Goal: Task Accomplishment & Management: Manage account settings

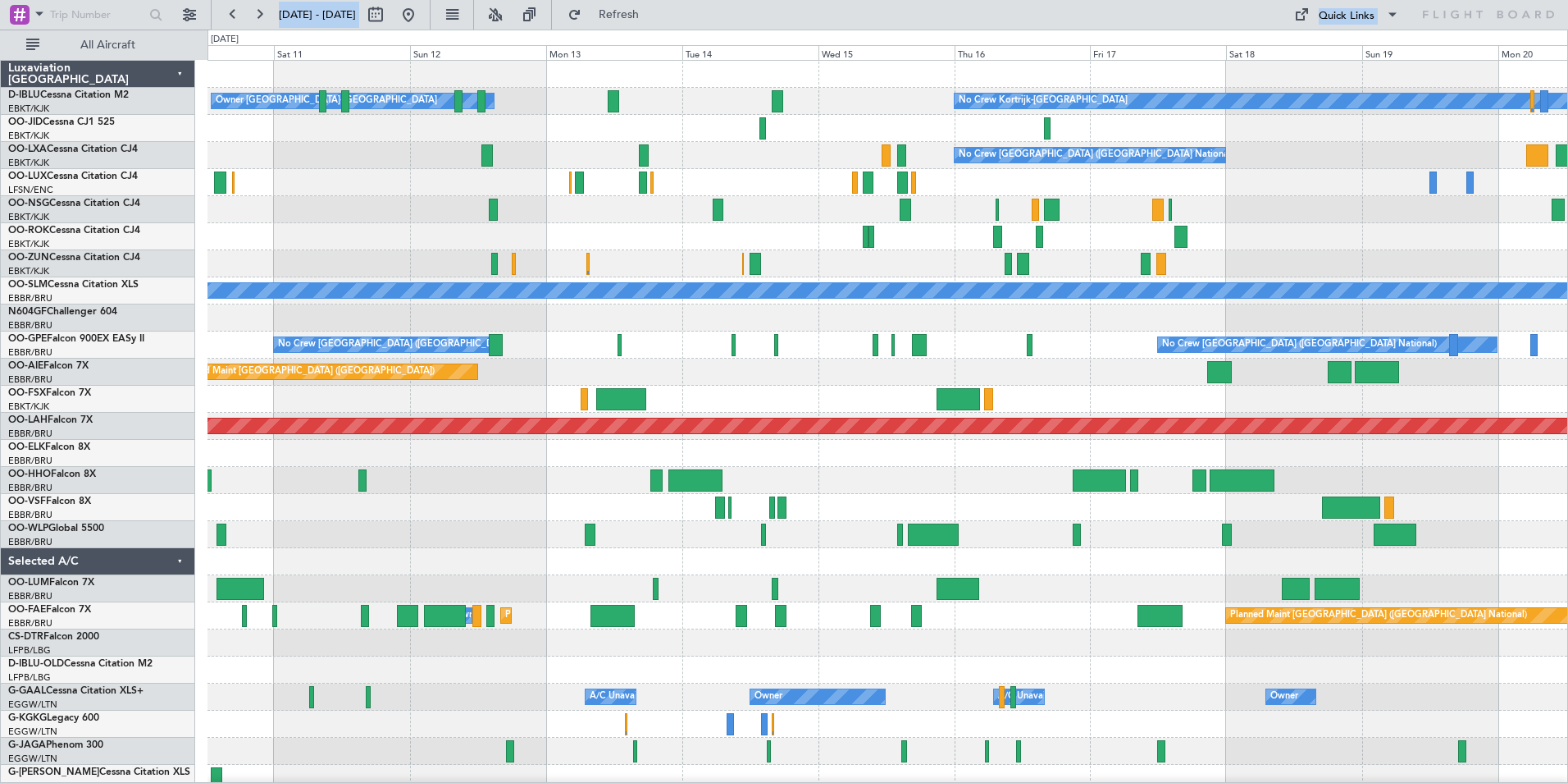
click at [673, 596] on div "Owner [GEOGRAPHIC_DATA]-[GEOGRAPHIC_DATA] No Crew Kortrijk-[GEOGRAPHIC_DATA] No…" at bounding box center [887, 616] width 1360 height 1111
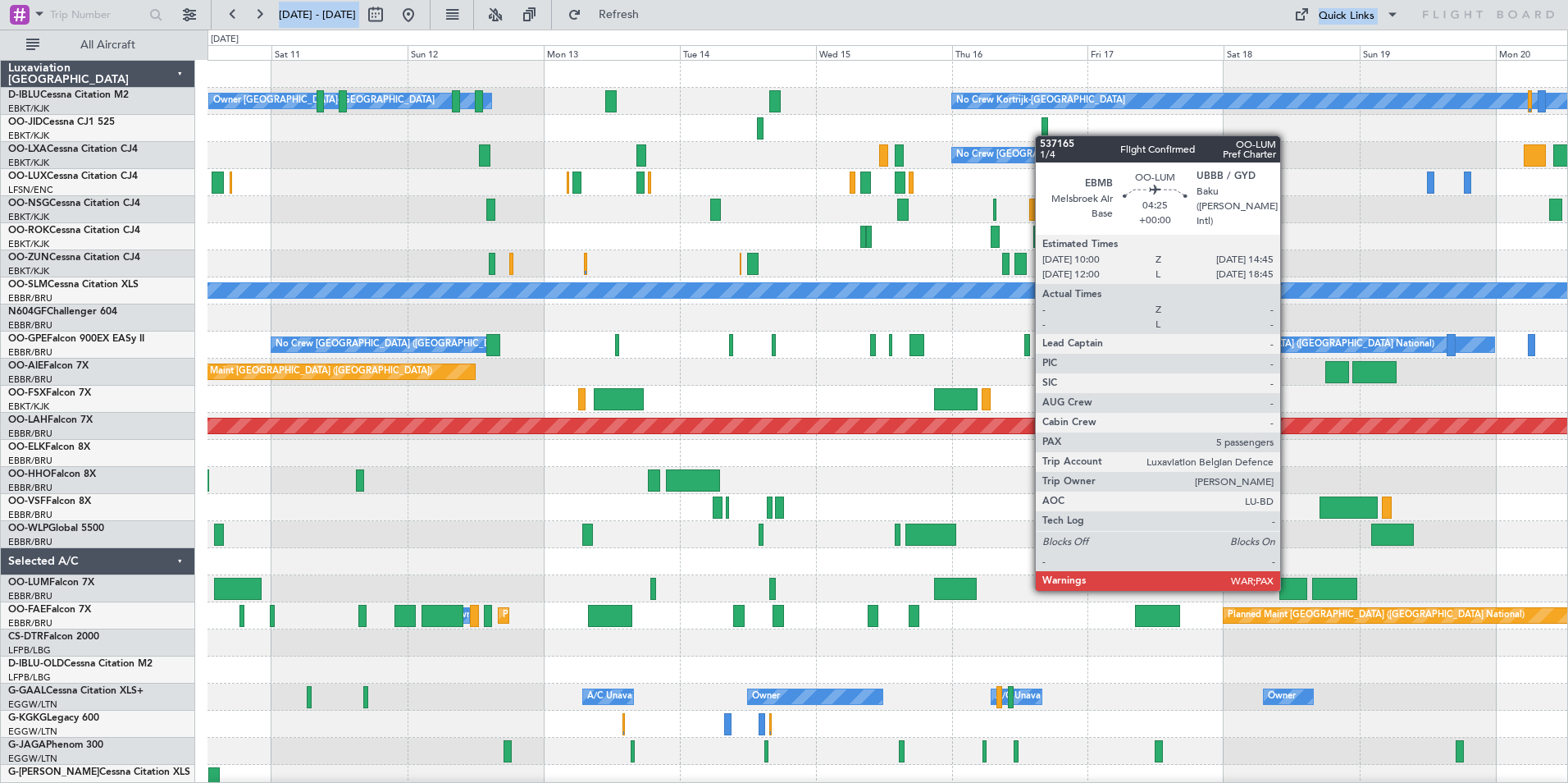
click at [1287, 588] on div at bounding box center [1292, 589] width 27 height 22
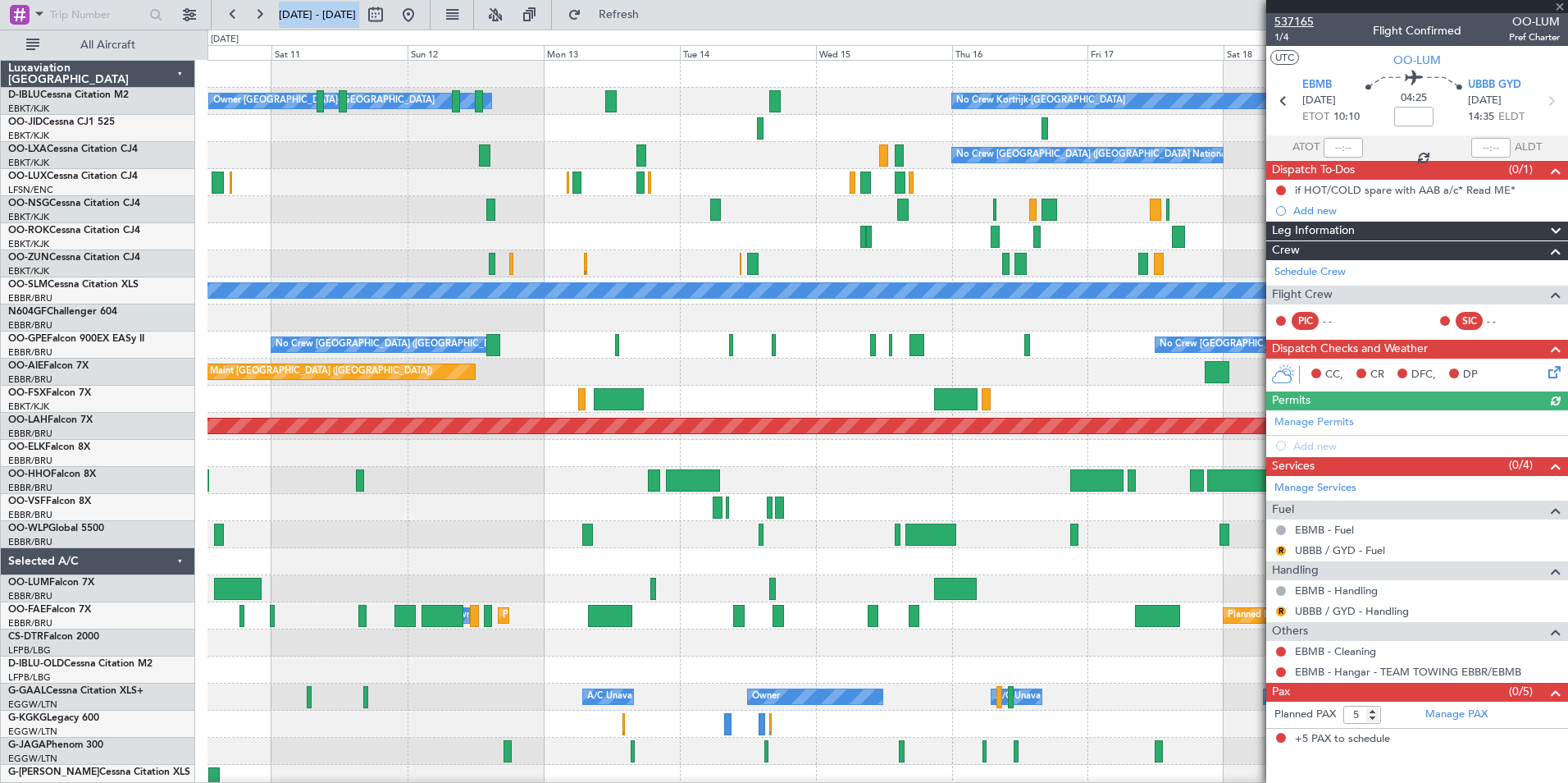
click at [1302, 25] on span "537165" at bounding box center [1294, 21] width 40 height 17
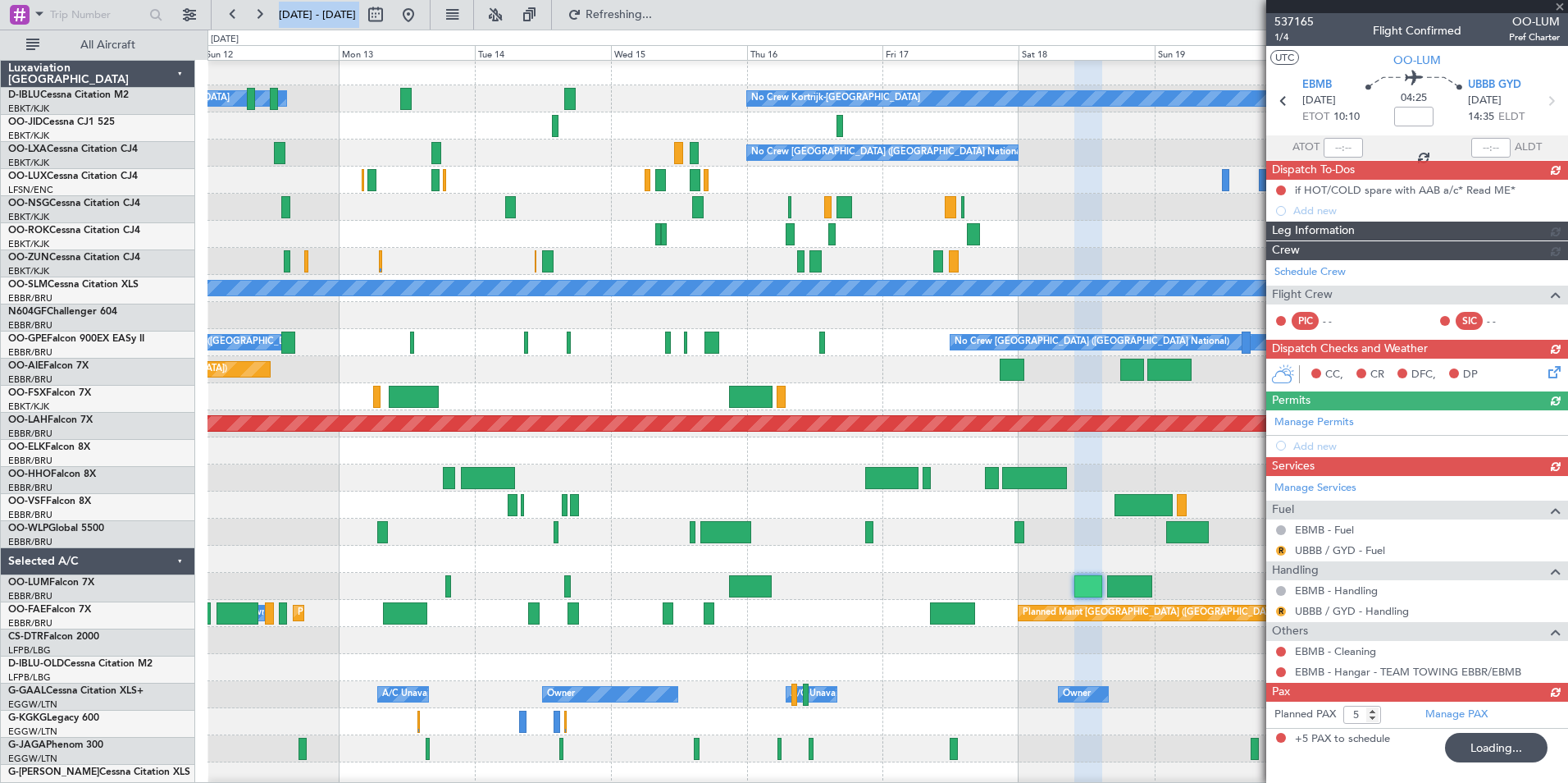
click at [828, 483] on div "Planned Maint Geneva (Cointrin)" at bounding box center [887, 477] width 1360 height 27
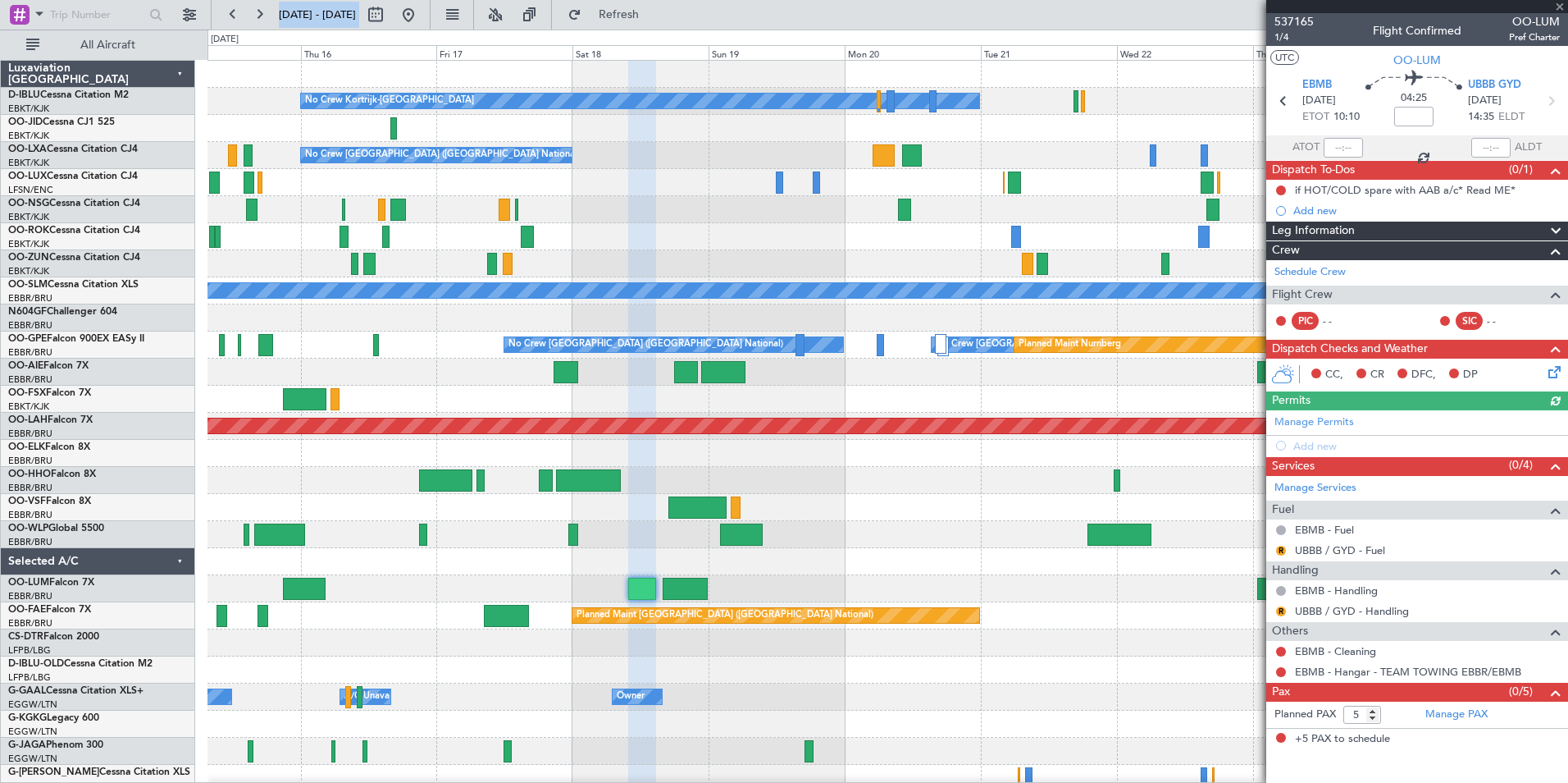
click at [348, 519] on div at bounding box center [887, 507] width 1360 height 27
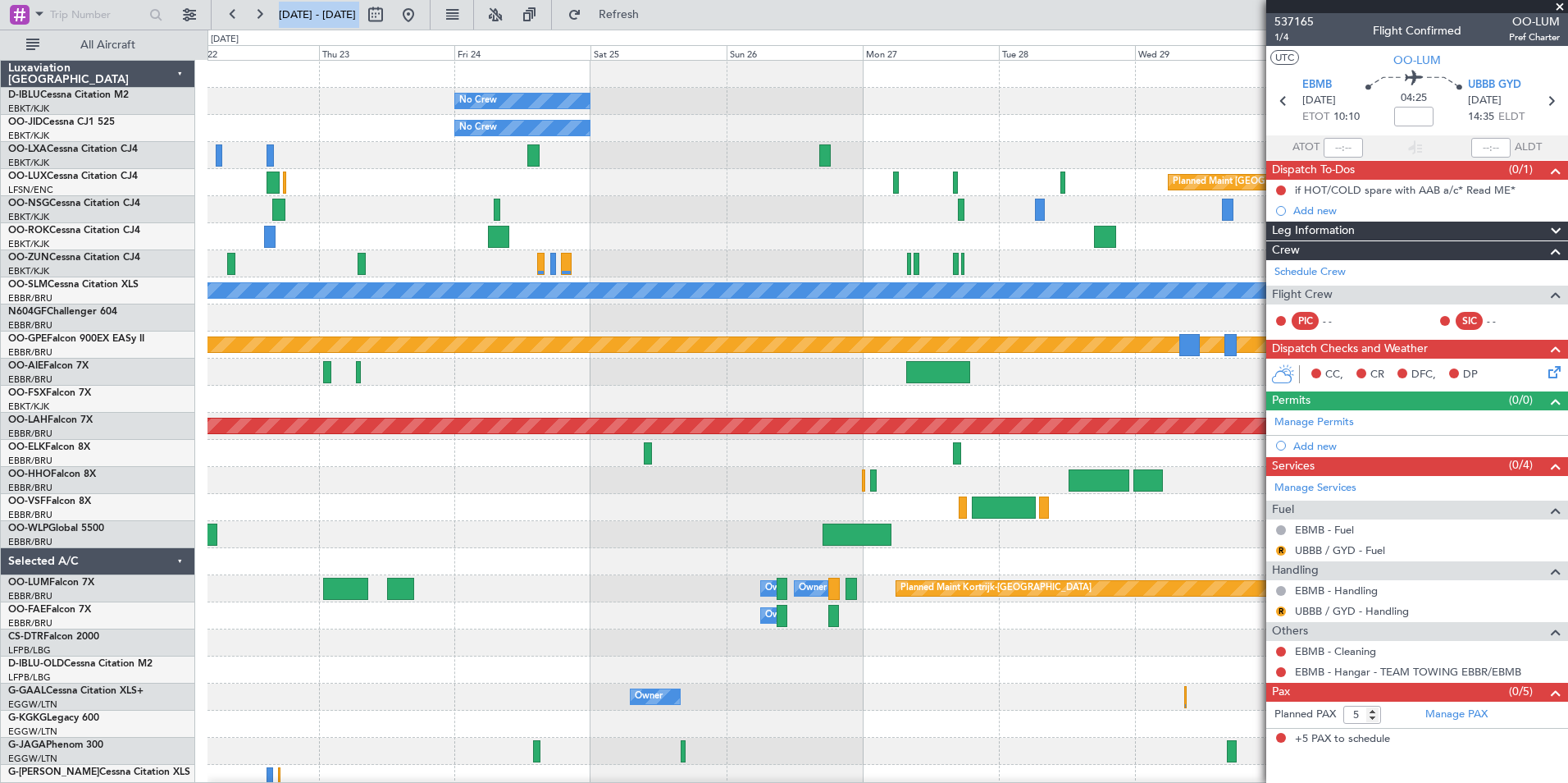
click at [317, 564] on div "No Crew No Crew Kortrijk-Wevelgem No Crew Planned Maint Paris (Le Bourget) A/C …" at bounding box center [887, 616] width 1360 height 1111
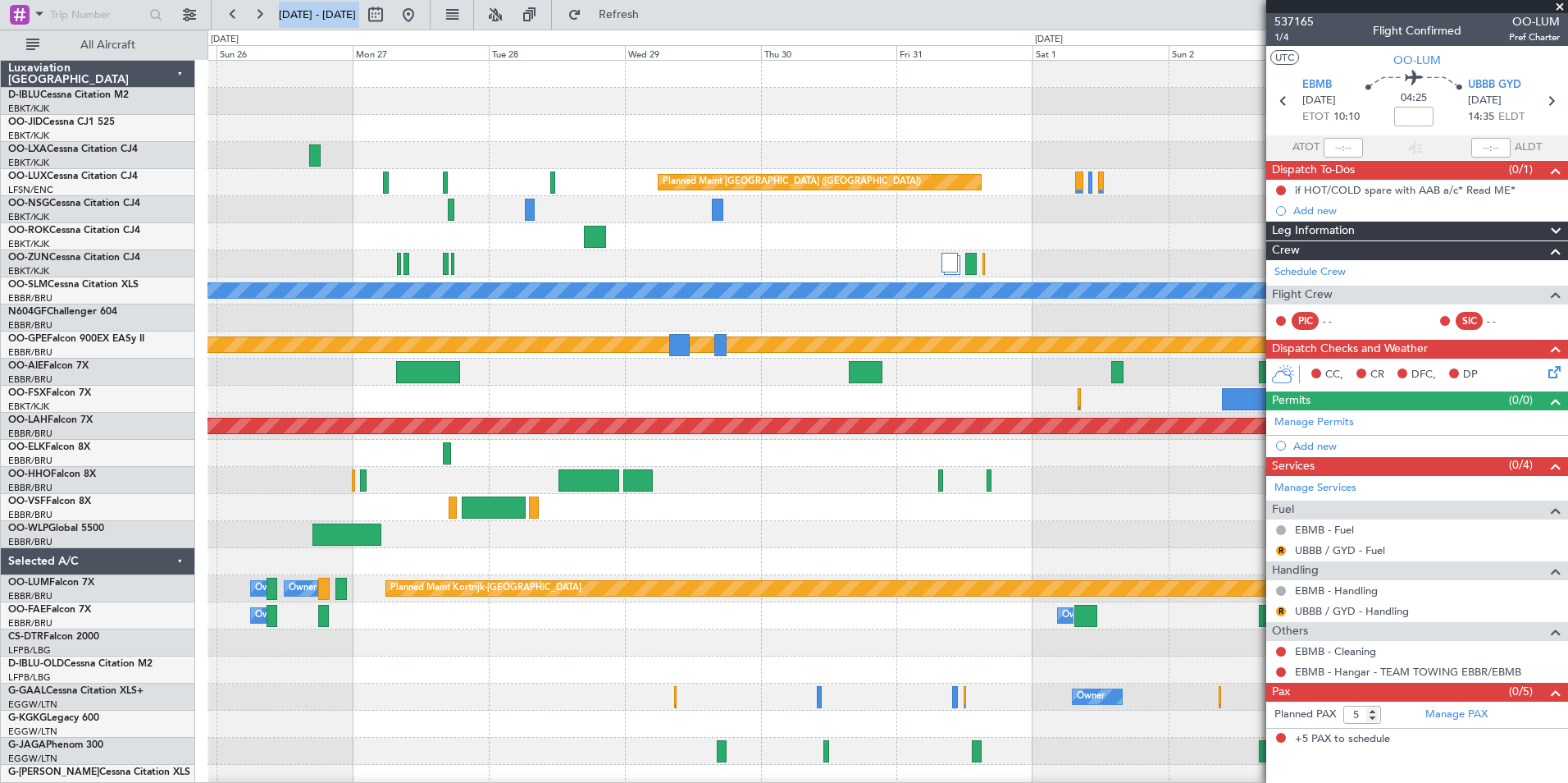
click at [471, 651] on div "No Crew Planned Maint Paris (Le Bourget) No Crew Planned Maint Kortrijk-Wevelge…" at bounding box center [887, 575] width 1360 height 1029
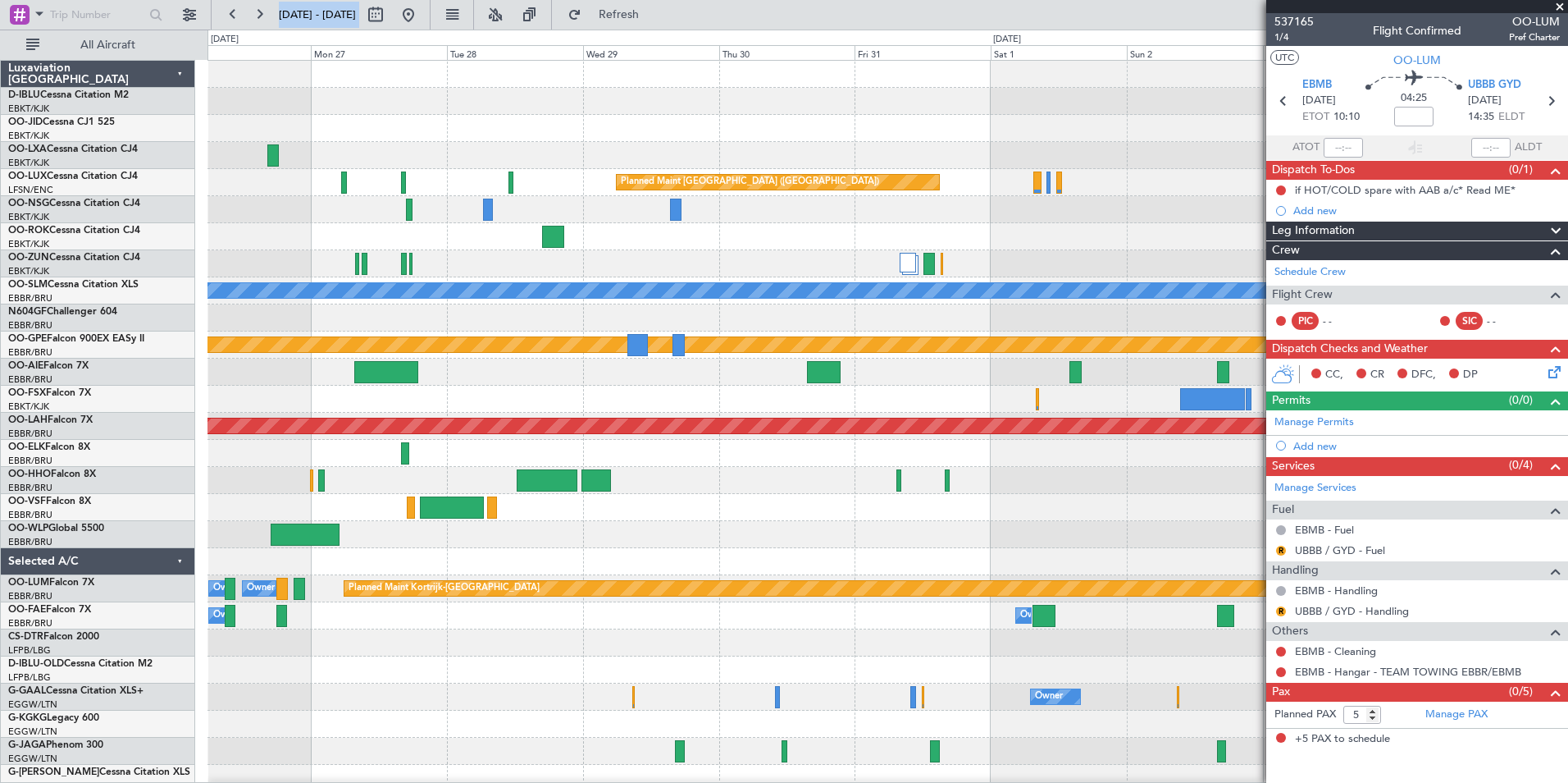
click at [565, 675] on div at bounding box center [887, 669] width 1360 height 27
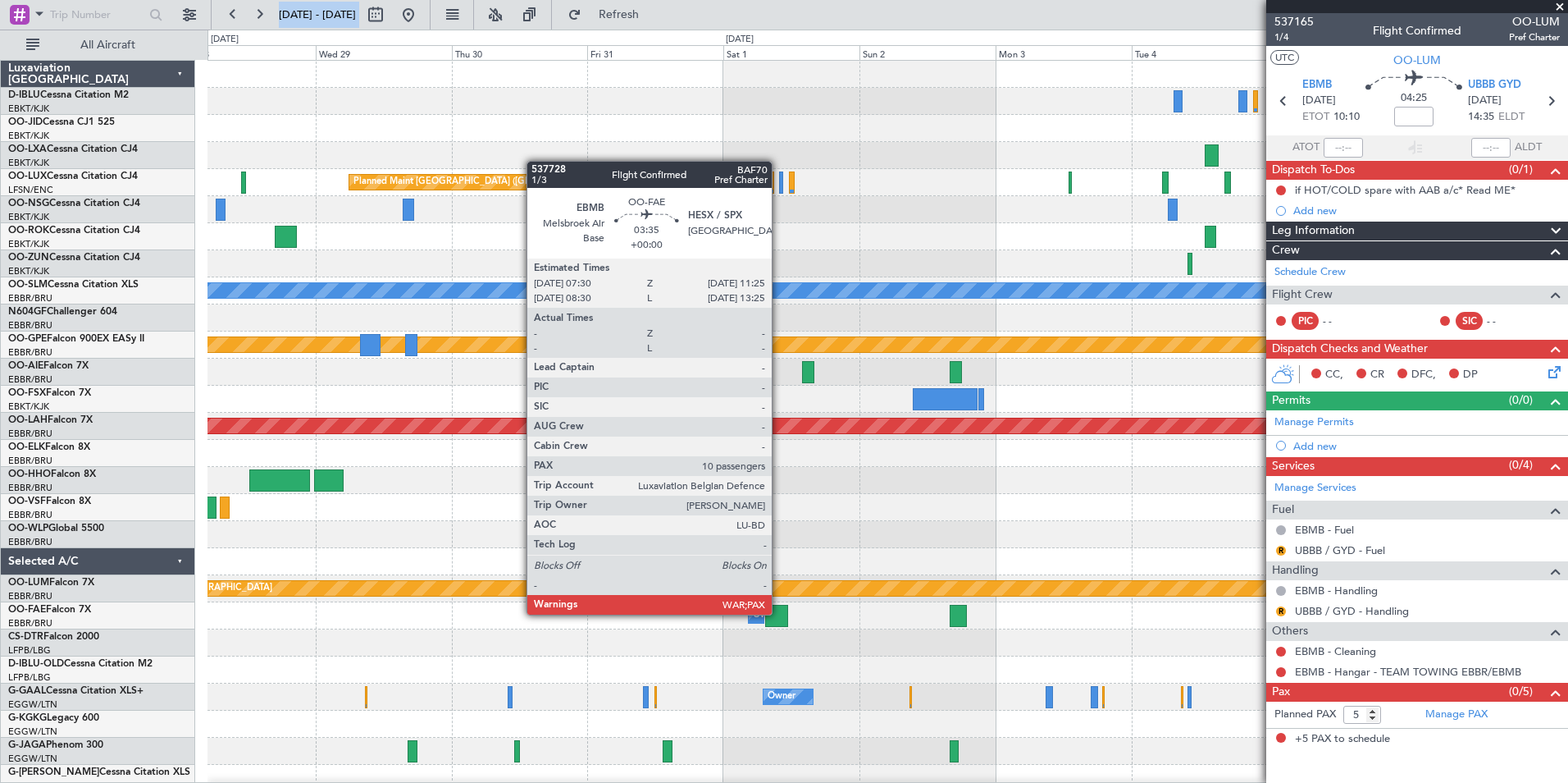
click at [780, 615] on div at bounding box center [777, 616] width 23 height 22
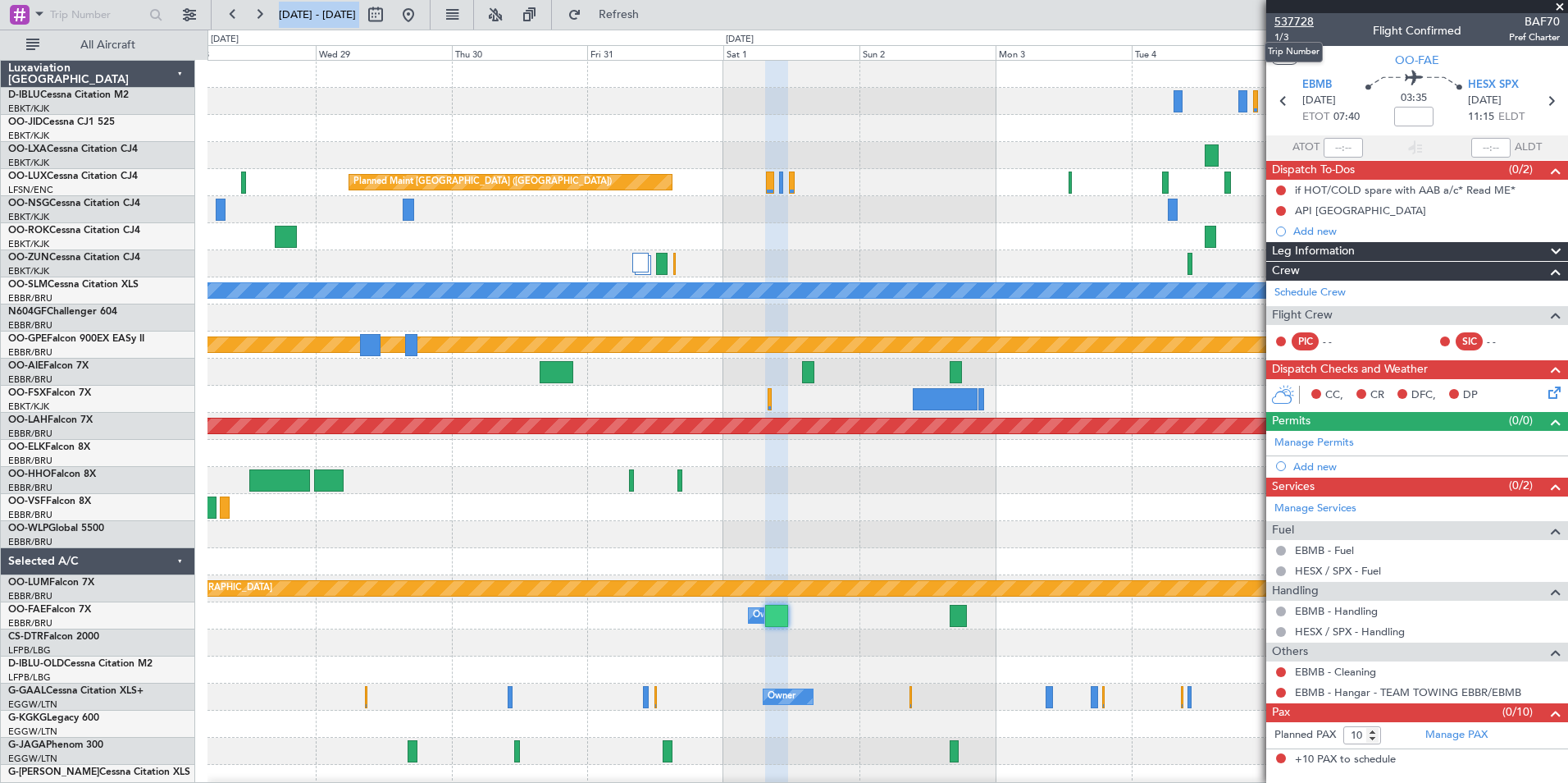
click at [1301, 16] on span "537728" at bounding box center [1294, 21] width 40 height 17
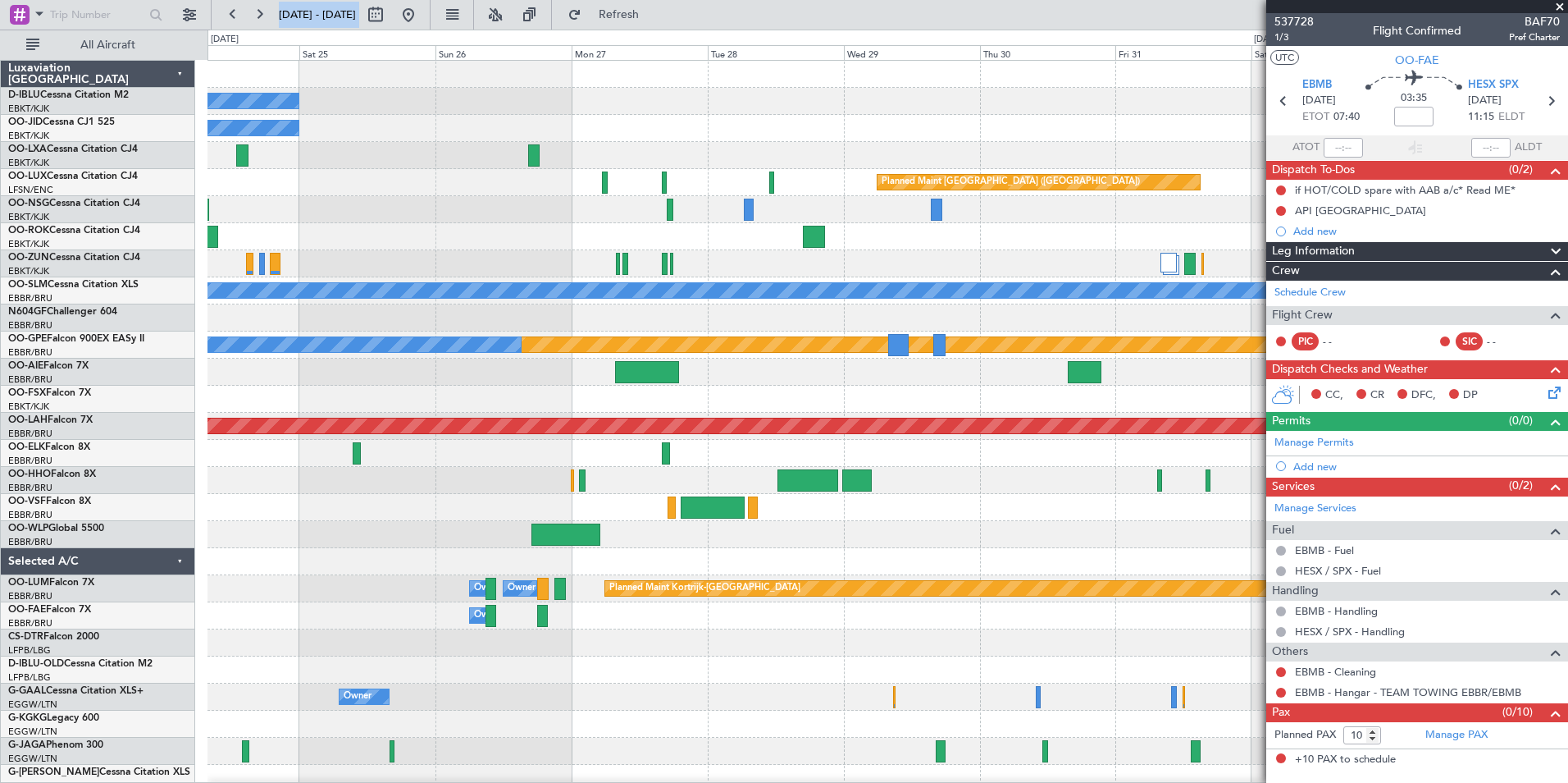
click at [1162, 520] on div at bounding box center [887, 507] width 1360 height 27
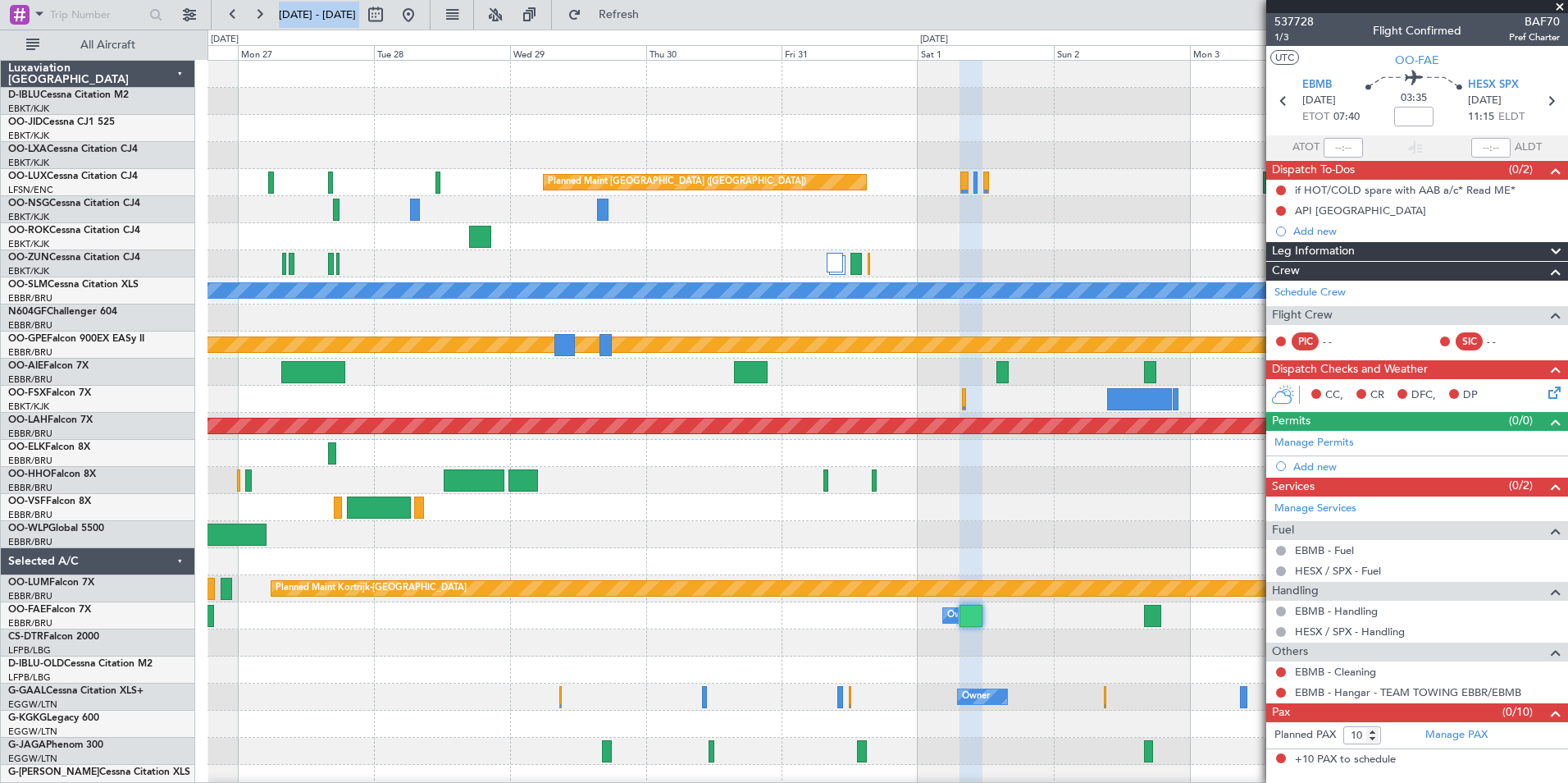
click at [728, 524] on div "Planned Maint Paris (Le Bourget) No Crew No Crew Planned Maint Kortrijk-Wevelge…" at bounding box center [887, 602] width 1360 height 1083
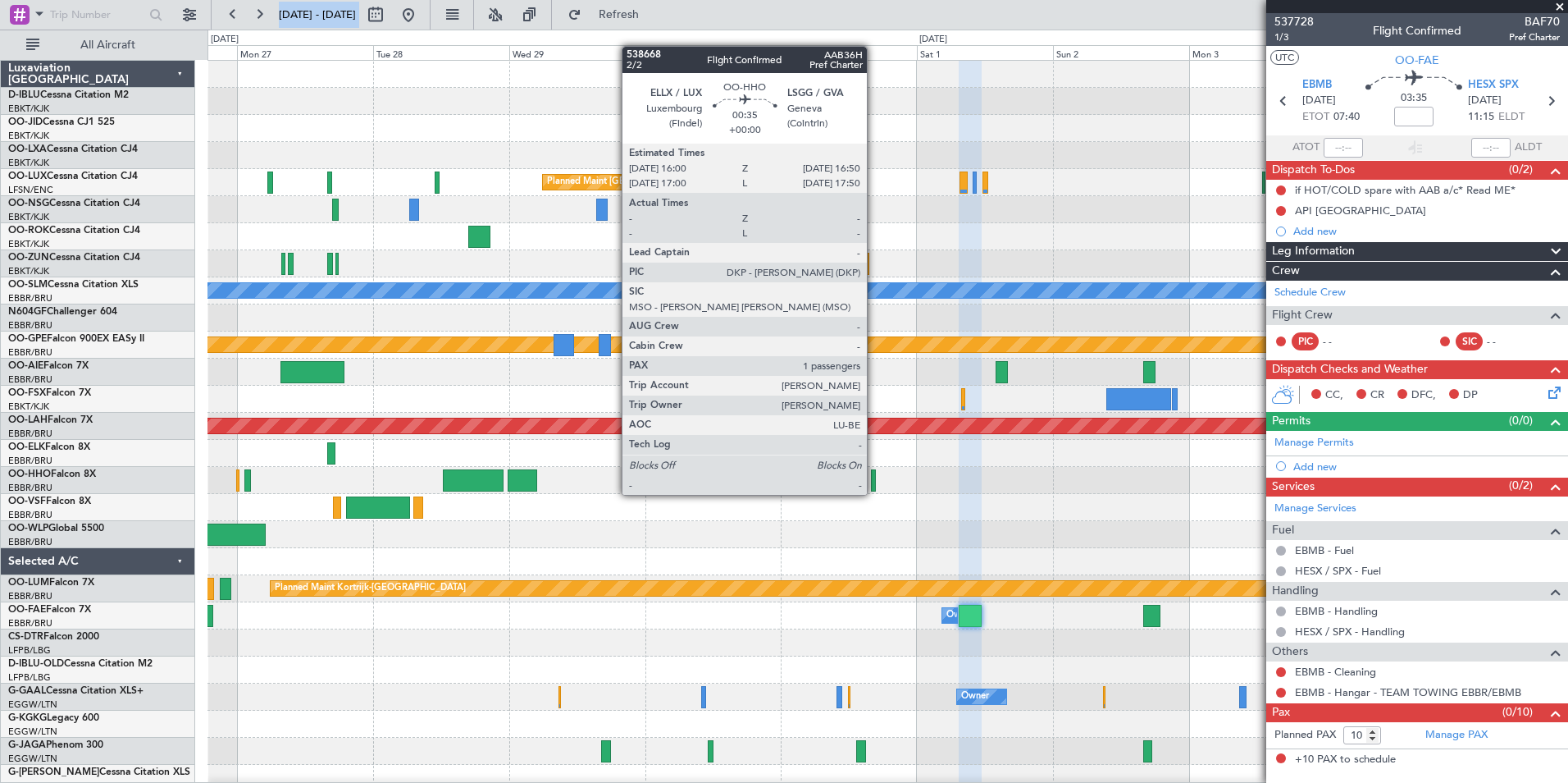
click at [874, 478] on div at bounding box center [873, 480] width 5 height 22
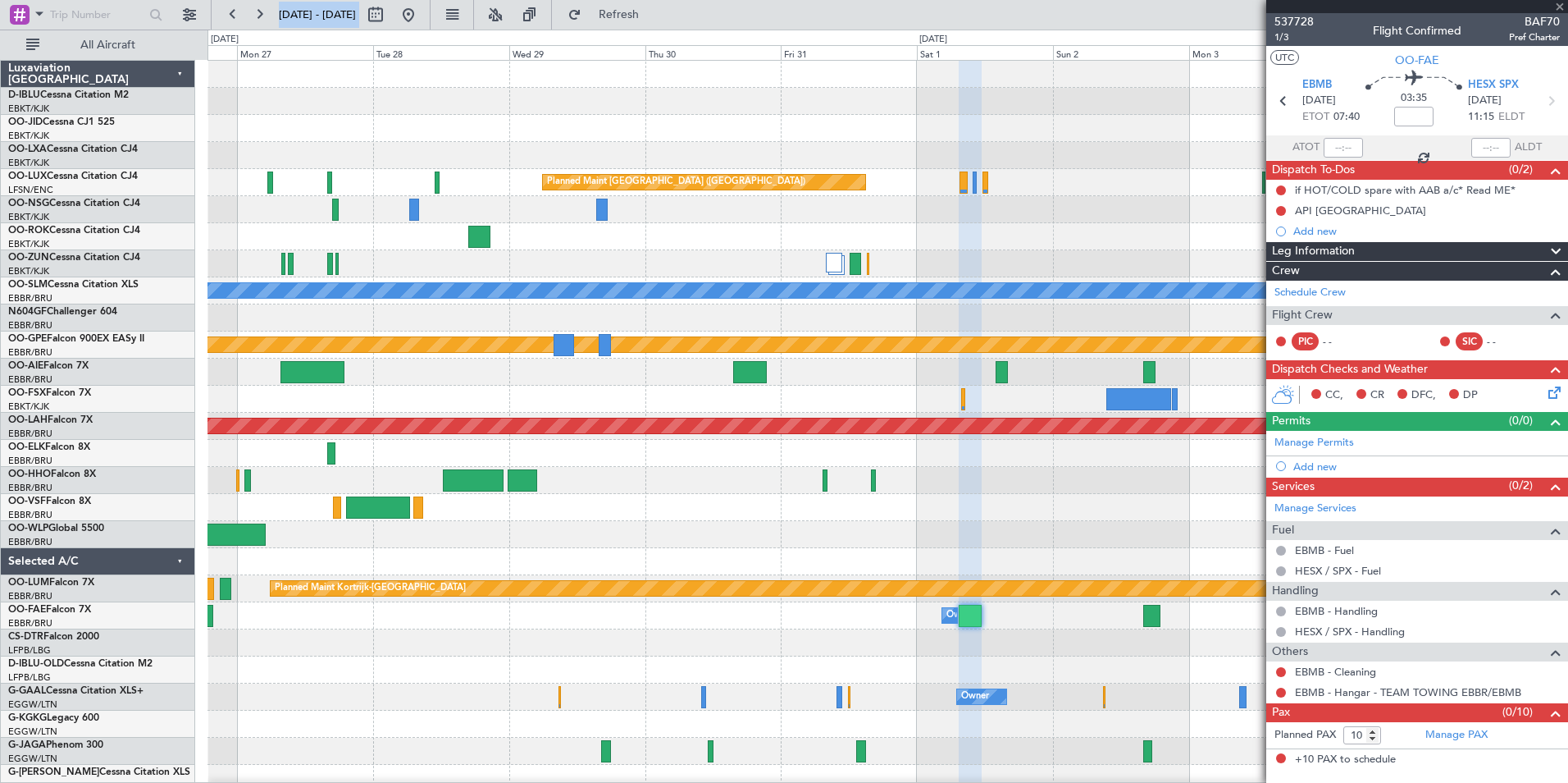
type input "1"
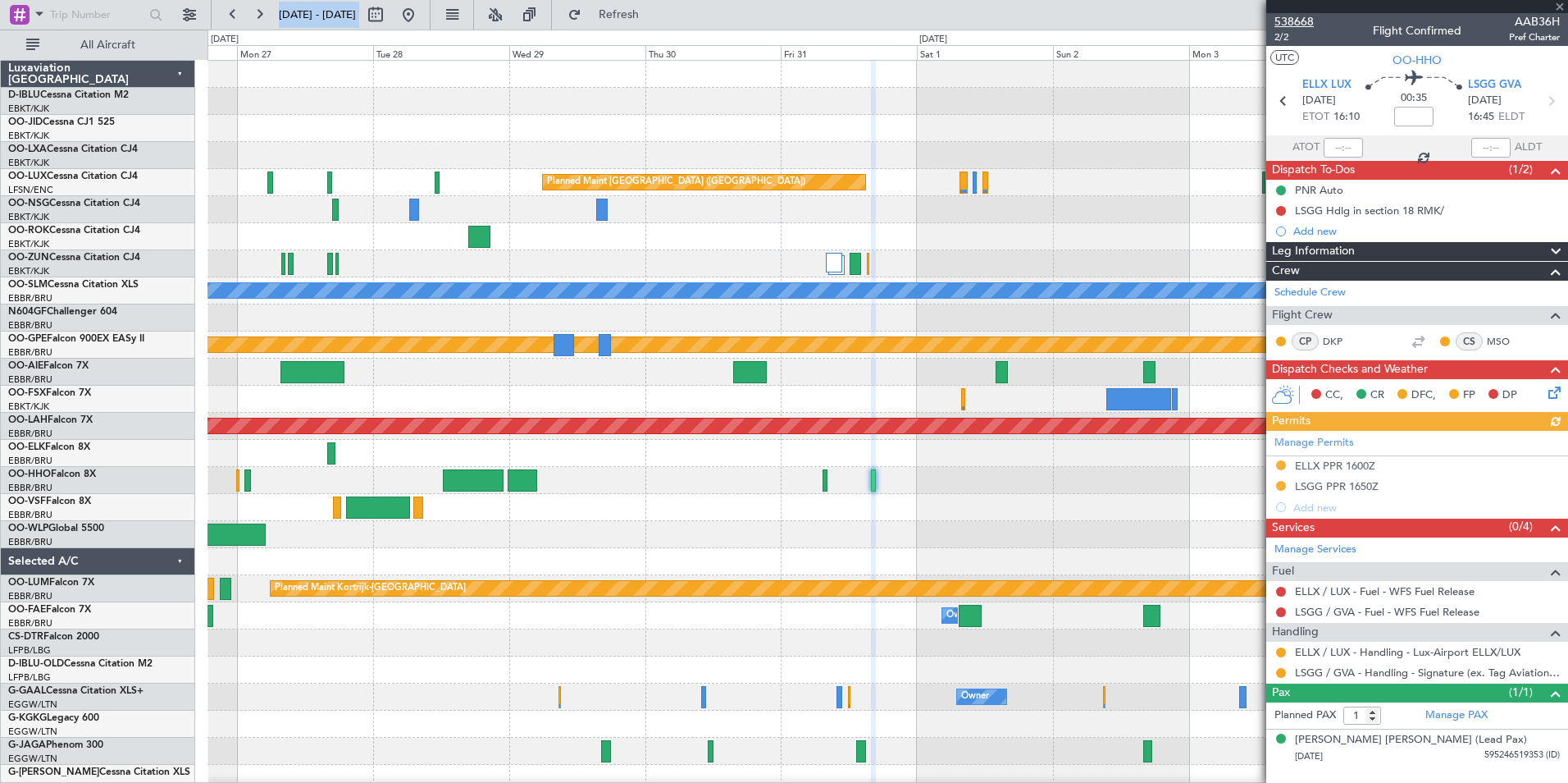
click at [1297, 17] on span "538668" at bounding box center [1294, 21] width 40 height 17
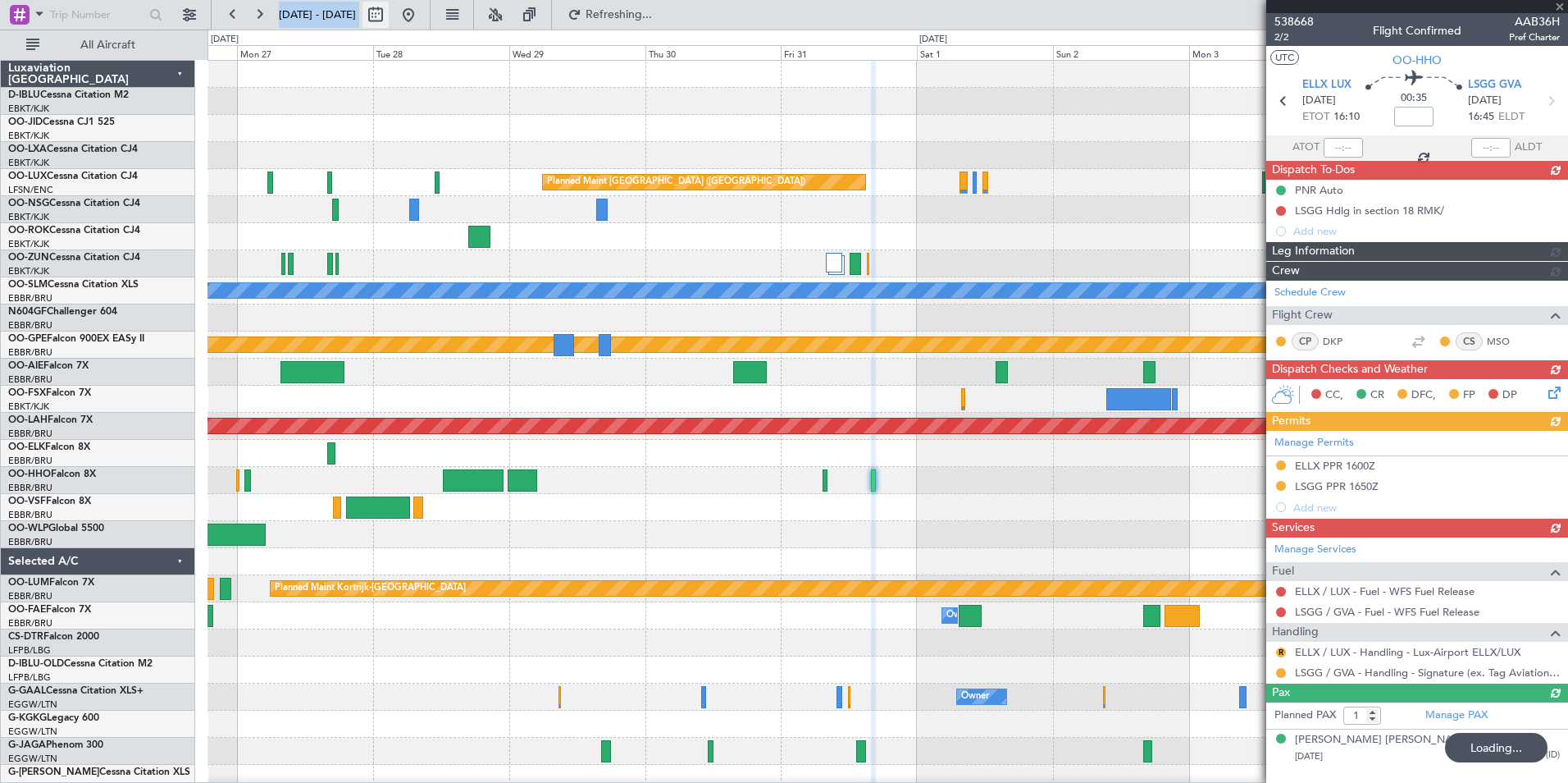
click at [388, 21] on button at bounding box center [375, 15] width 26 height 26
select select "10"
select select "2025"
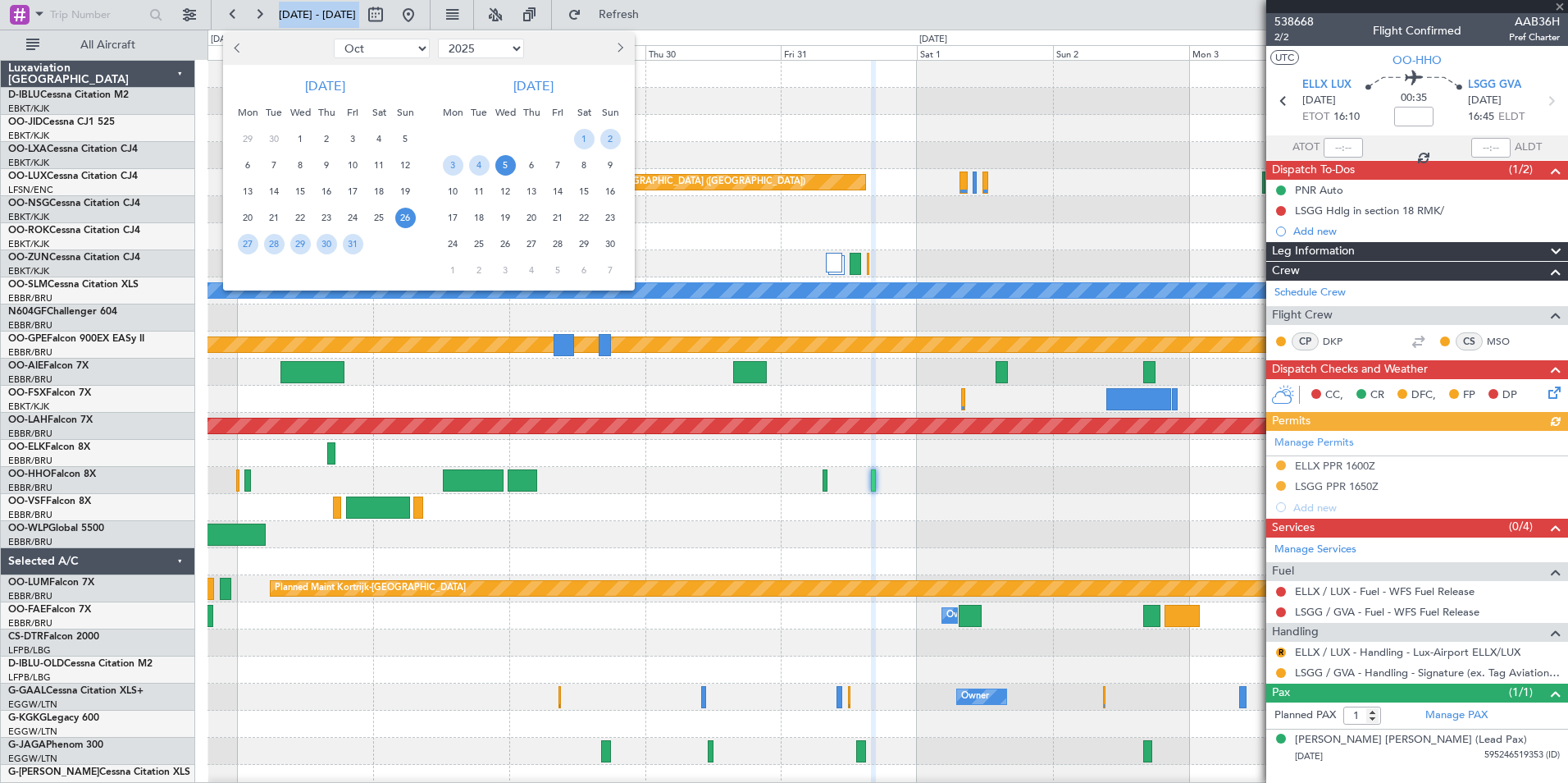
click at [385, 46] on select "Jan Feb Mar Apr May Jun Jul Aug Sep Oct Nov Dec" at bounding box center [381, 49] width 96 height 20
select select "2"
click at [334, 39] on select "Jan Feb Mar Apr May Jun Jul Aug Sep Oct Nov Dec" at bounding box center [381, 49] width 96 height 20
click at [449, 49] on select "2015 2016 2017 2018 2019 2020 2021 2022 2023 2024 2025 2026 2027 2028 2029 2030…" at bounding box center [481, 49] width 86 height 20
select select "2026"
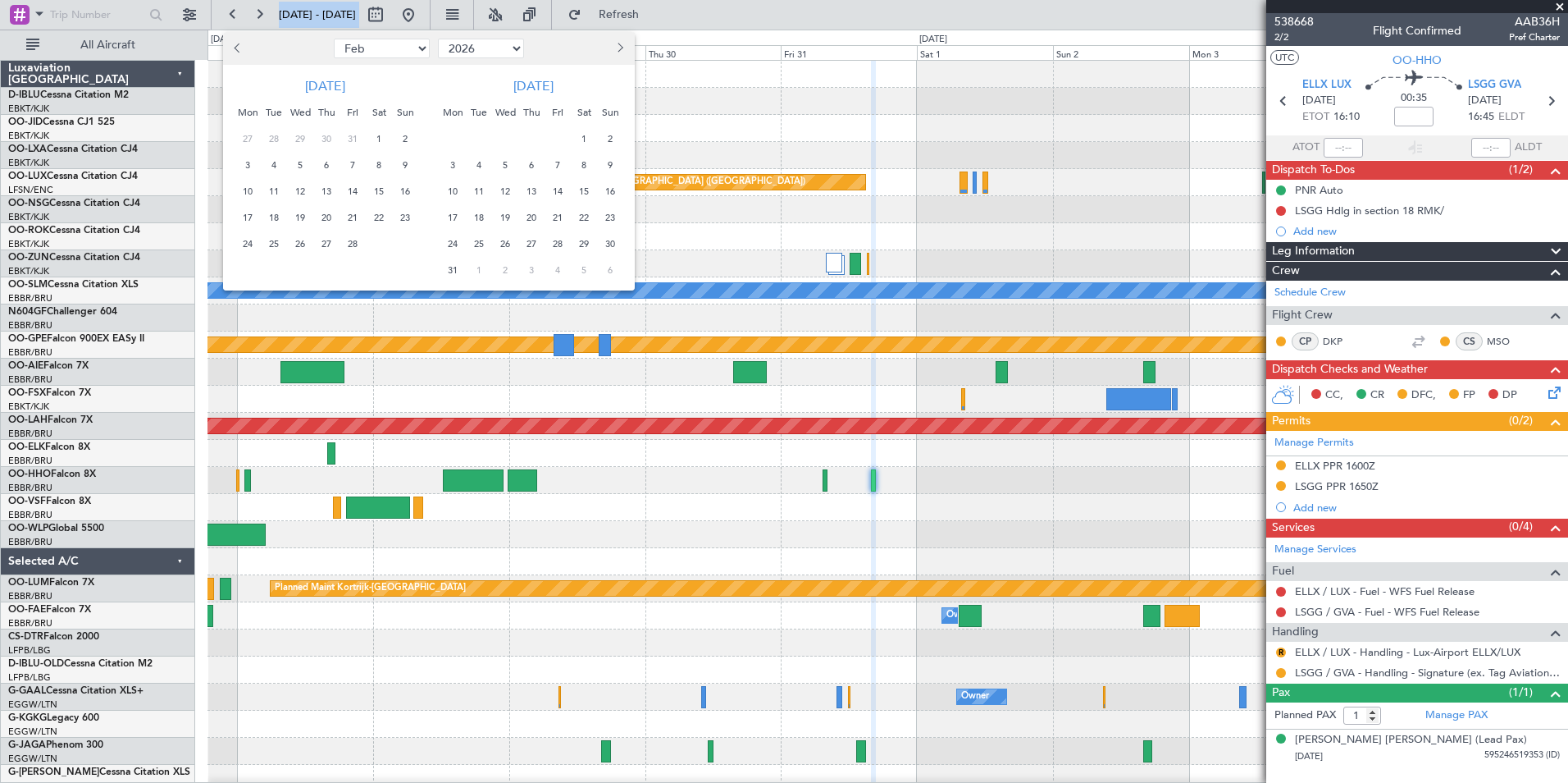
click at [438, 39] on select "2015 2016 2017 2018 2019 2020 2021 2022 2023 2024 2025 2026 2027 2028 2029 2030…" at bounding box center [481, 49] width 86 height 20
click at [381, 158] on span "7" at bounding box center [379, 165] width 21 height 21
click at [371, 210] on span "21" at bounding box center [379, 217] width 21 height 21
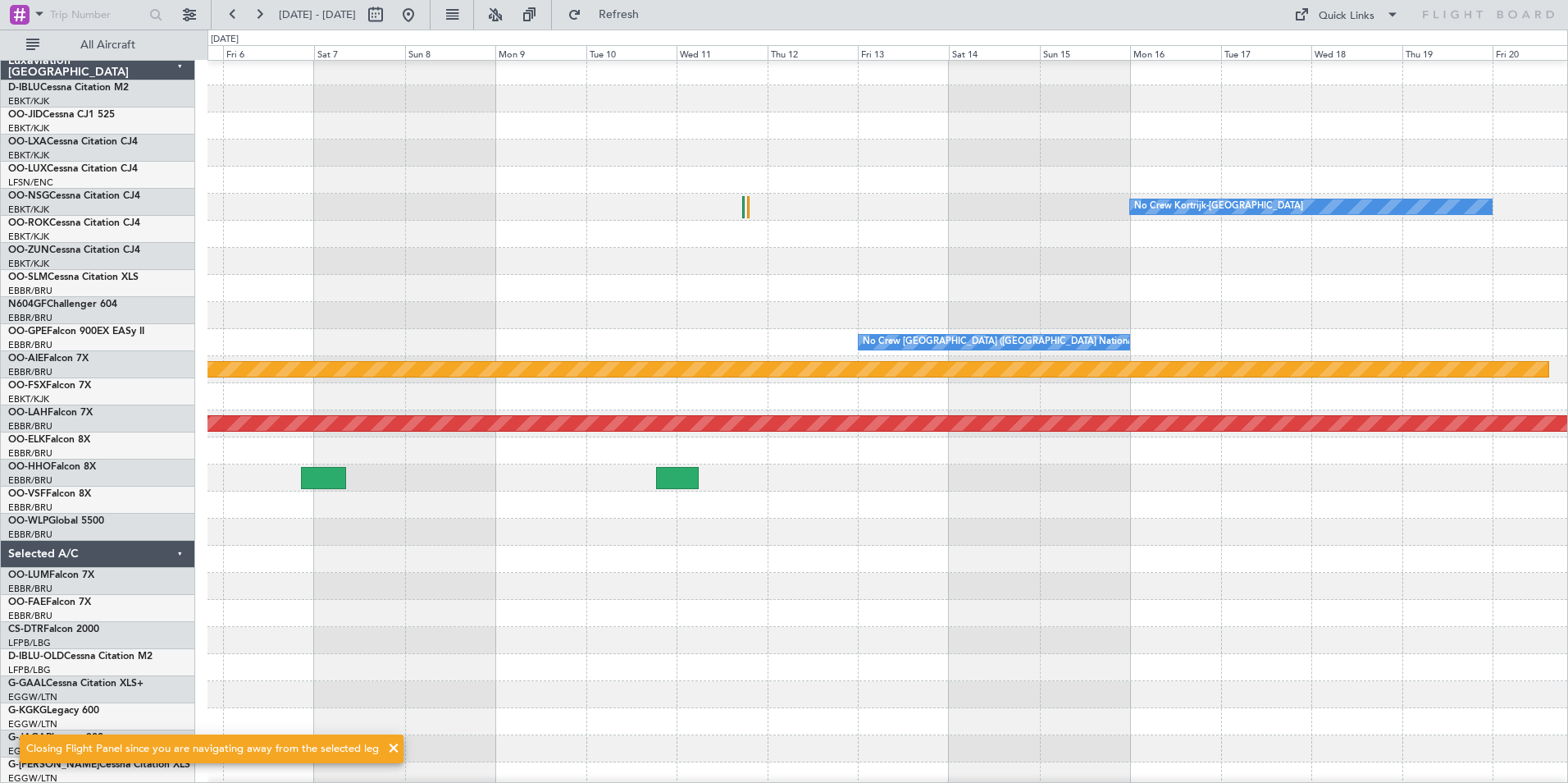
scroll to position [3, 0]
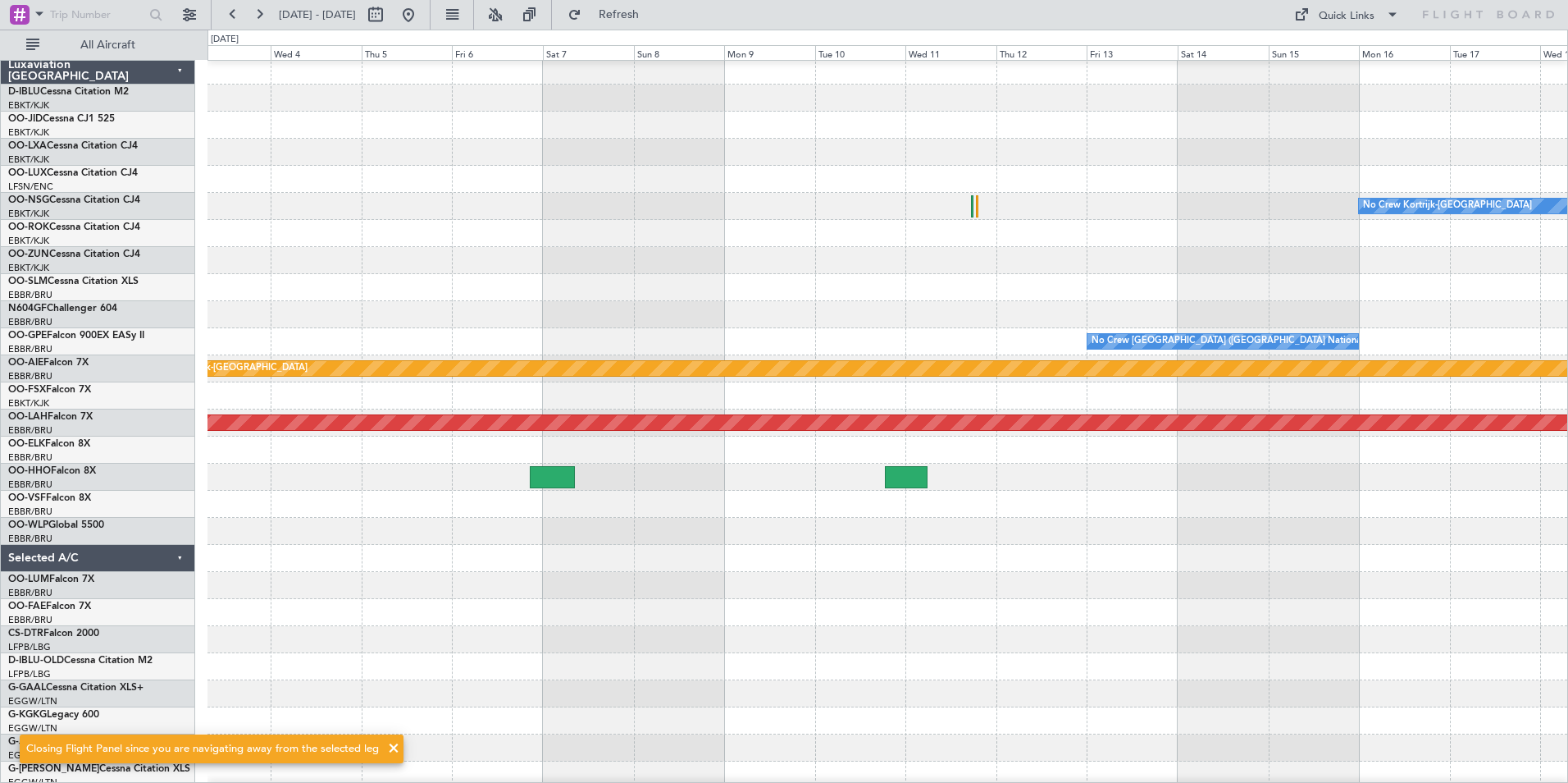
click at [1108, 491] on div at bounding box center [887, 504] width 1360 height 27
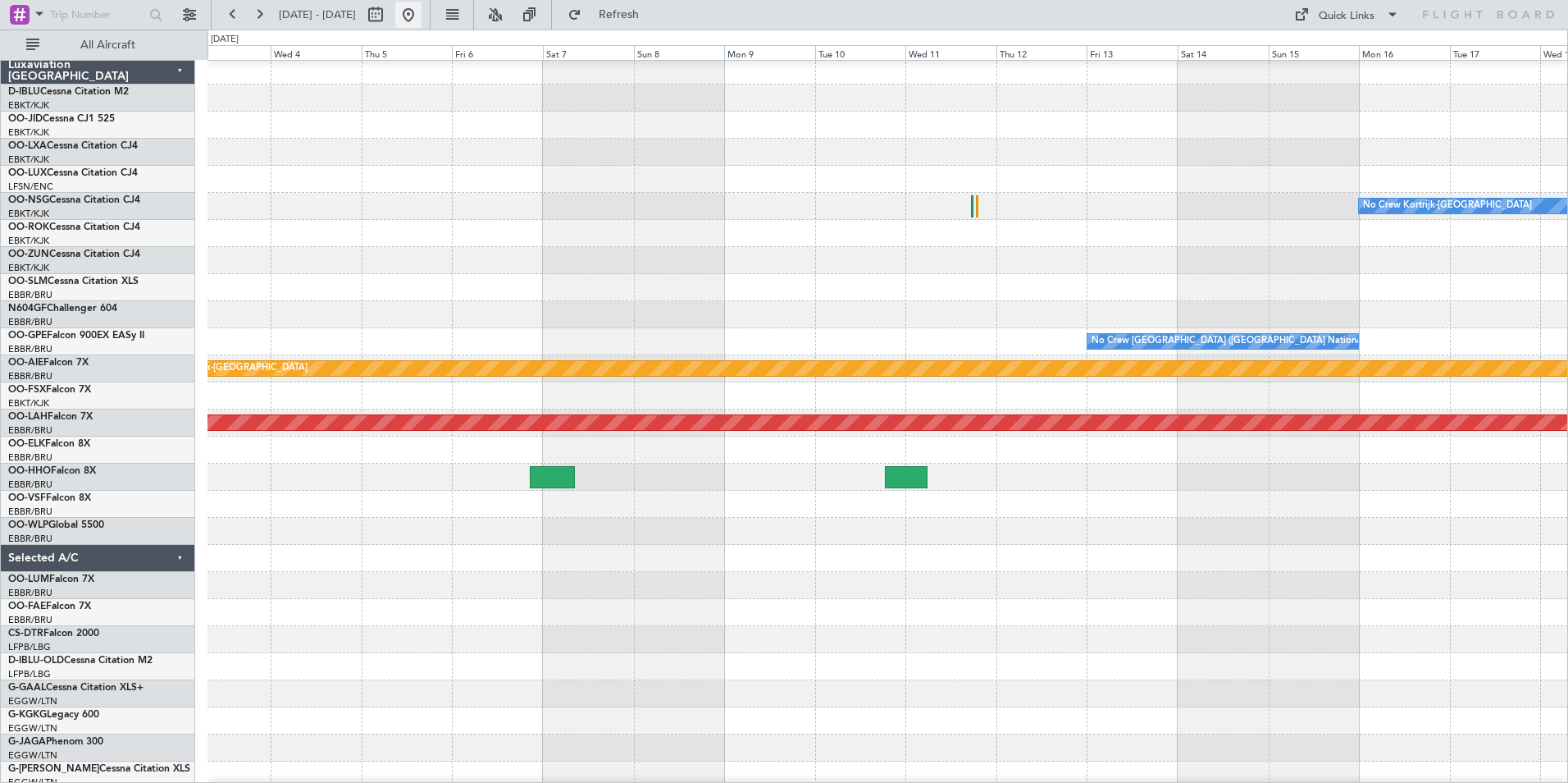
click at [421, 24] on button at bounding box center [408, 15] width 26 height 26
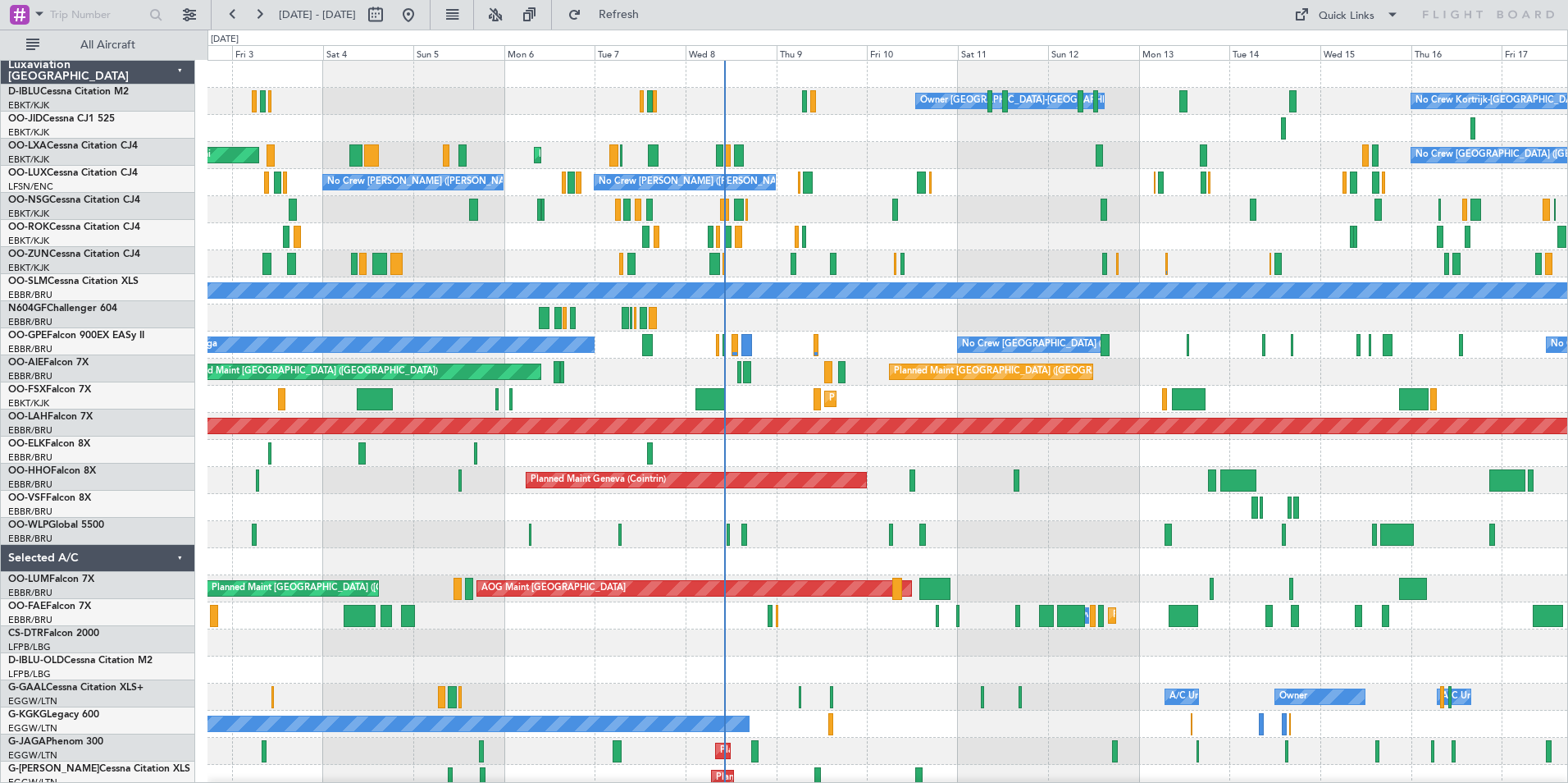
click at [749, 366] on div "Owner Kortrijk-Wevelgem No Crew Kortrijk-Wevelgem Planned Maint Kortrijk-Wevelg…" at bounding box center [887, 602] width 1360 height 1083
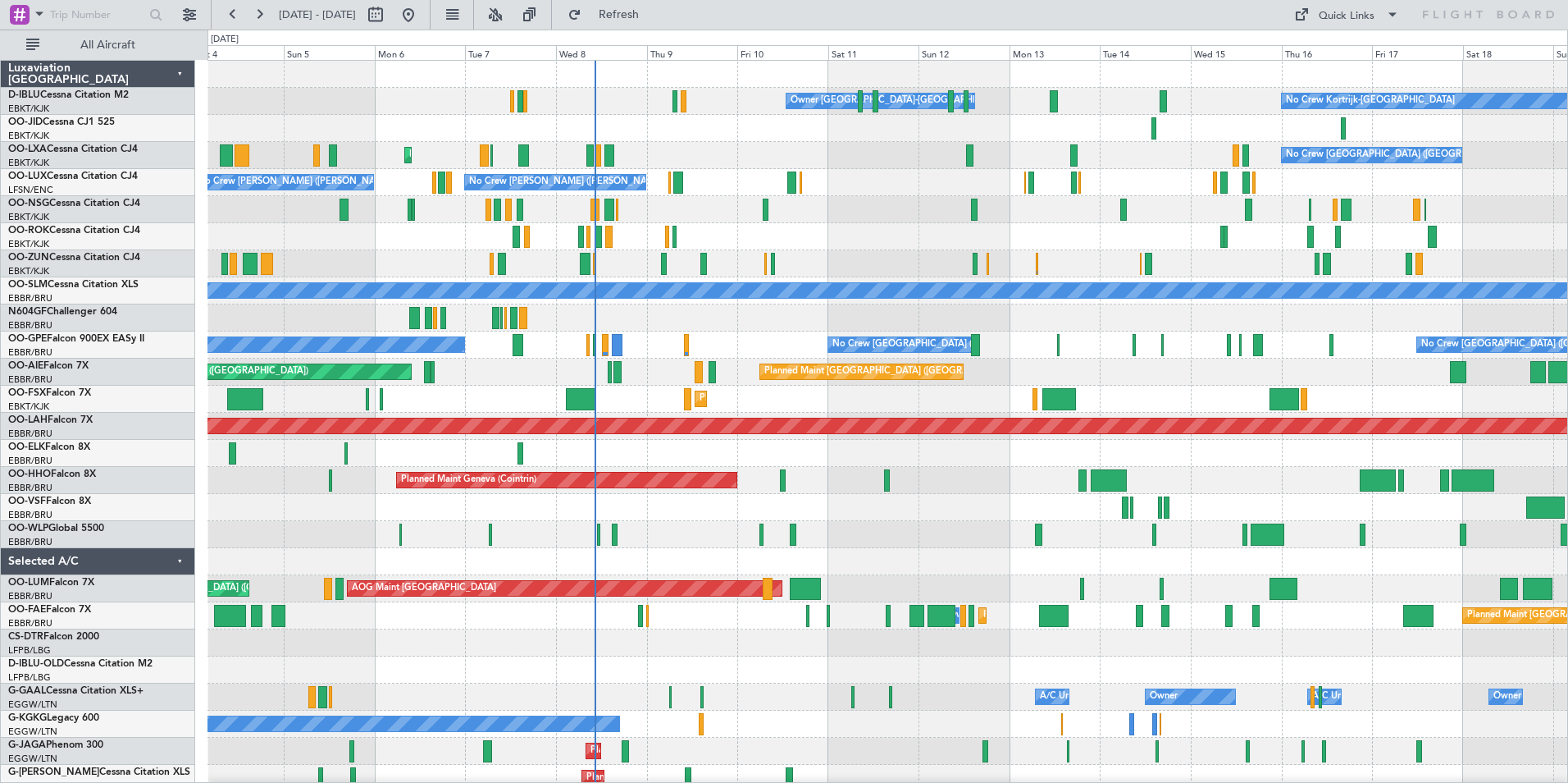
click at [641, 351] on div "No Crew Brussels (Brussels National) No Crew Malaga No Crew Brussels (Brussels …" at bounding box center [887, 345] width 1360 height 27
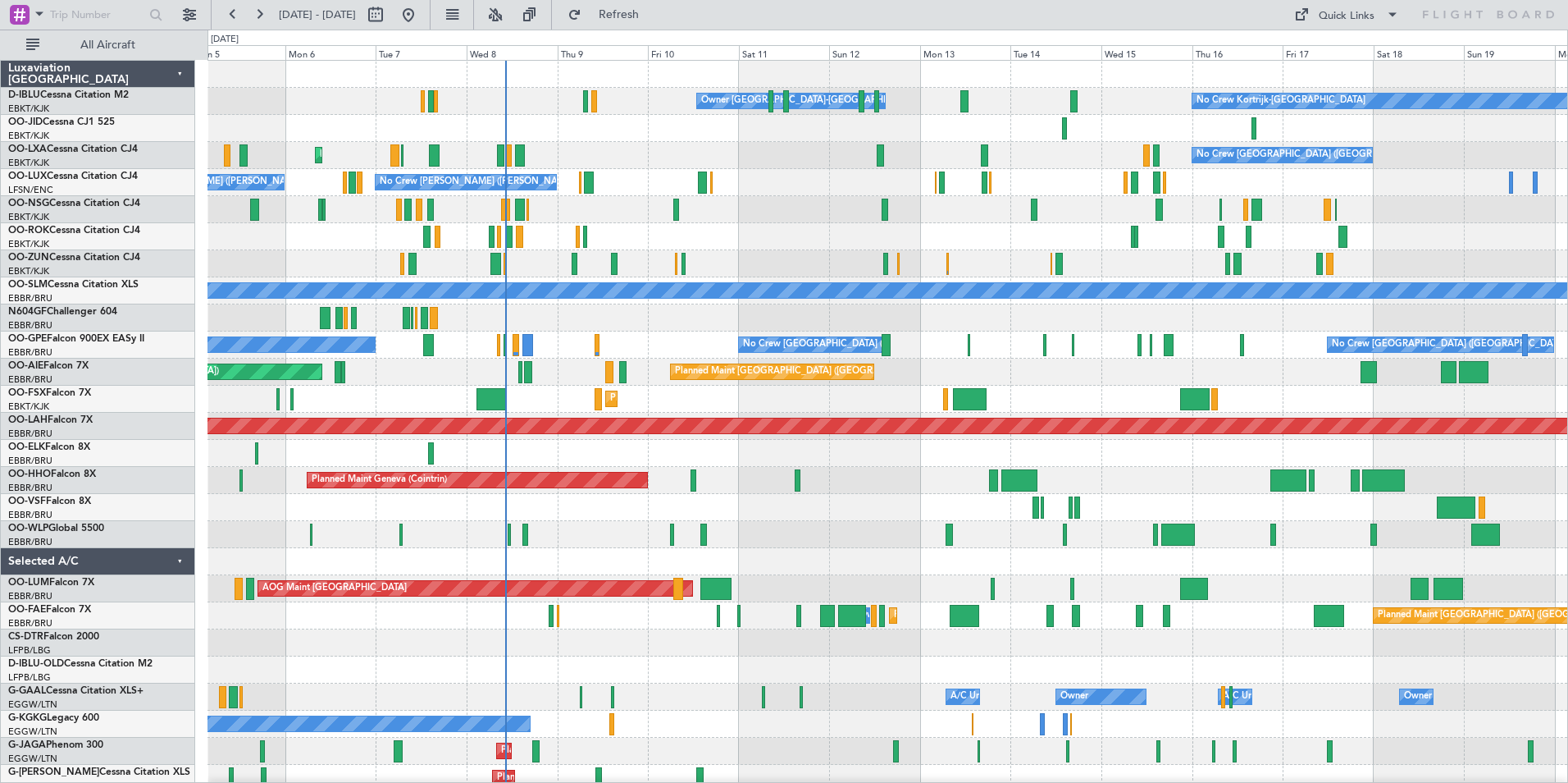
click at [737, 507] on div at bounding box center [887, 507] width 1360 height 27
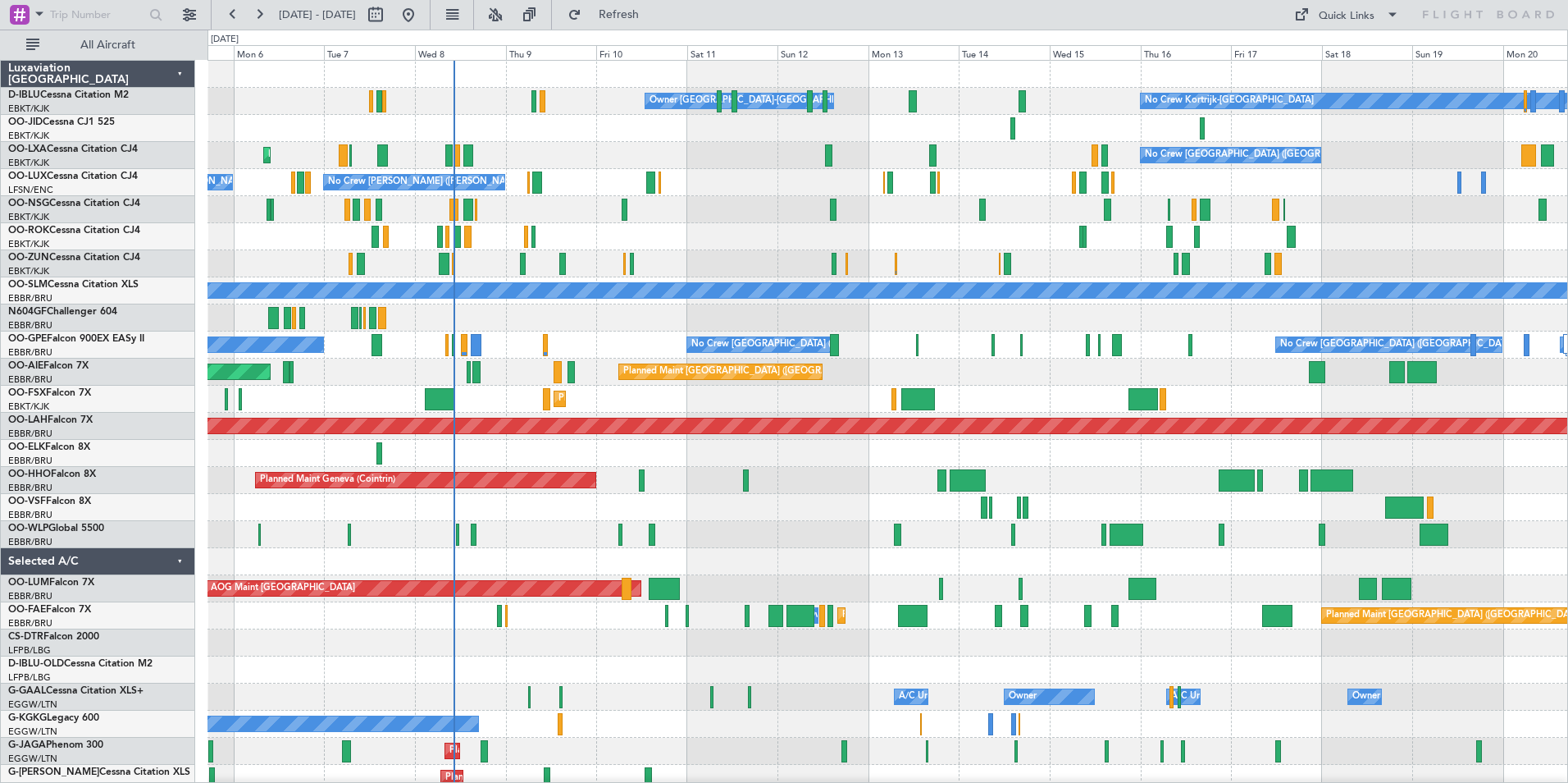
click at [515, 357] on div "Owner Kortrijk-Wevelgem No Crew Kortrijk-Wevelgem No Crew No Crew Planned Maint…" at bounding box center [887, 616] width 1360 height 1111
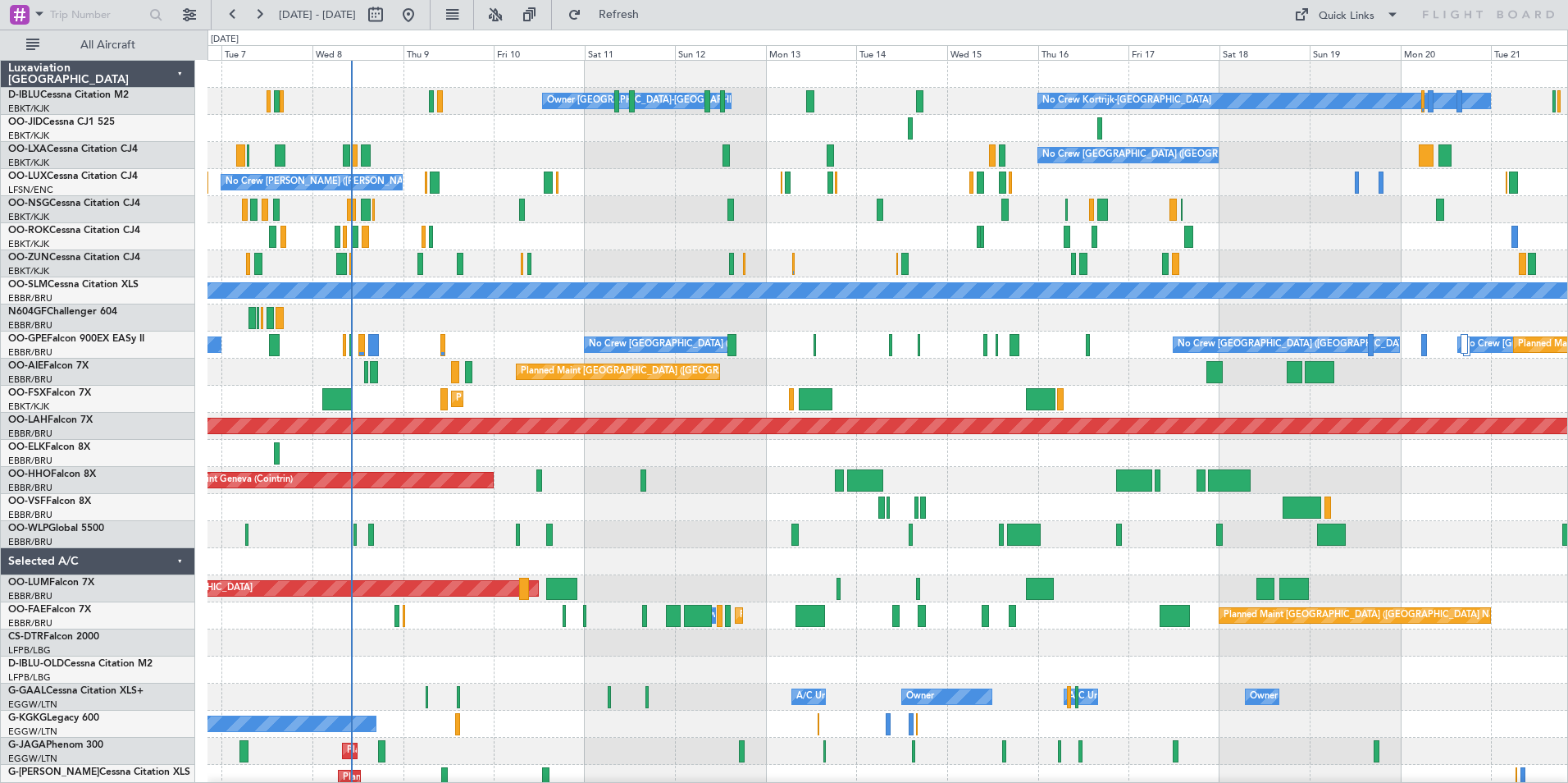
click at [561, 473] on div "Owner Kortrijk-Wevelgem No Crew Kortrijk-Wevelgem No Crew No Crew No Crew Bruss…" at bounding box center [887, 616] width 1360 height 1111
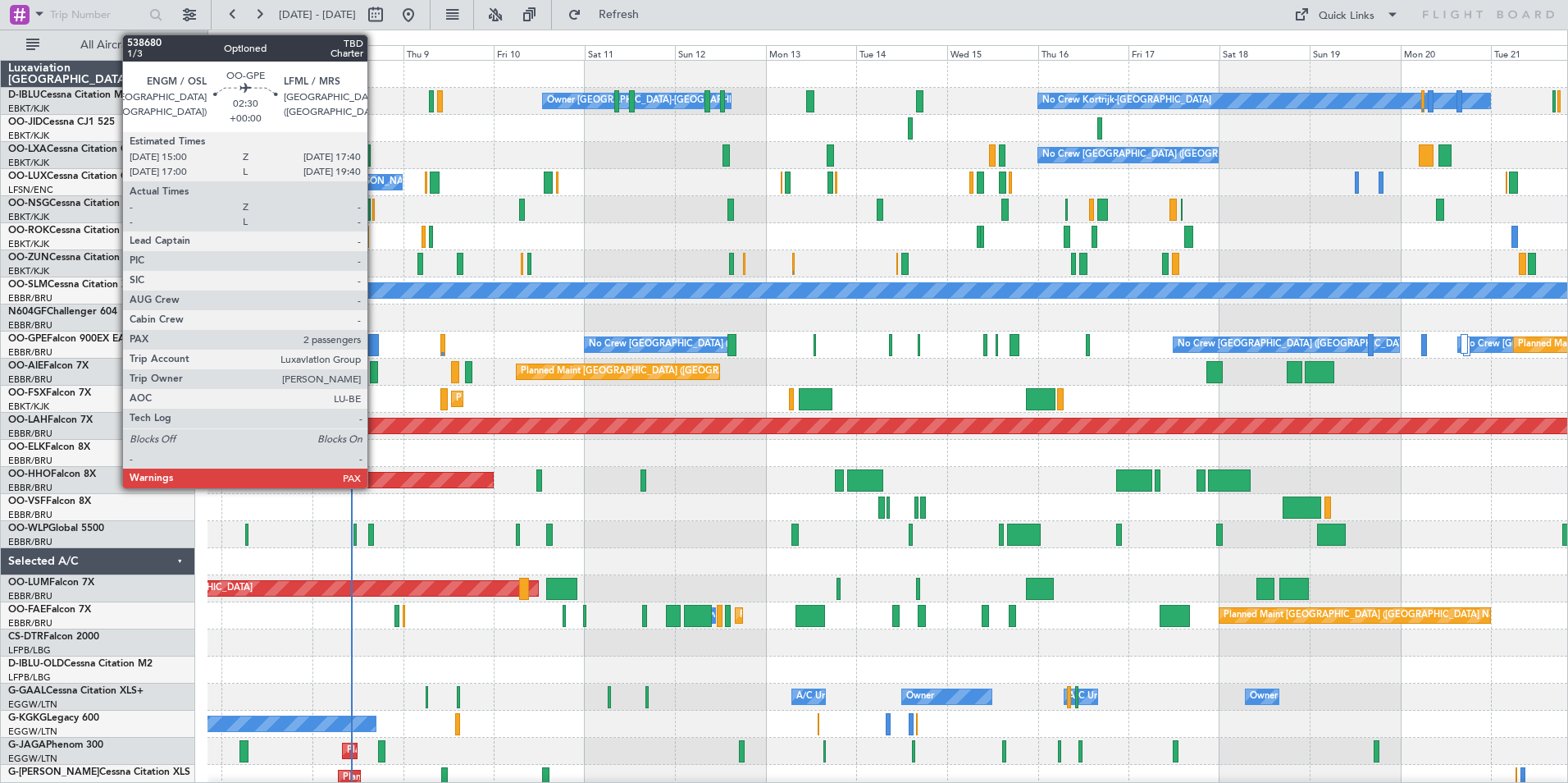
click at [374, 354] on div at bounding box center [373, 345] width 11 height 22
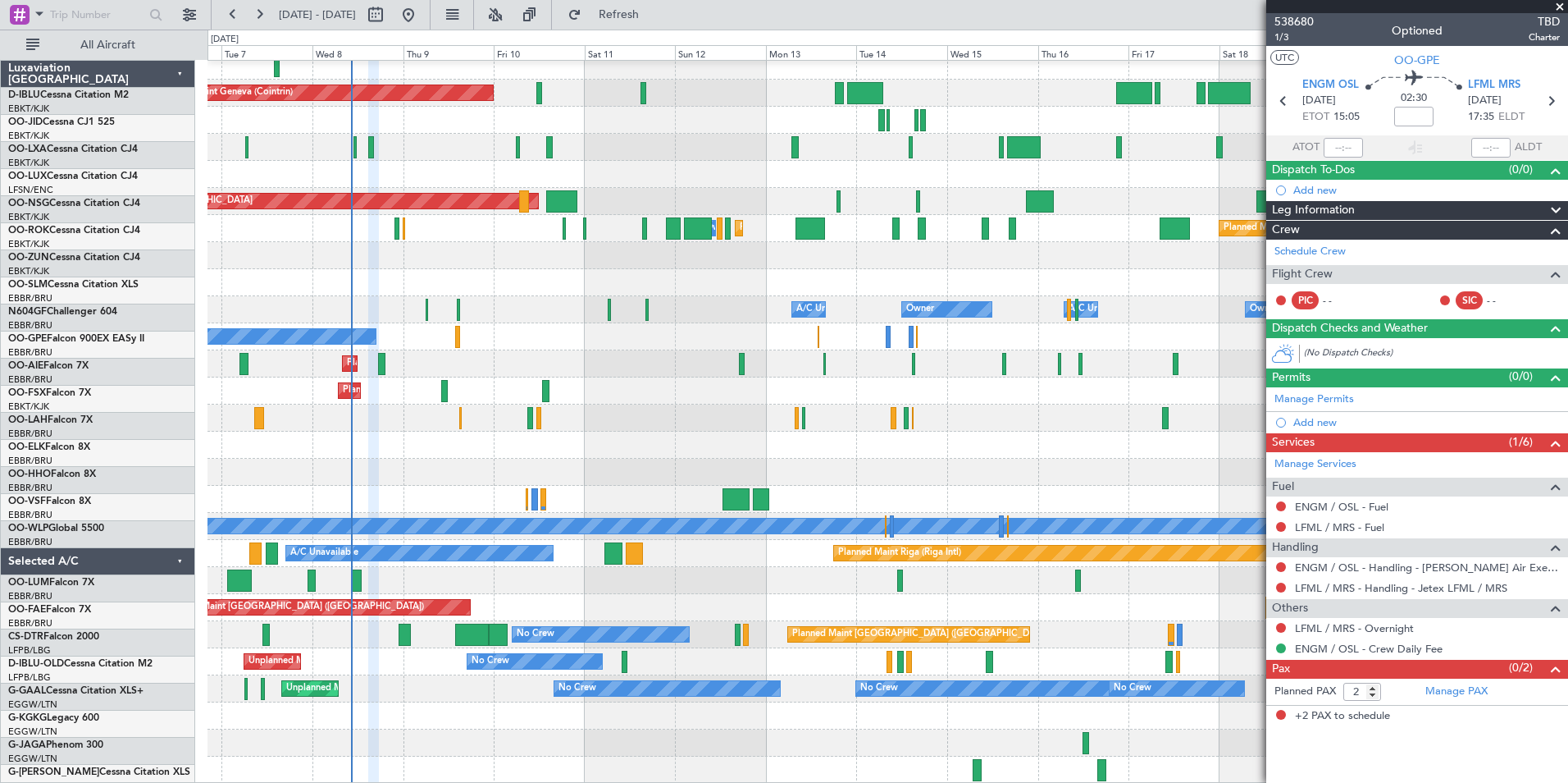
scroll to position [388, 0]
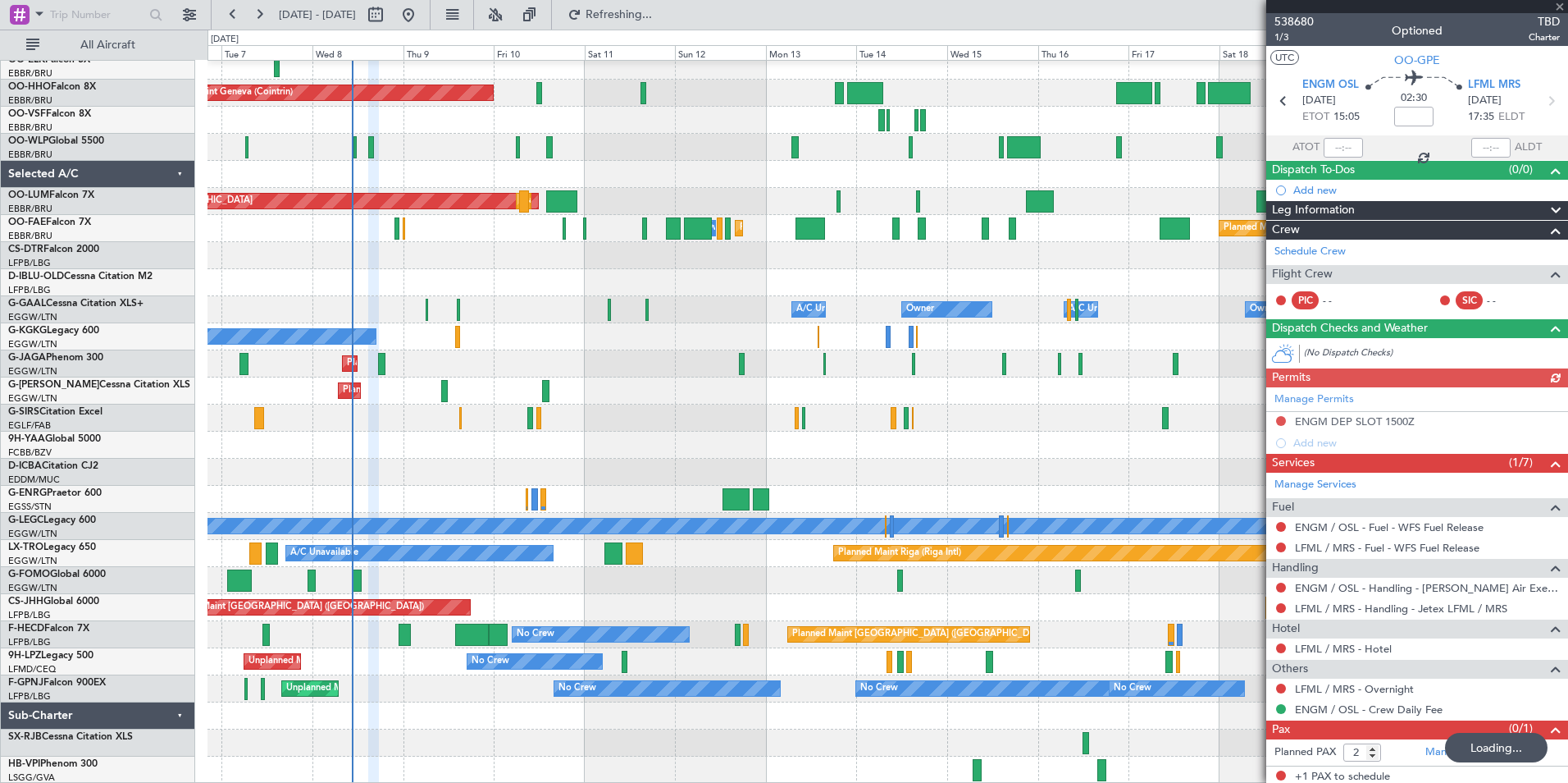
type input "1"
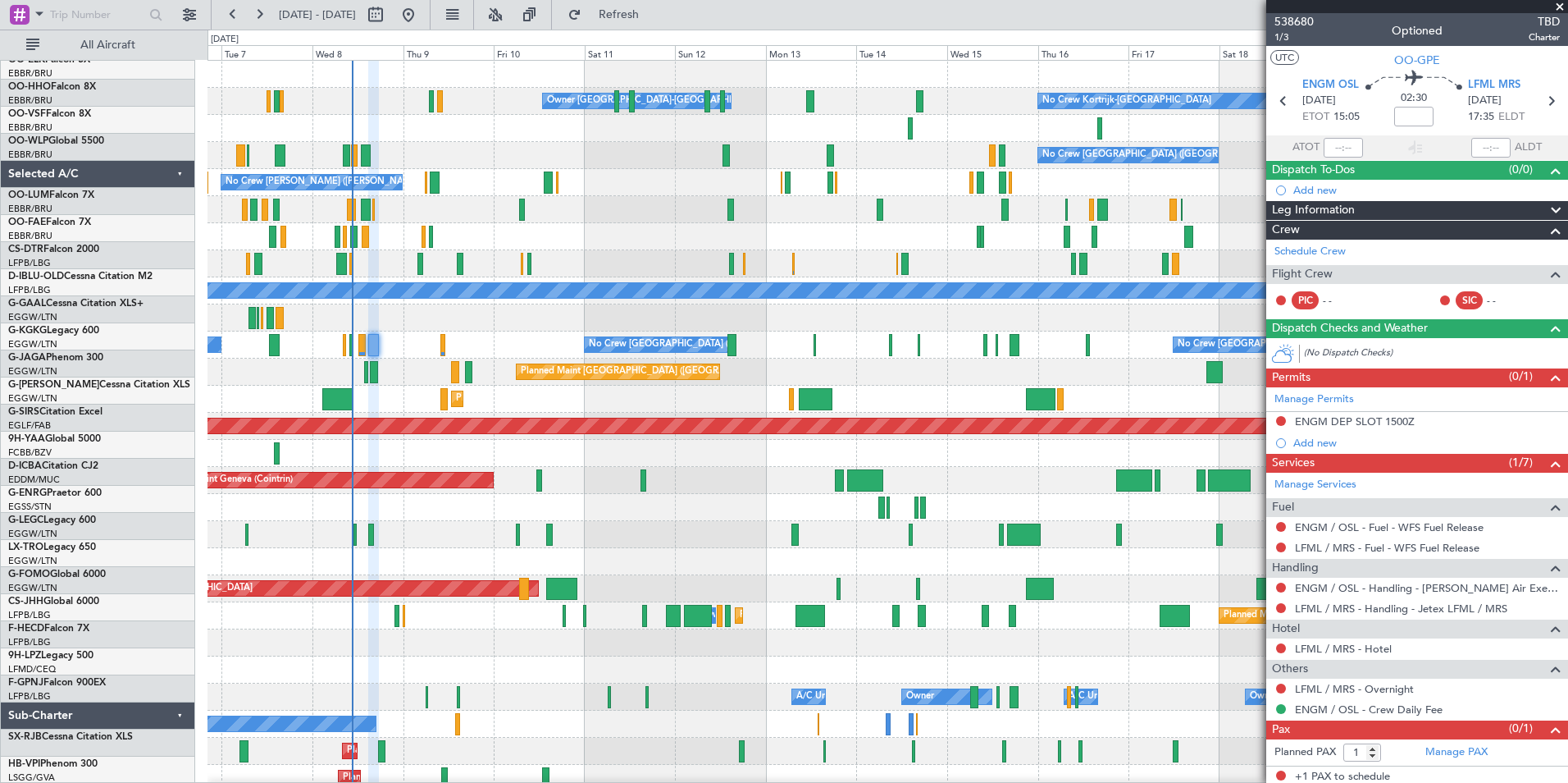
scroll to position [0, 0]
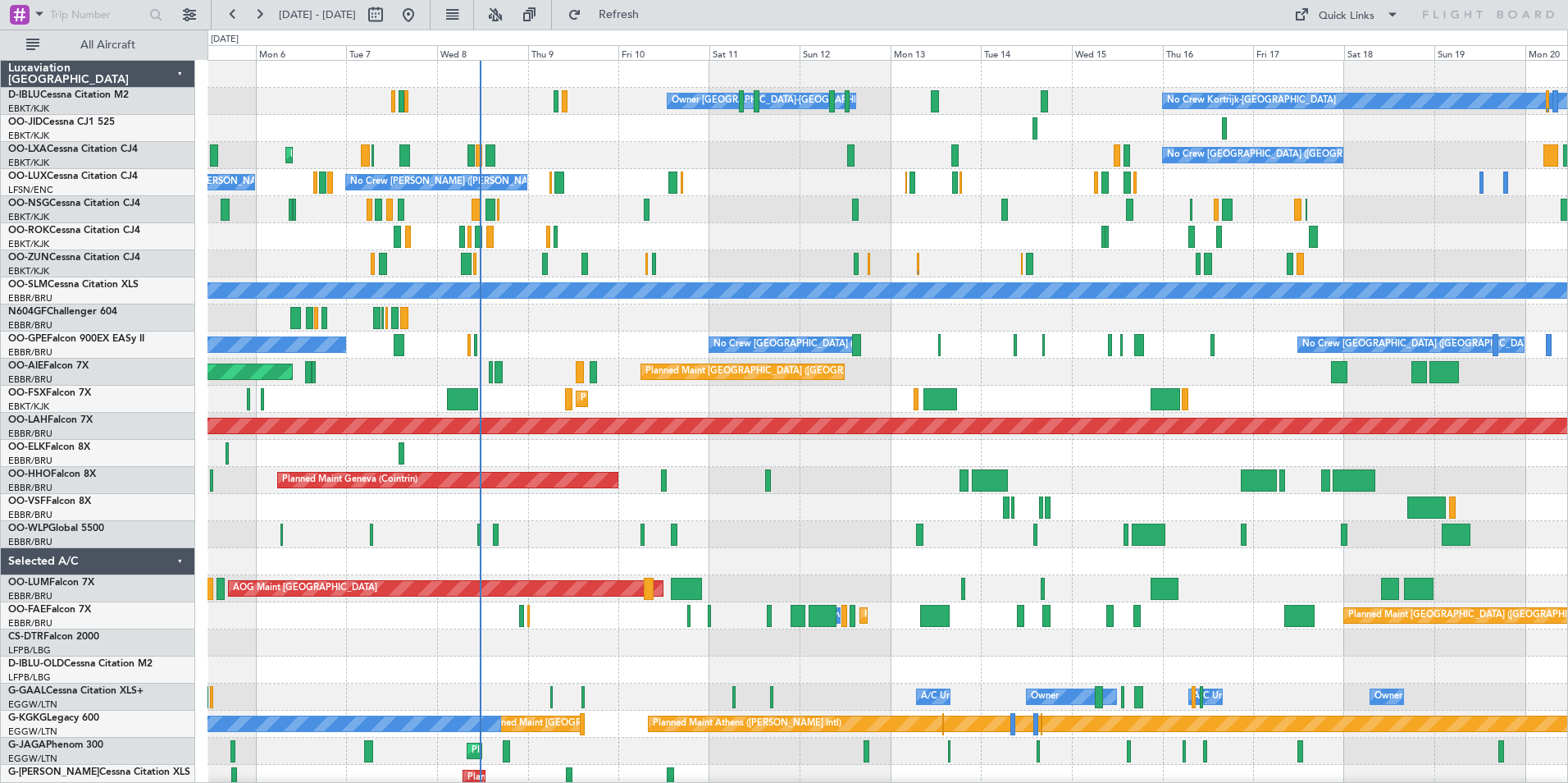
click at [717, 485] on div "Planned Maint Geneva (Cointrin)" at bounding box center [887, 480] width 1360 height 27
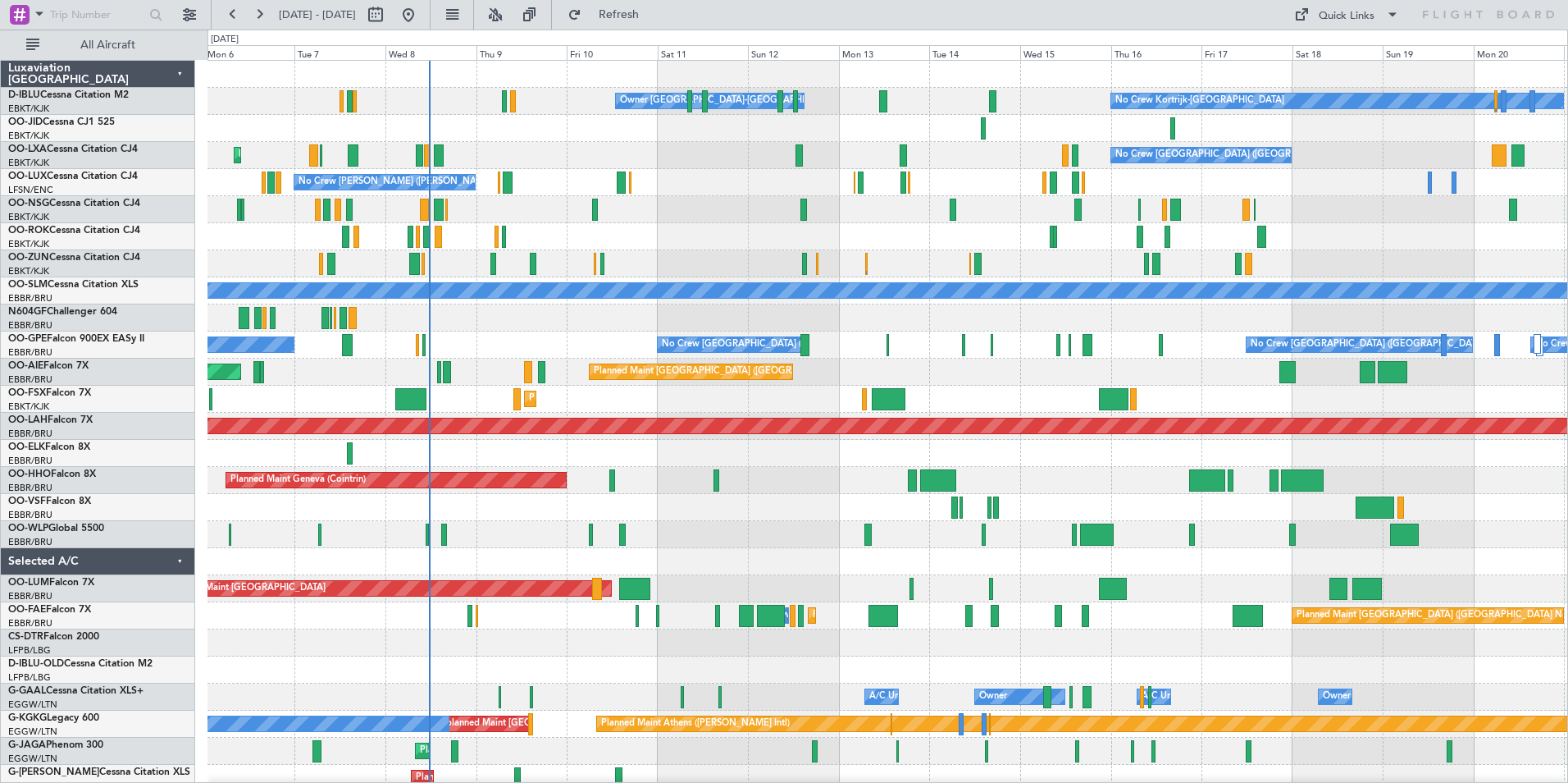
click at [568, 244] on div "AOG Maint Kortrijk-[GEOGRAPHIC_DATA]" at bounding box center [887, 236] width 1360 height 27
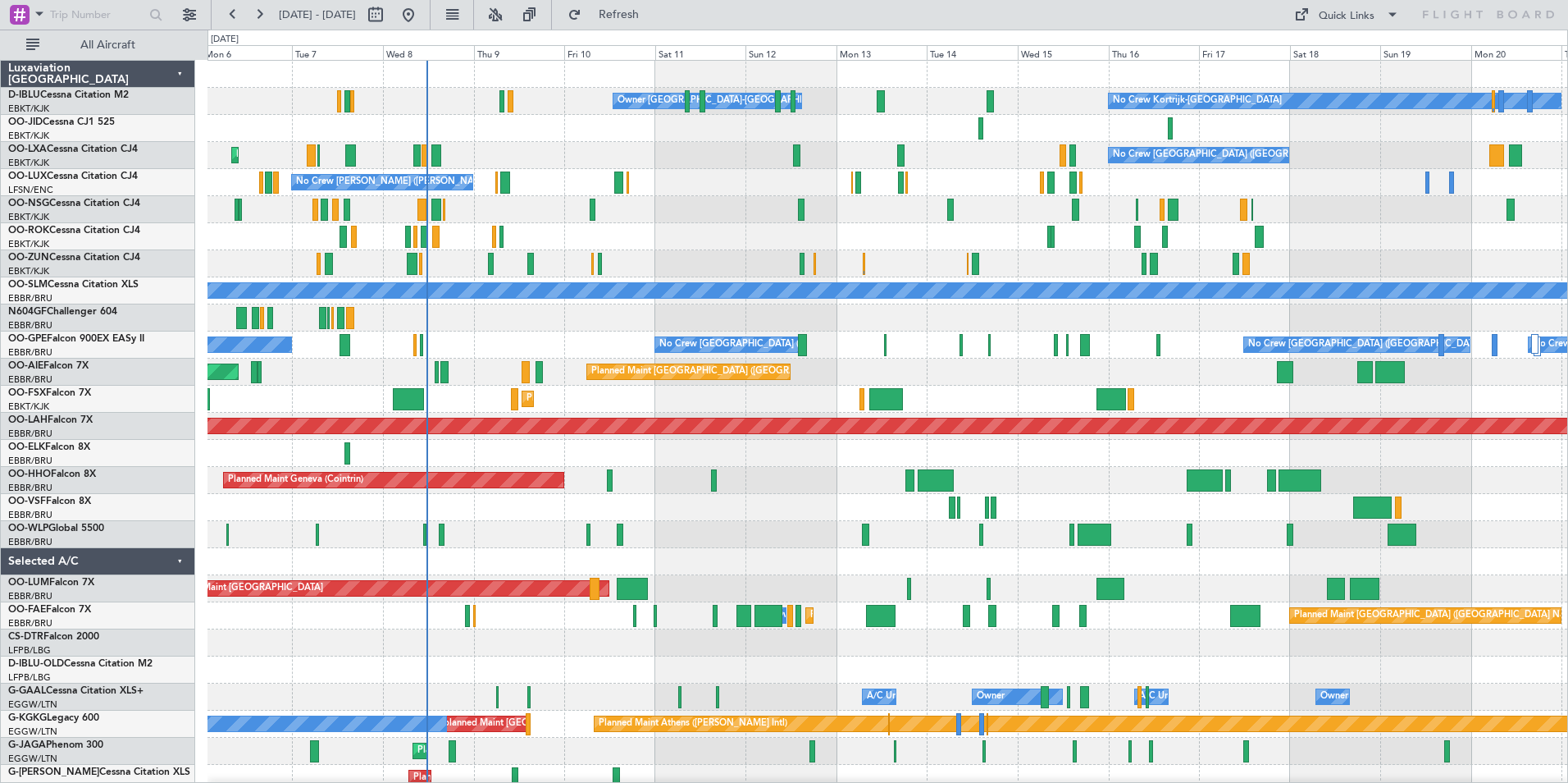
click at [1310, 198] on div at bounding box center [887, 209] width 1360 height 27
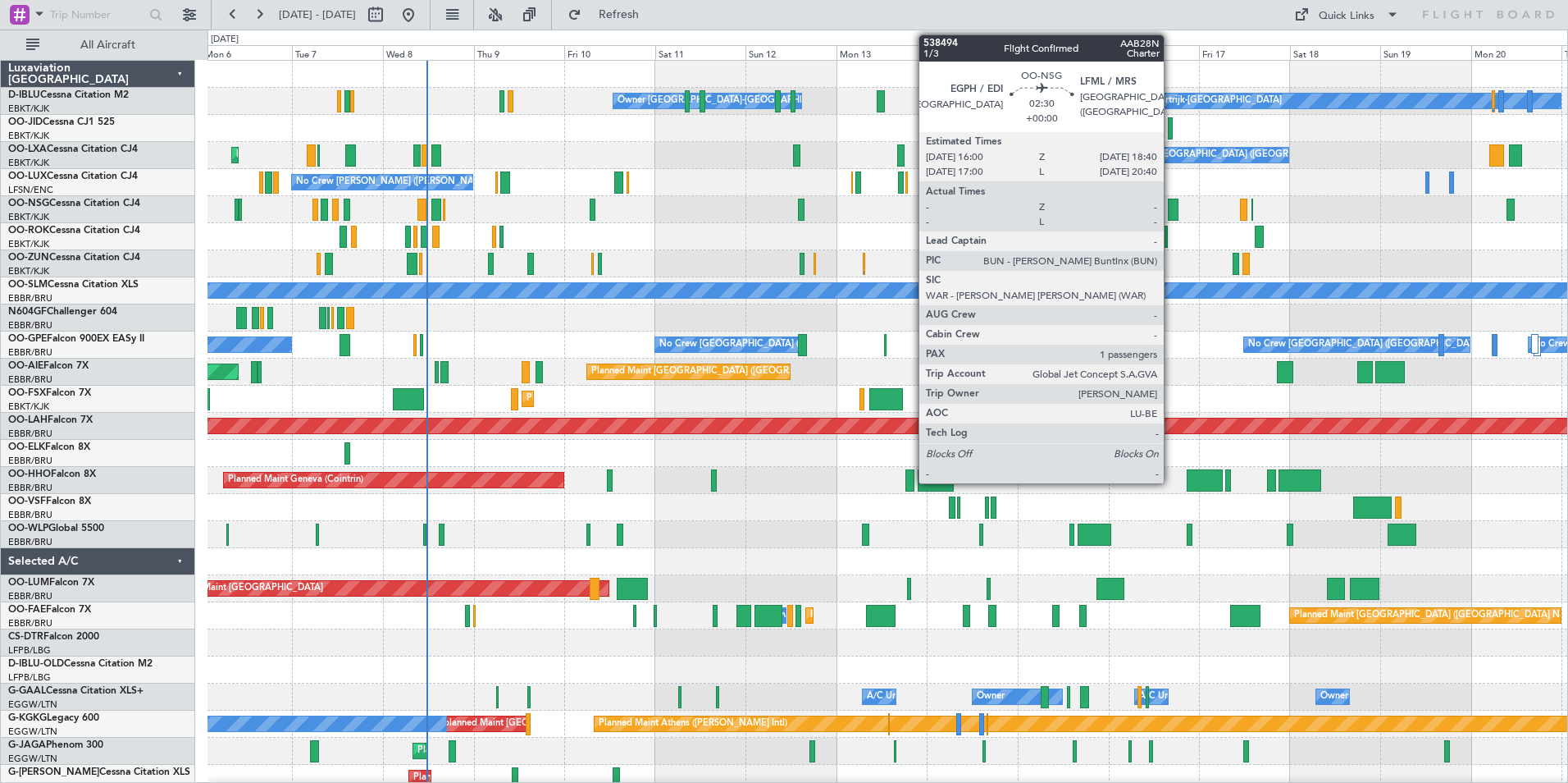
click at [1171, 218] on div at bounding box center [1173, 209] width 11 height 22
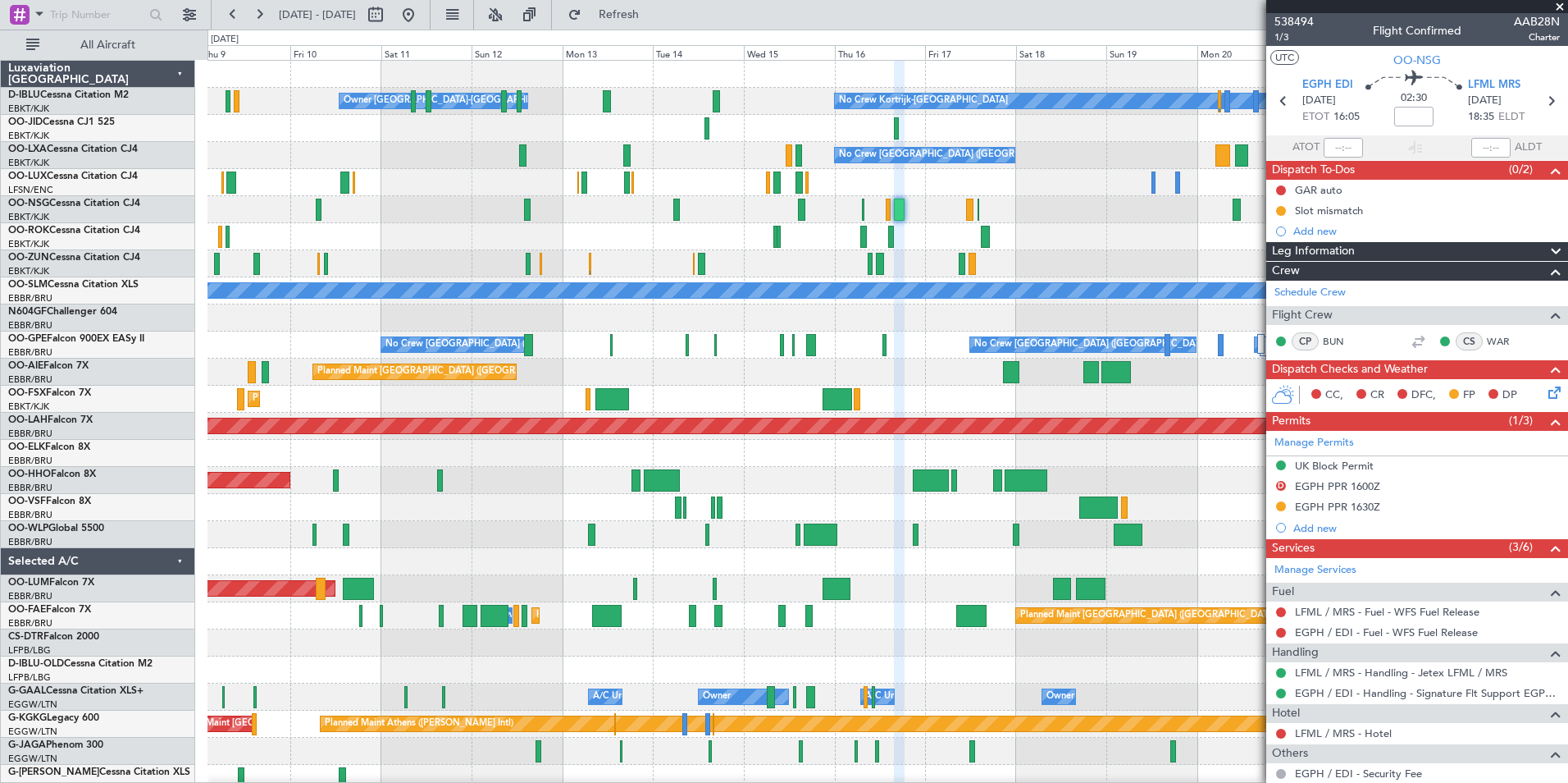
click at [916, 404] on div "No Crew Kortrijk-[GEOGRAPHIC_DATA] Owner [GEOGRAPHIC_DATA]-[GEOGRAPHIC_DATA] No…" at bounding box center [887, 616] width 1360 height 1111
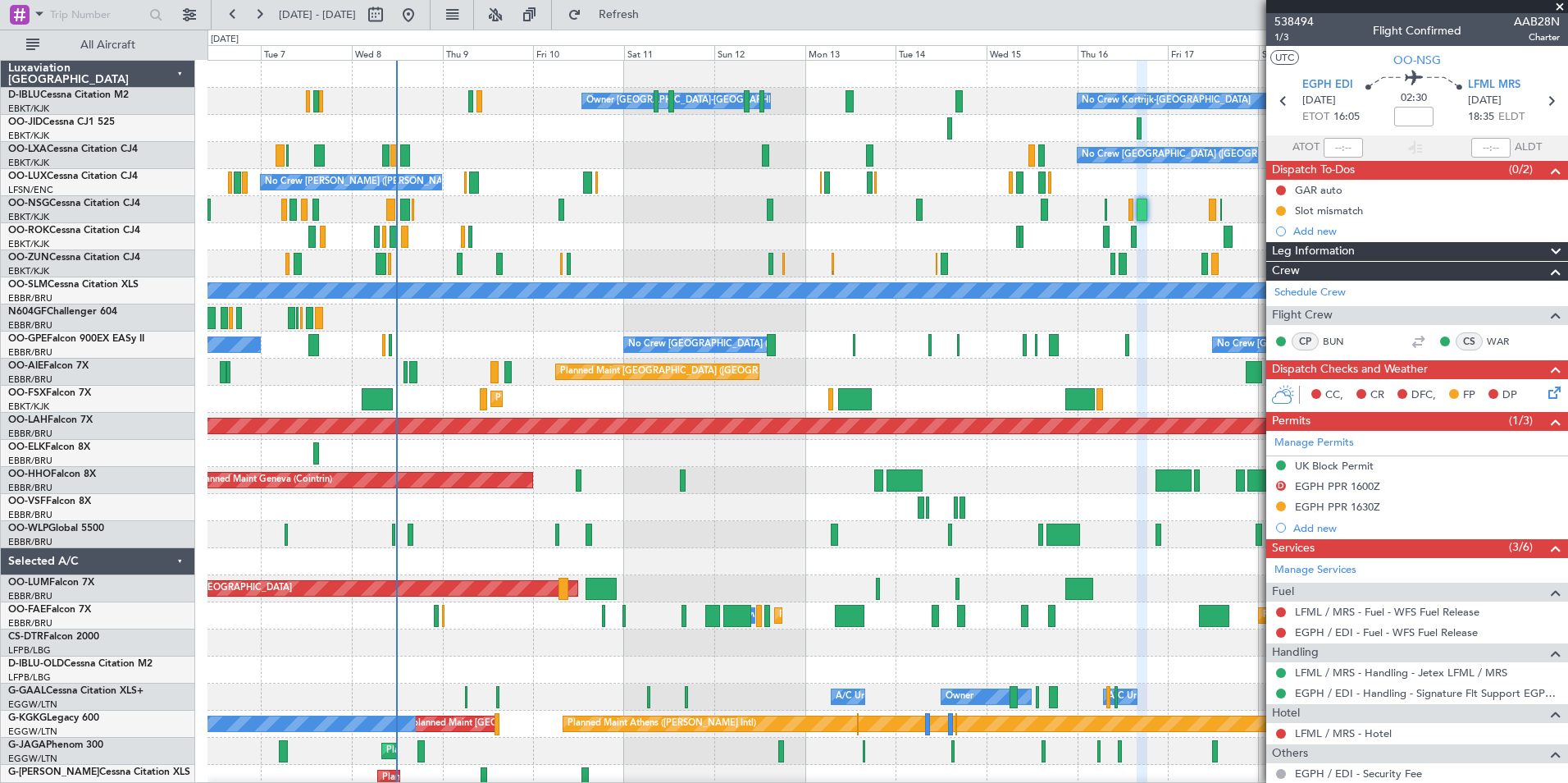
click at [715, 212] on div "No Crew Kortrijk-[GEOGRAPHIC_DATA] Owner [GEOGRAPHIC_DATA]-[GEOGRAPHIC_DATA] No…" at bounding box center [887, 616] width 1360 height 1111
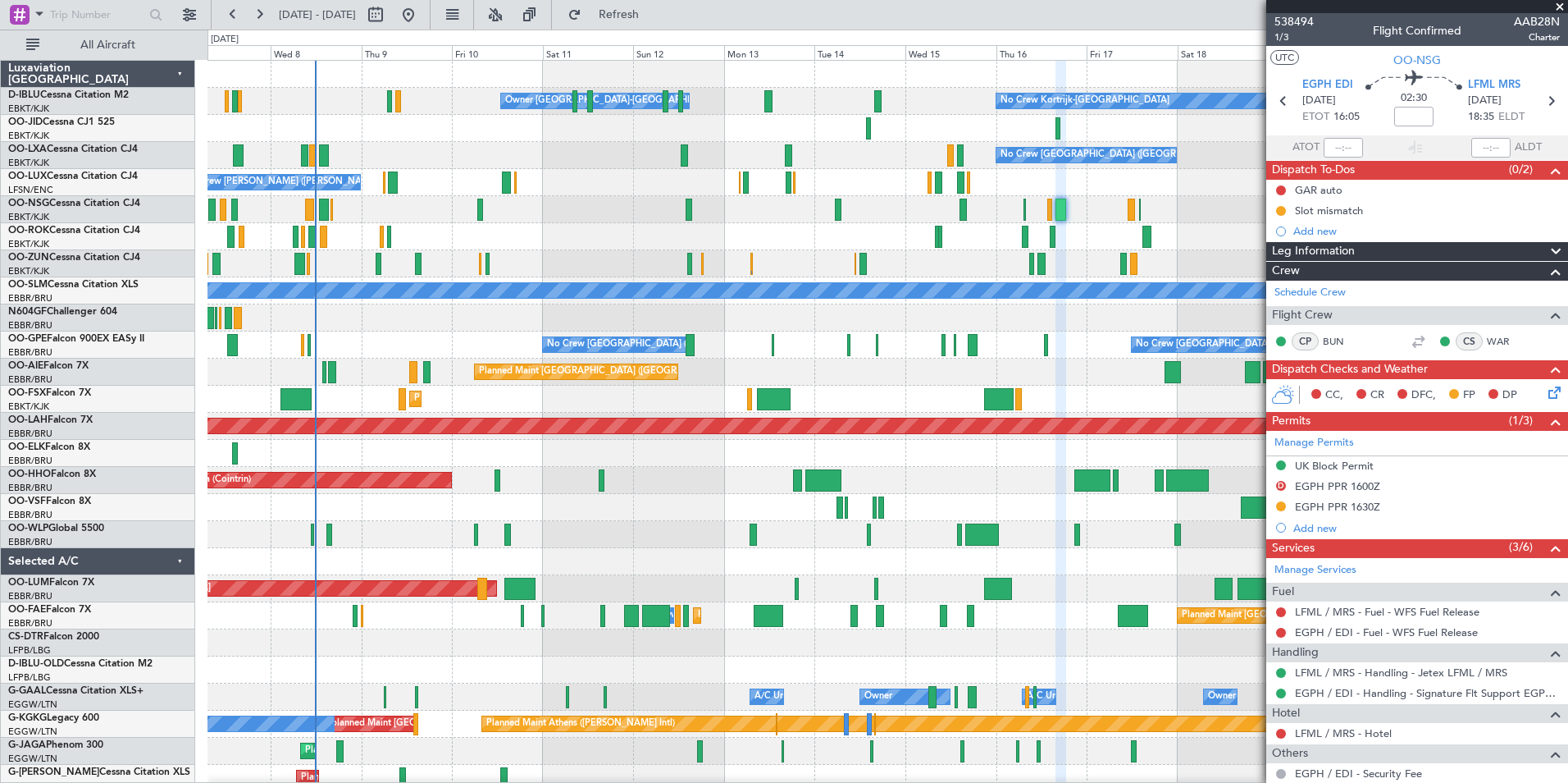
click at [1005, 513] on div at bounding box center [887, 507] width 1360 height 27
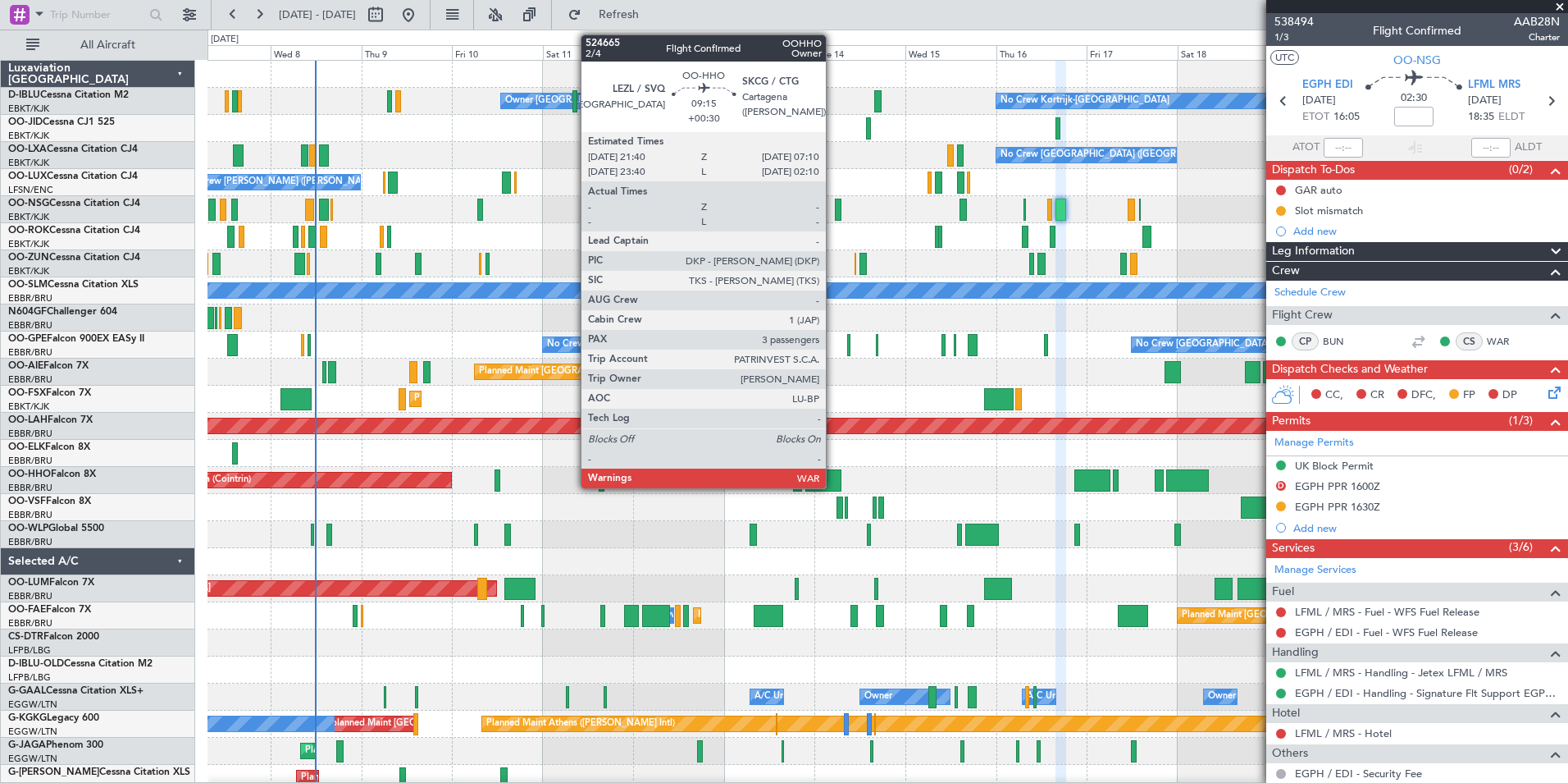
click at [833, 475] on div at bounding box center [823, 480] width 36 height 22
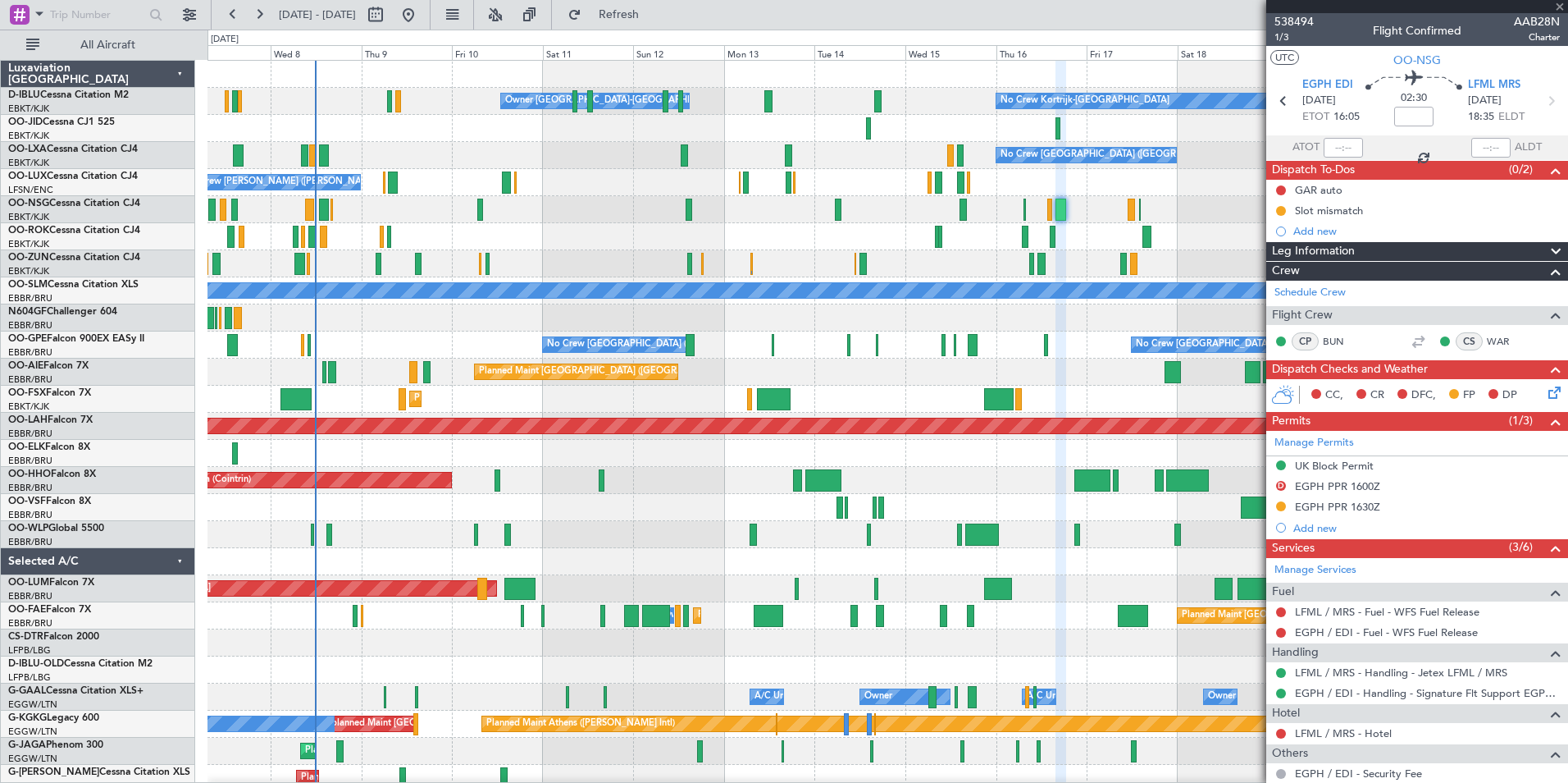
type input "+00:30"
type input "3"
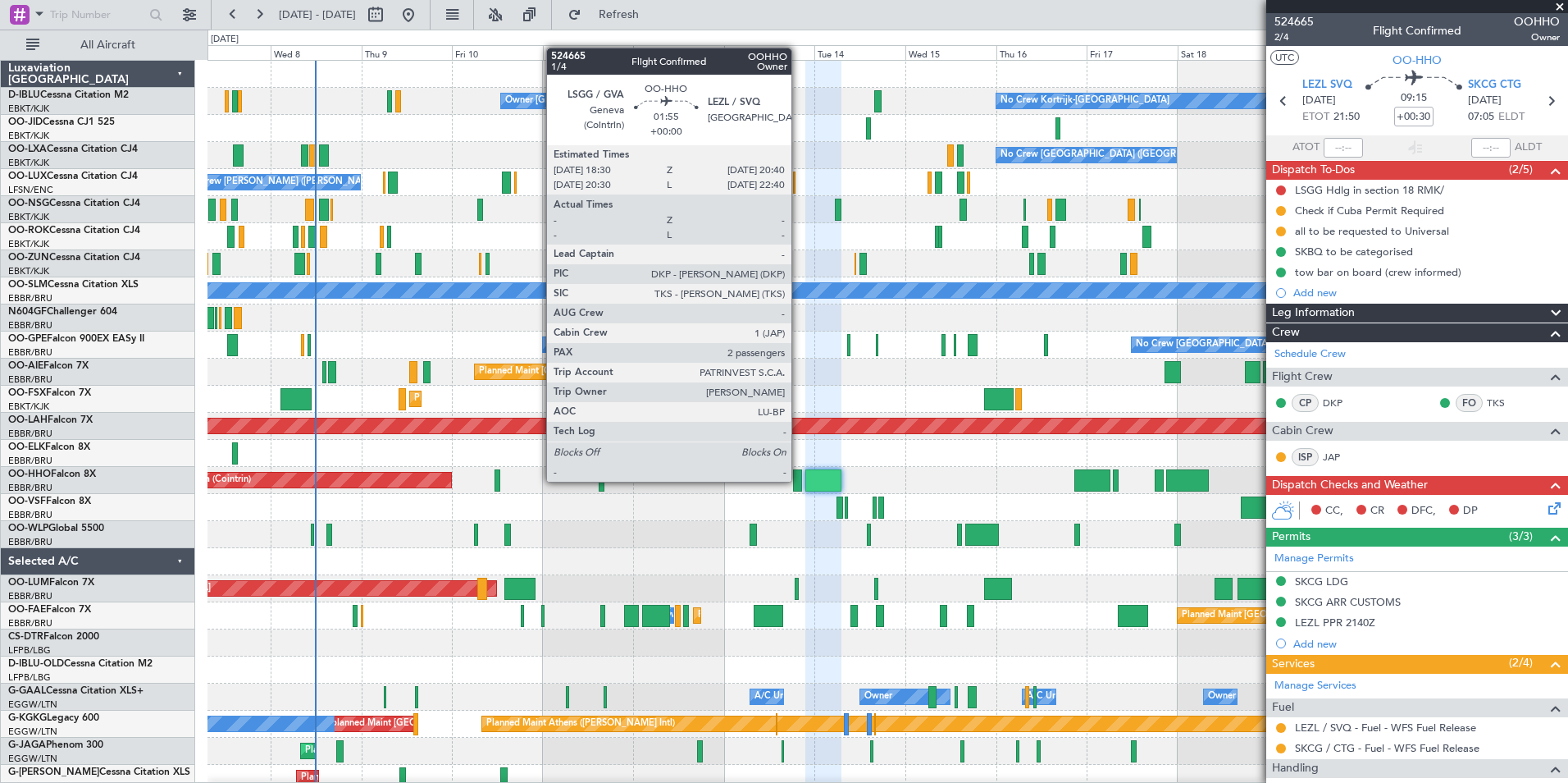
click at [798, 480] on div at bounding box center [797, 480] width 8 height 22
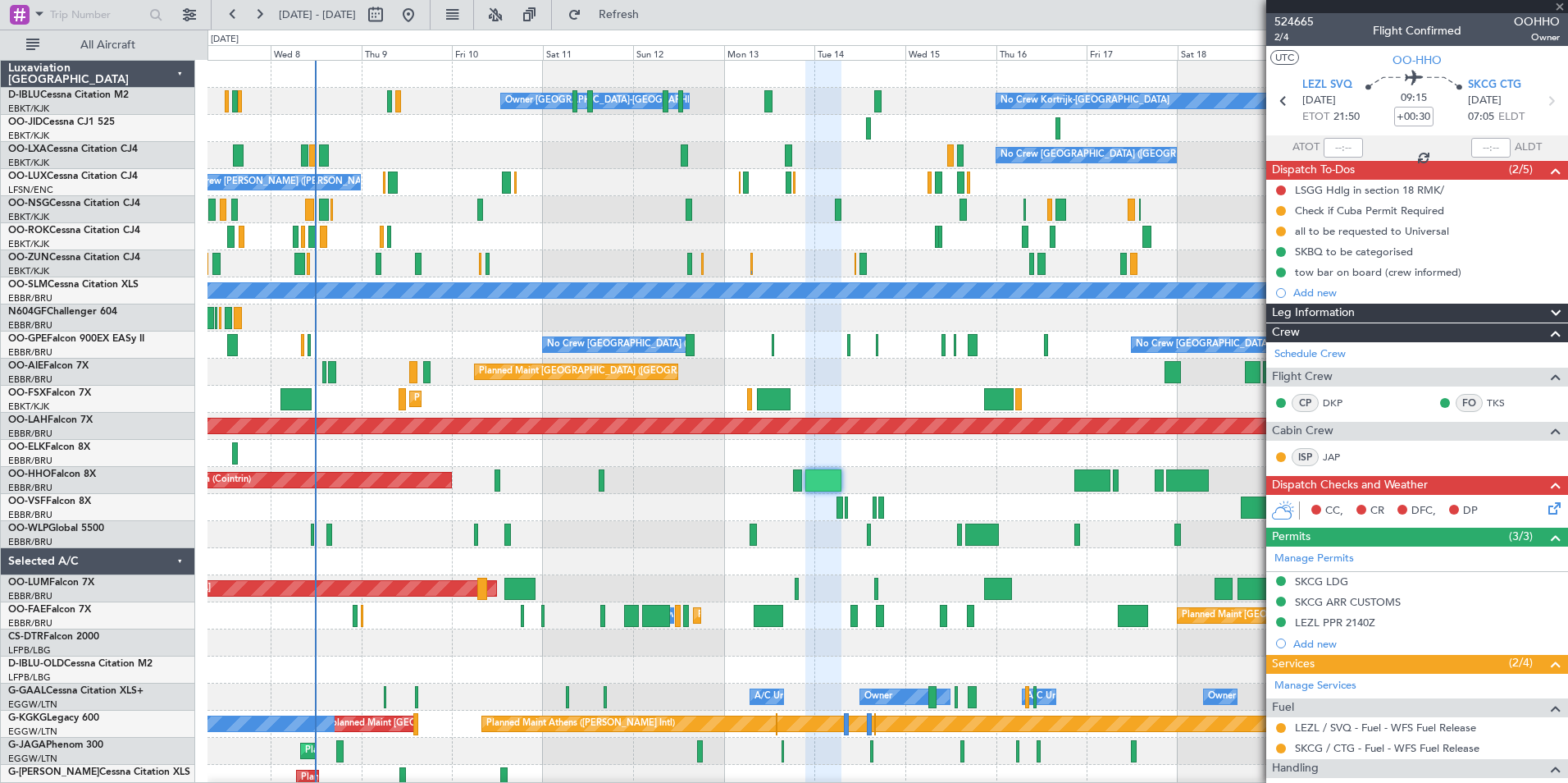
type input "2"
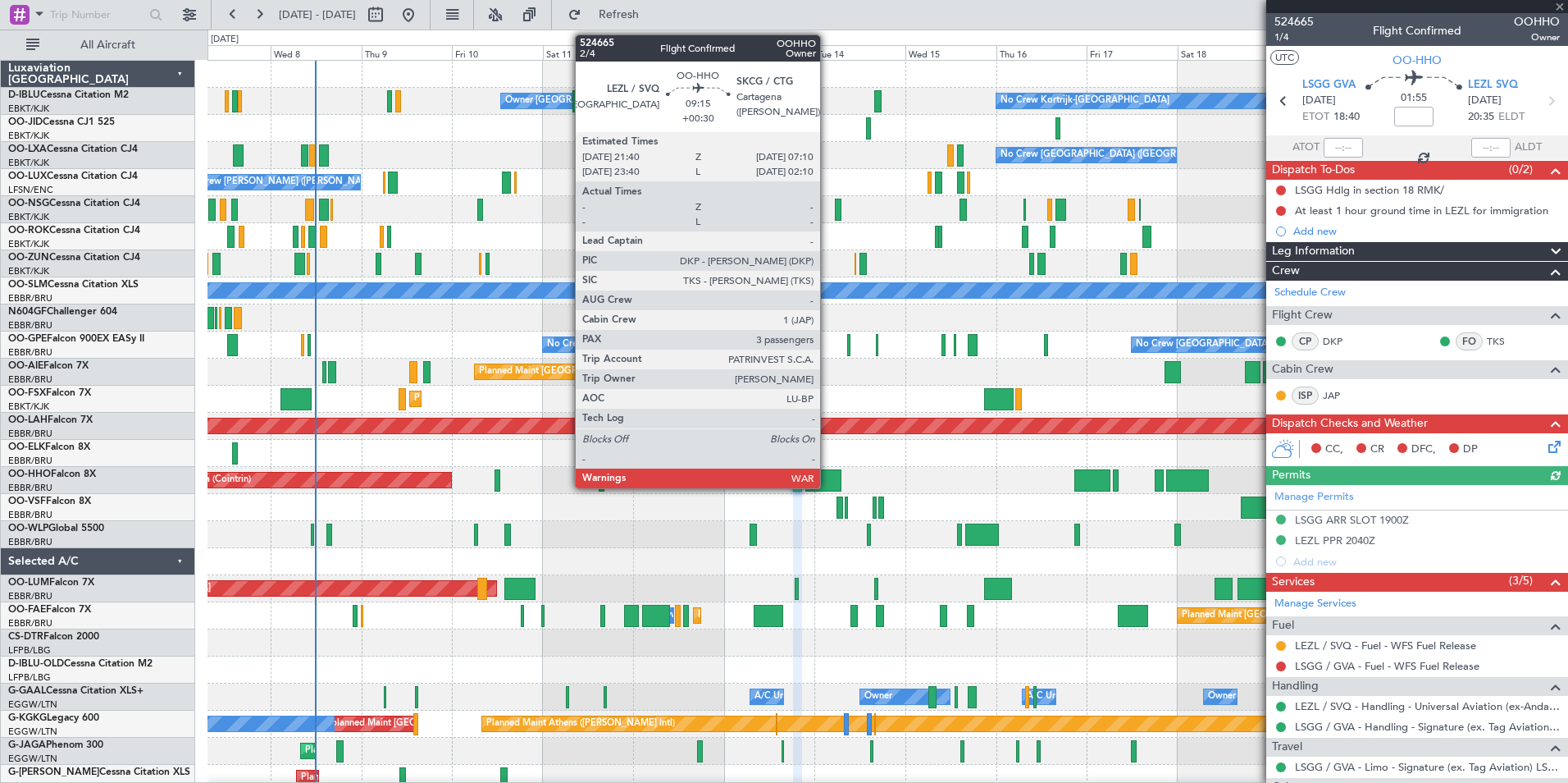
click at [827, 482] on div at bounding box center [823, 480] width 36 height 22
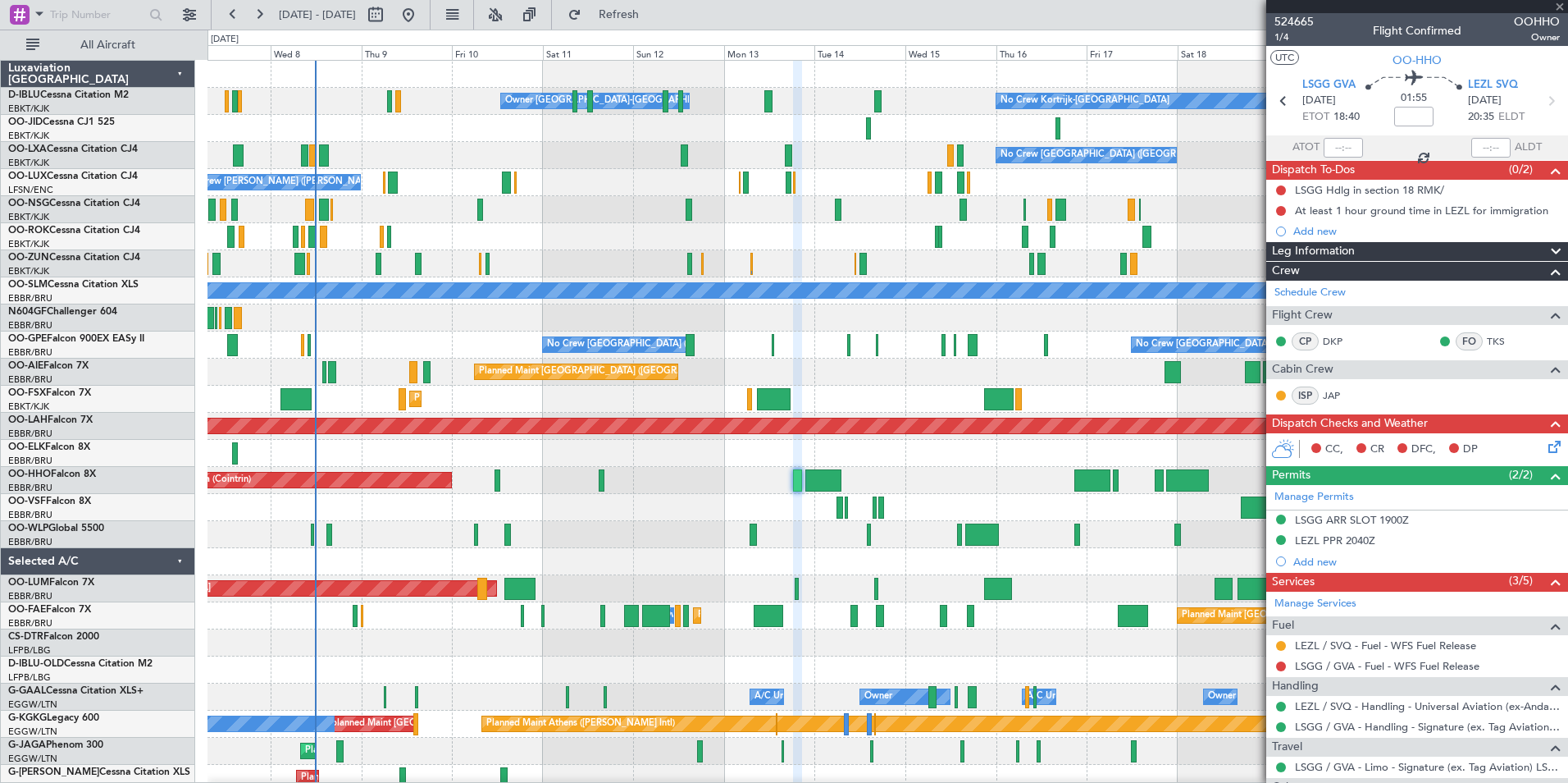
type input "+00:30"
type input "3"
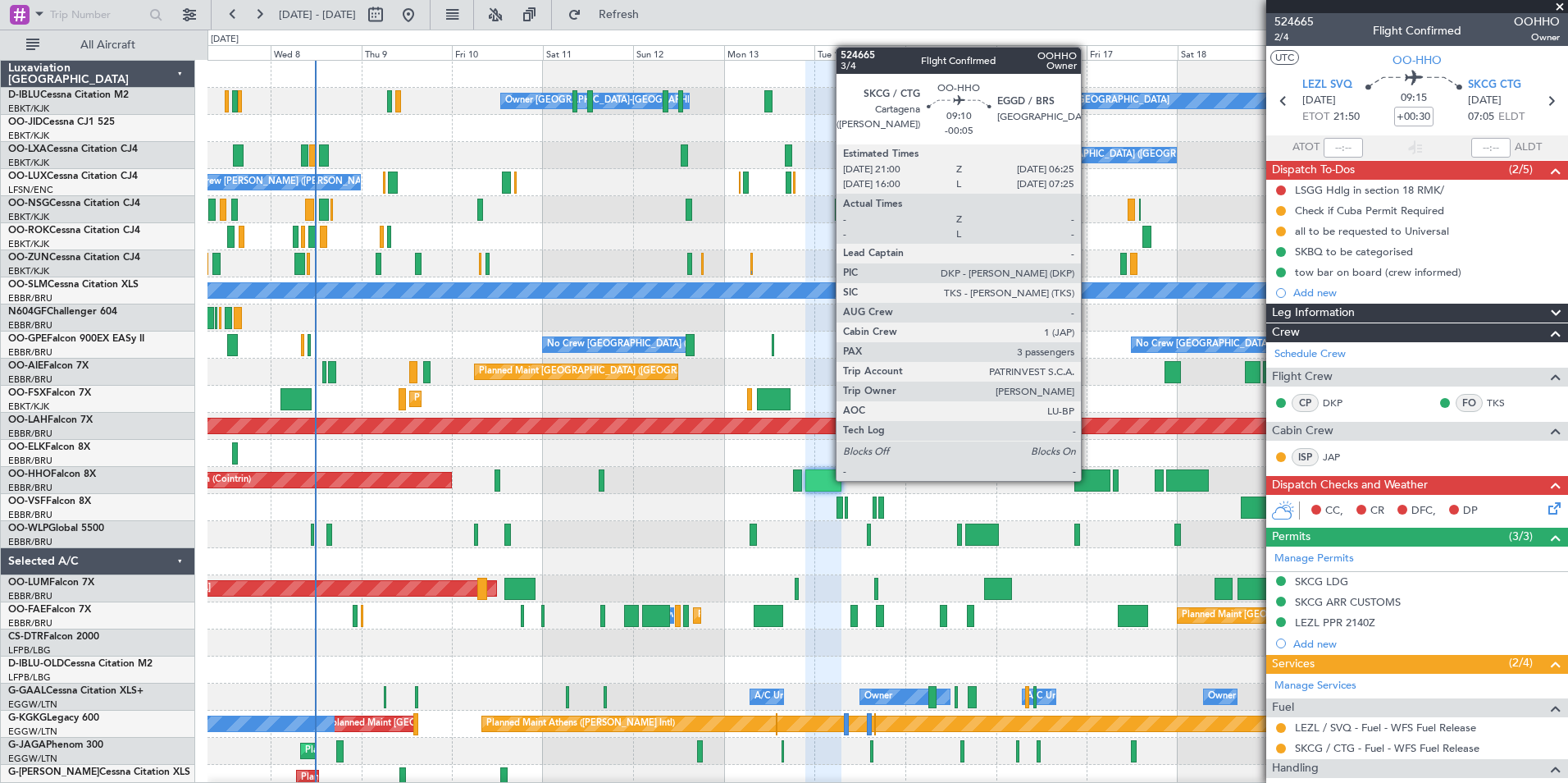
click at [1090, 479] on div at bounding box center [1092, 480] width 36 height 22
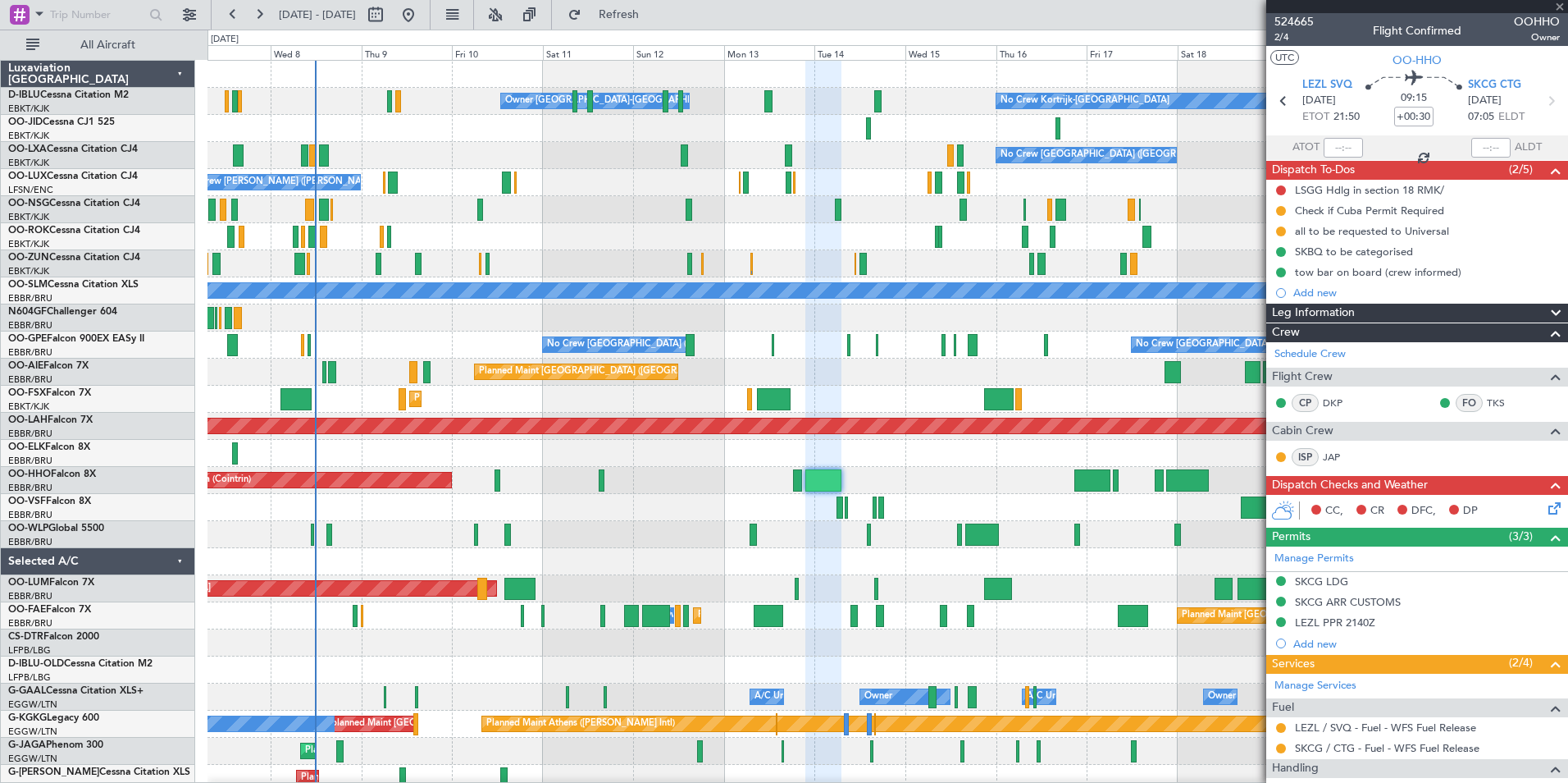
type input "-00:05"
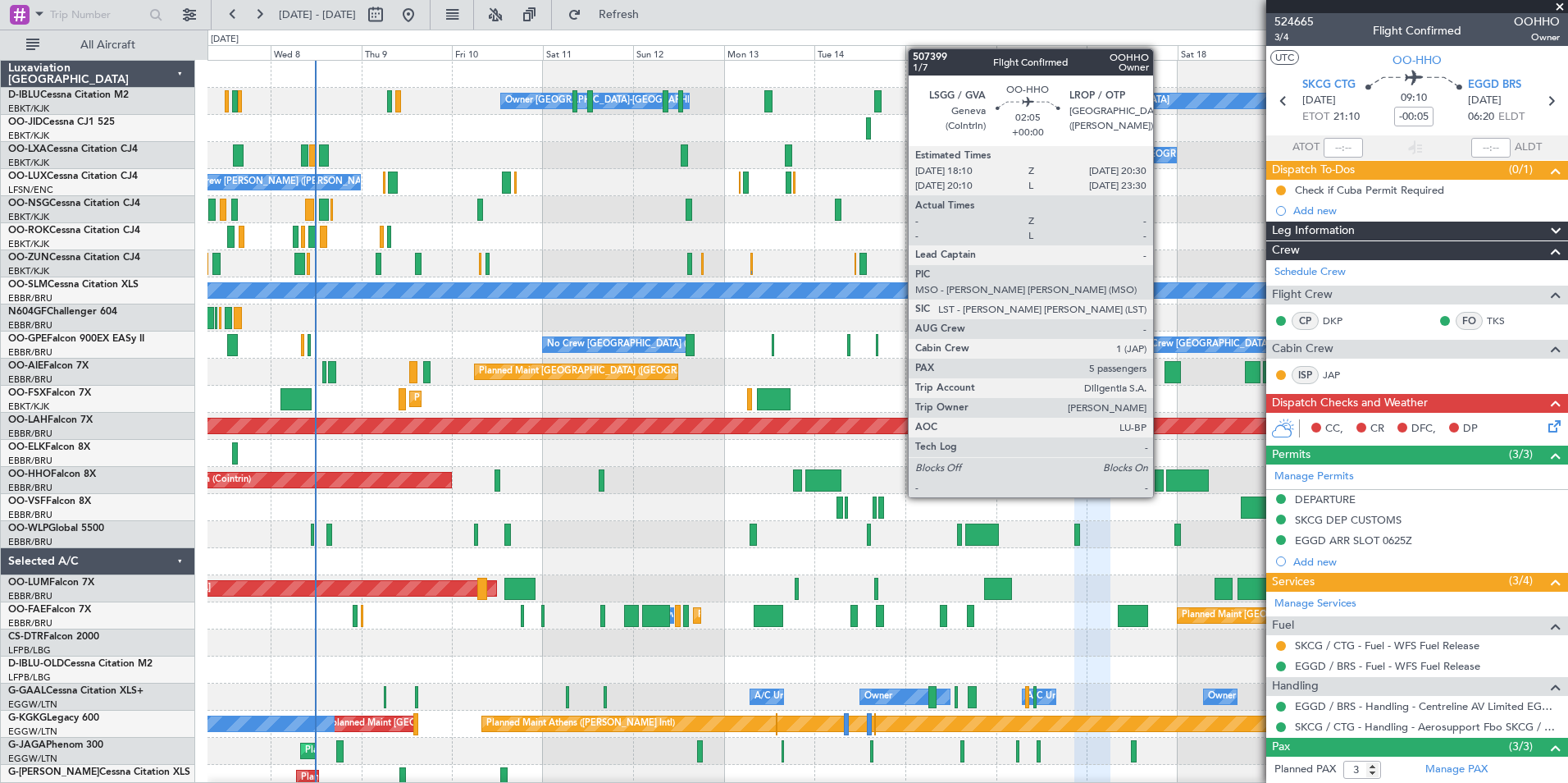
click at [1161, 481] on div at bounding box center [1159, 480] width 9 height 22
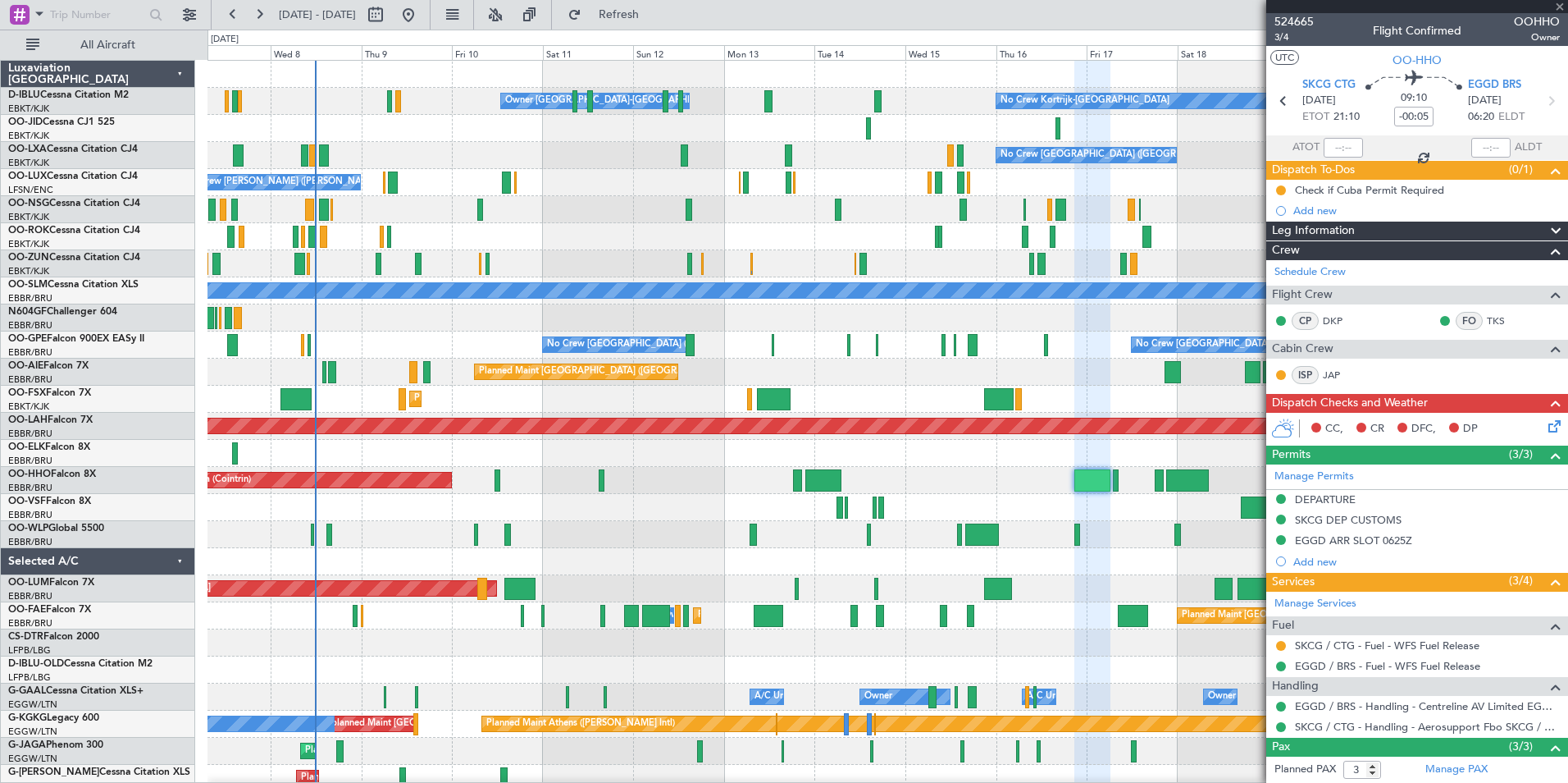
type input "5"
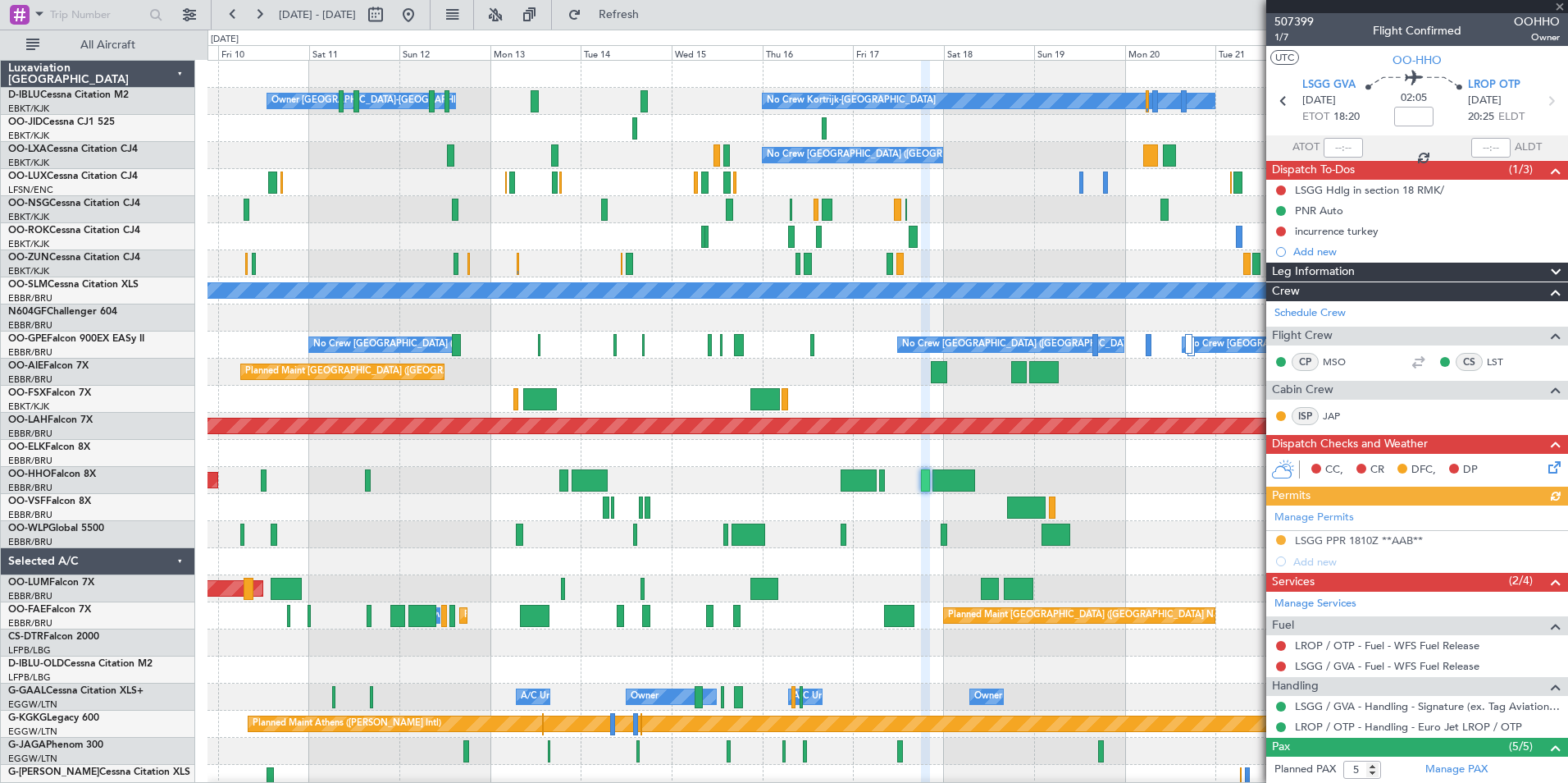
click at [910, 515] on div at bounding box center [887, 507] width 1360 height 27
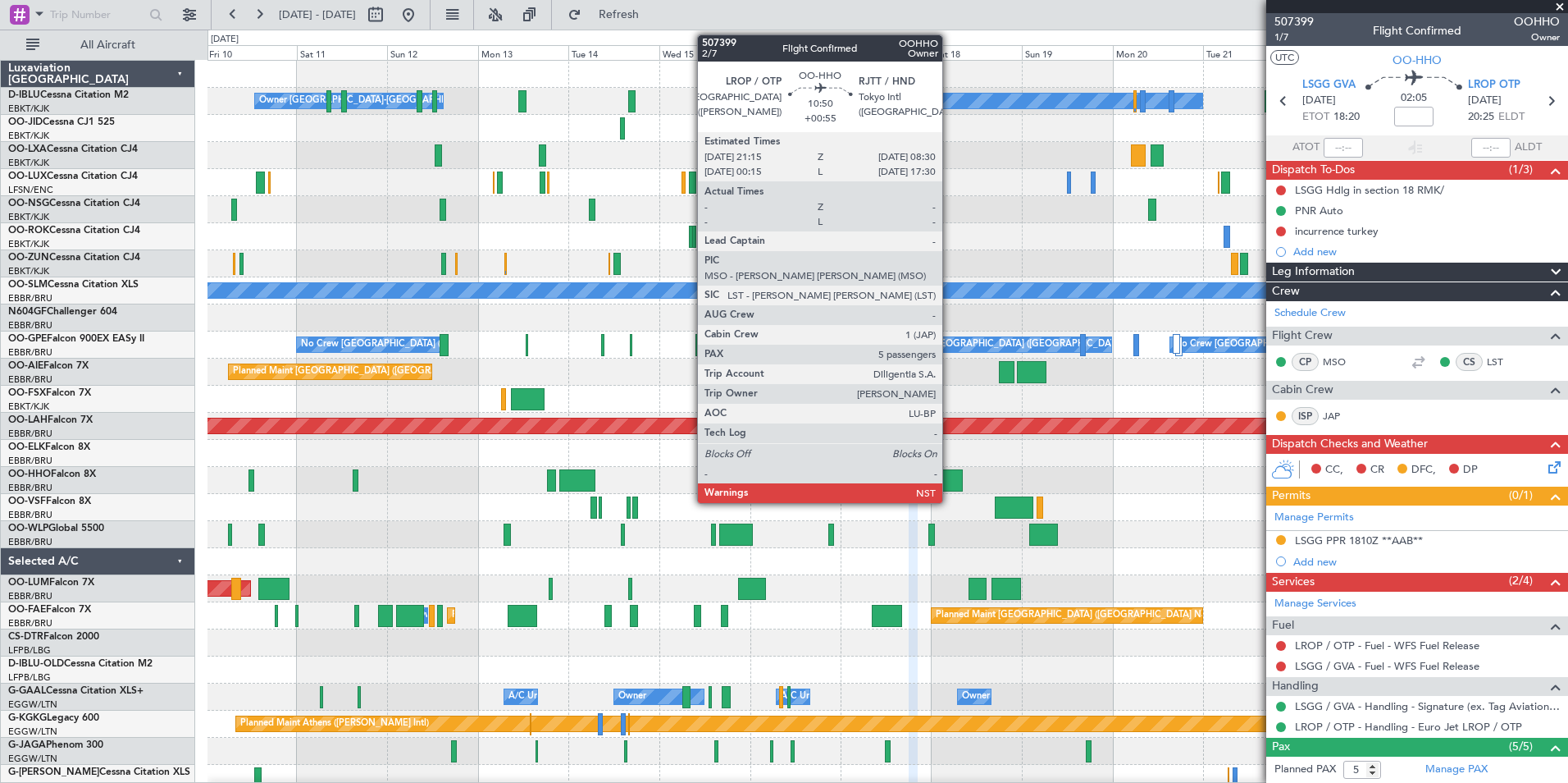
click at [950, 475] on div at bounding box center [941, 480] width 43 height 22
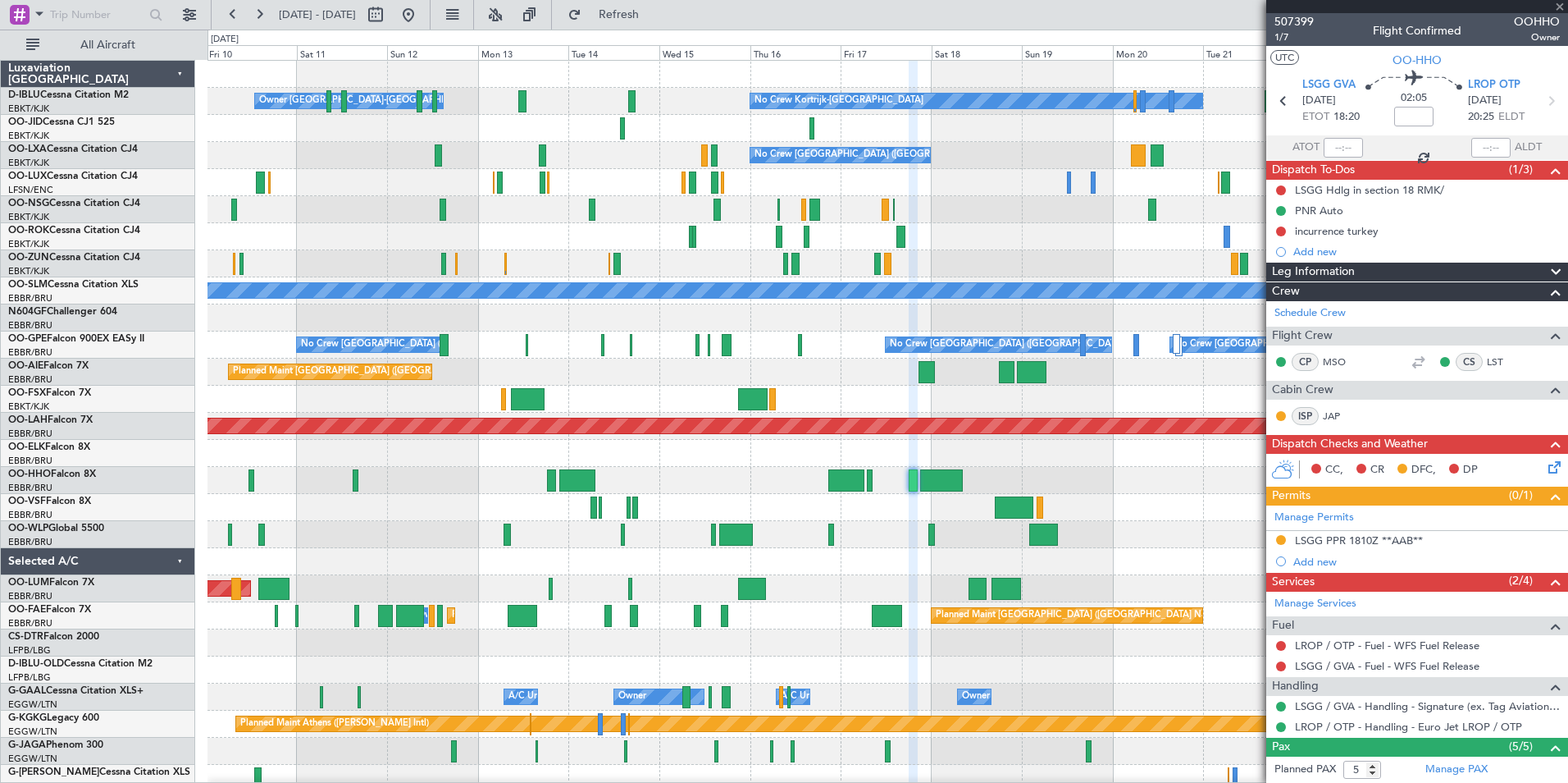
type input "+00:55"
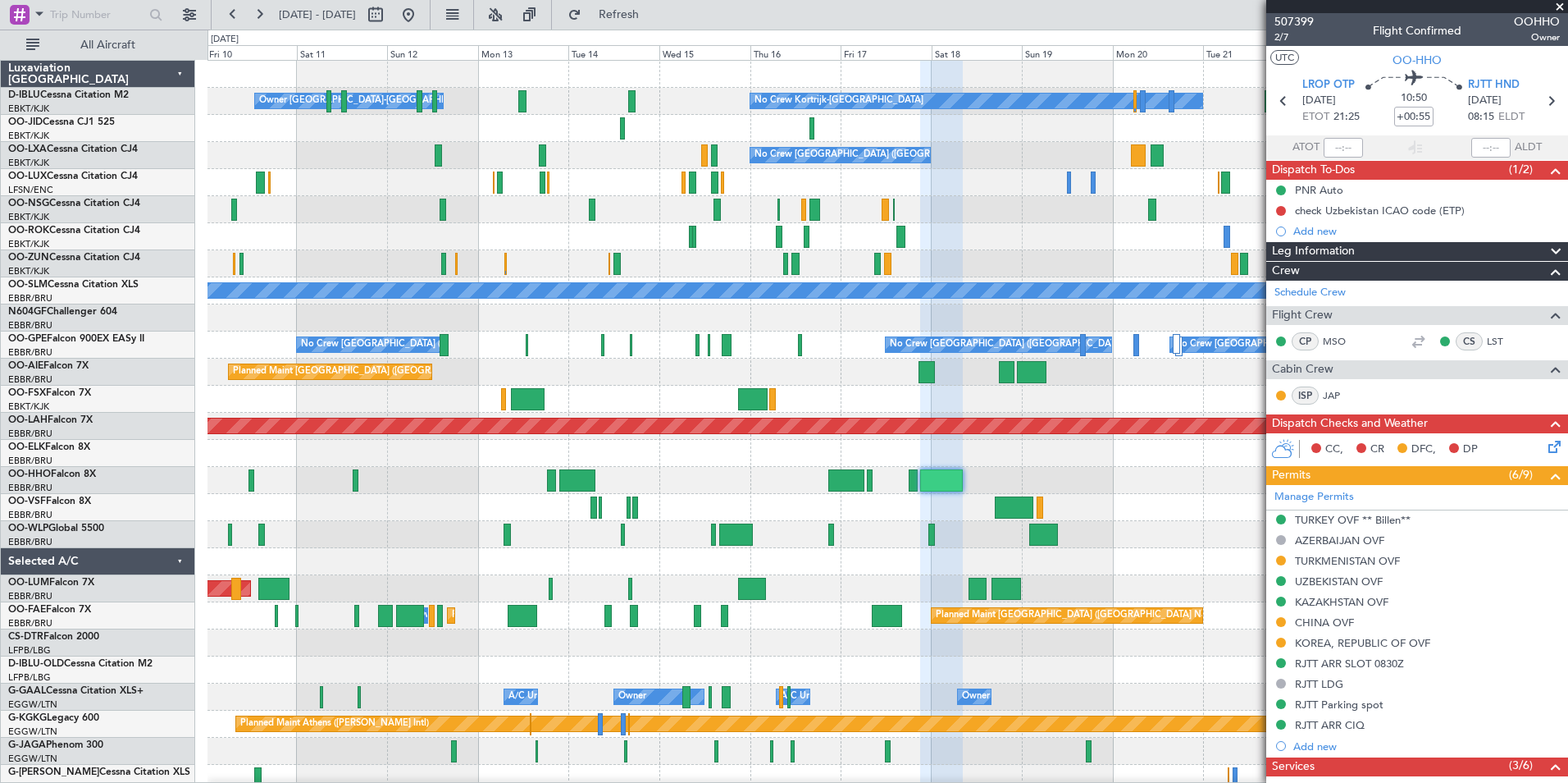
click at [1133, 500] on div at bounding box center [887, 507] width 1360 height 27
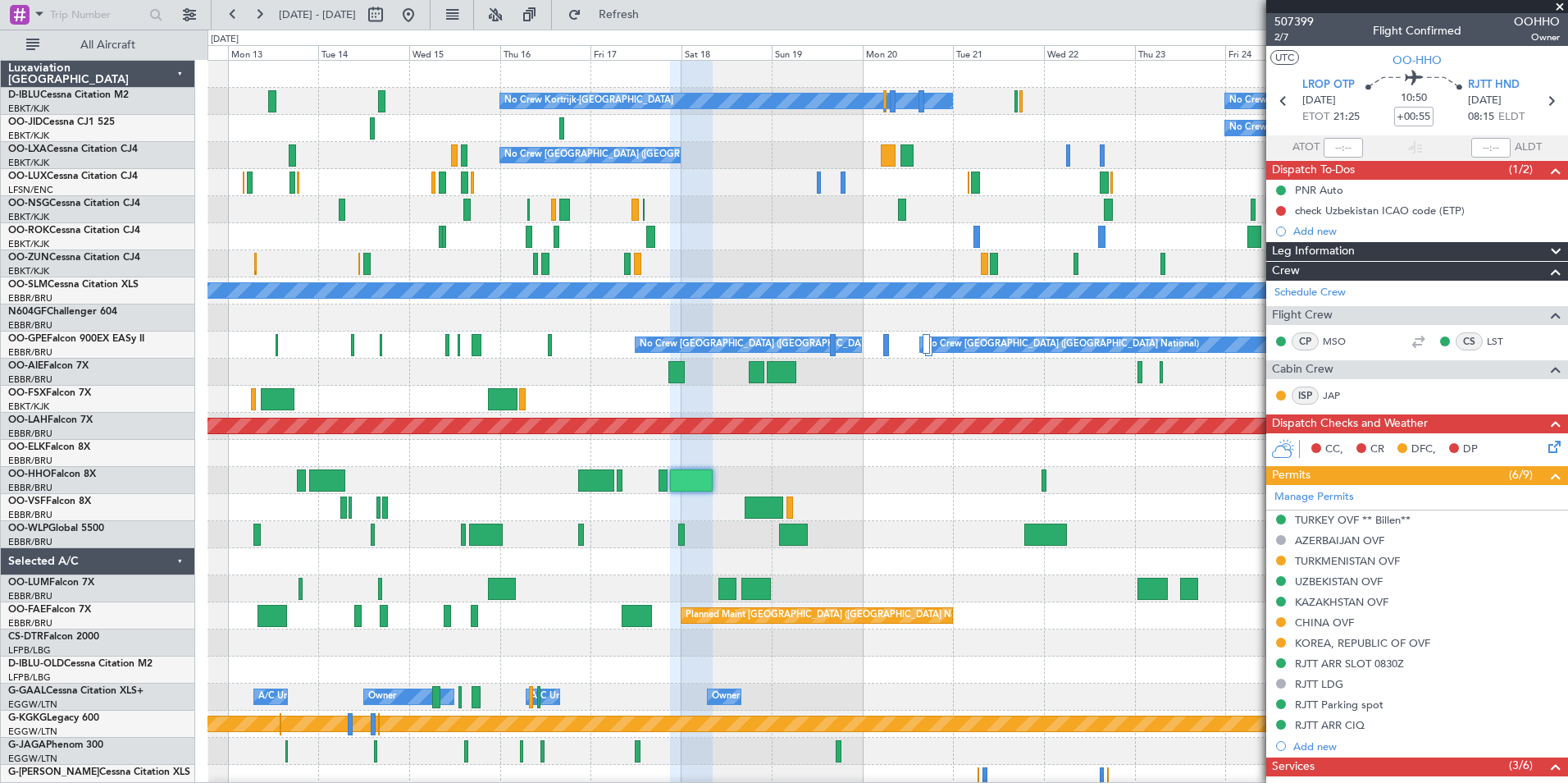
click at [693, 510] on div at bounding box center [887, 507] width 1360 height 27
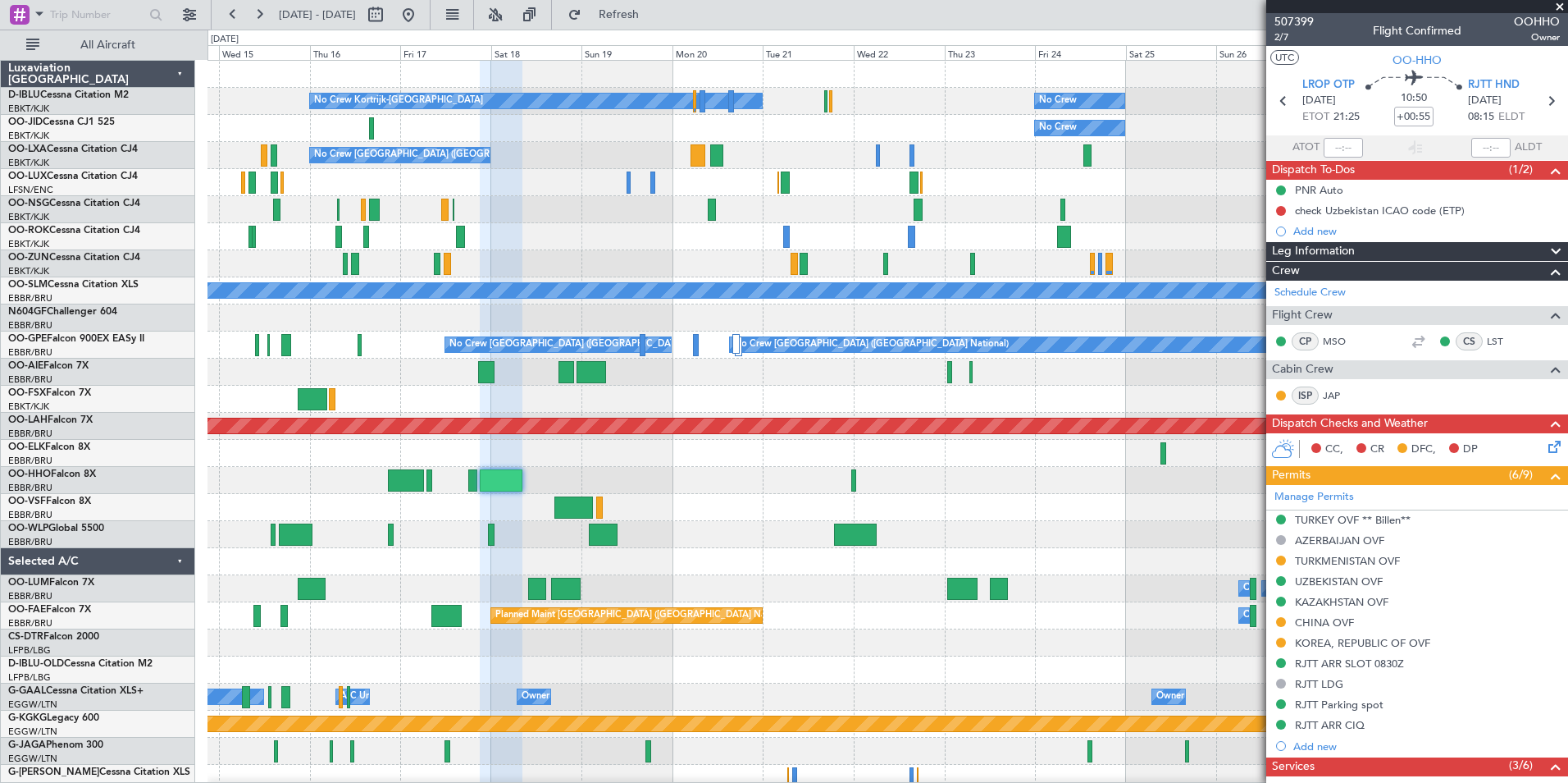
click at [309, 482] on div at bounding box center [887, 480] width 1360 height 27
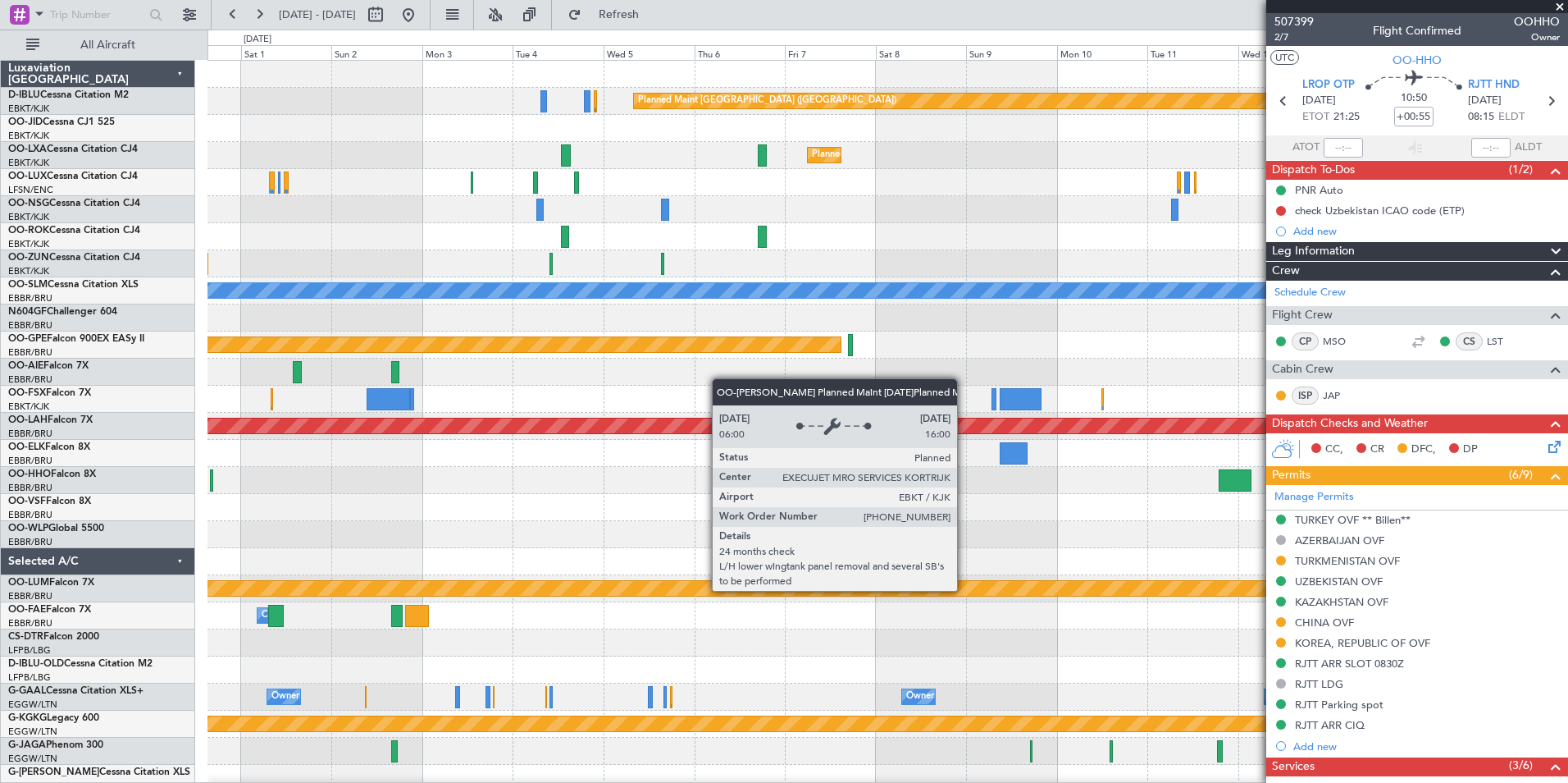
click at [567, 592] on div "Planned Maint Kortrijk-[GEOGRAPHIC_DATA]" at bounding box center [1368, 588] width 3116 height 15
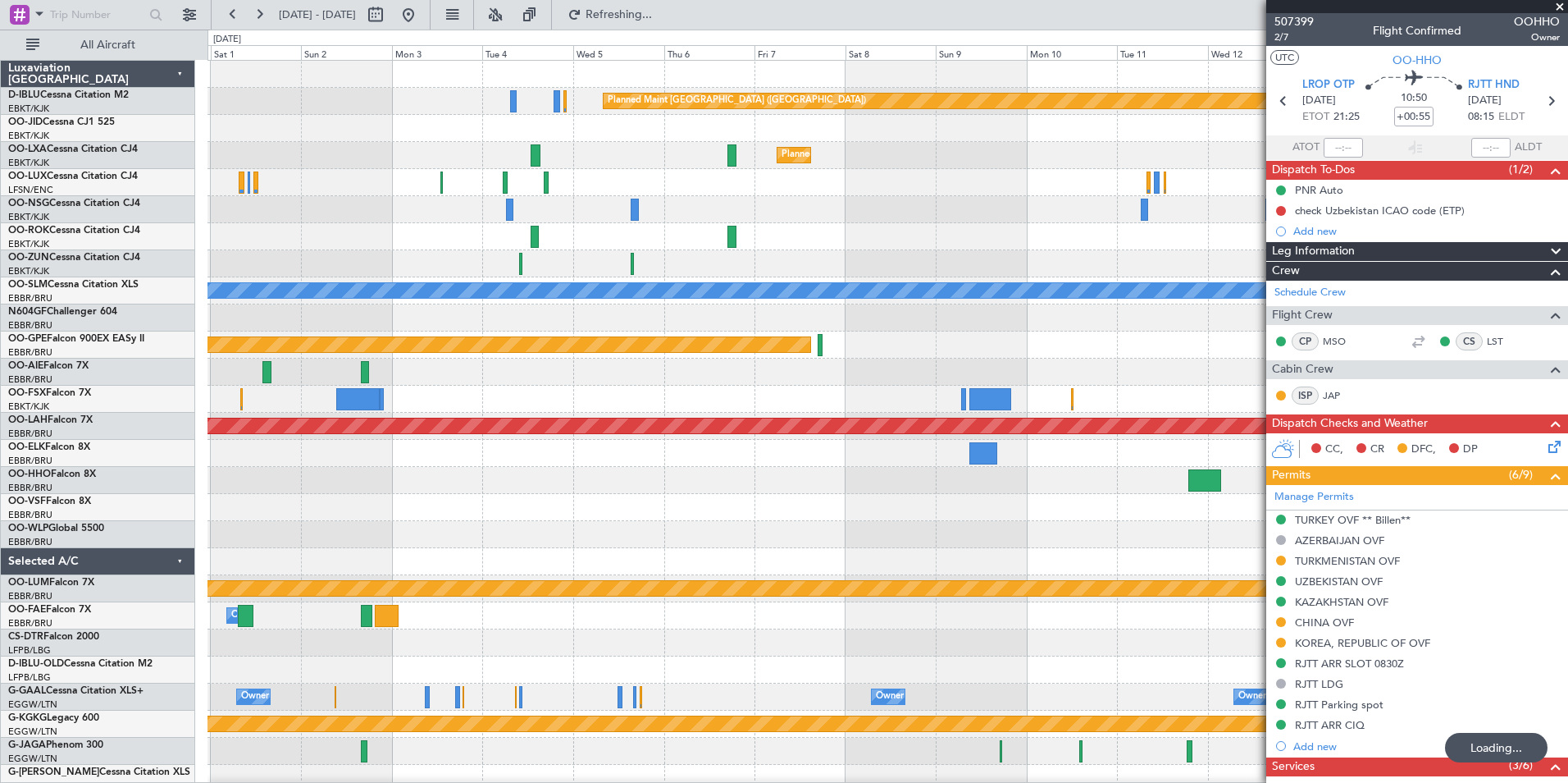
click at [1557, 8] on span at bounding box center [1560, 7] width 16 height 15
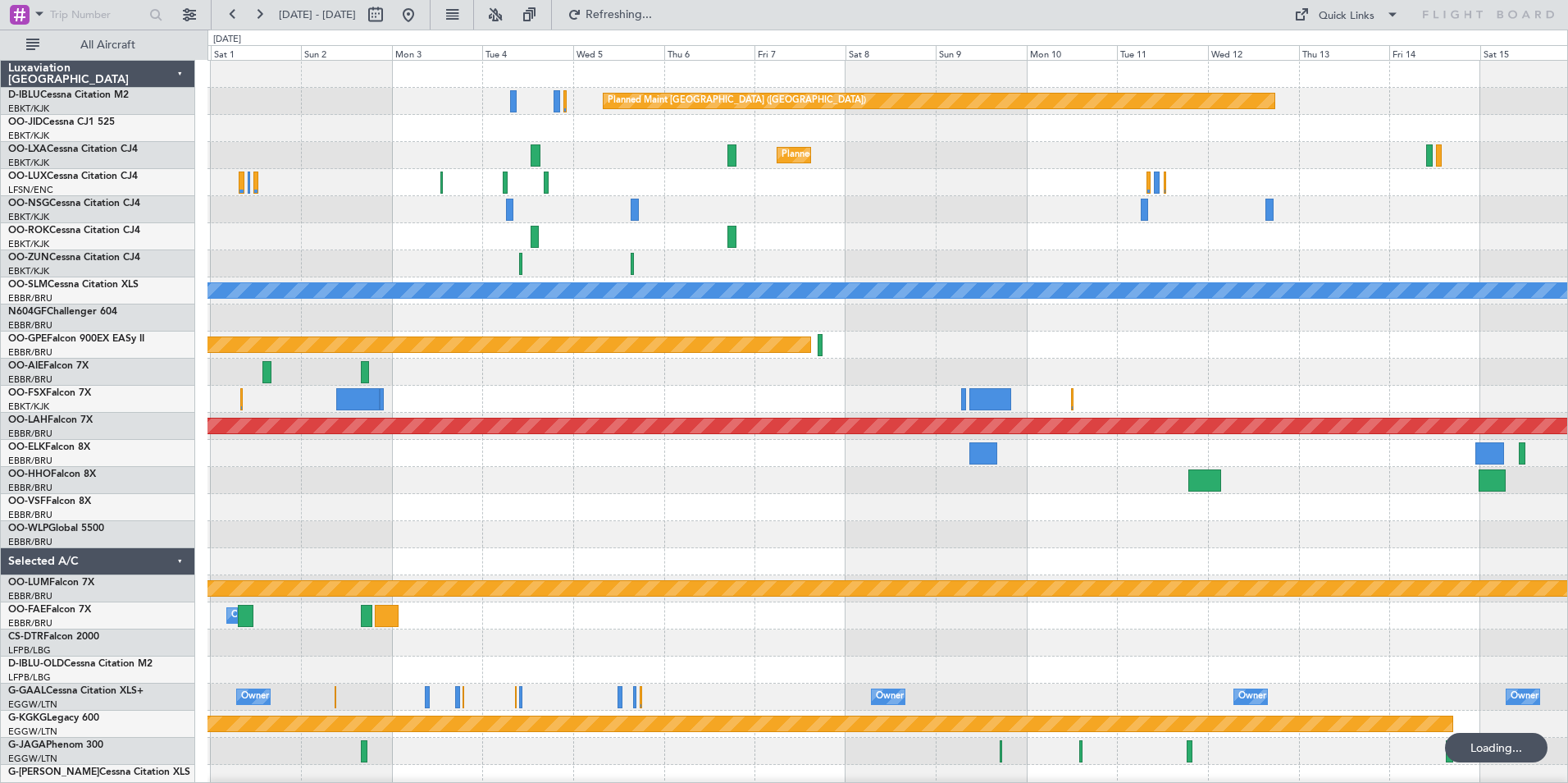
type input "0"
click at [1338, 27] on button "Quick Links" at bounding box center [1347, 15] width 121 height 26
click at [1345, 52] on button "Trip Builder" at bounding box center [1348, 55] width 123 height 40
click at [74, 613] on link "OO-[PERSON_NAME] 7X" at bounding box center [49, 610] width 83 height 10
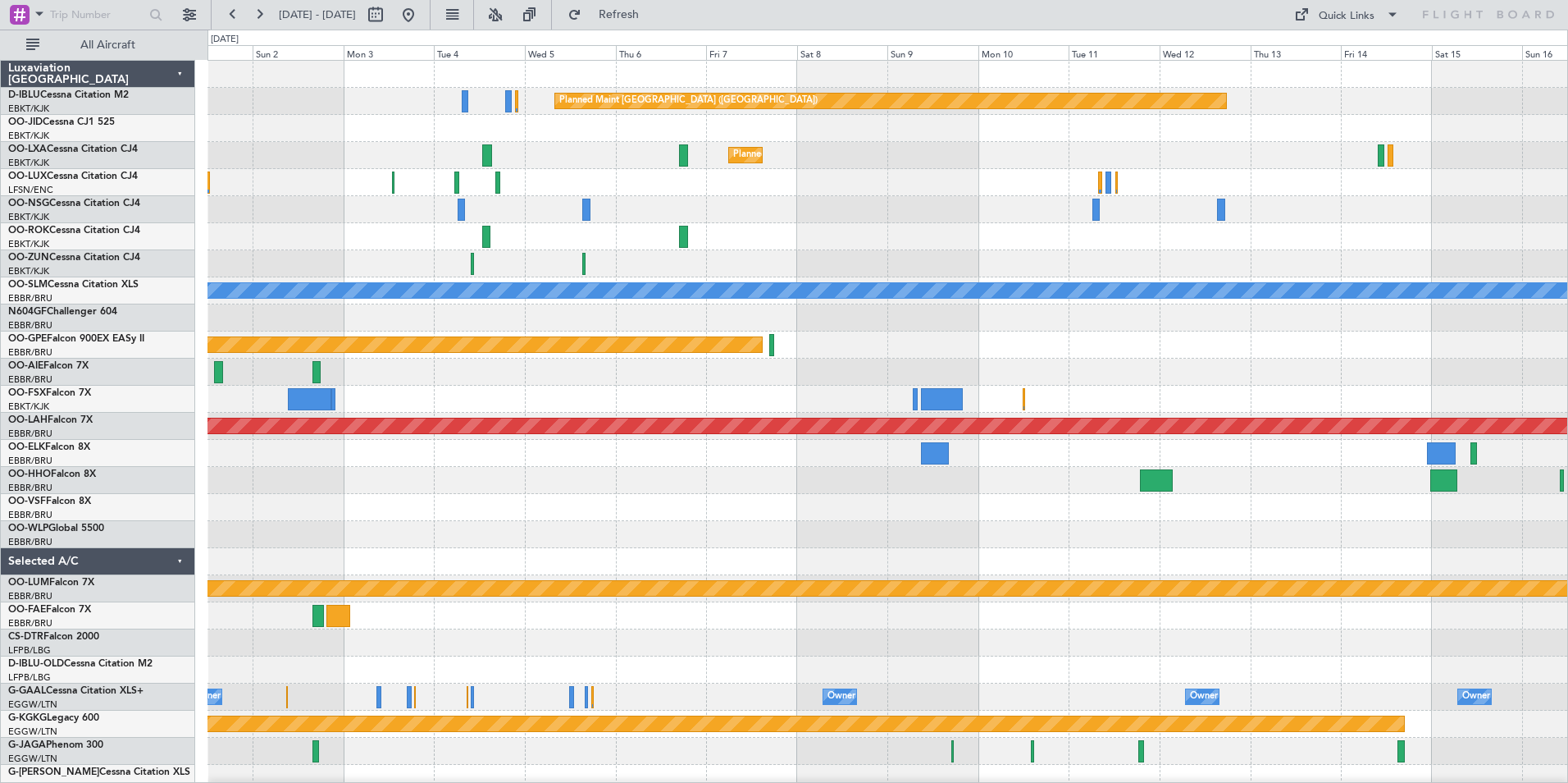
click at [1058, 544] on div at bounding box center [887, 534] width 1360 height 27
click at [421, 21] on button at bounding box center [408, 15] width 26 height 26
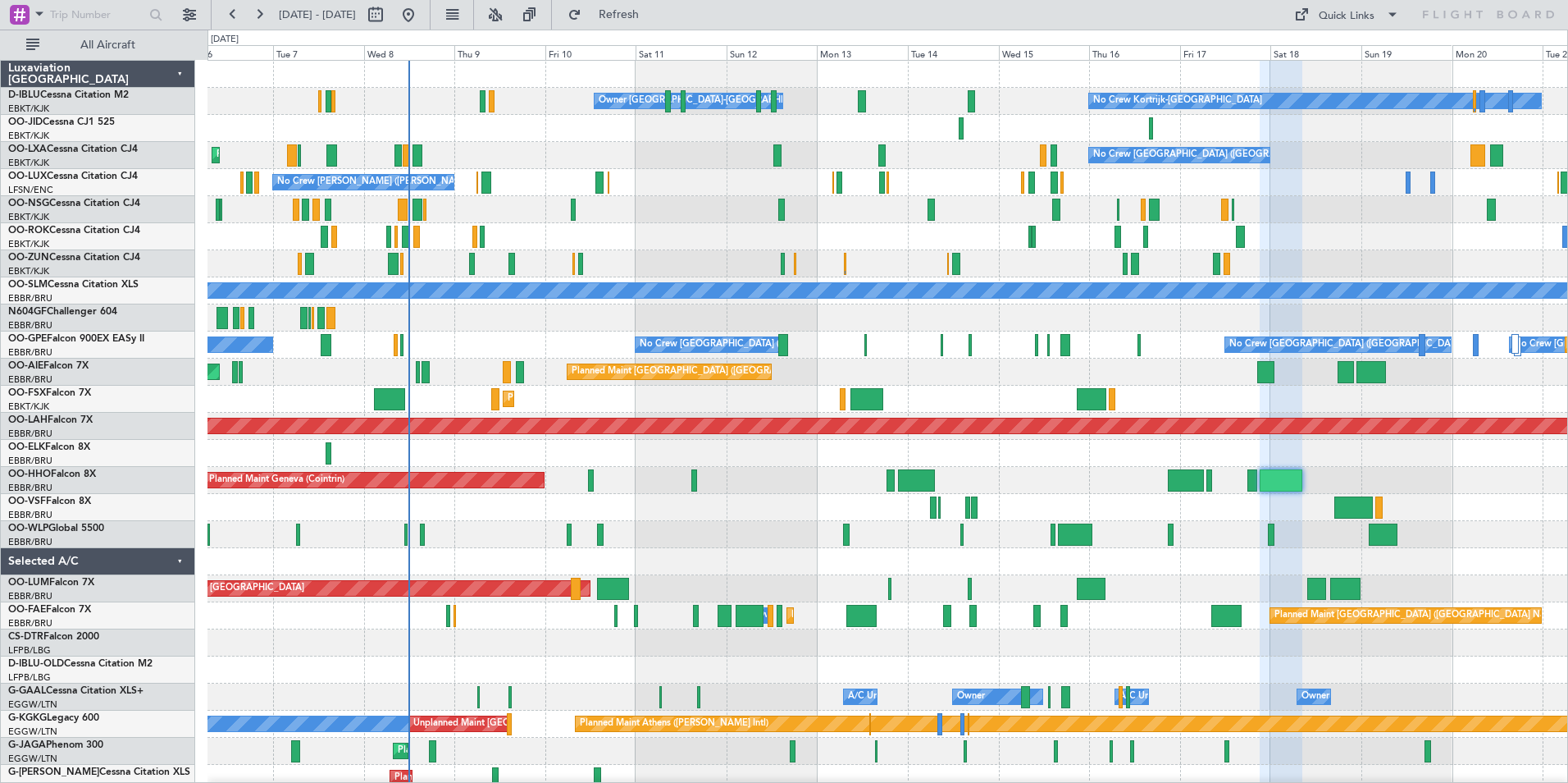
click at [686, 557] on div "Owner [GEOGRAPHIC_DATA]-[GEOGRAPHIC_DATA] No Crew Kortrijk-[GEOGRAPHIC_DATA] No…" at bounding box center [887, 602] width 1360 height 1083
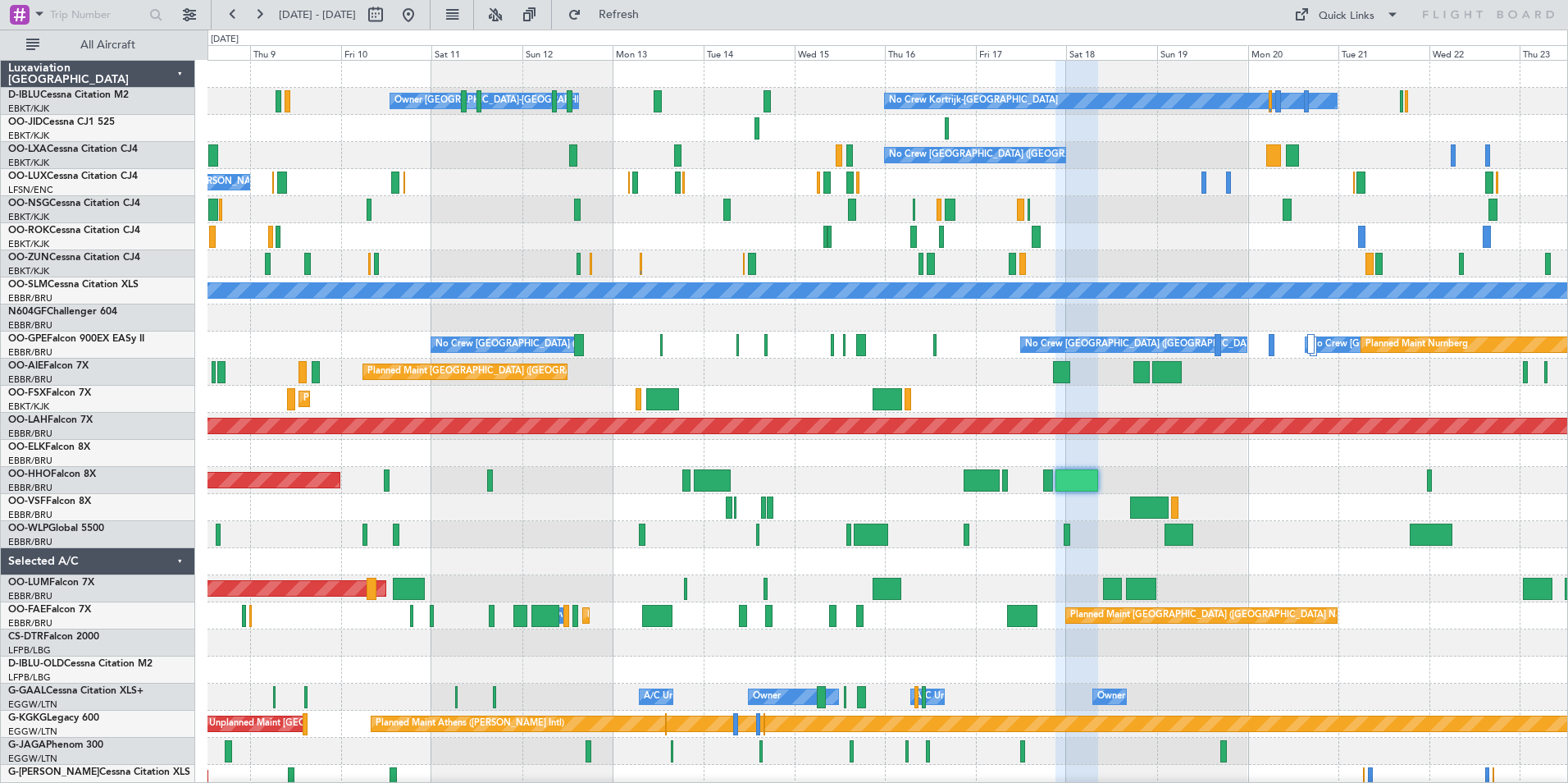
click at [1229, 682] on div at bounding box center [887, 669] width 1360 height 27
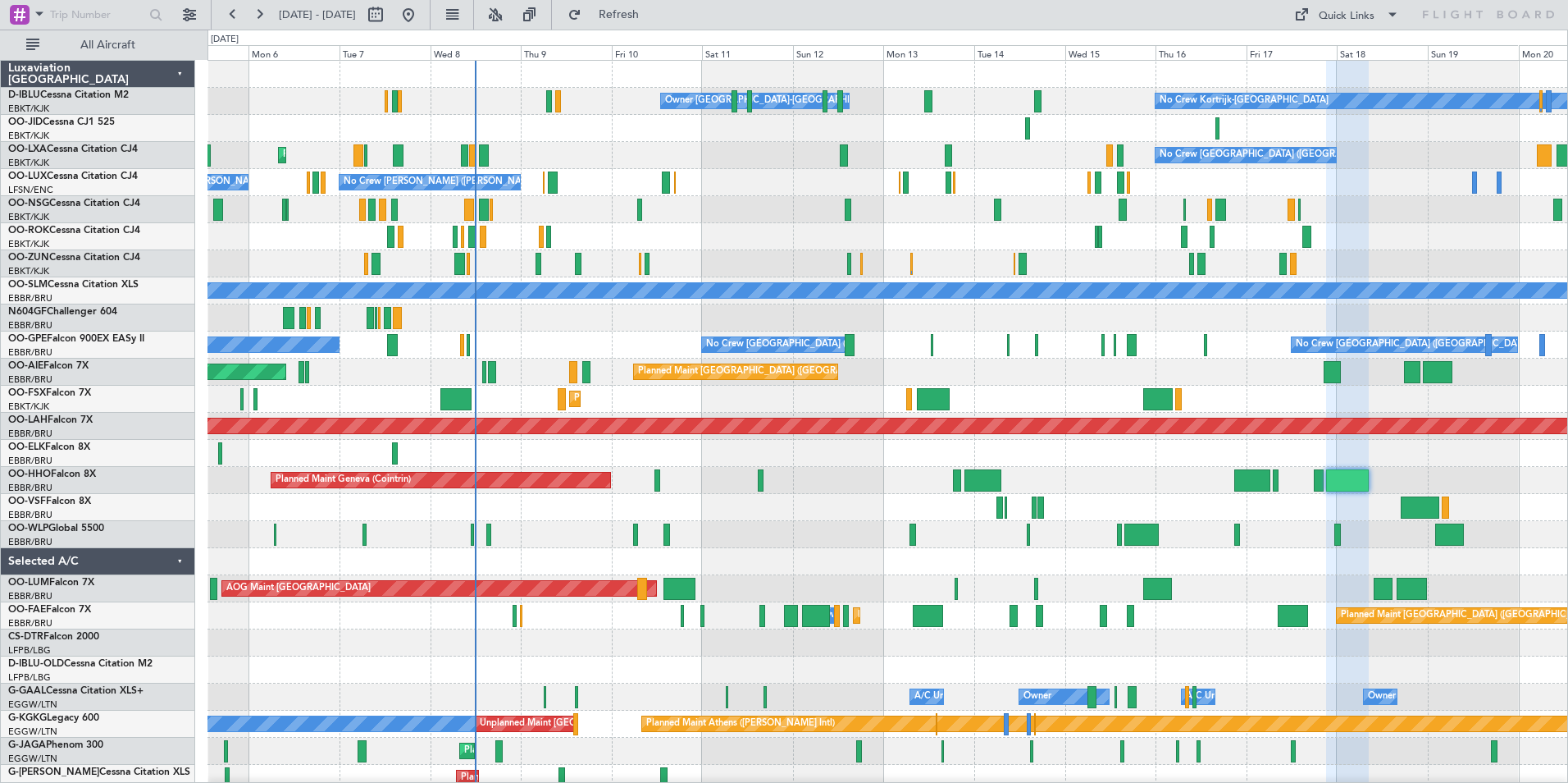
click at [724, 577] on div "Owner [GEOGRAPHIC_DATA]-[GEOGRAPHIC_DATA] No Crew Kortrijk-[GEOGRAPHIC_DATA] No…" at bounding box center [887, 616] width 1360 height 1111
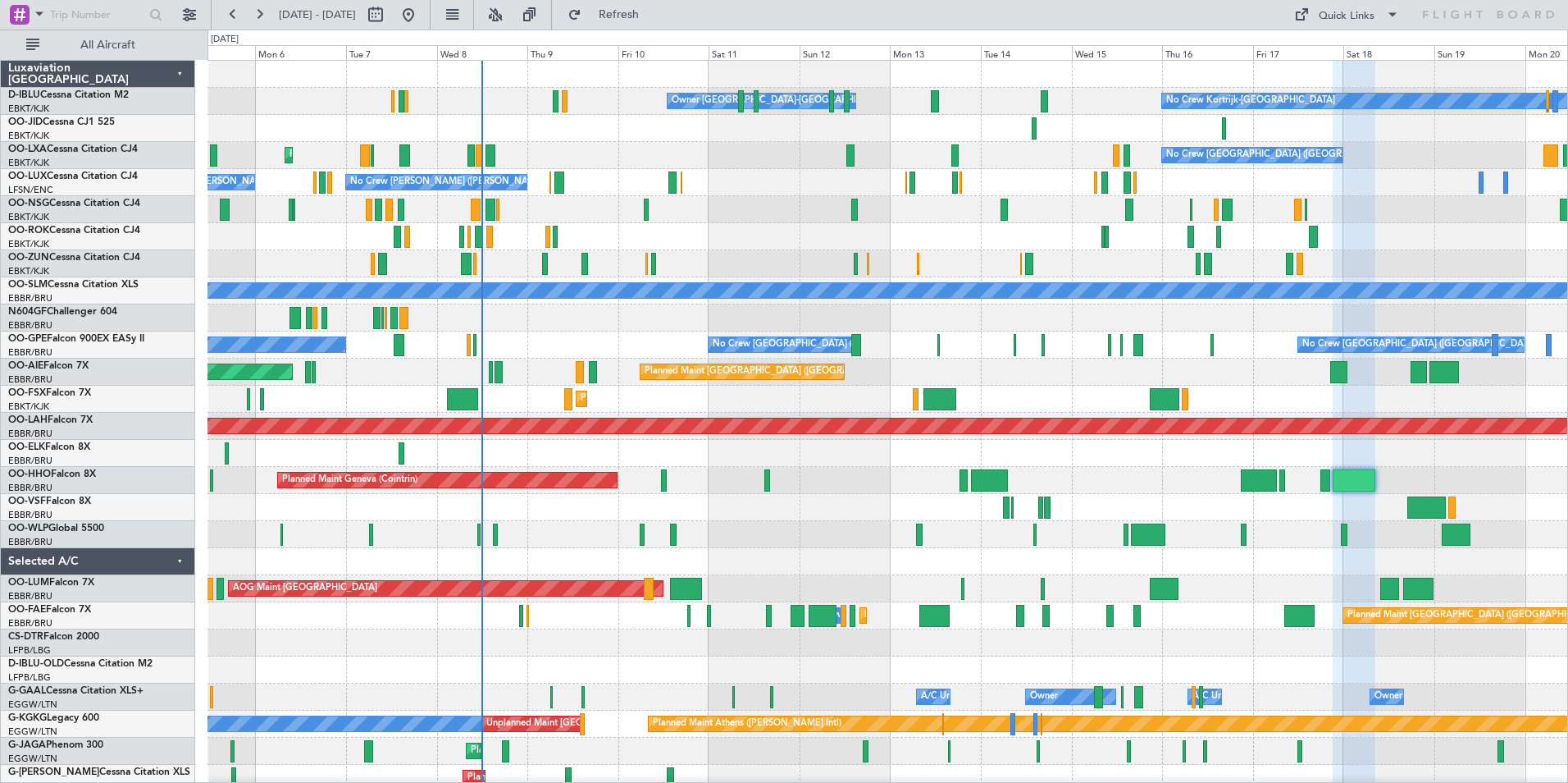
click at [762, 231] on div "AOG Maint Kortrijk-[GEOGRAPHIC_DATA]" at bounding box center [887, 236] width 1360 height 27
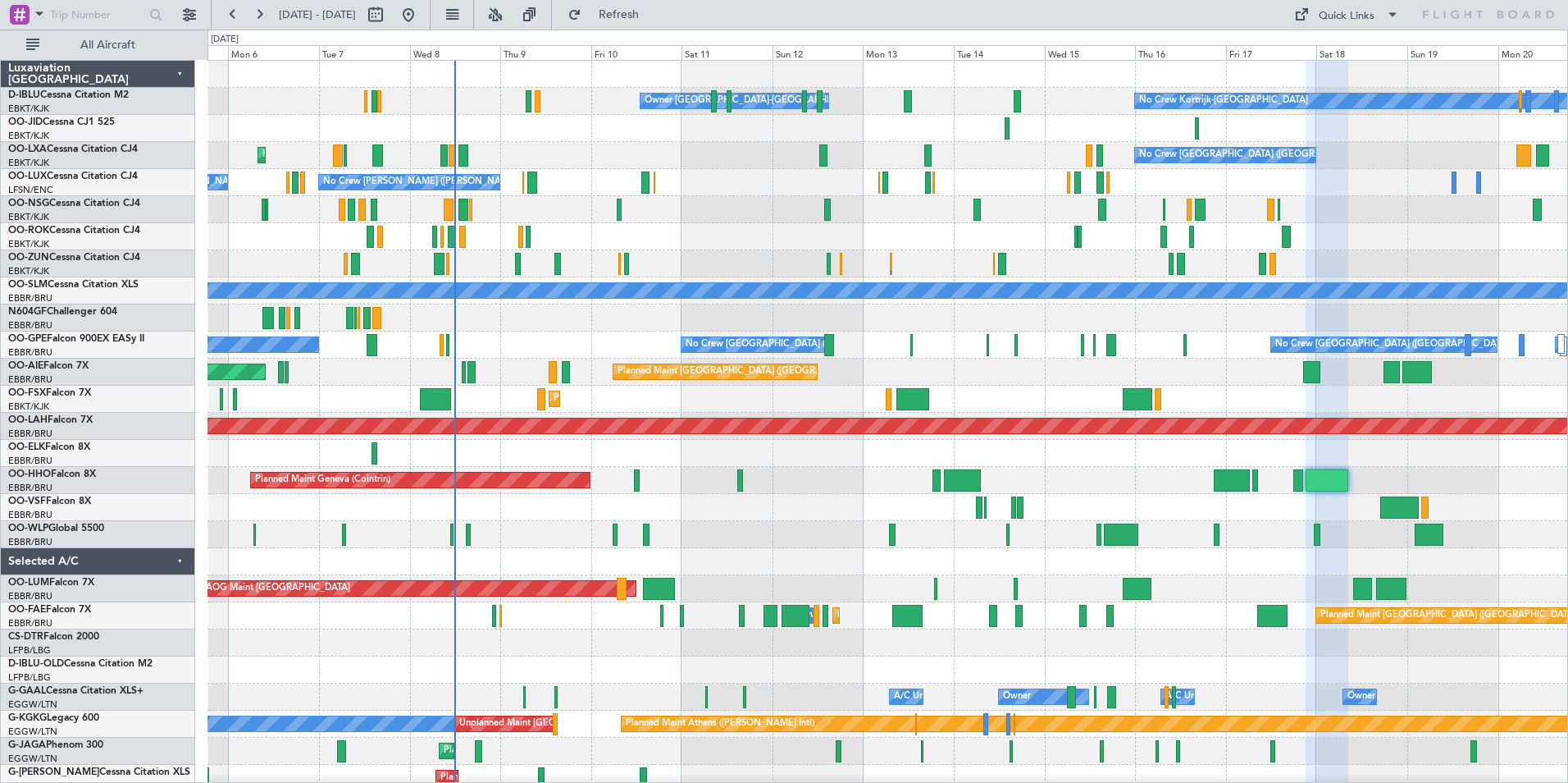
click at [703, 214] on div at bounding box center [887, 209] width 1360 height 27
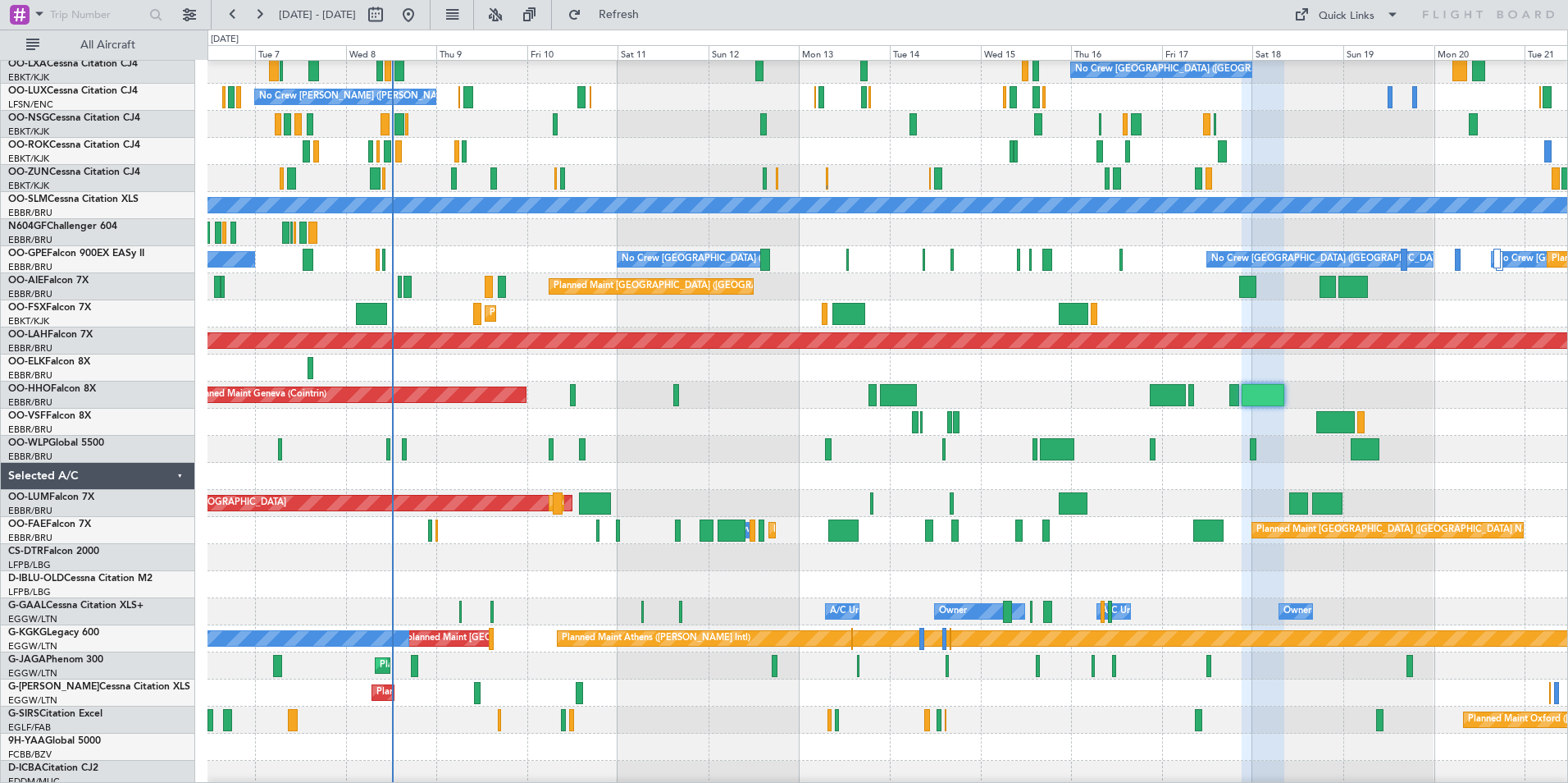
click at [1109, 575] on div at bounding box center [887, 584] width 1360 height 27
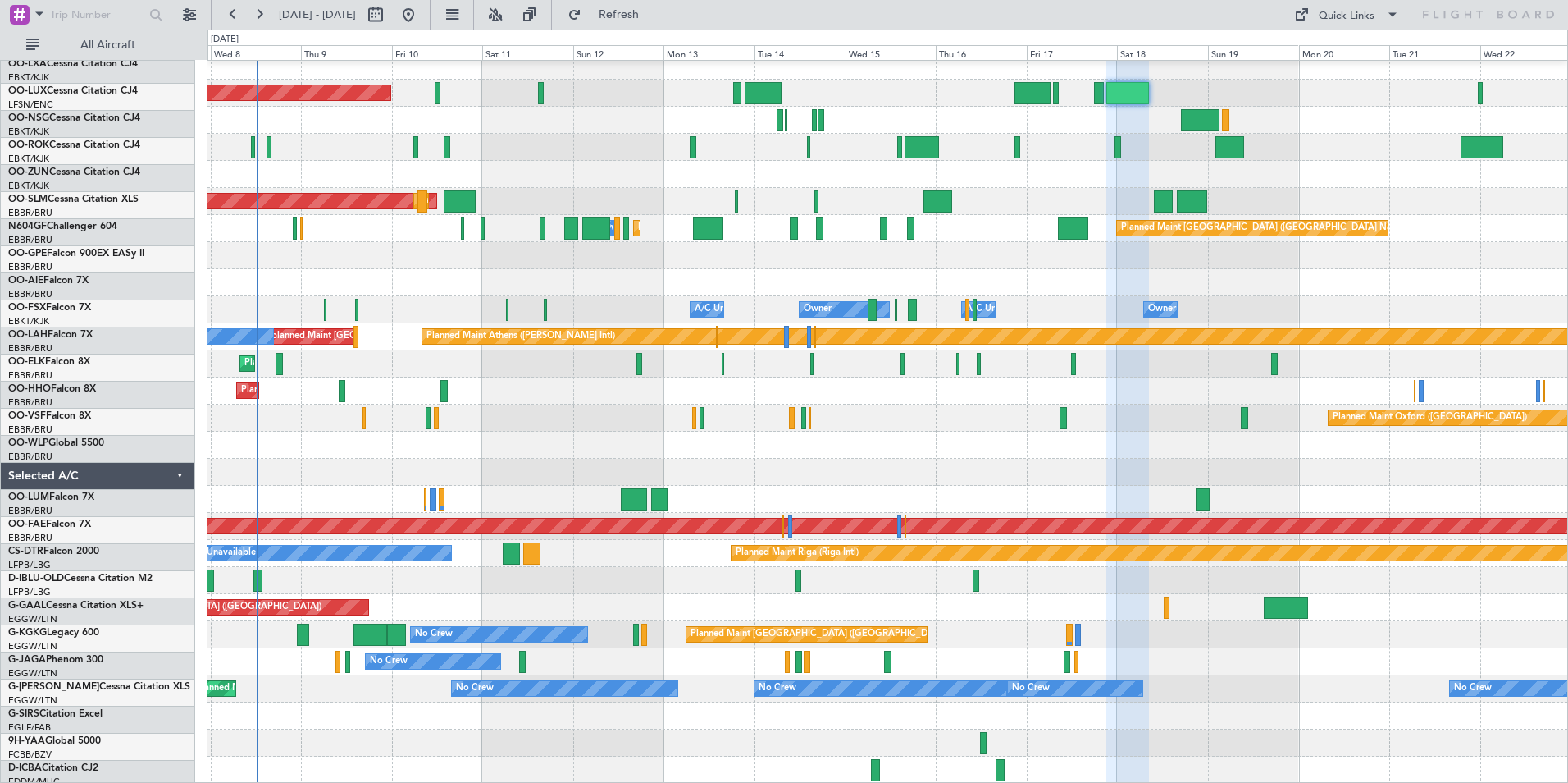
click at [1016, 263] on div "Planned Maint [PERSON_NAME]-[GEOGRAPHIC_DATA][PERSON_NAME] ([GEOGRAPHIC_DATA][P…" at bounding box center [887, 228] width 1360 height 1111
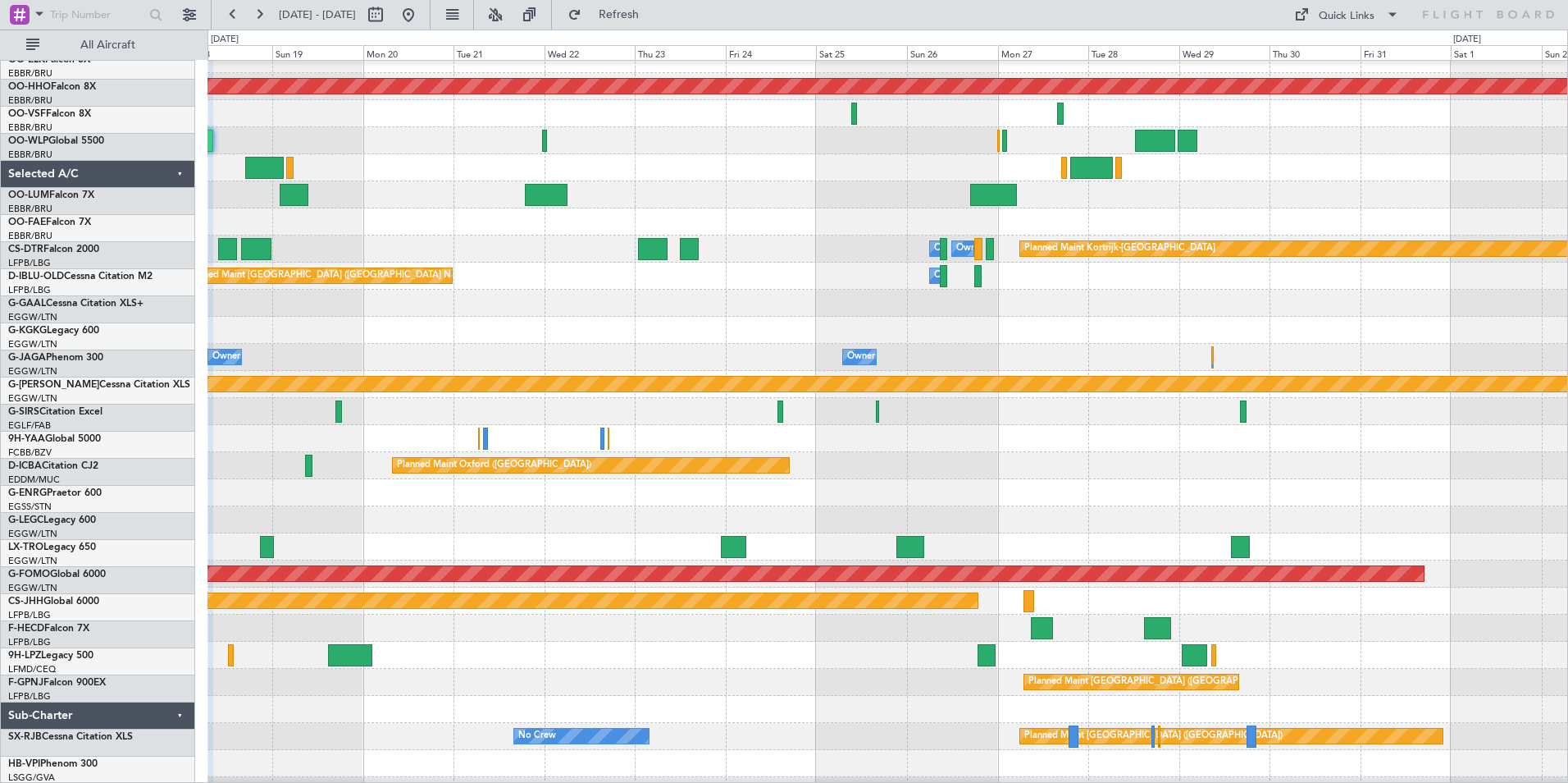
click at [198, 465] on div "Planned Maint [PERSON_NAME]-[GEOGRAPHIC_DATA][PERSON_NAME] ([GEOGRAPHIC_DATA][P…" at bounding box center [784, 406] width 1568 height 753
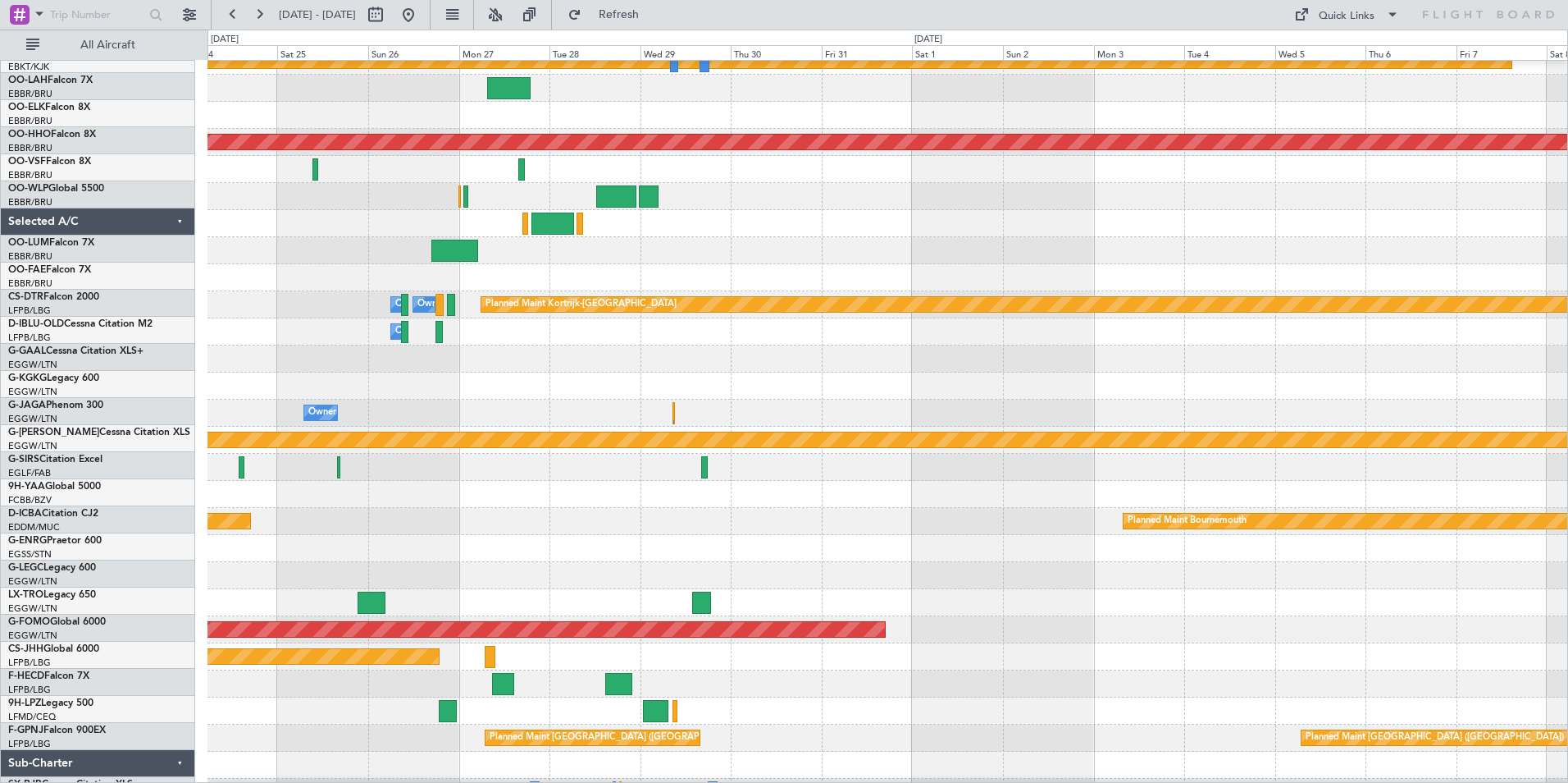
click at [525, 482] on div at bounding box center [887, 494] width 1360 height 27
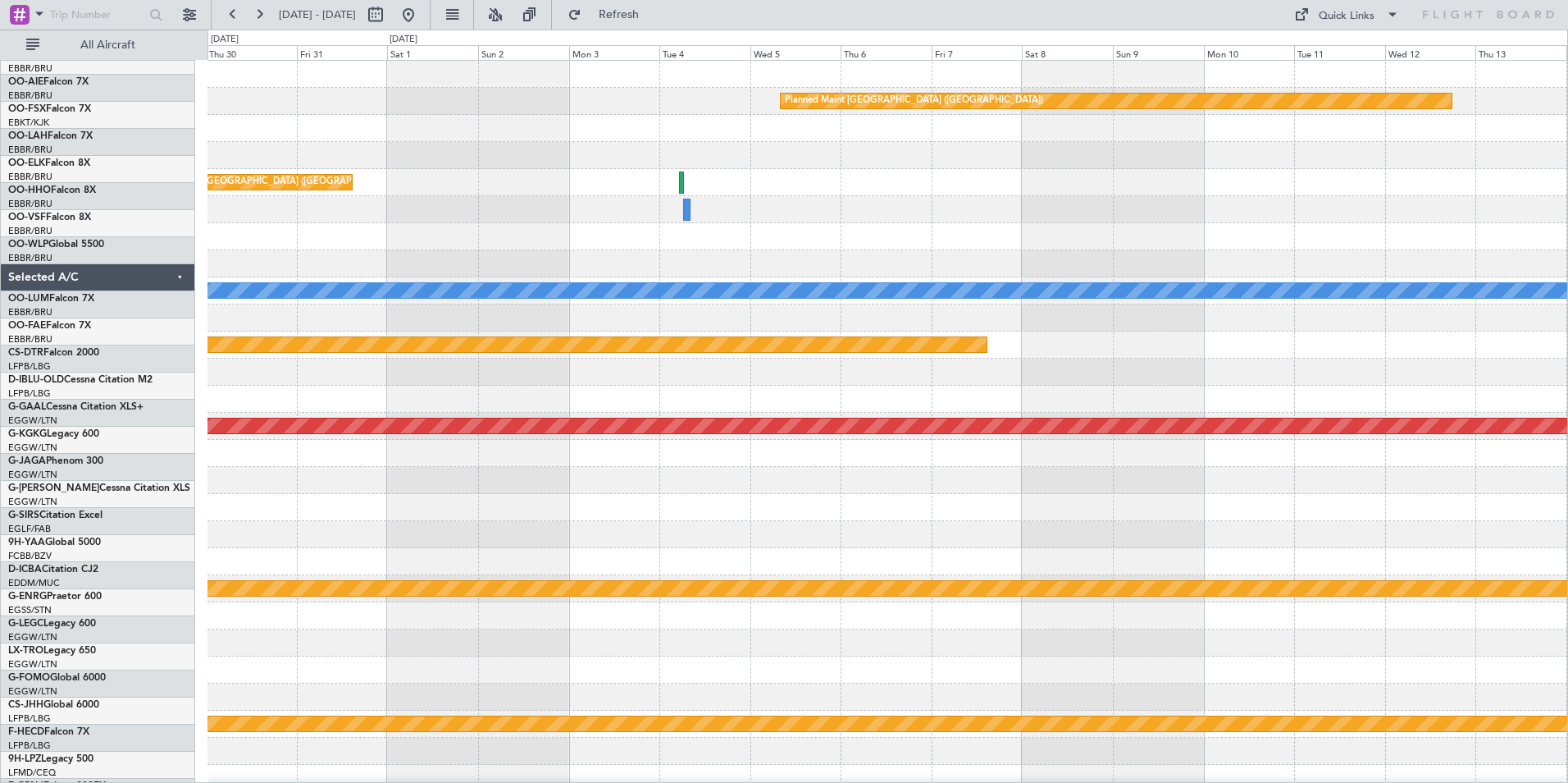
scroll to position [0, 0]
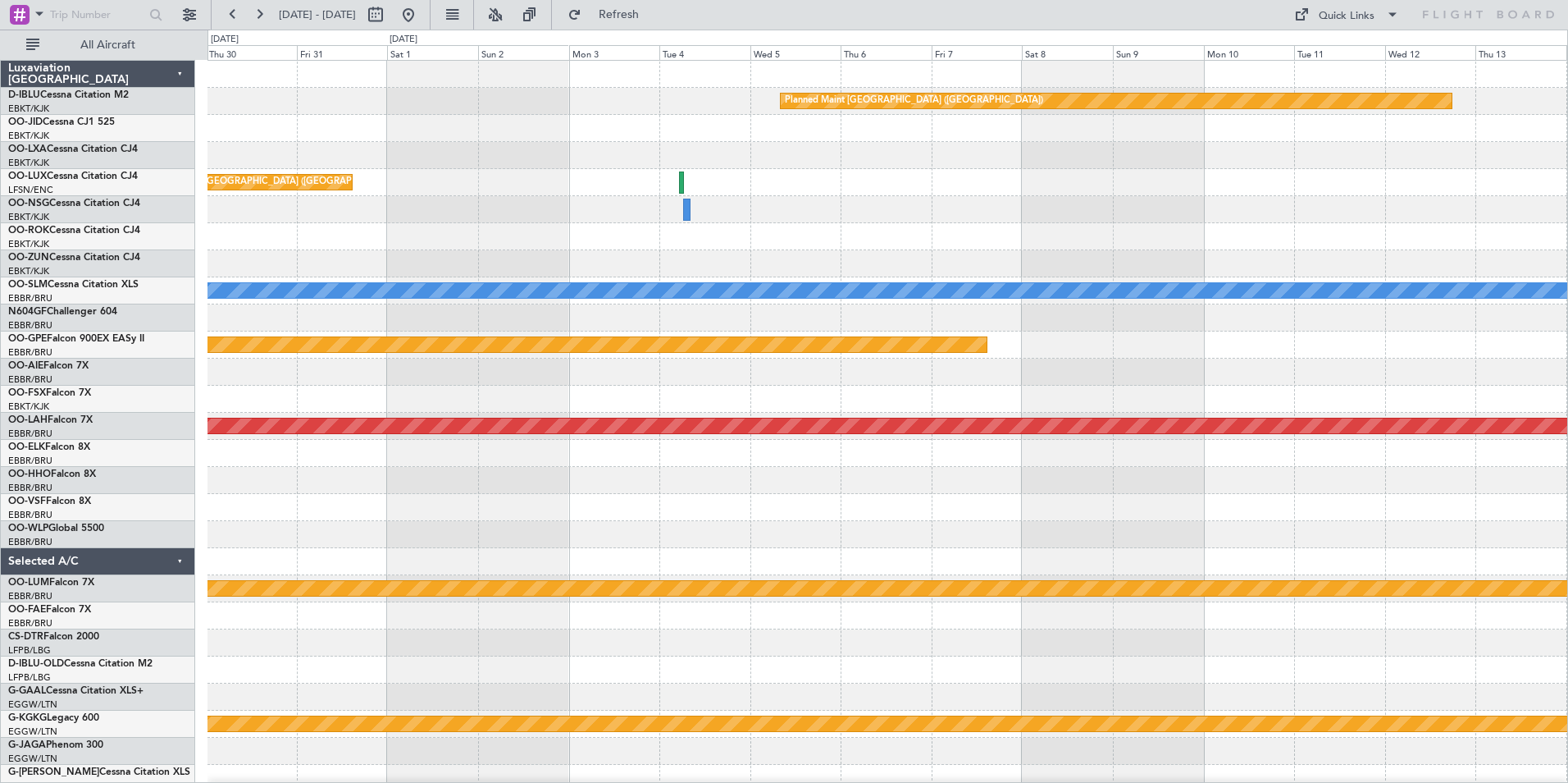
click at [724, 782] on html "[DATE] - [DATE] Refresh Quick Links All Aircraft Planned Maint [GEOGRAPHIC_DATA…" at bounding box center [784, 392] width 1568 height 783
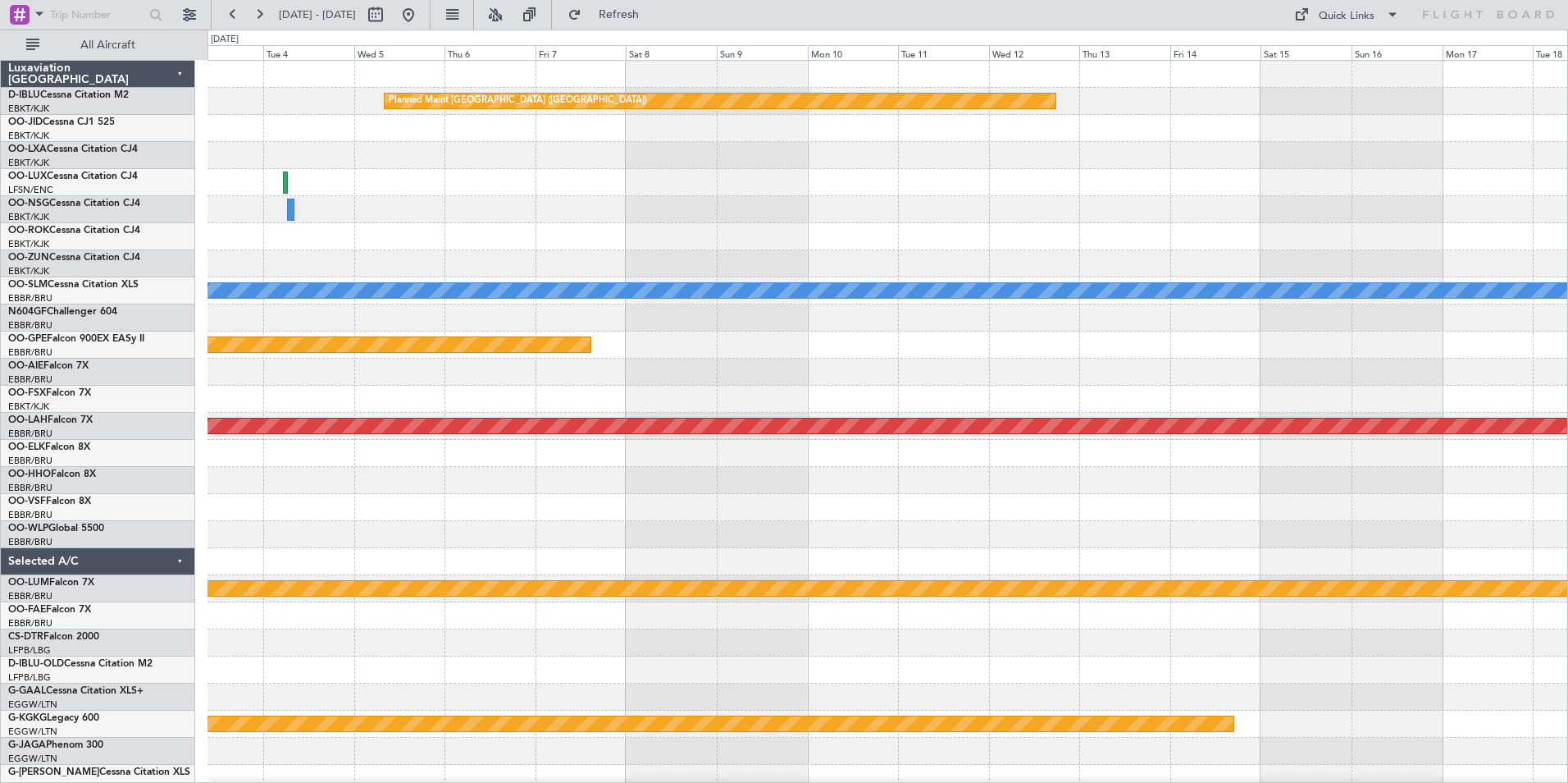
click at [703, 696] on div "Planned Maint [GEOGRAPHIC_DATA] ([GEOGRAPHIC_DATA]) Planned Maint [GEOGRAPHIC_D…" at bounding box center [887, 616] width 1360 height 1111
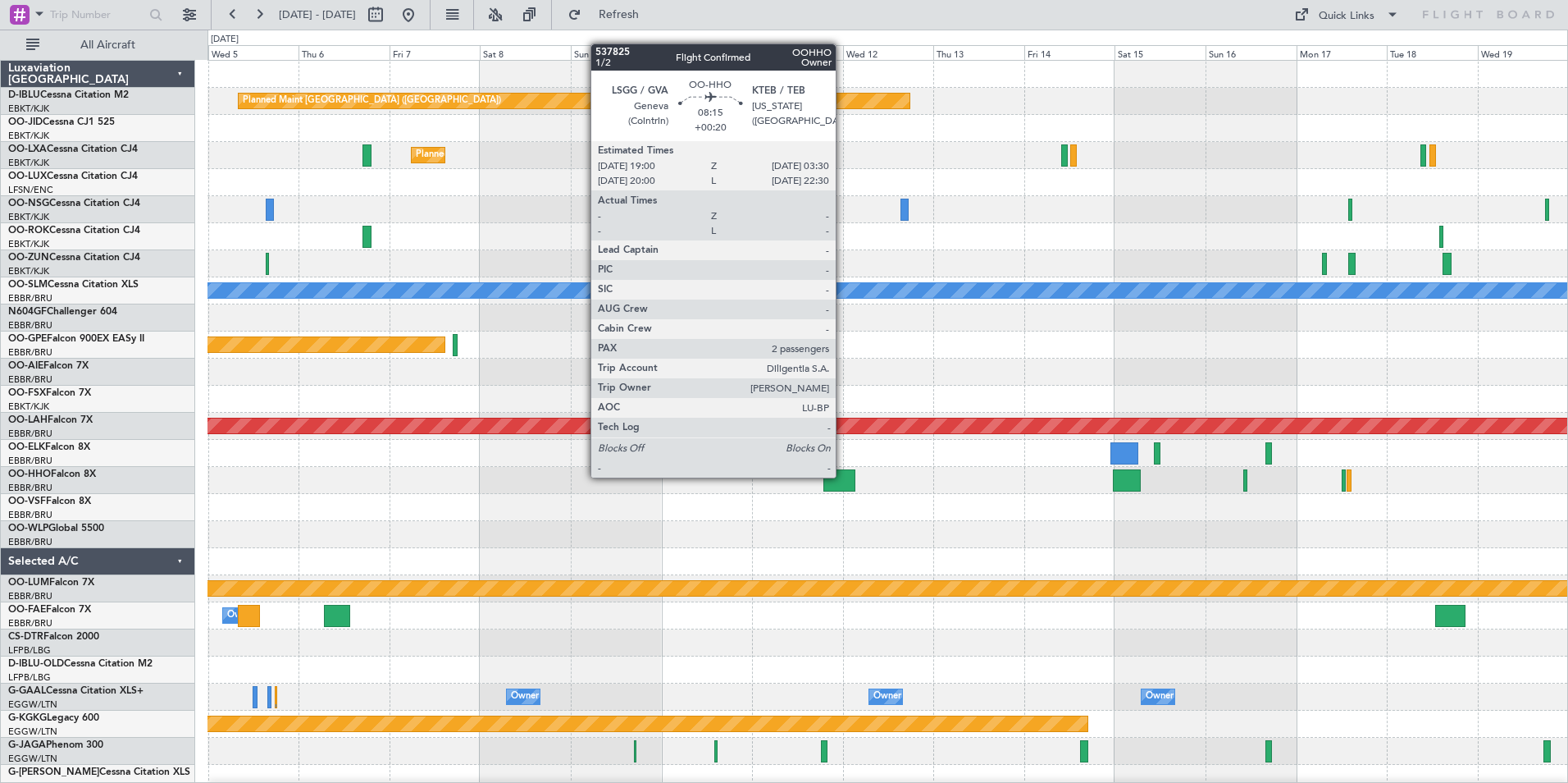
click at [843, 476] on div at bounding box center [839, 480] width 33 height 22
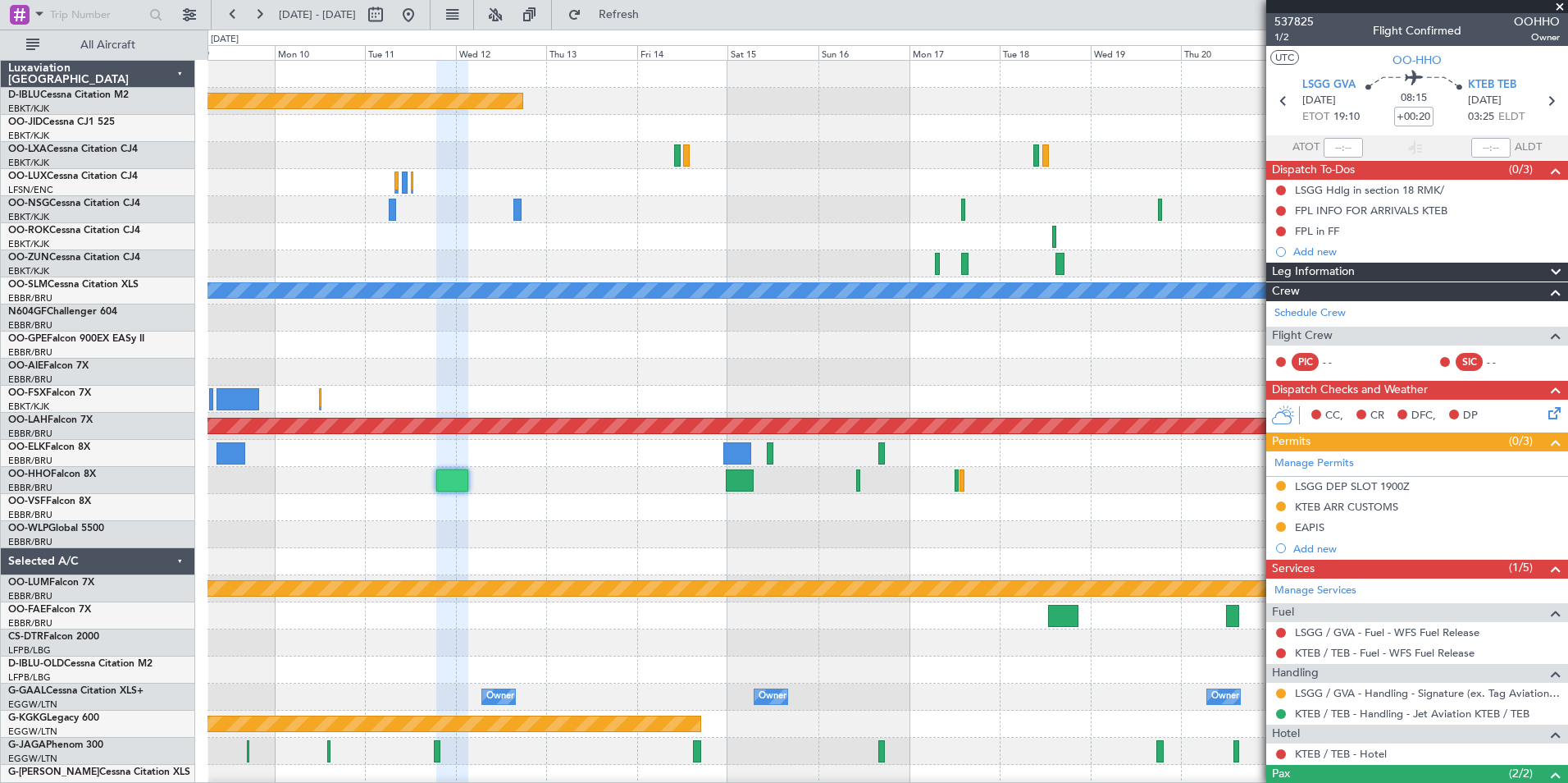
click at [728, 538] on div "Planned Maint [GEOGRAPHIC_DATA] ([GEOGRAPHIC_DATA]) Planned Maint [GEOGRAPHIC_D…" at bounding box center [887, 602] width 1360 height 1083
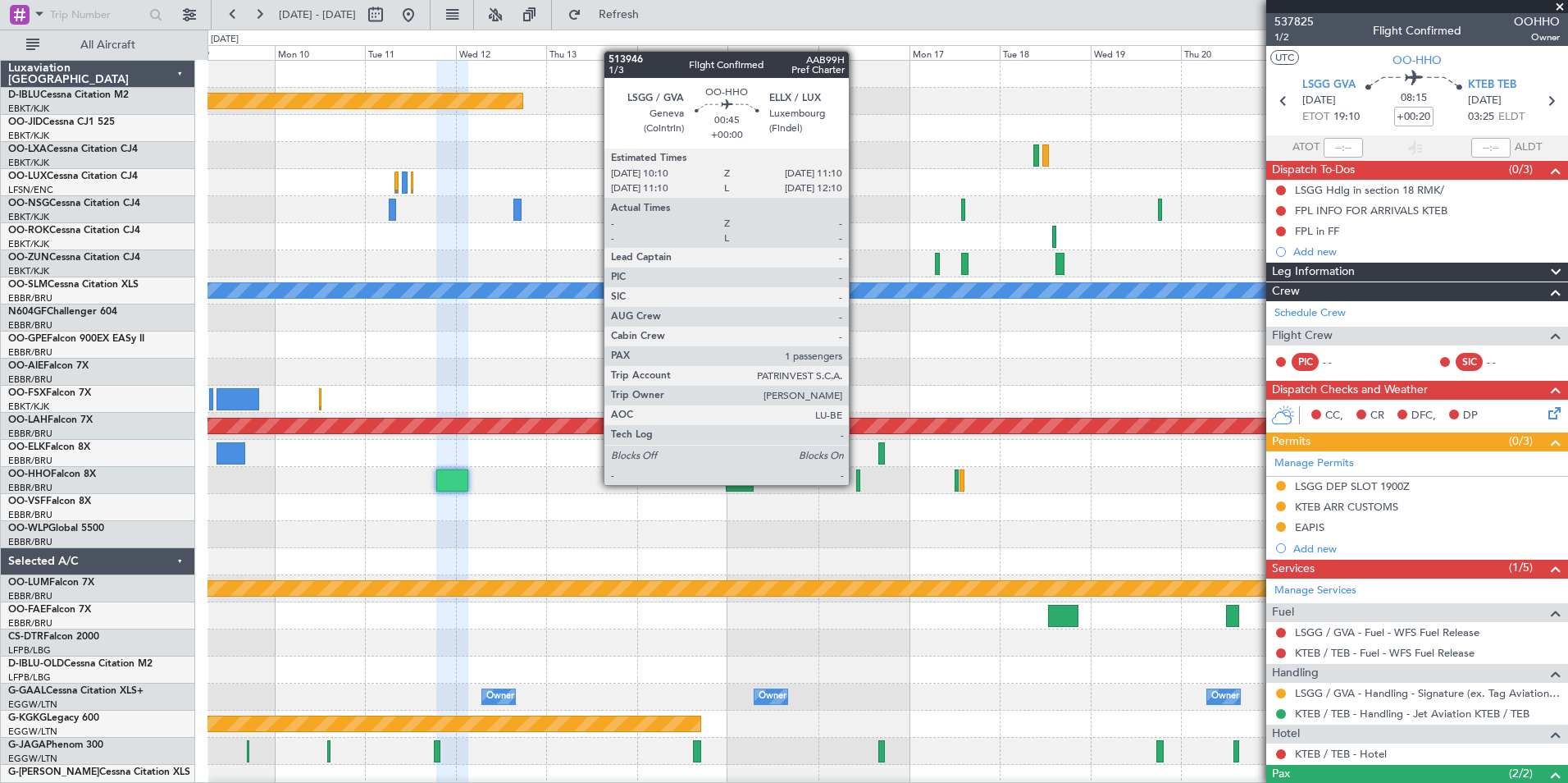
click at [856, 483] on div at bounding box center [858, 480] width 4 height 22
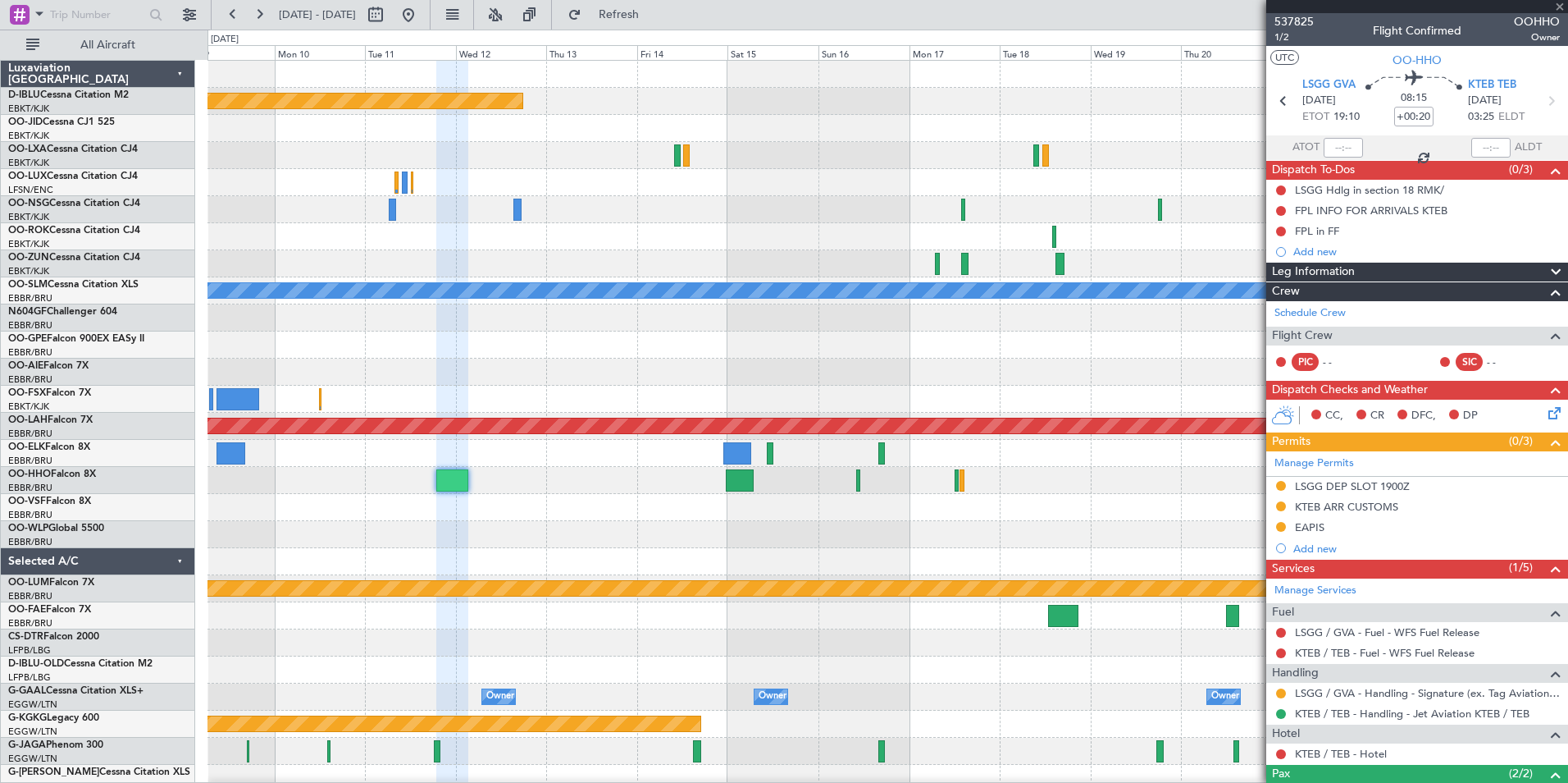
type input "1"
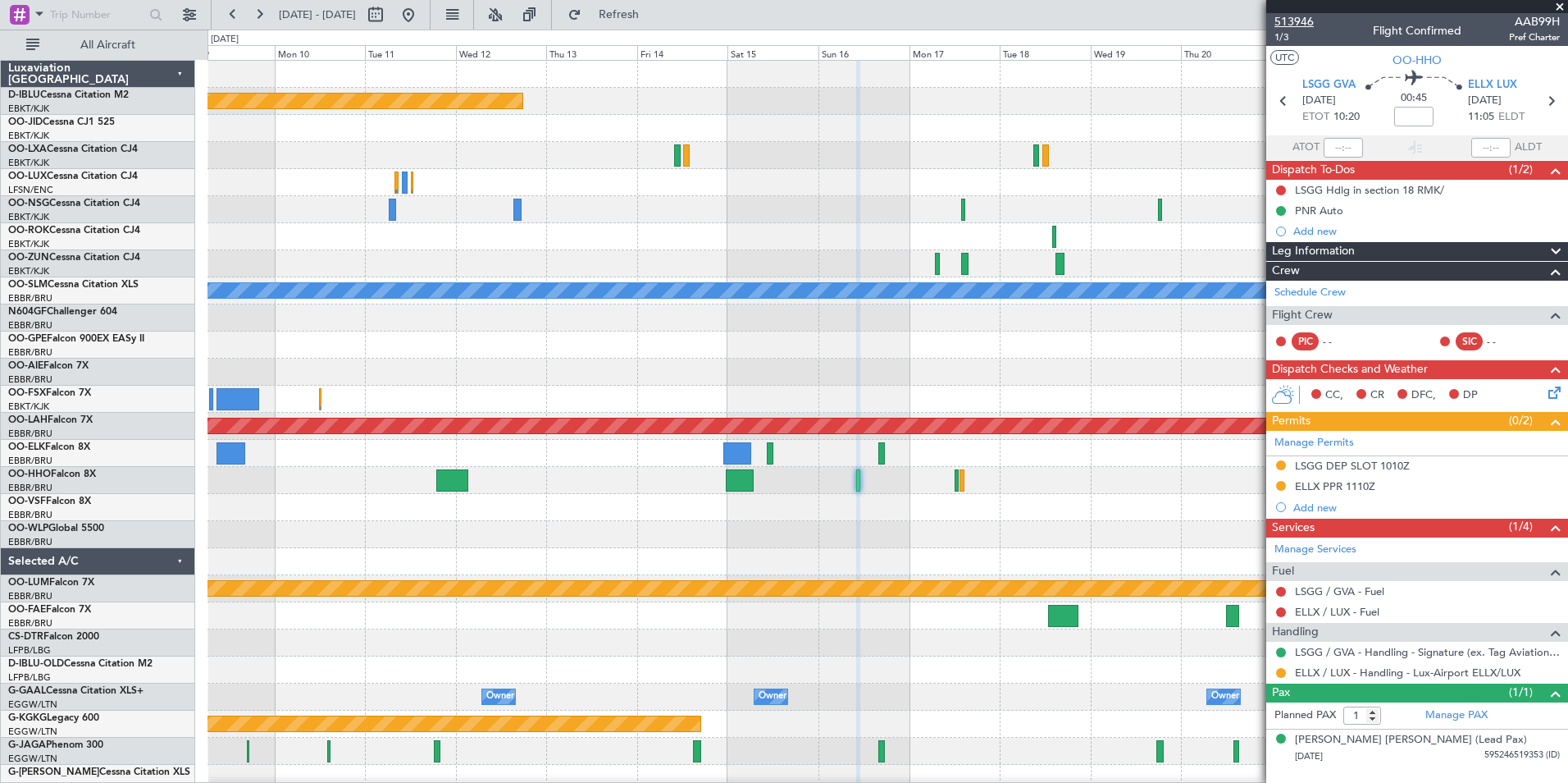
click at [1301, 20] on span "513946" at bounding box center [1294, 21] width 40 height 17
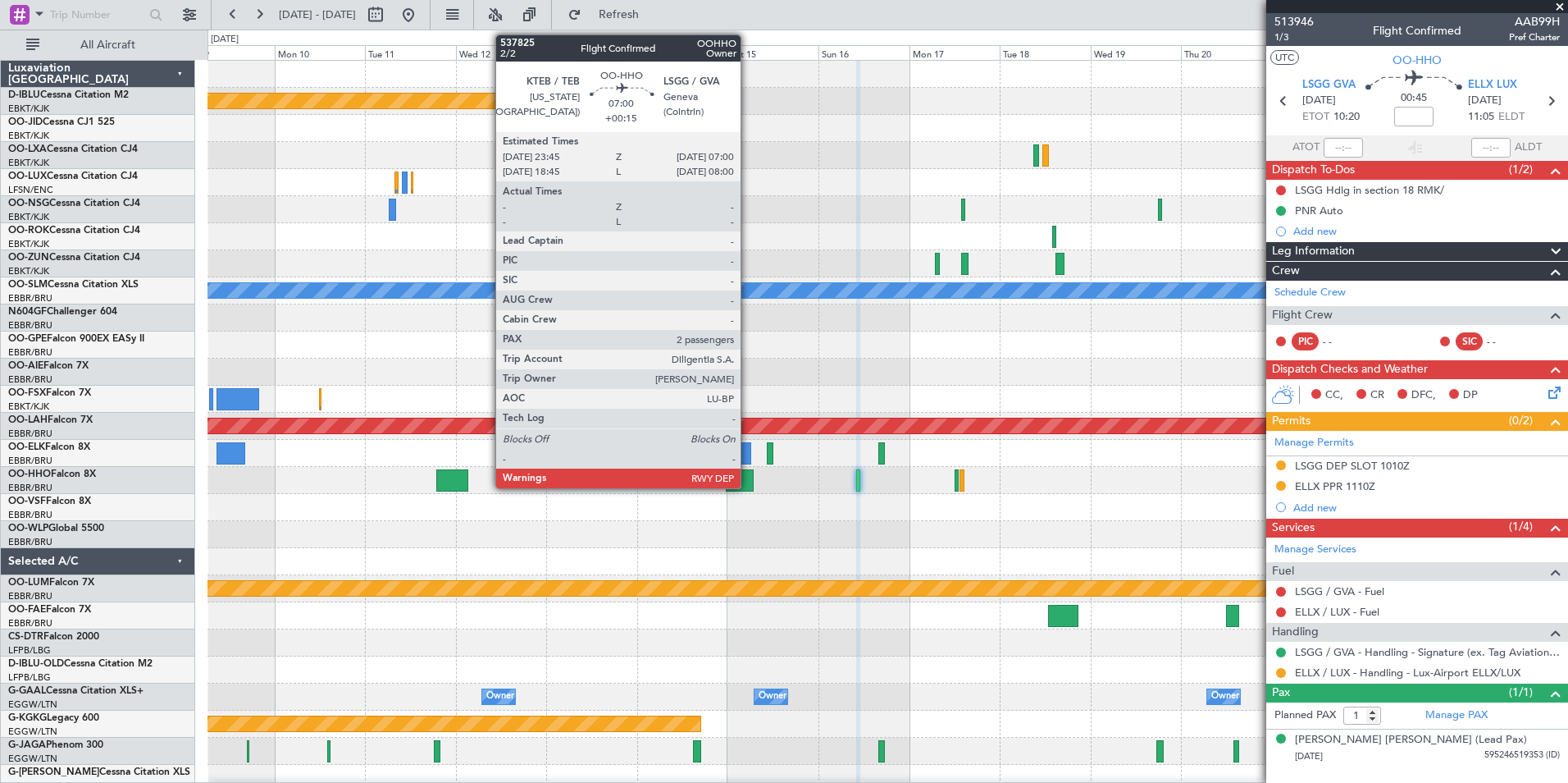
click at [739, 473] on div at bounding box center [740, 480] width 28 height 22
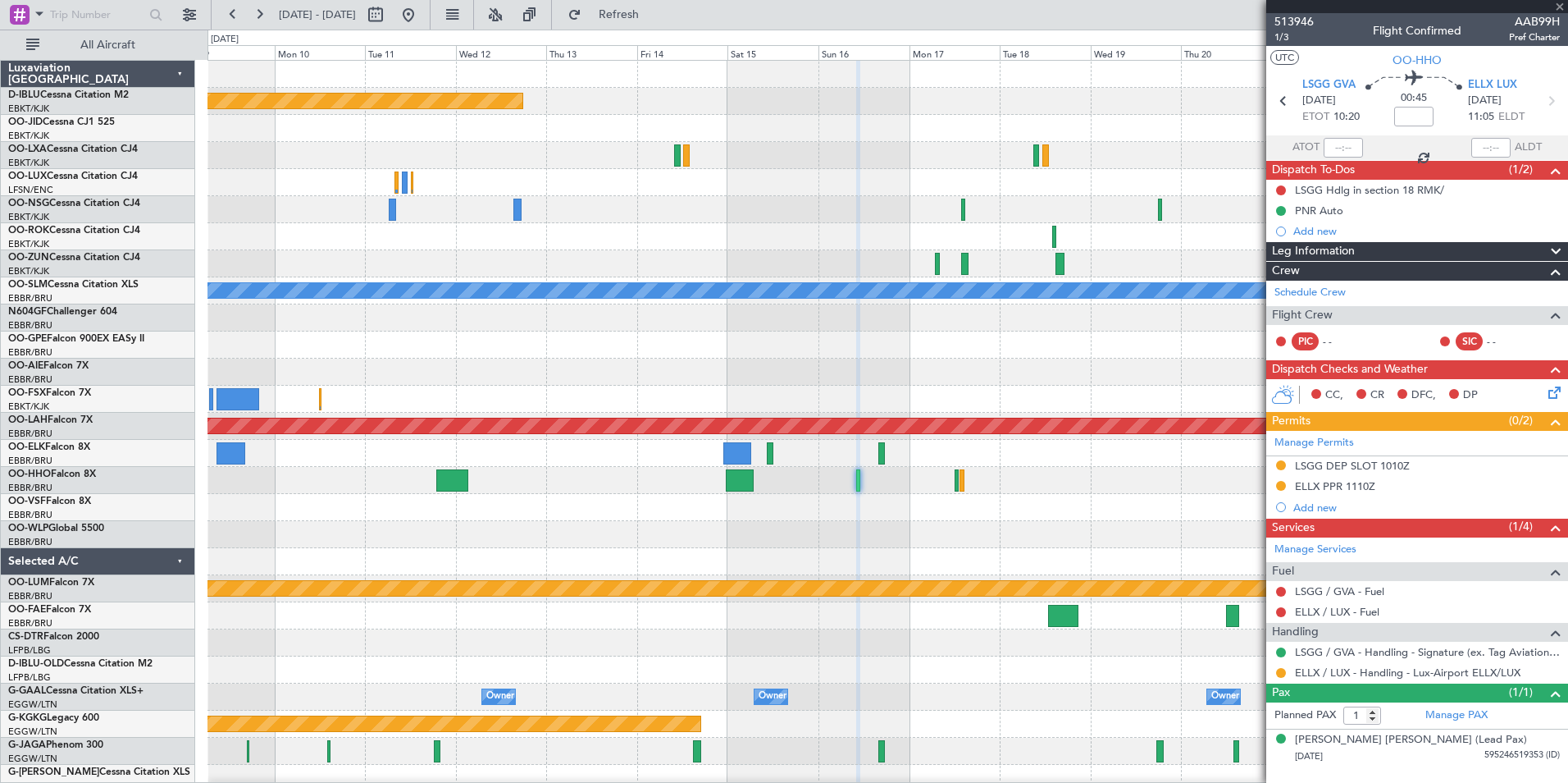
type input "+00:15"
type input "2"
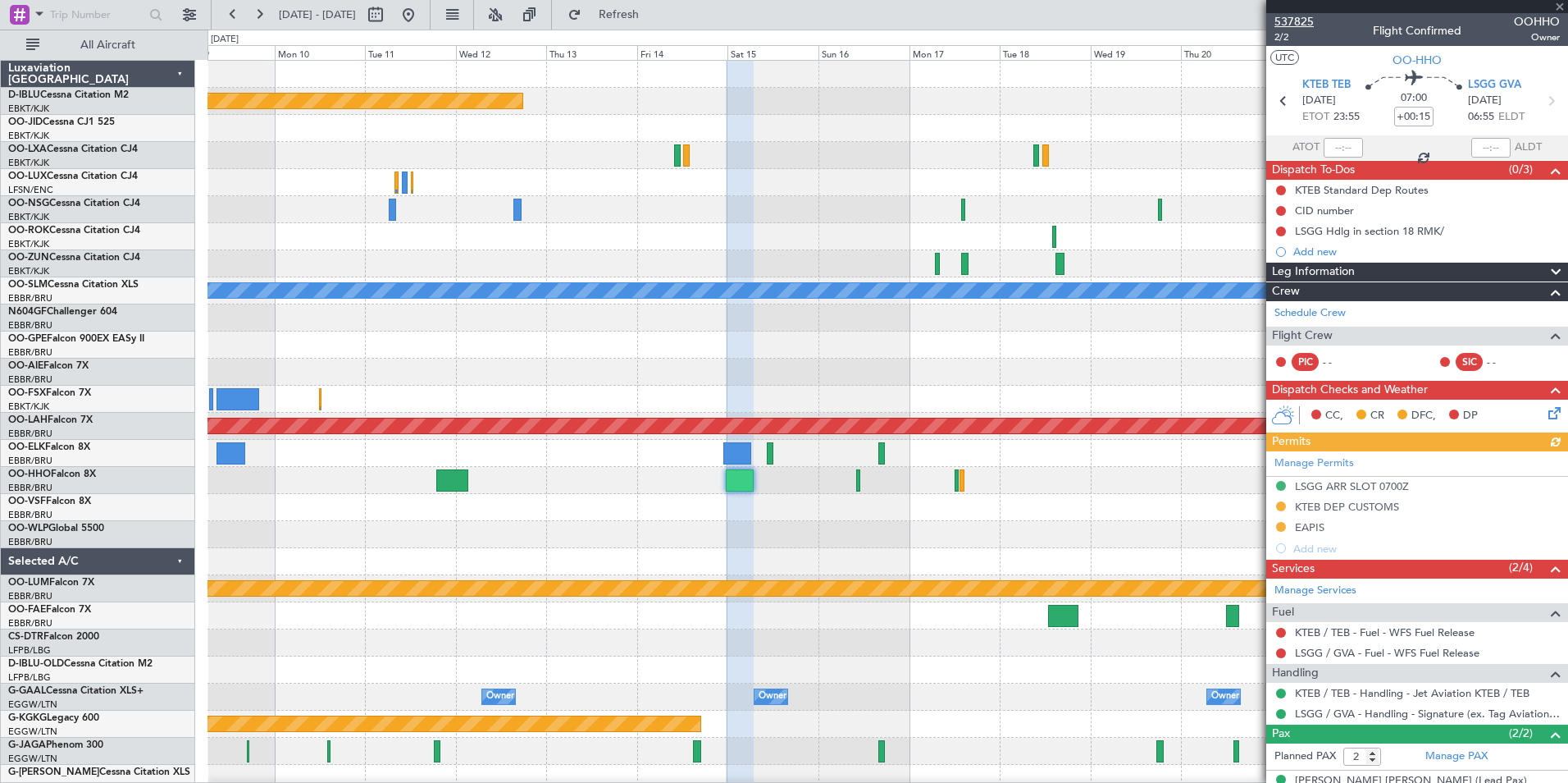
click at [1296, 18] on span "537825" at bounding box center [1294, 21] width 40 height 17
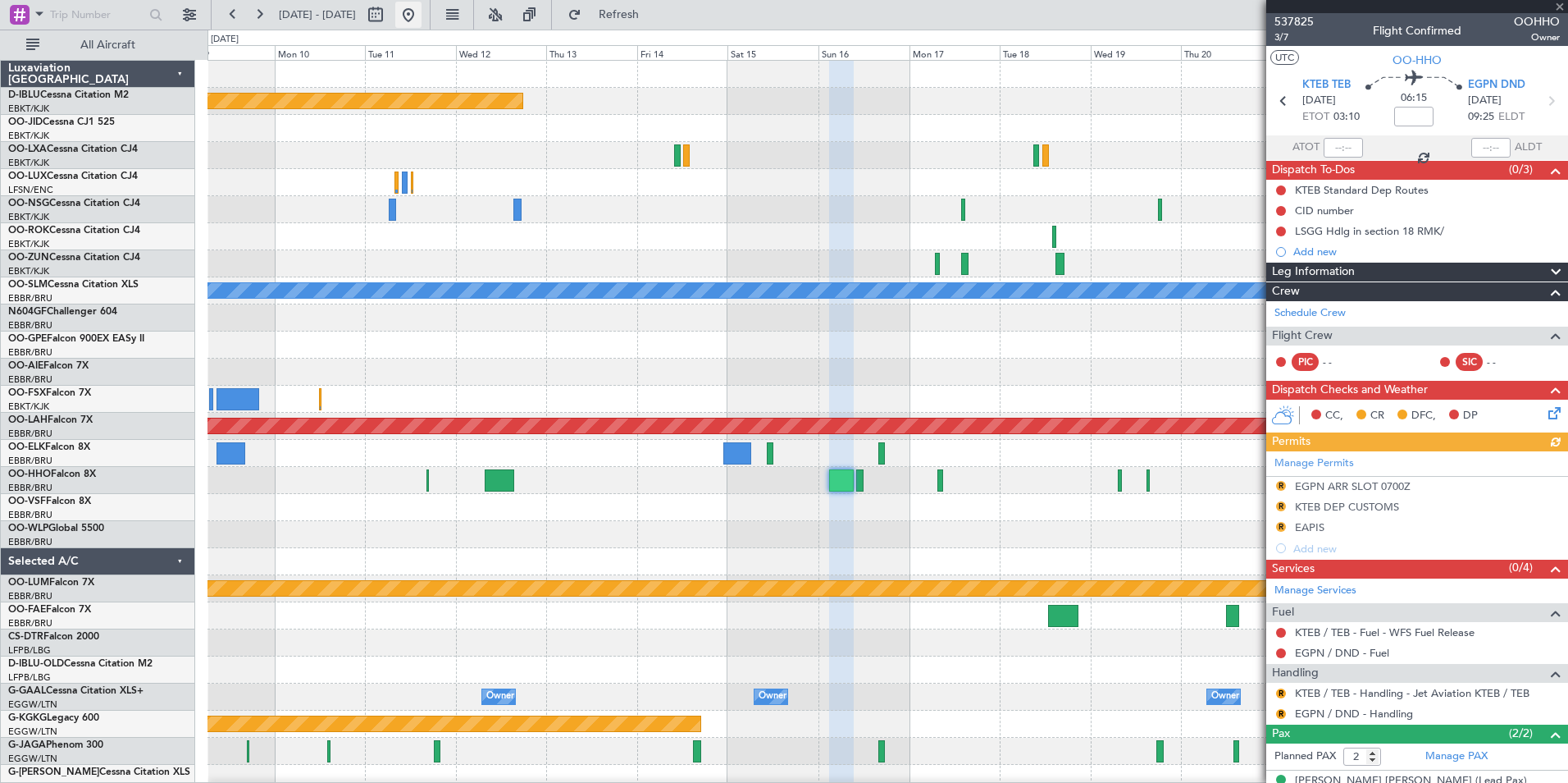
click at [421, 20] on button at bounding box center [408, 15] width 26 height 26
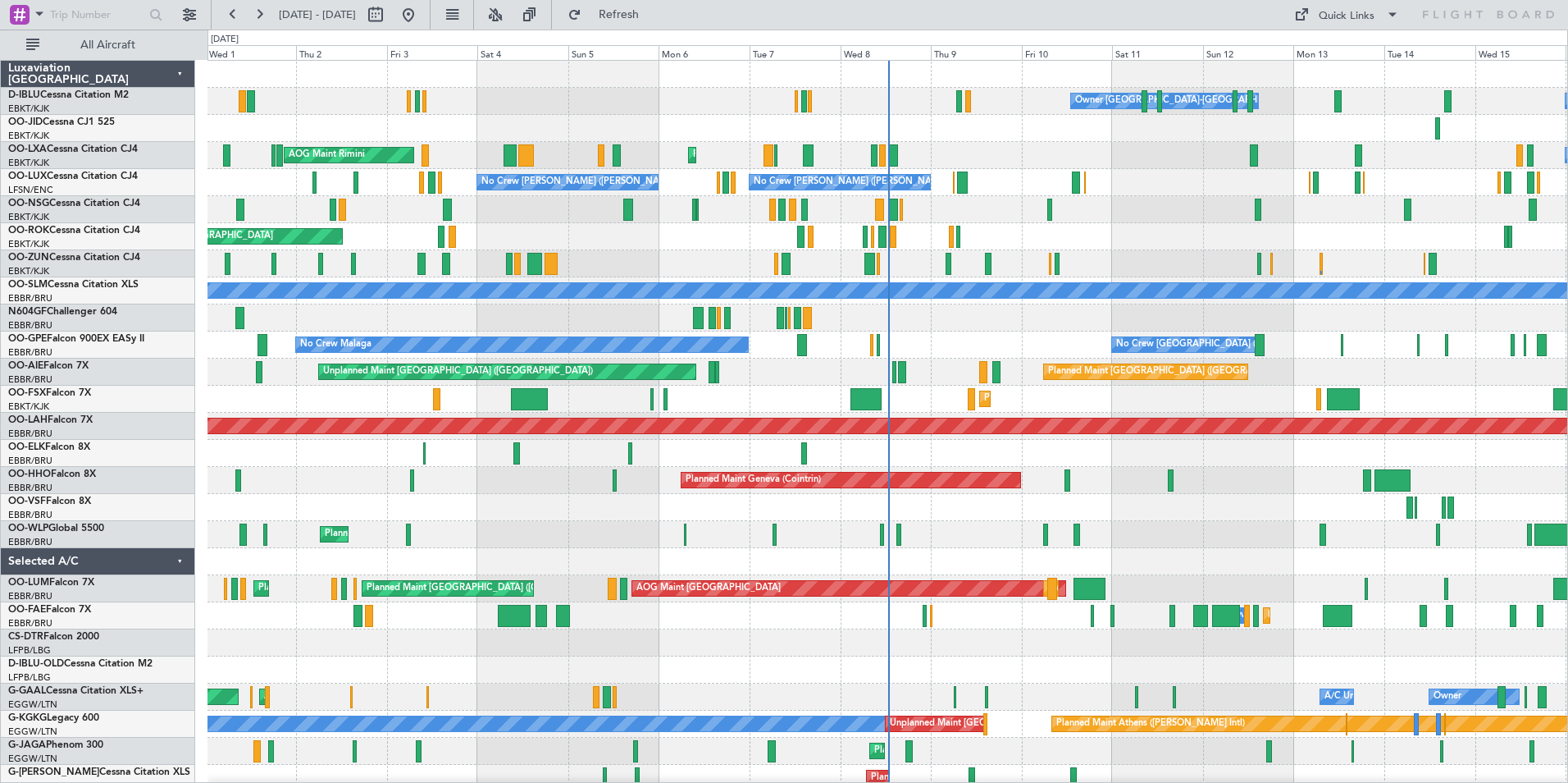
click at [891, 370] on div "Unplanned Maint [GEOGRAPHIC_DATA] ([GEOGRAPHIC_DATA]) Planned Maint [GEOGRAPHIC…" at bounding box center [887, 372] width 1360 height 27
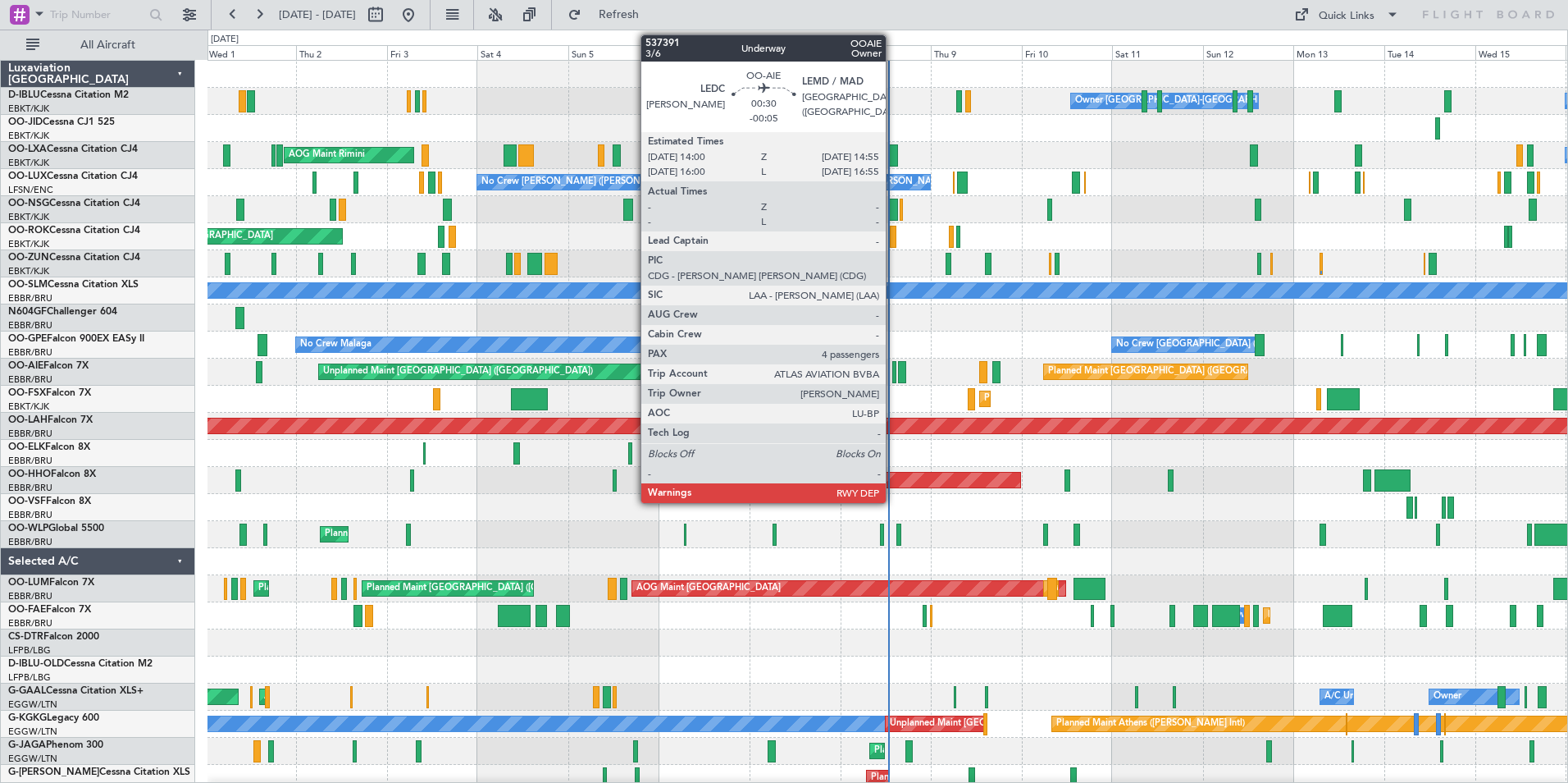
click at [893, 370] on div at bounding box center [894, 372] width 4 height 22
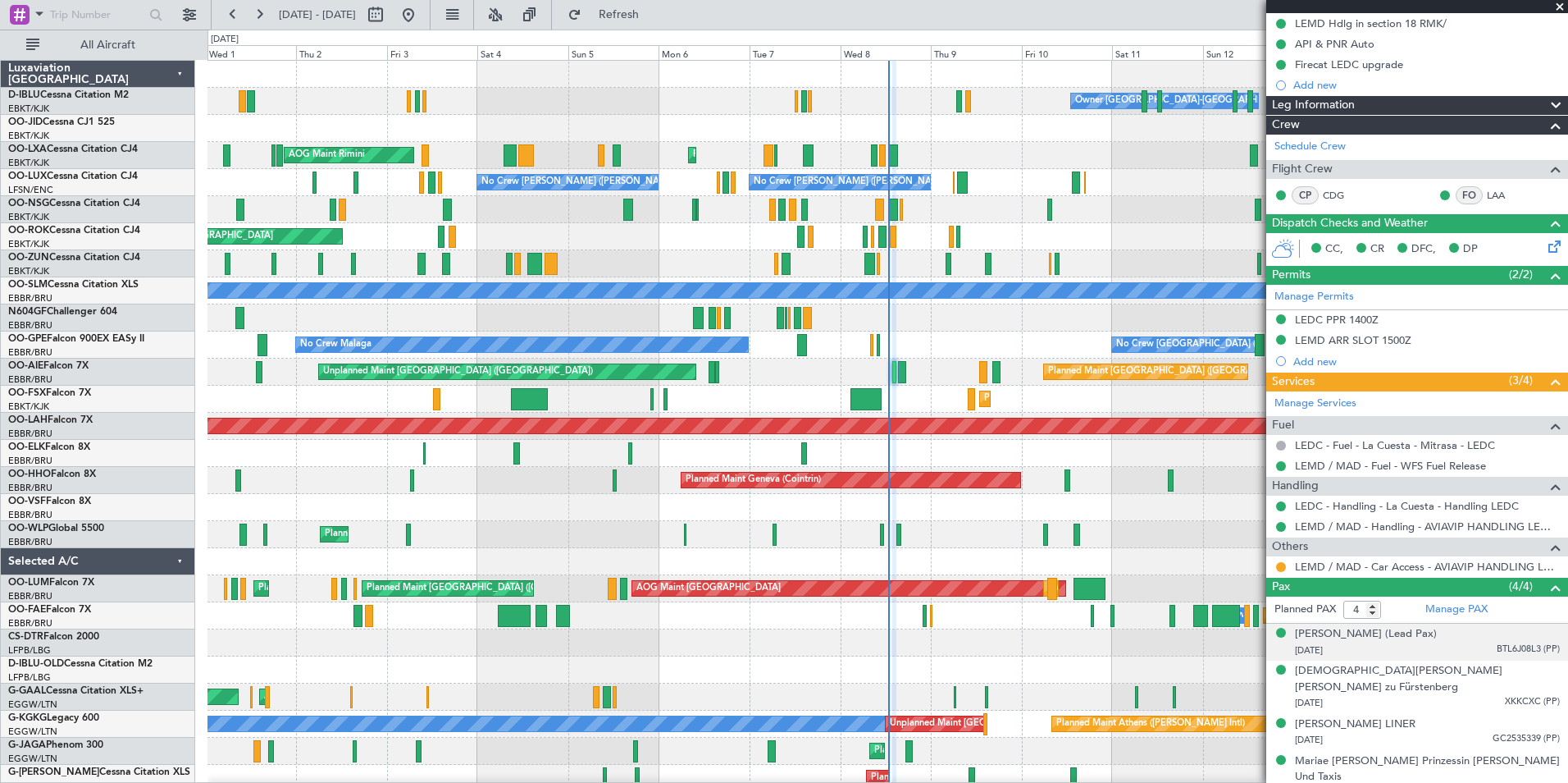
scroll to position [207, 0]
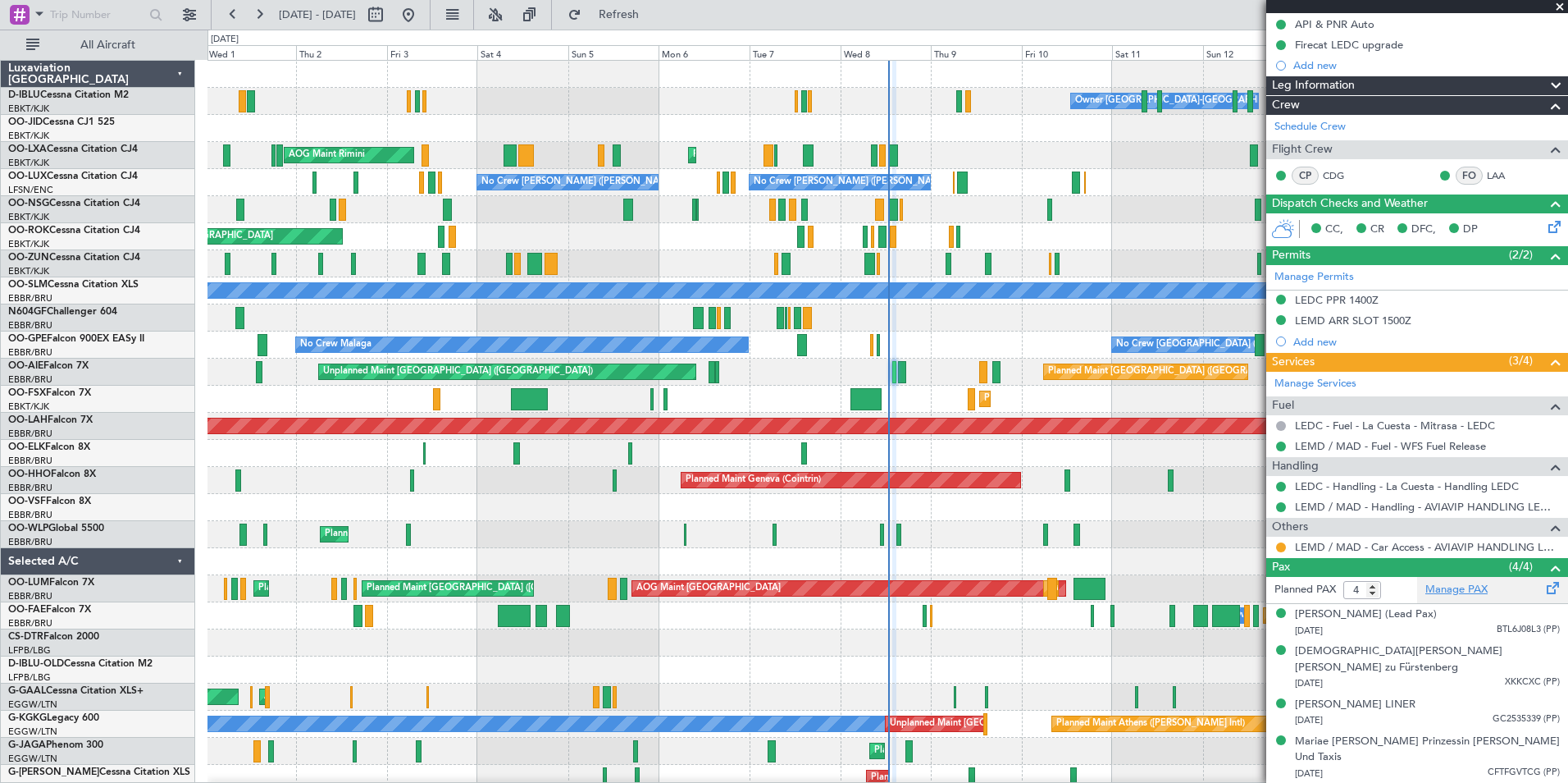
click at [1465, 589] on link "Manage PAX" at bounding box center [1456, 590] width 63 height 16
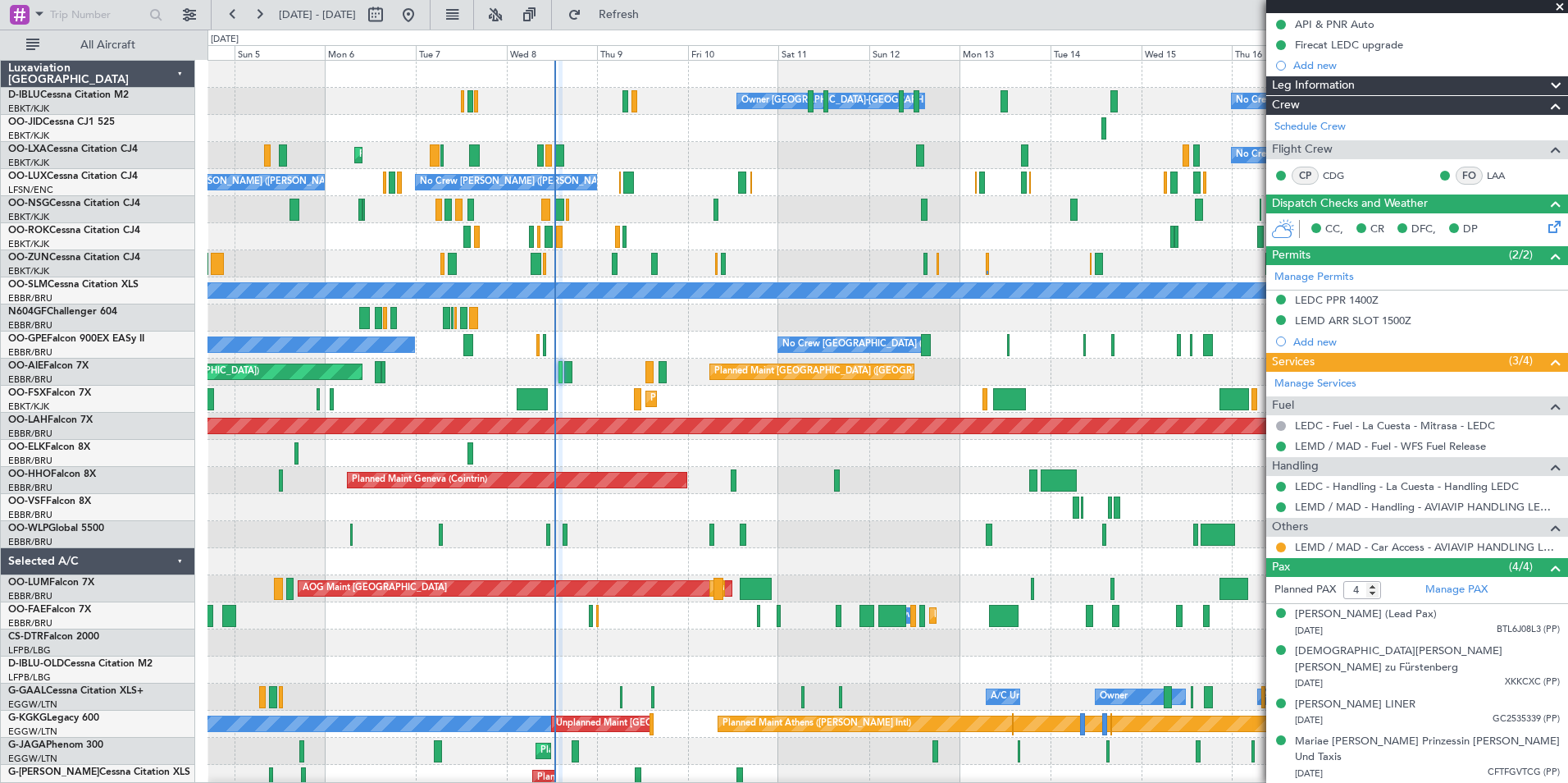
click at [678, 489] on div "No Crew Kortrijk-[GEOGRAPHIC_DATA] Owner [GEOGRAPHIC_DATA]-[GEOGRAPHIC_DATA] Pl…" at bounding box center [887, 602] width 1360 height 1083
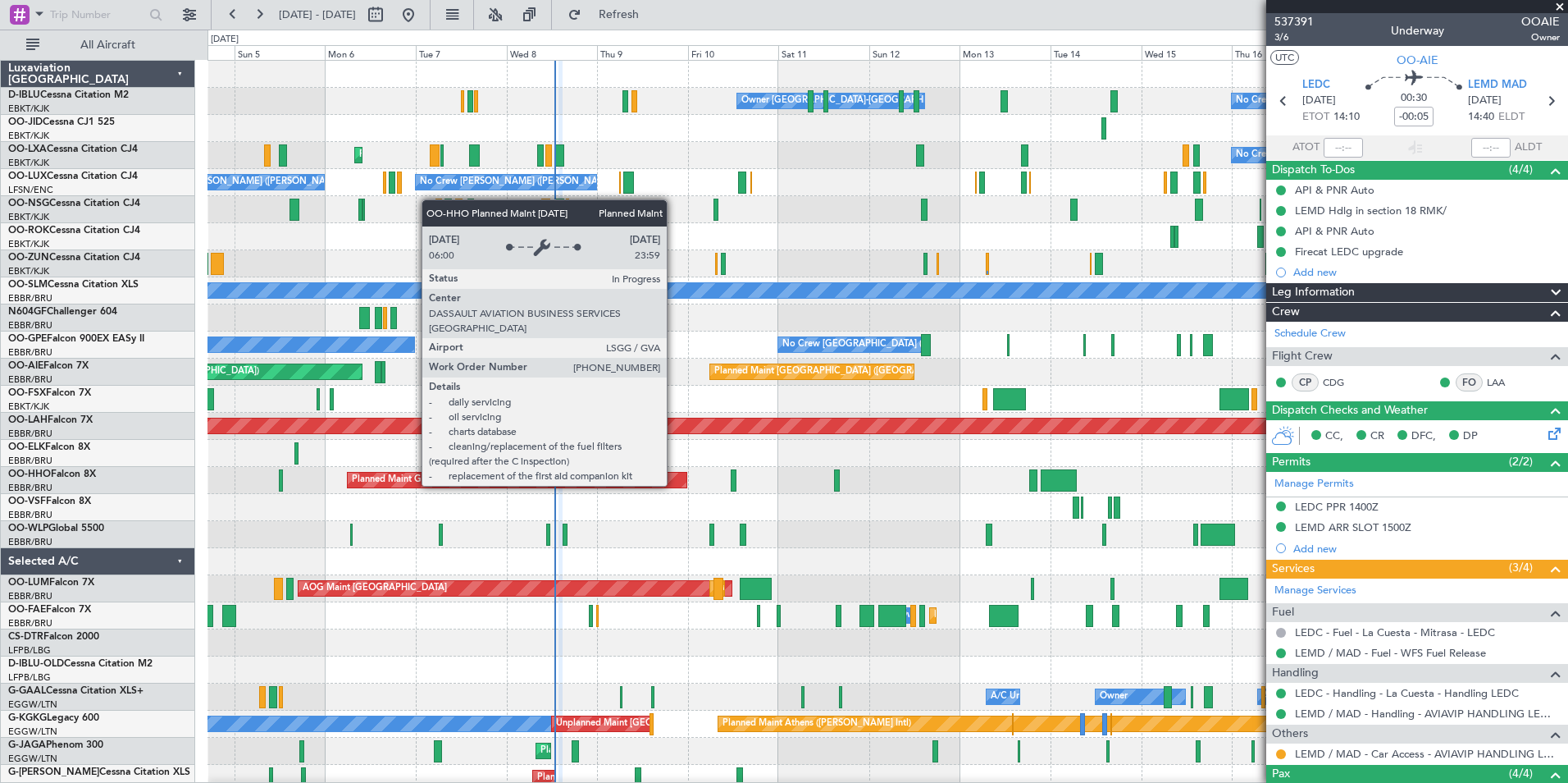
scroll to position [207, 0]
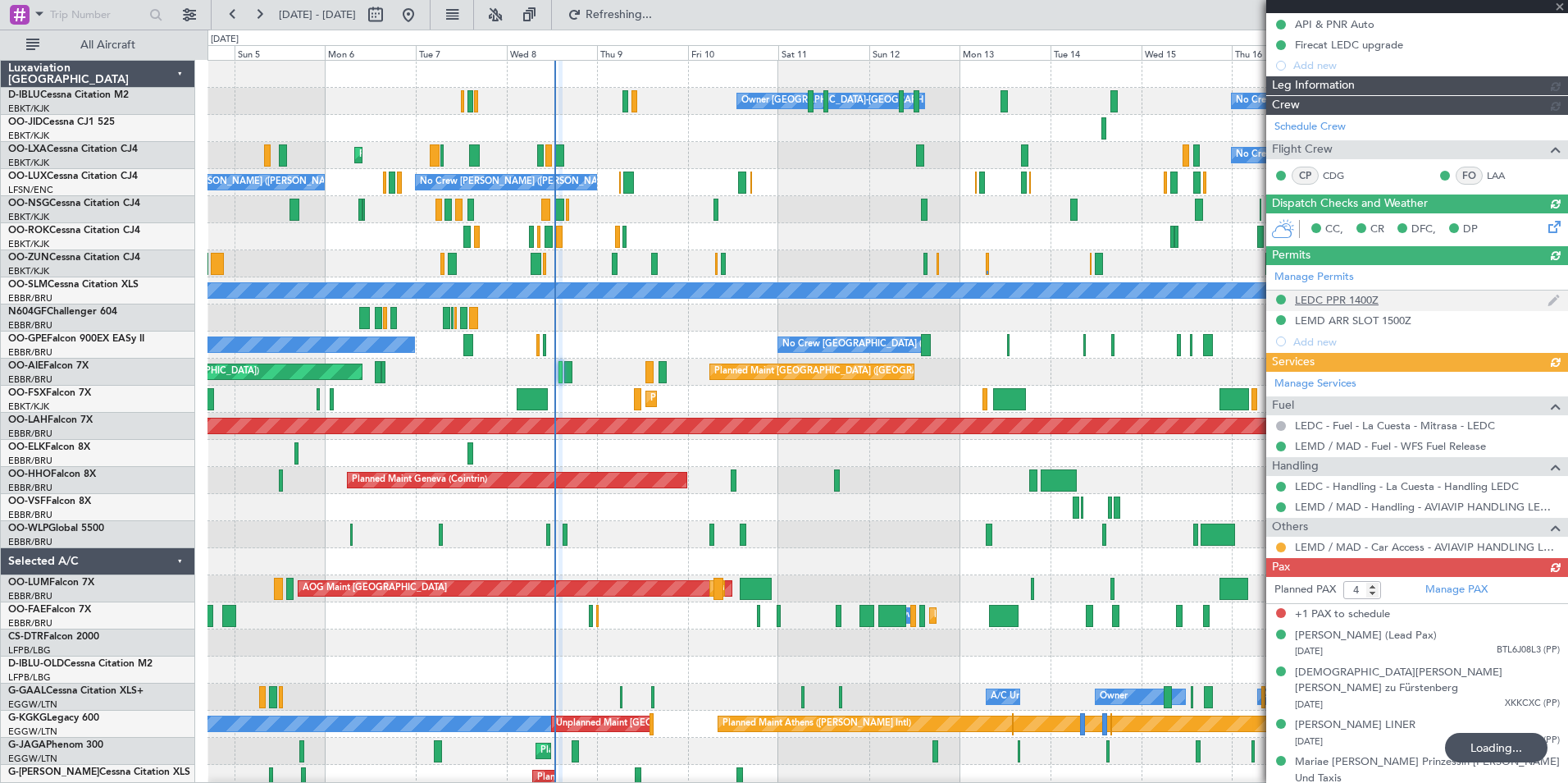
type input "5"
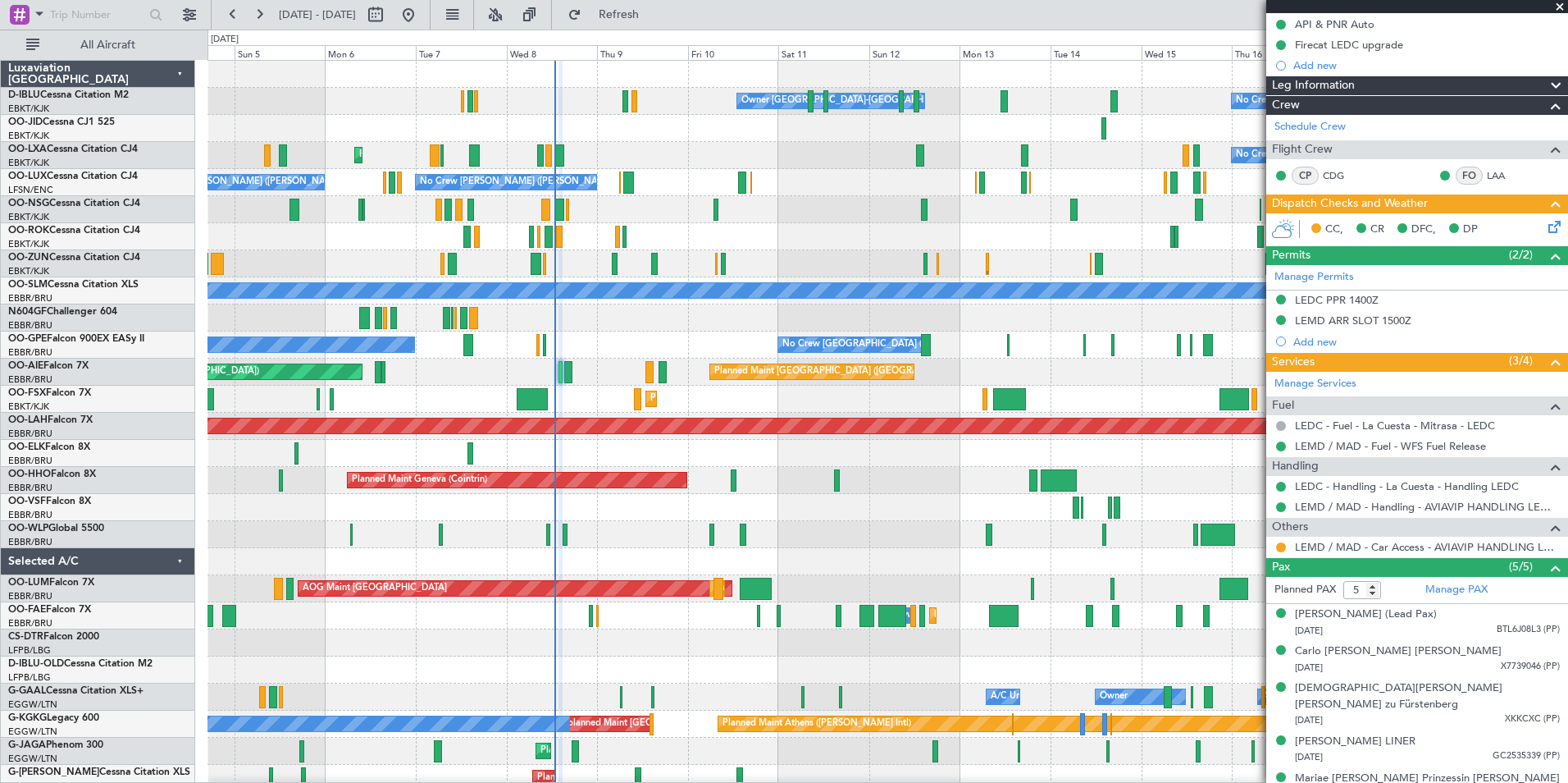
click at [0, 634] on html "04 Oct 2025 - 19 Oct 2025 Refresh Quick Links All Aircraft Owner Kortrijk-Wevel…" at bounding box center [784, 392] width 1568 height 783
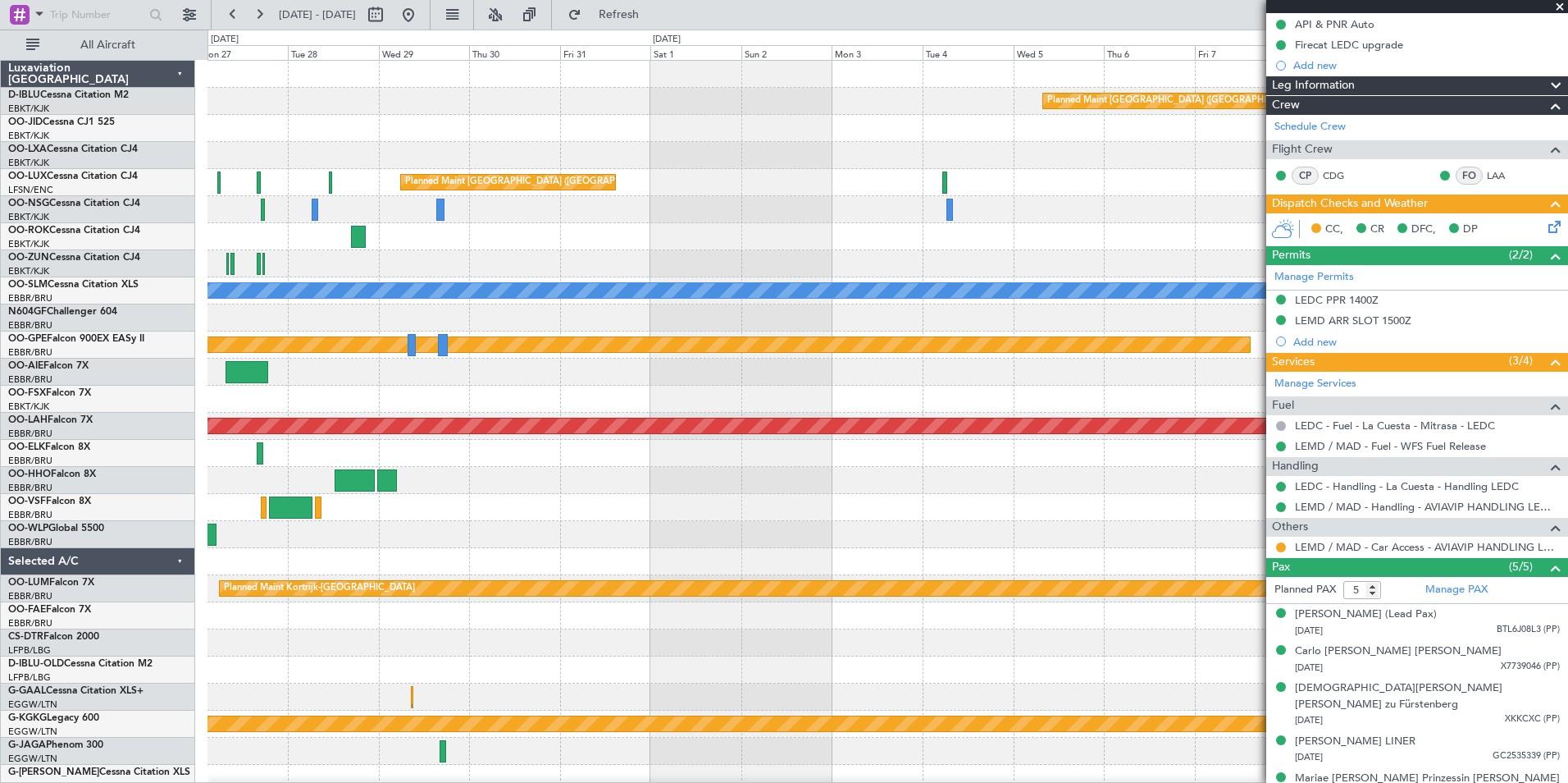
click at [10, 659] on div "Planned Maint Paris (Le Bourget) No Crew No Crew Planned Maint Paris (Le Bourge…" at bounding box center [784, 406] width 1568 height 753
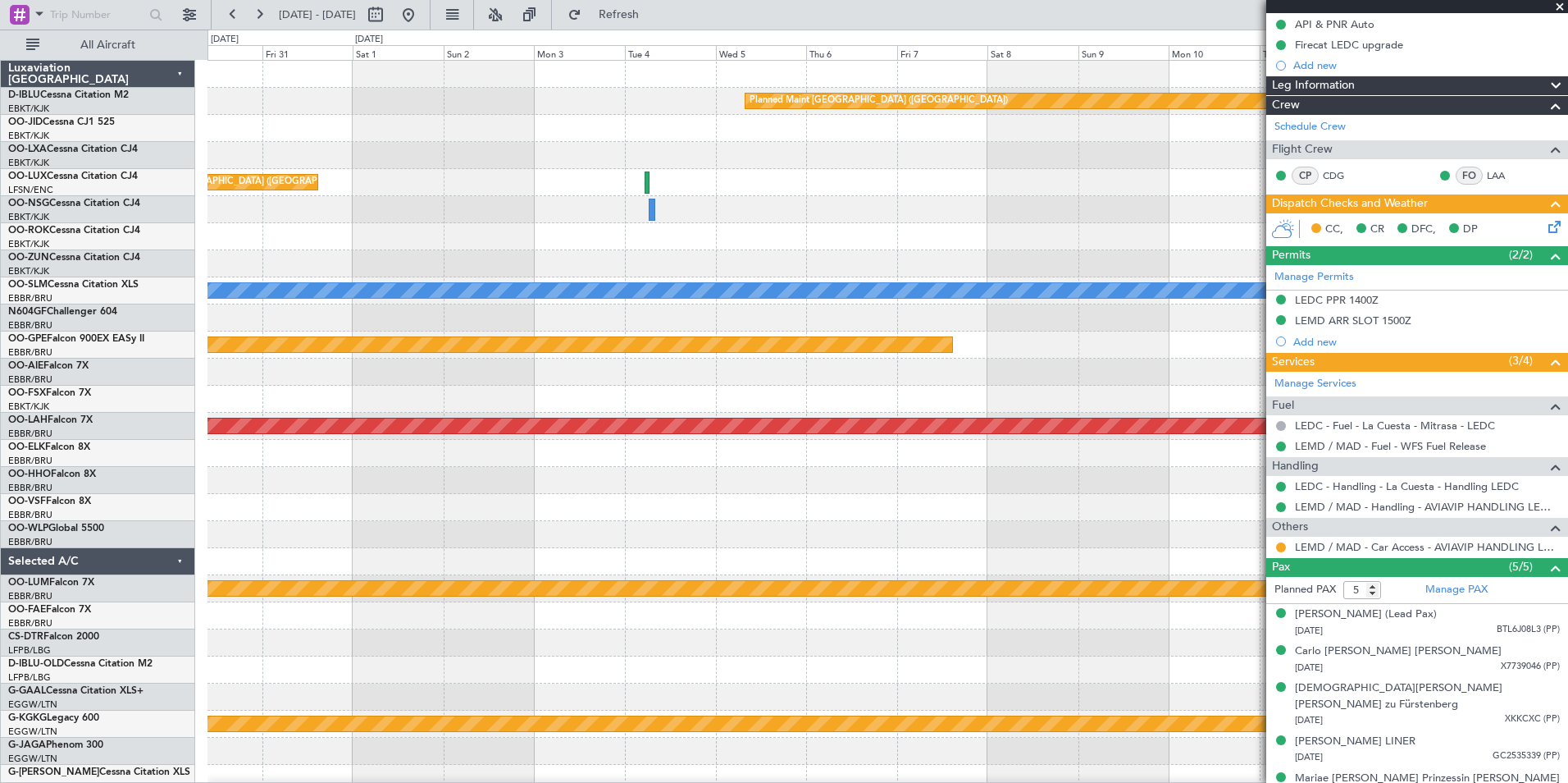
click at [0, 758] on html "04 Oct 2025 - 19 Oct 2025 Refresh Quick Links All Aircraft Planned Maint Paris …" at bounding box center [784, 392] width 1568 height 783
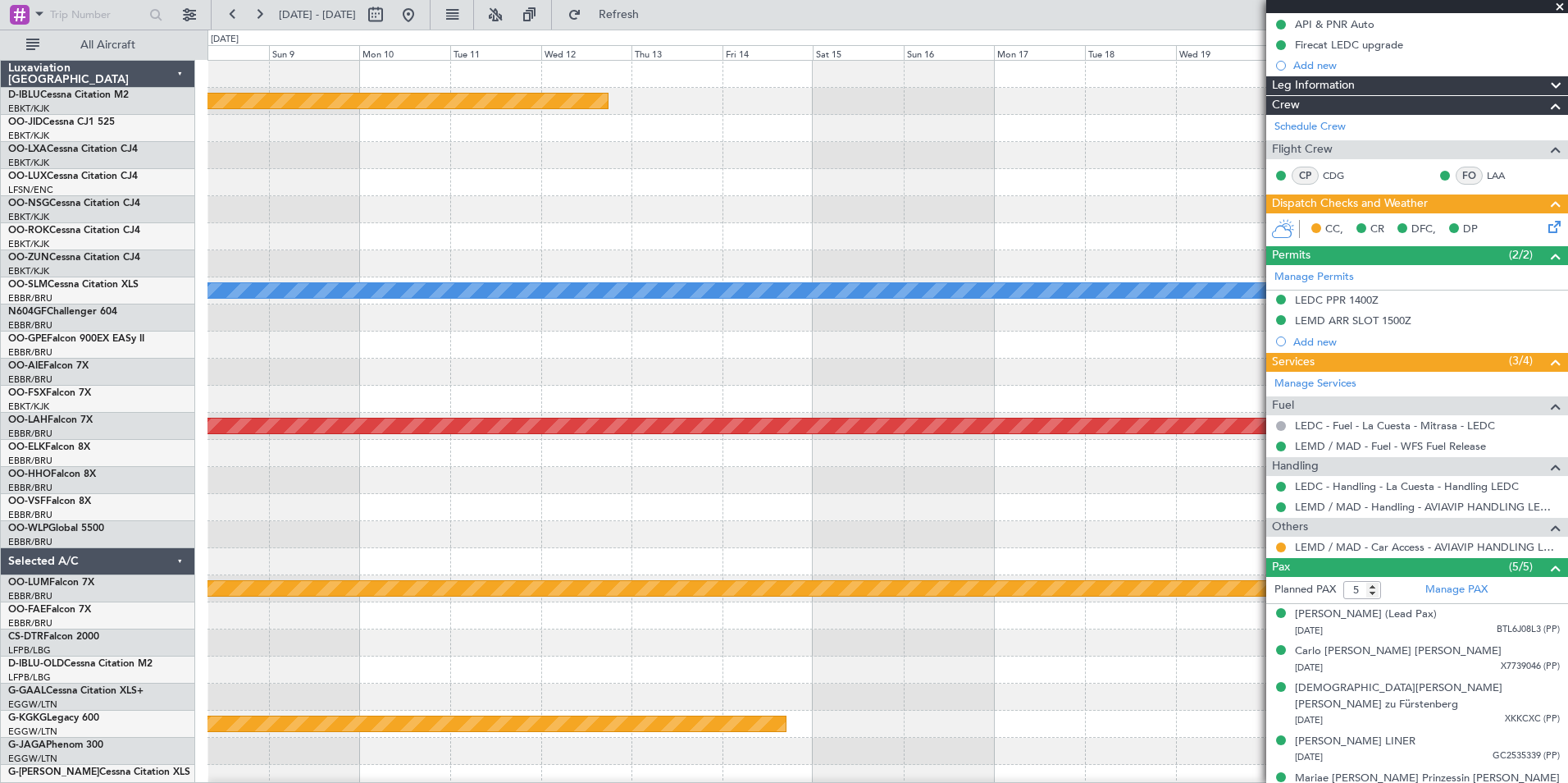
click at [160, 683] on div "Planned Maint Paris (Le Bourget) A/C Unavailable Monchengladbach Planned Maint …" at bounding box center [784, 406] width 1568 height 753
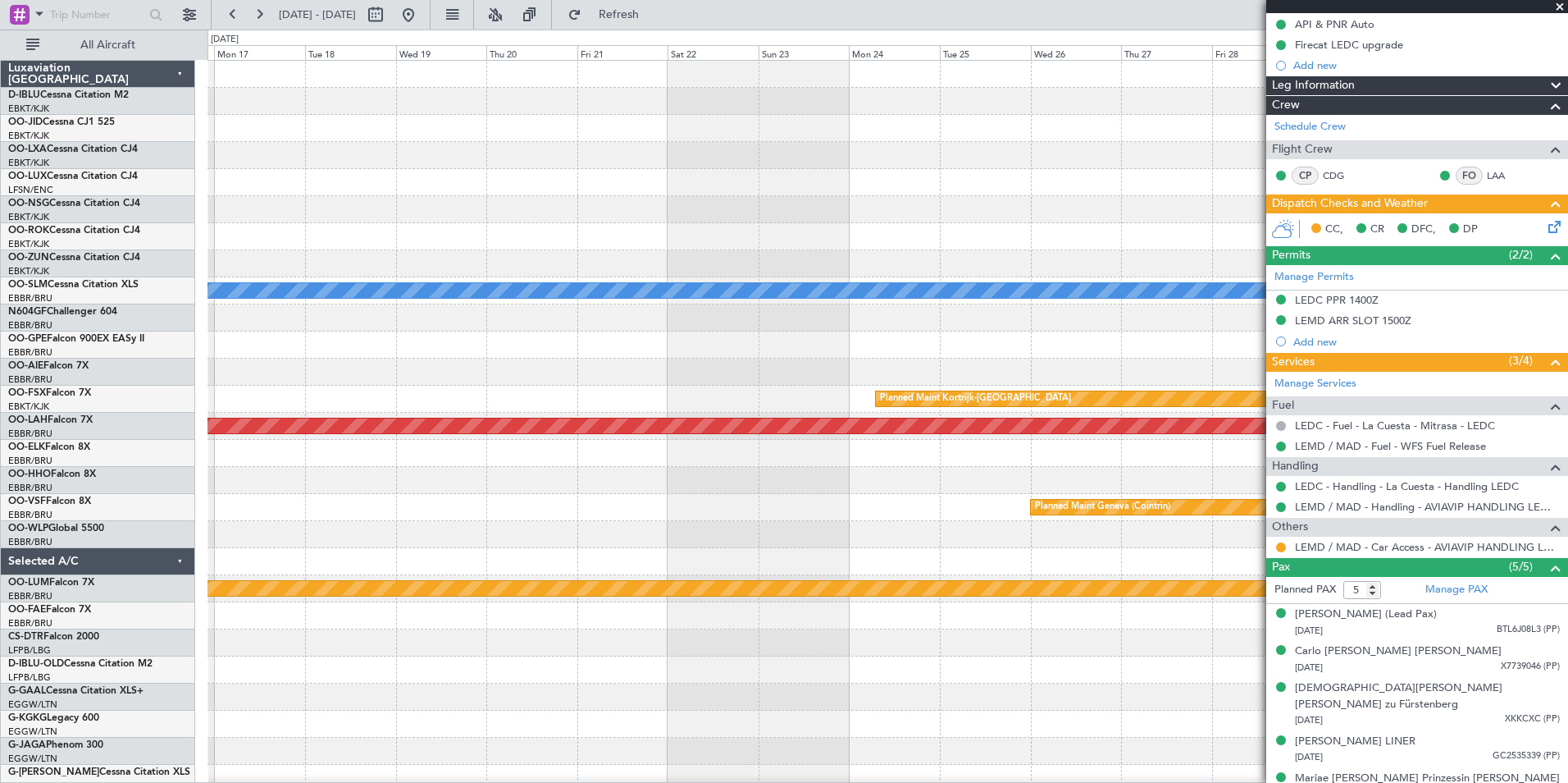
scroll to position [0, 0]
click at [1377, 668] on fb-app "04 Oct 2025 - 19 Oct 2025 Refresh Quick Links All Aircraft A/C Unavailable Monc…" at bounding box center [784, 397] width 1568 height 771
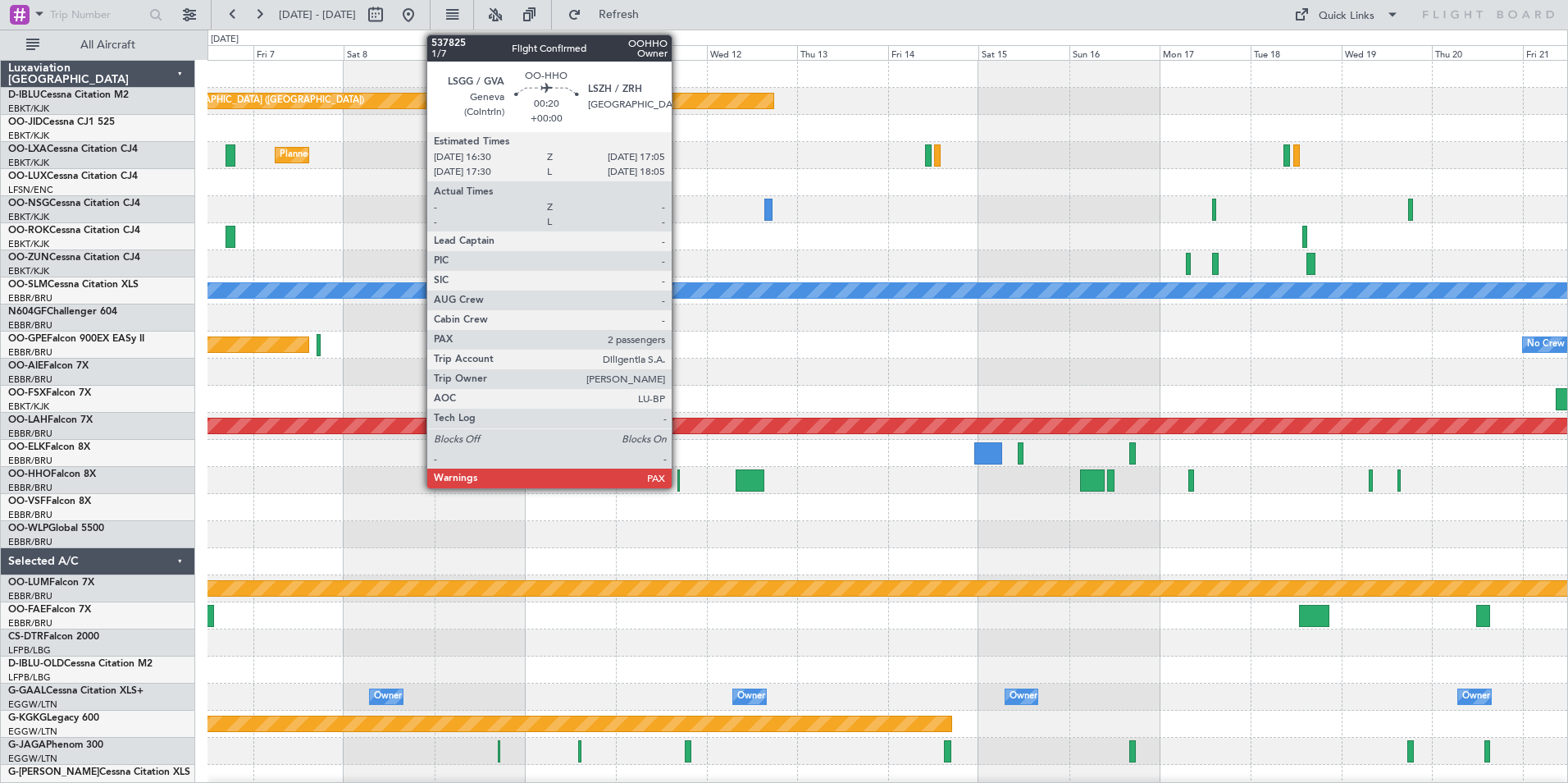
click at [679, 484] on div at bounding box center [678, 480] width 2 height 22
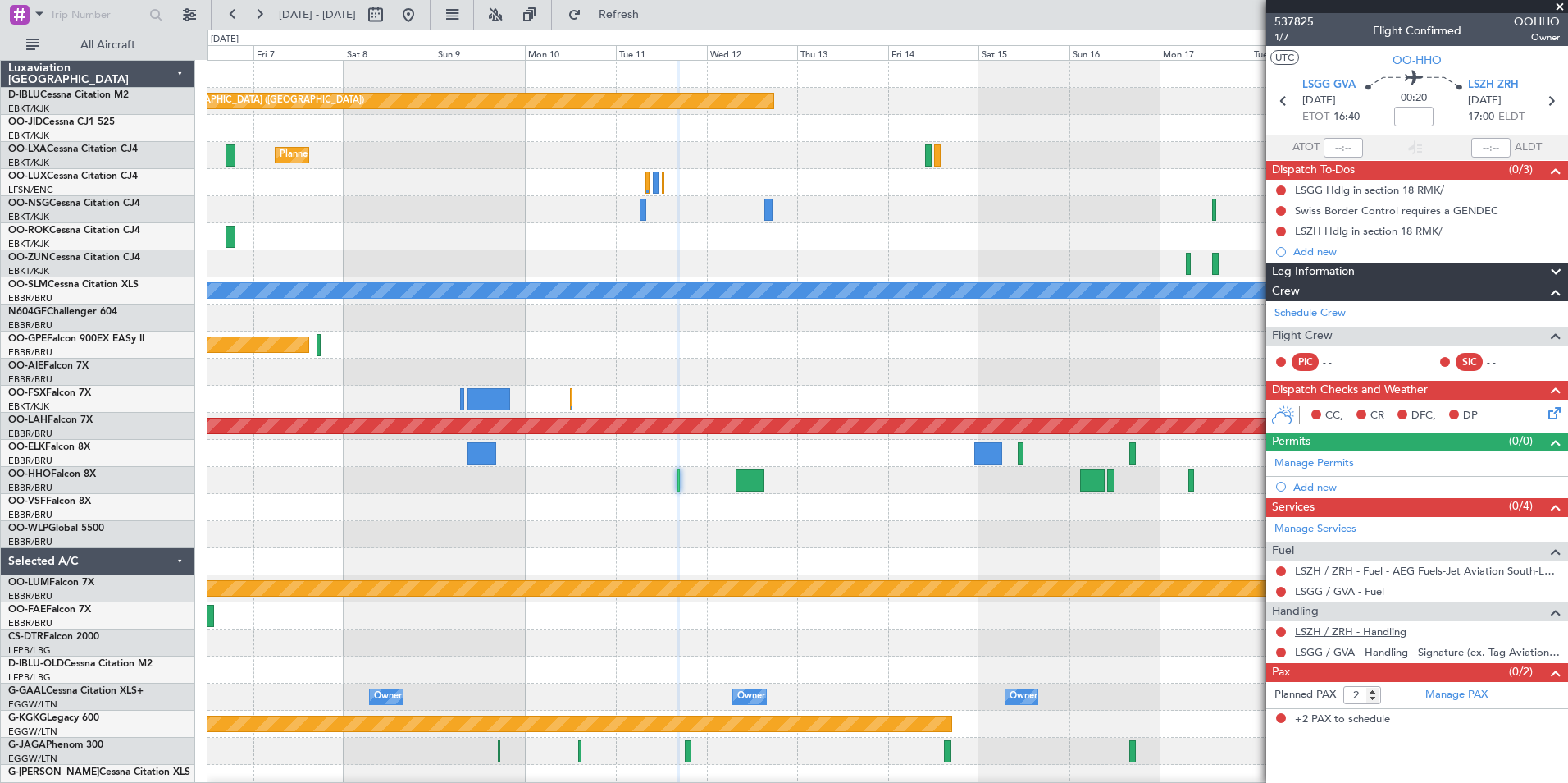
click at [1352, 631] on link "LSZH / ZRH - Handling" at bounding box center [1351, 632] width 112 height 14
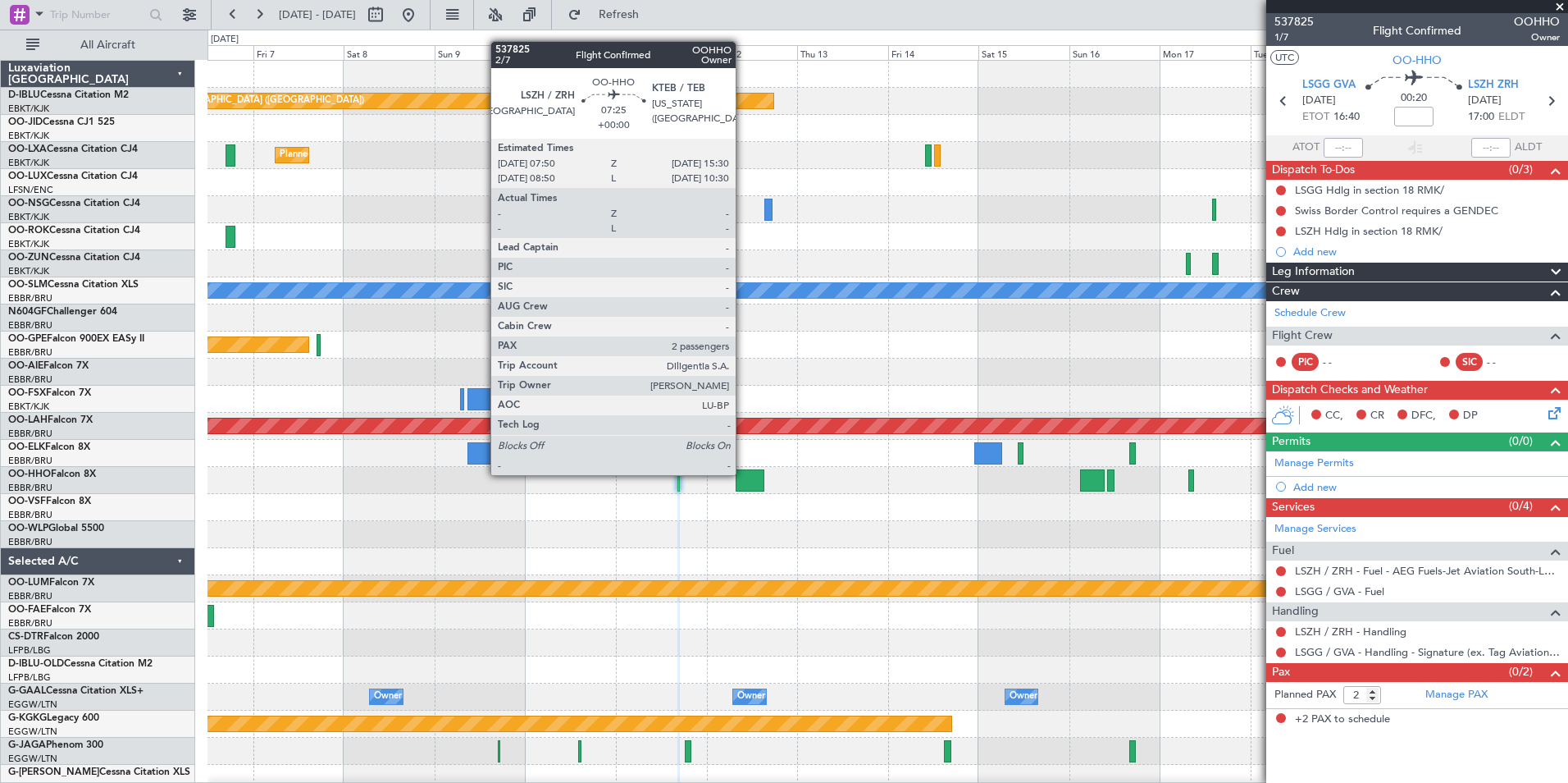
click at [750, 482] on div at bounding box center [751, 480] width 30 height 22
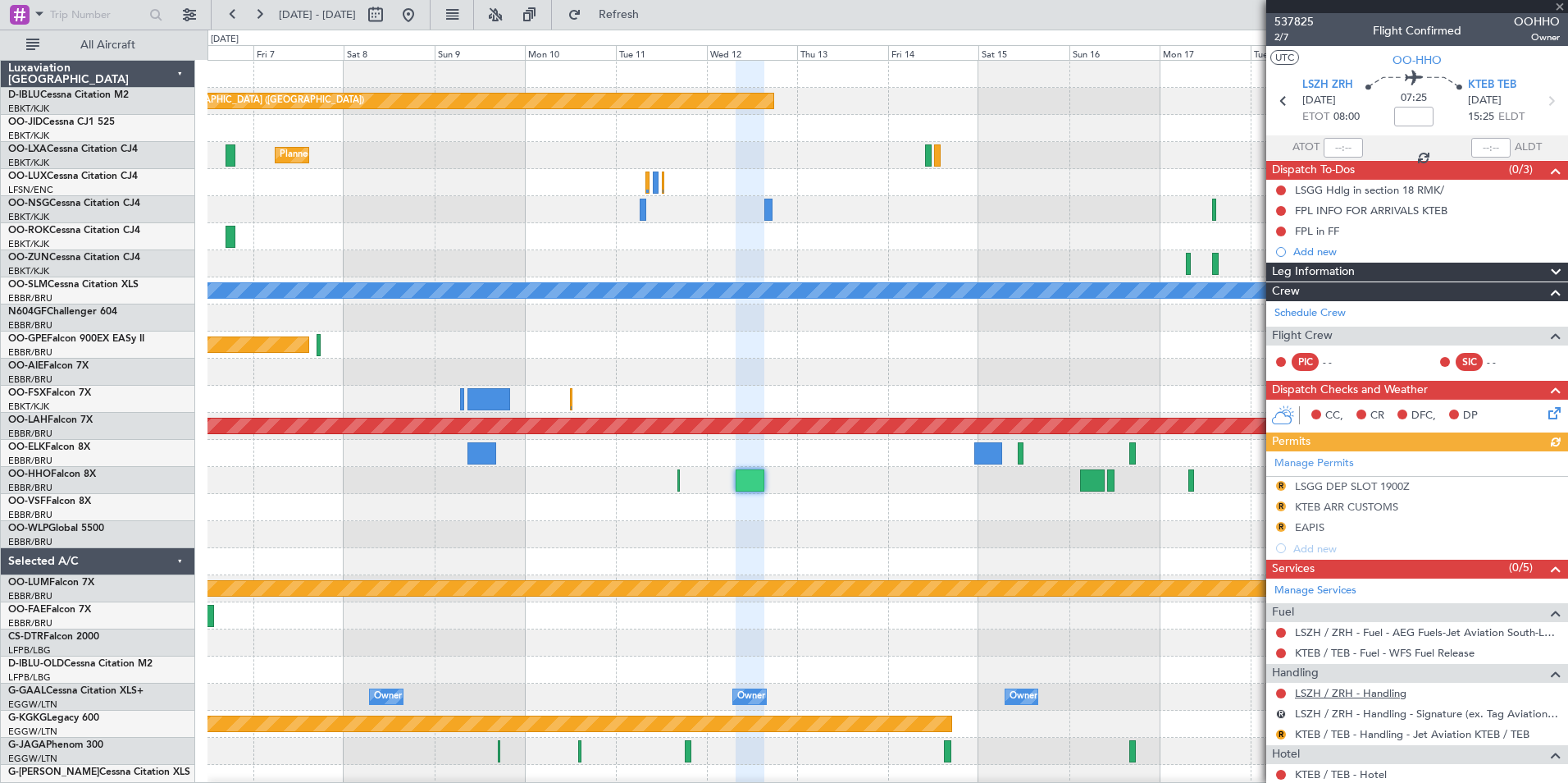
click at [1365, 693] on link "LSZH / ZRH - Handling" at bounding box center [1351, 693] width 112 height 14
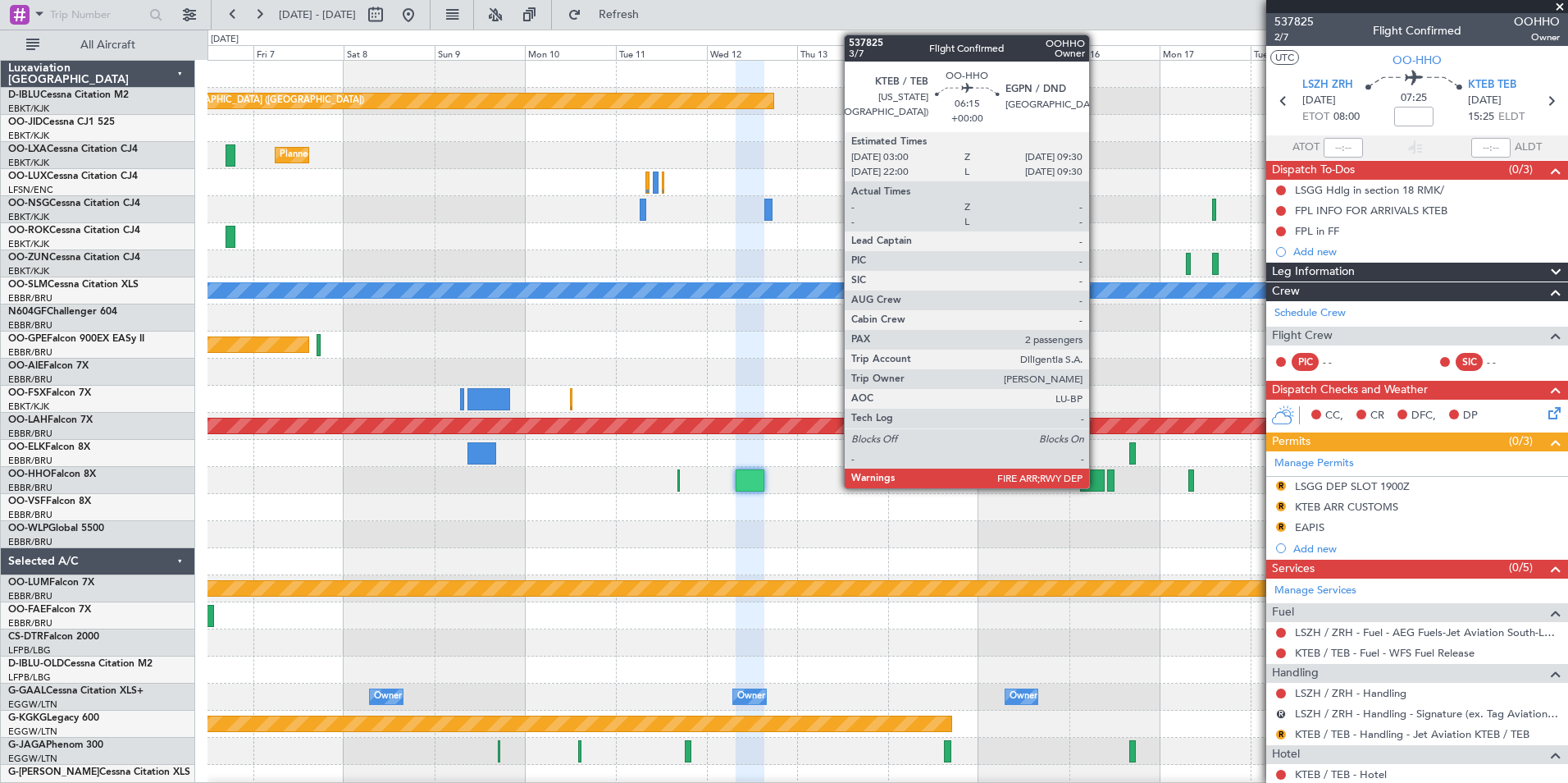
click at [1096, 481] on div at bounding box center [1092, 480] width 25 height 22
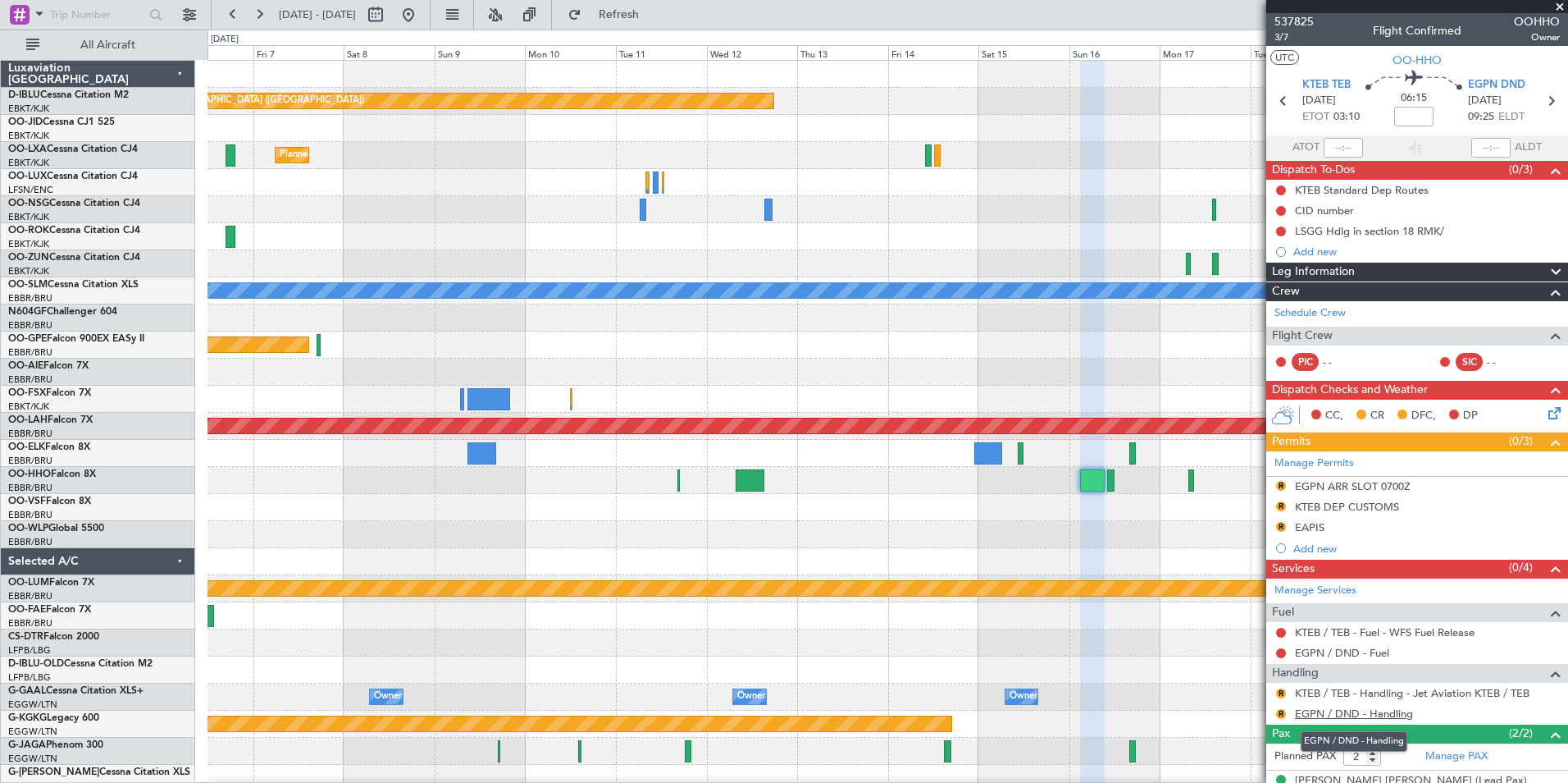
click at [1348, 714] on link "EGPN / DND - Handling" at bounding box center [1354, 713] width 118 height 14
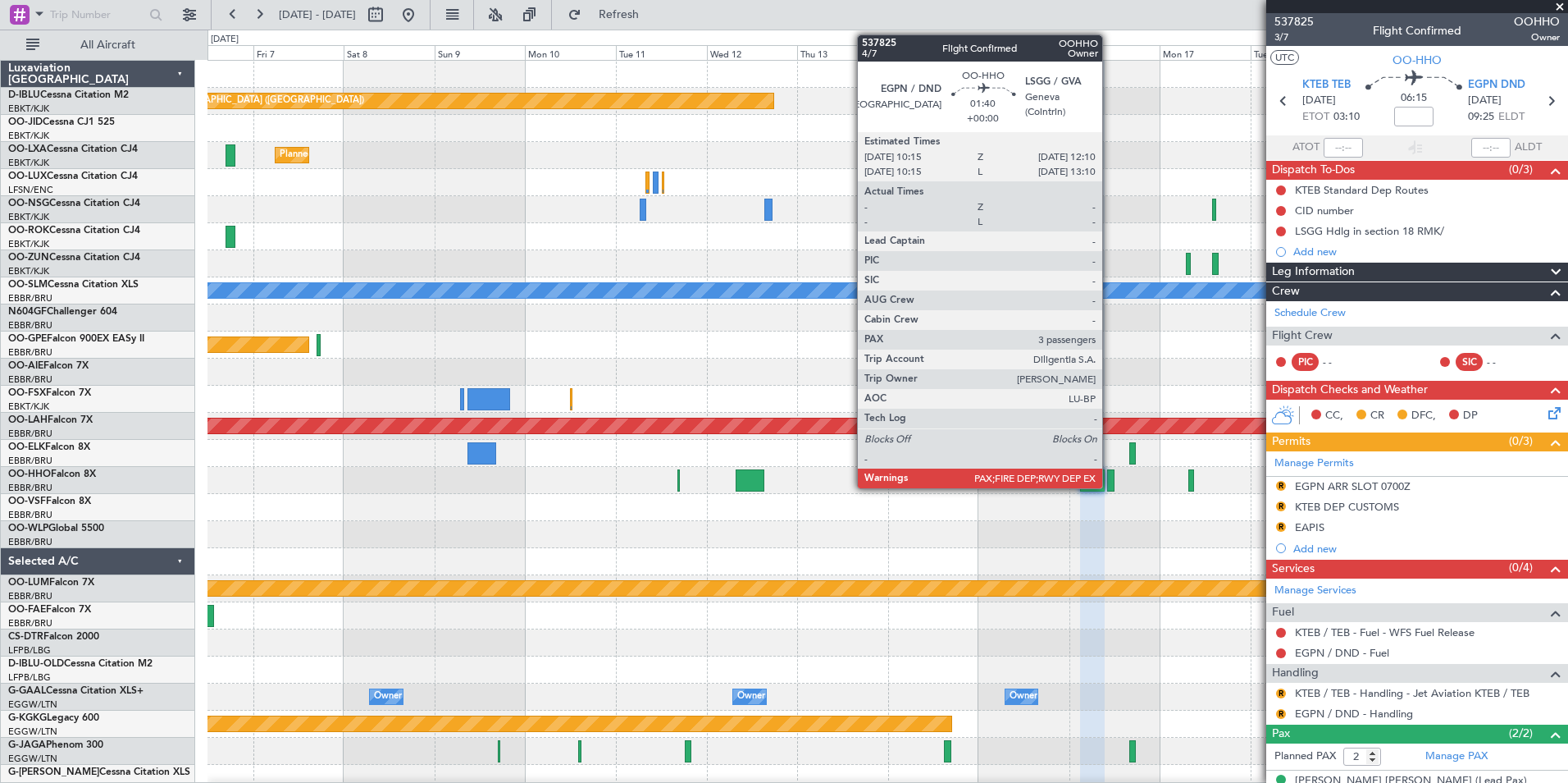
click at [1110, 477] on div at bounding box center [1110, 480] width 7 height 22
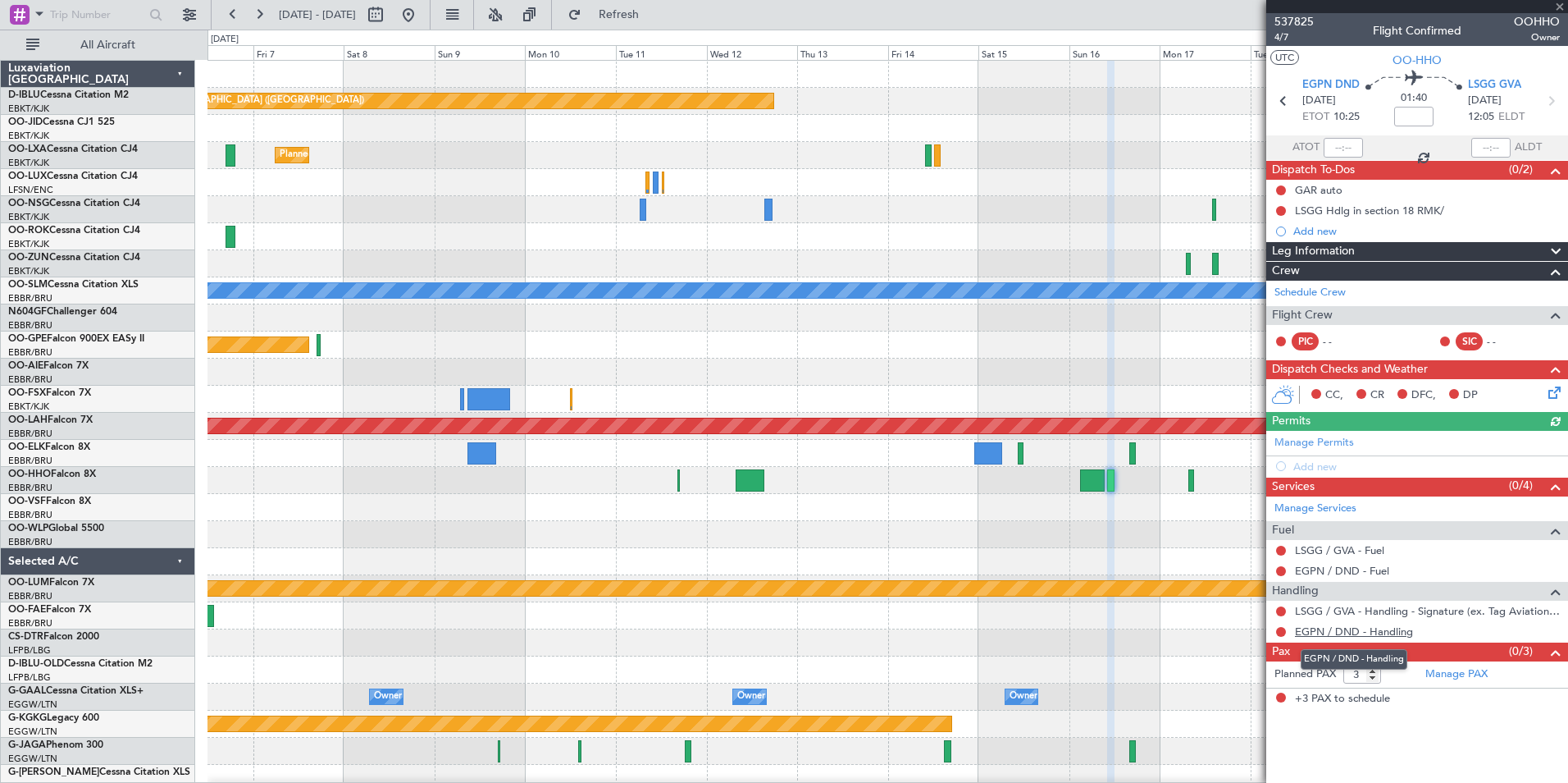
click at [1387, 627] on link "EGPN / DND - Handling" at bounding box center [1354, 632] width 118 height 14
click at [1194, 486] on div at bounding box center [887, 480] width 1360 height 27
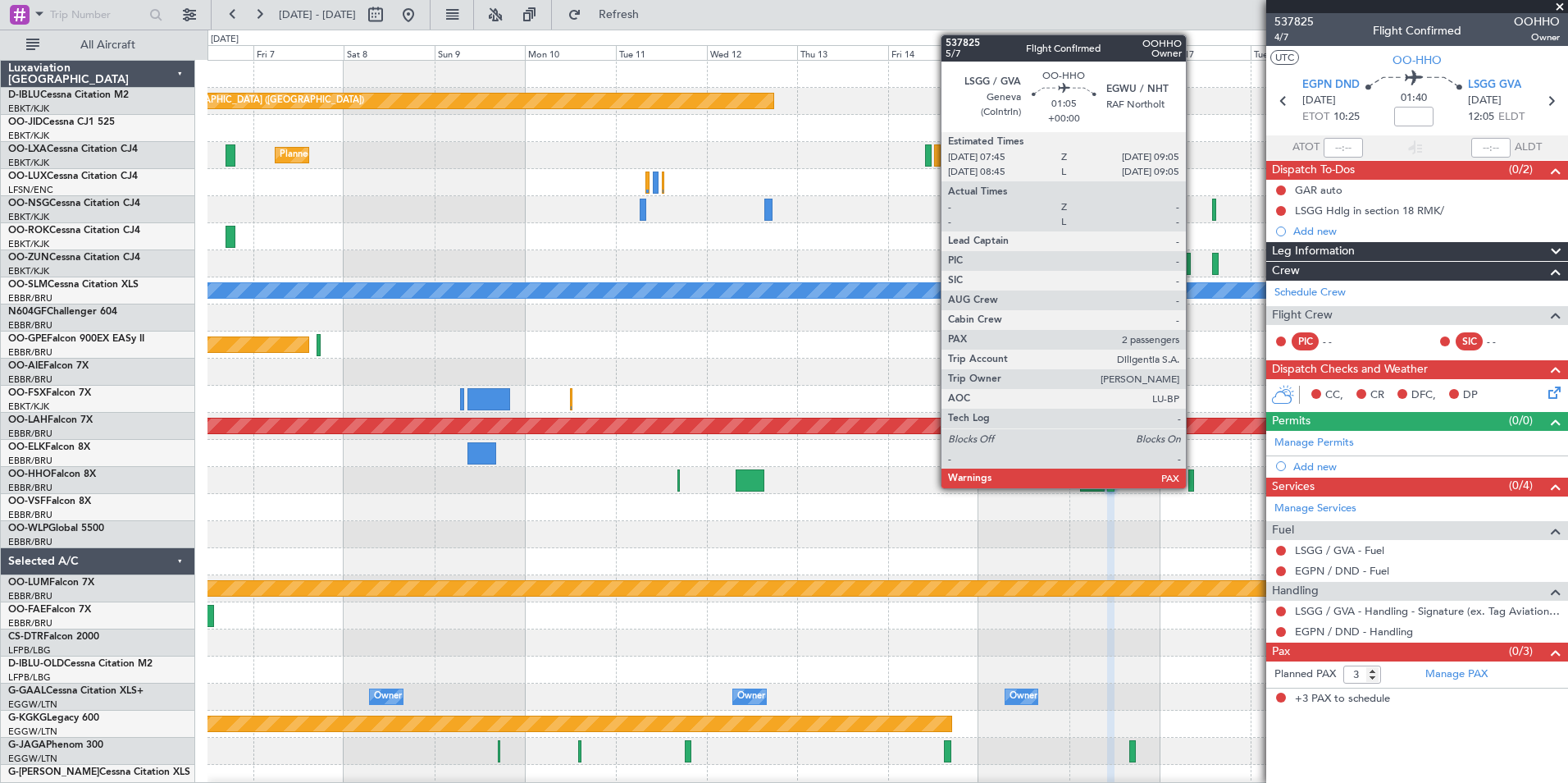
click at [1191, 486] on div at bounding box center [1192, 480] width 6 height 22
click at [1189, 482] on div at bounding box center [1192, 480] width 6 height 22
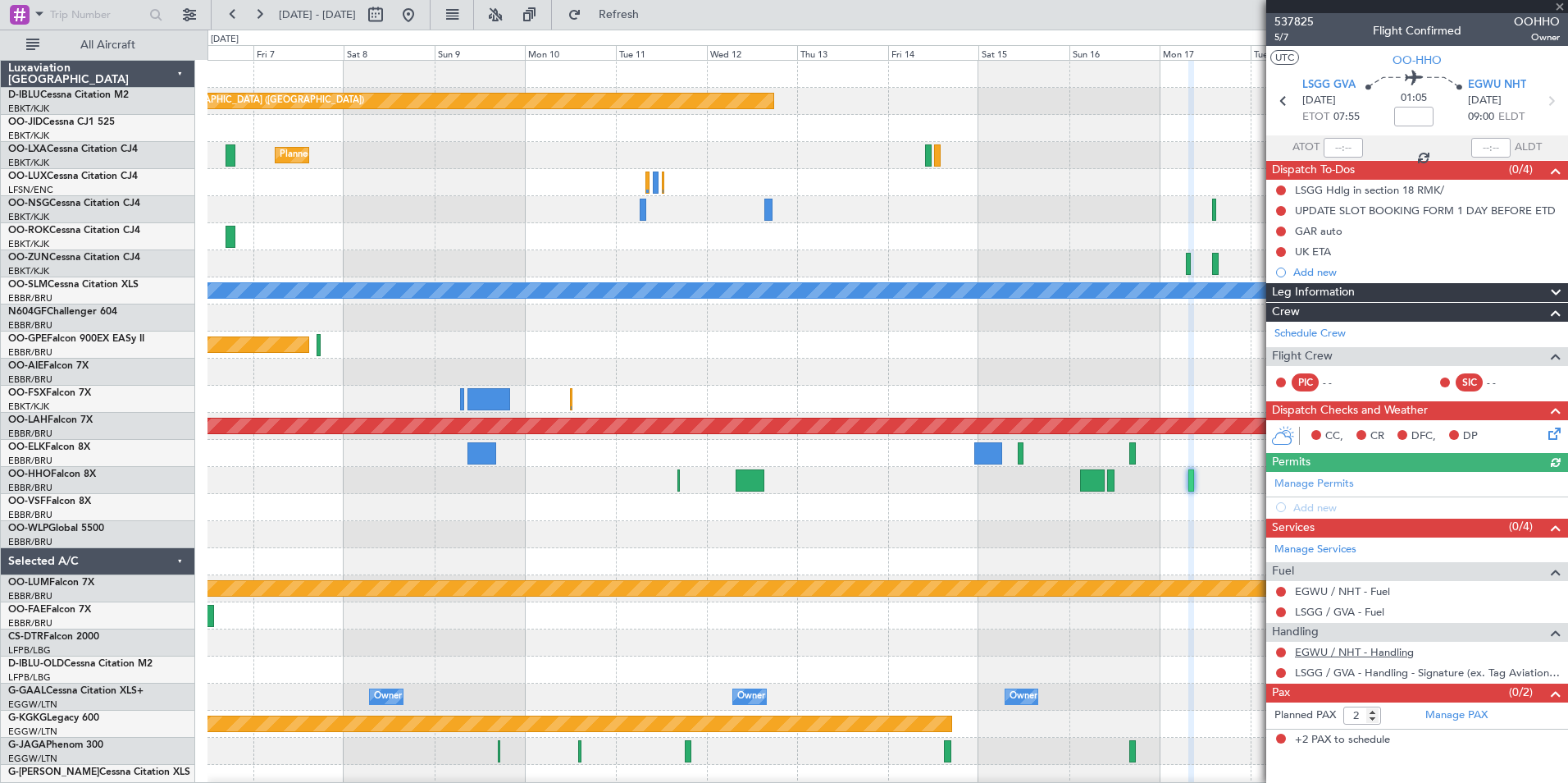
click at [1357, 654] on link "EGWU / NHT - Handling" at bounding box center [1354, 652] width 118 height 14
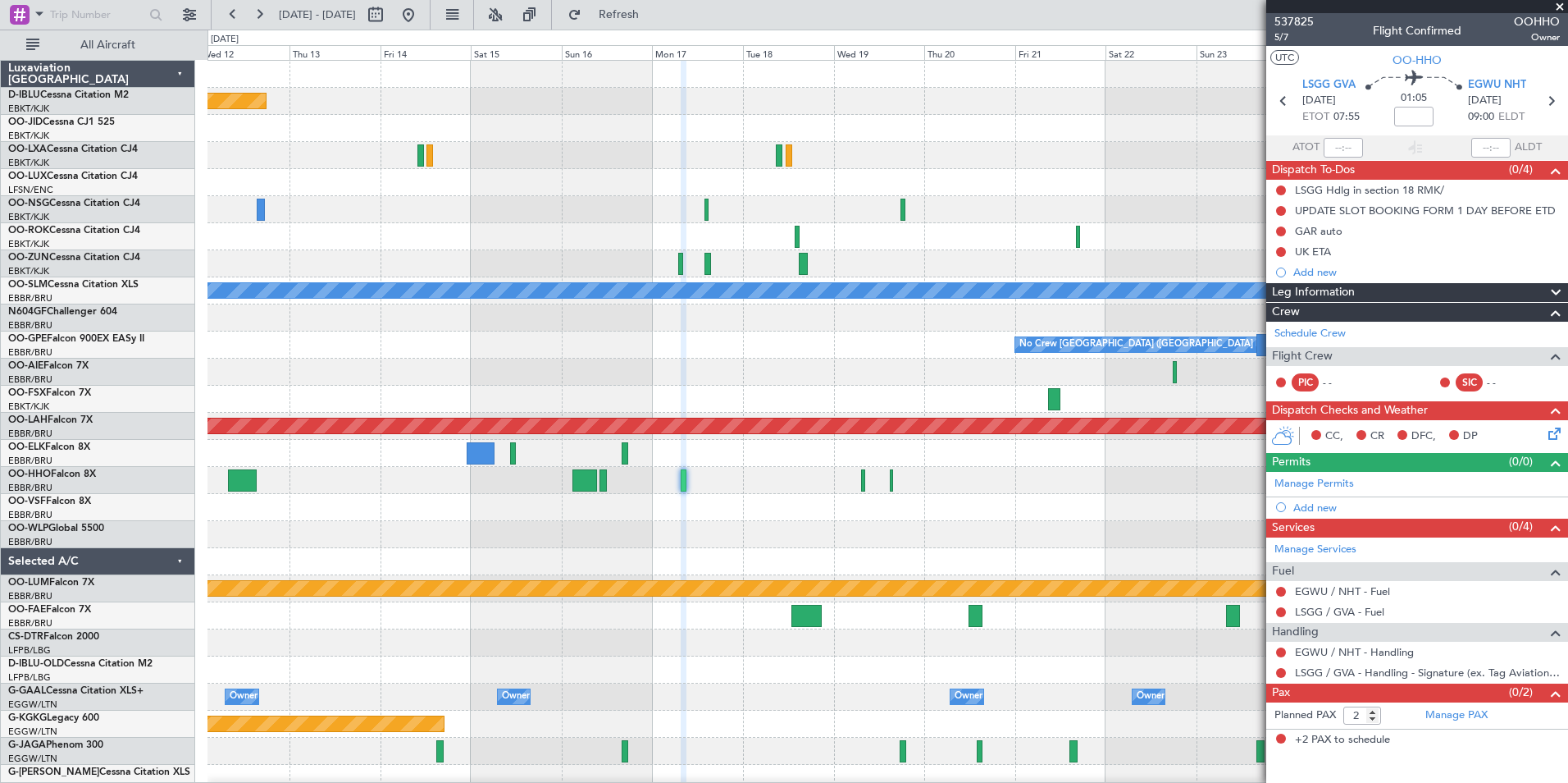
click at [514, 547] on div at bounding box center [887, 534] width 1360 height 27
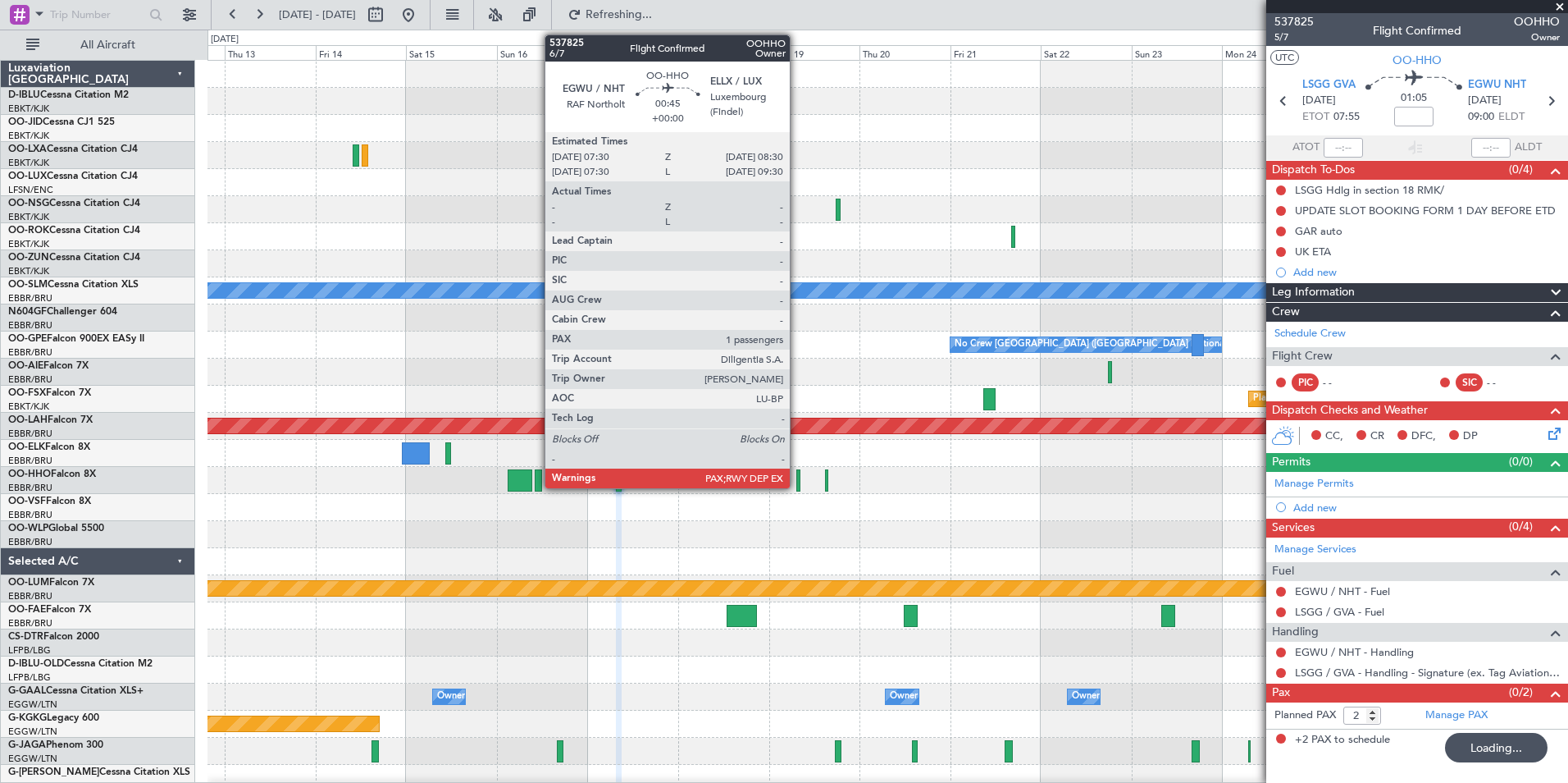
click at [797, 486] on div at bounding box center [798, 480] width 4 height 22
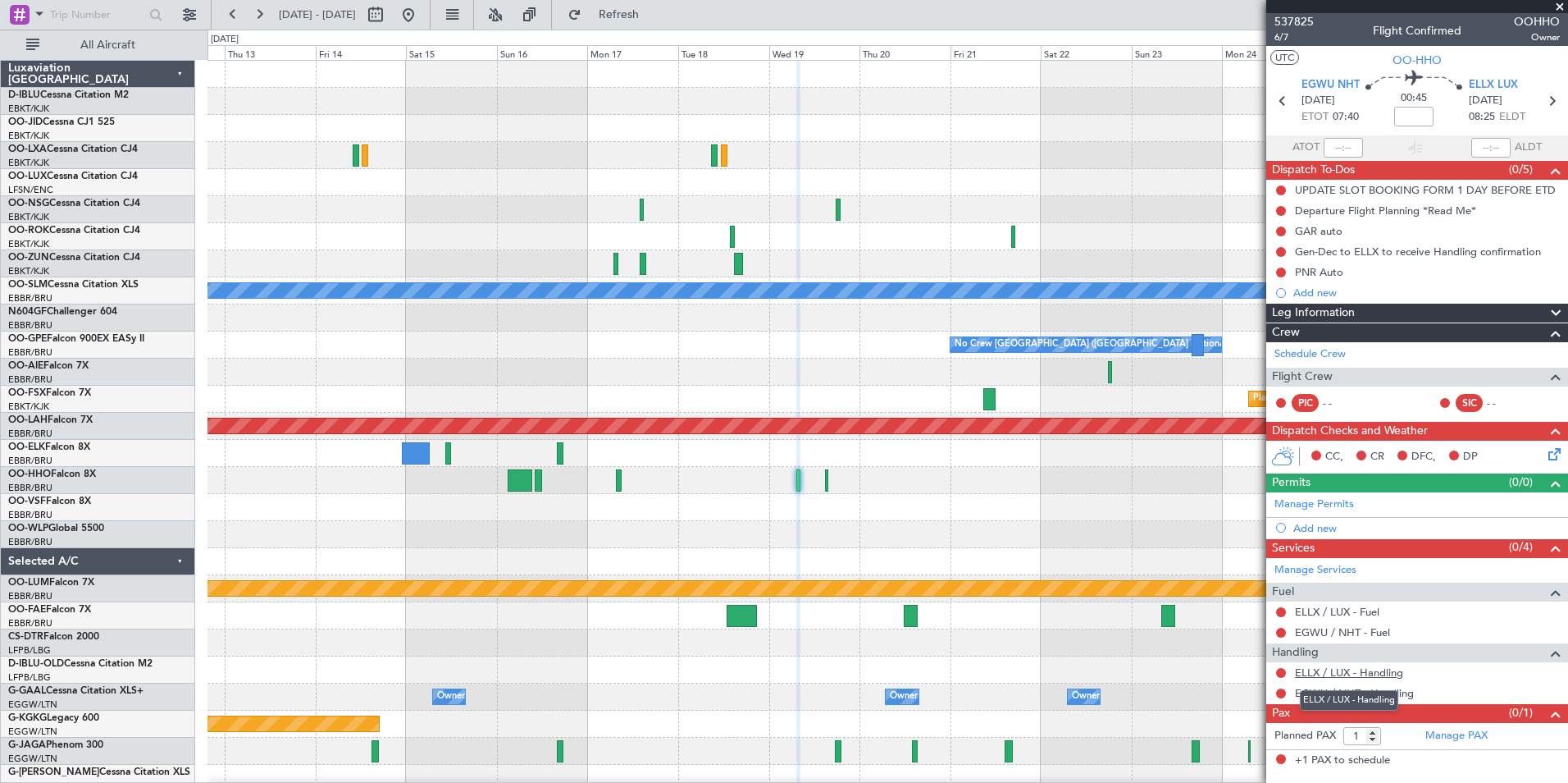
click at [1360, 673] on link "ELLX / LUX - Handling" at bounding box center [1349, 672] width 109 height 14
click at [1383, 696] on link "EGWU / NHT - Handling" at bounding box center [1354, 693] width 118 height 14
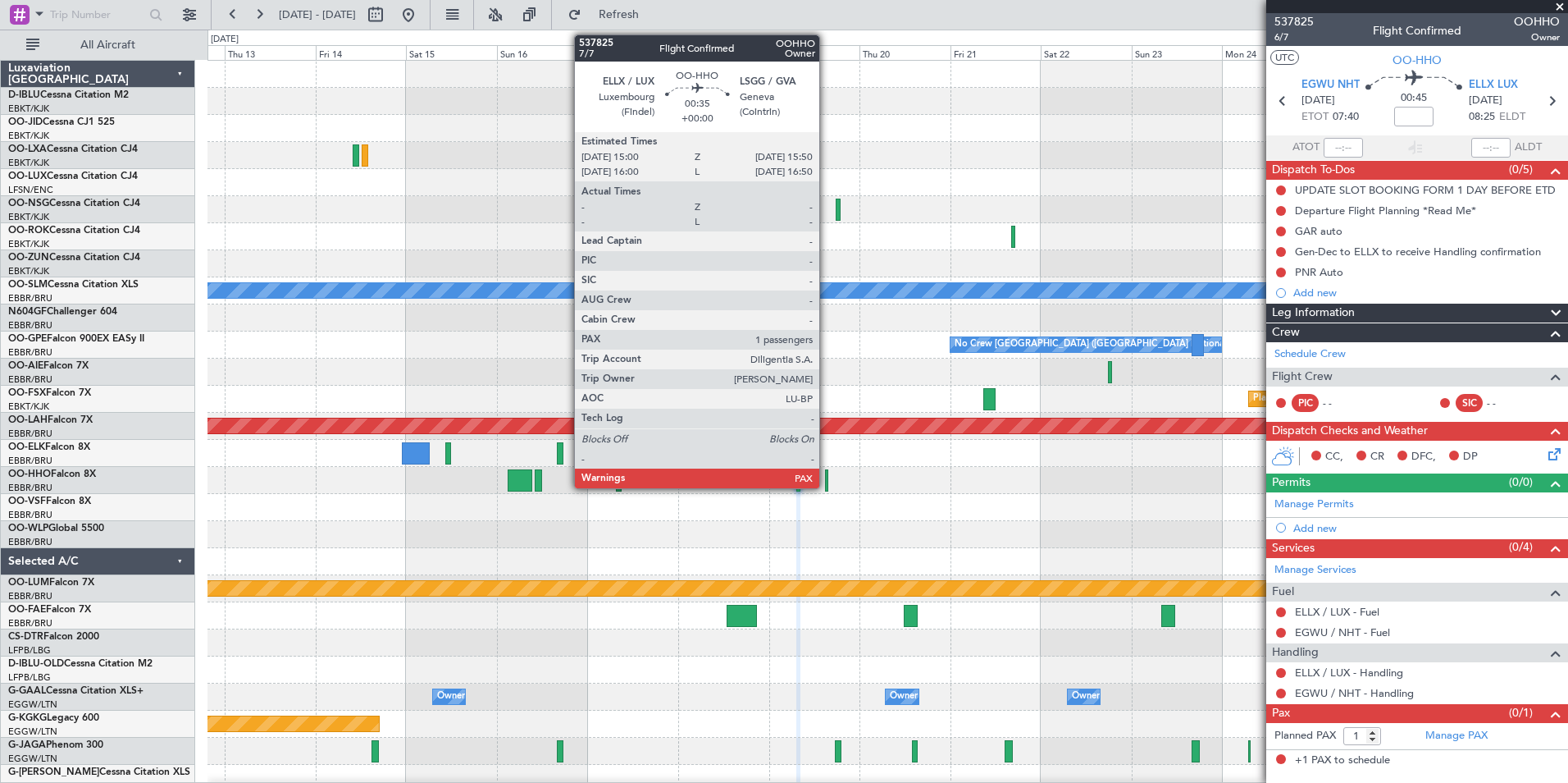
click at [826, 479] on div at bounding box center [826, 480] width 3 height 22
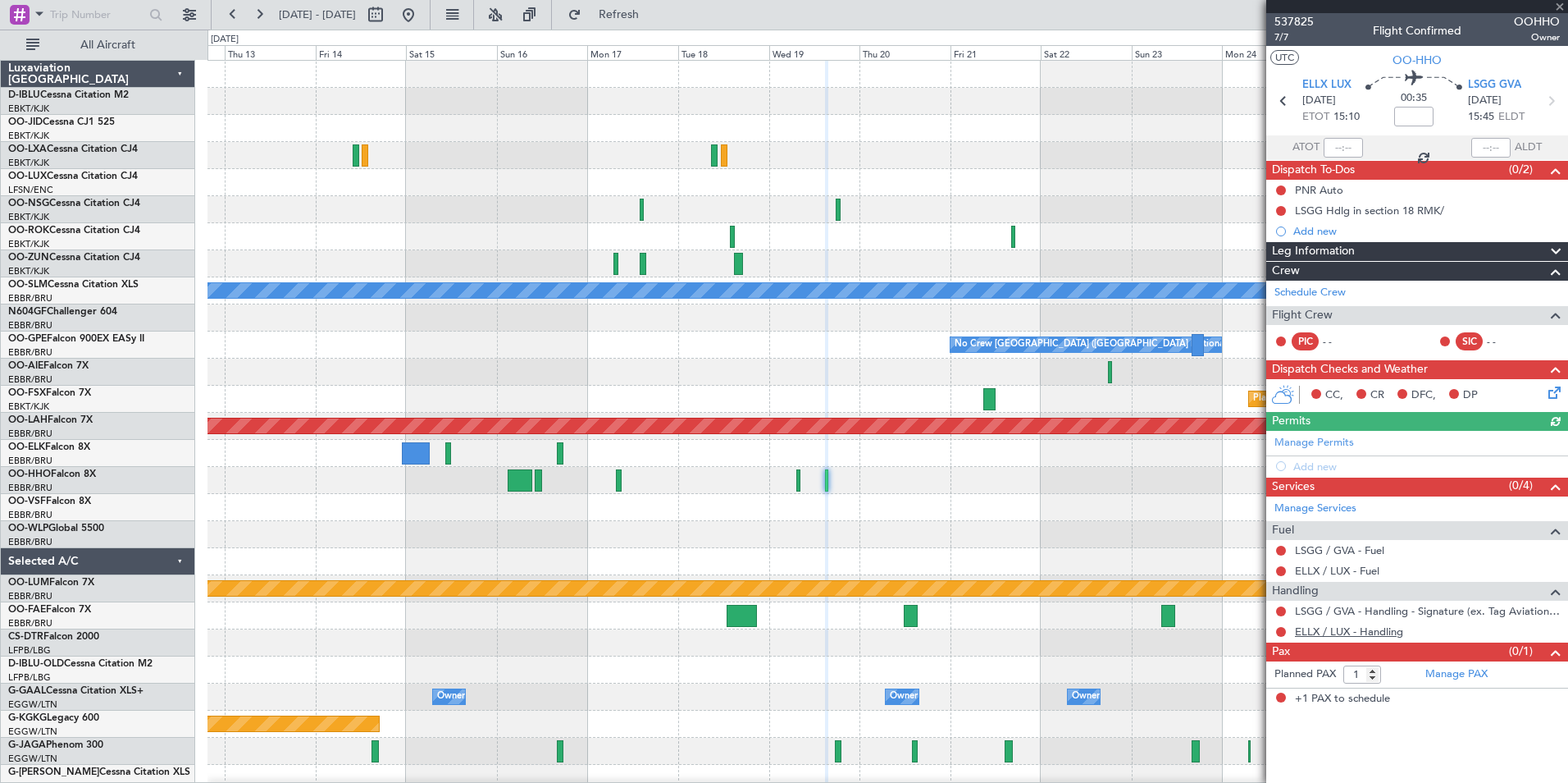
click at [1312, 632] on link "ELLX / LUX - Handling" at bounding box center [1349, 632] width 109 height 14
click at [1490, 672] on div "Manage PAX" at bounding box center [1493, 674] width 151 height 26
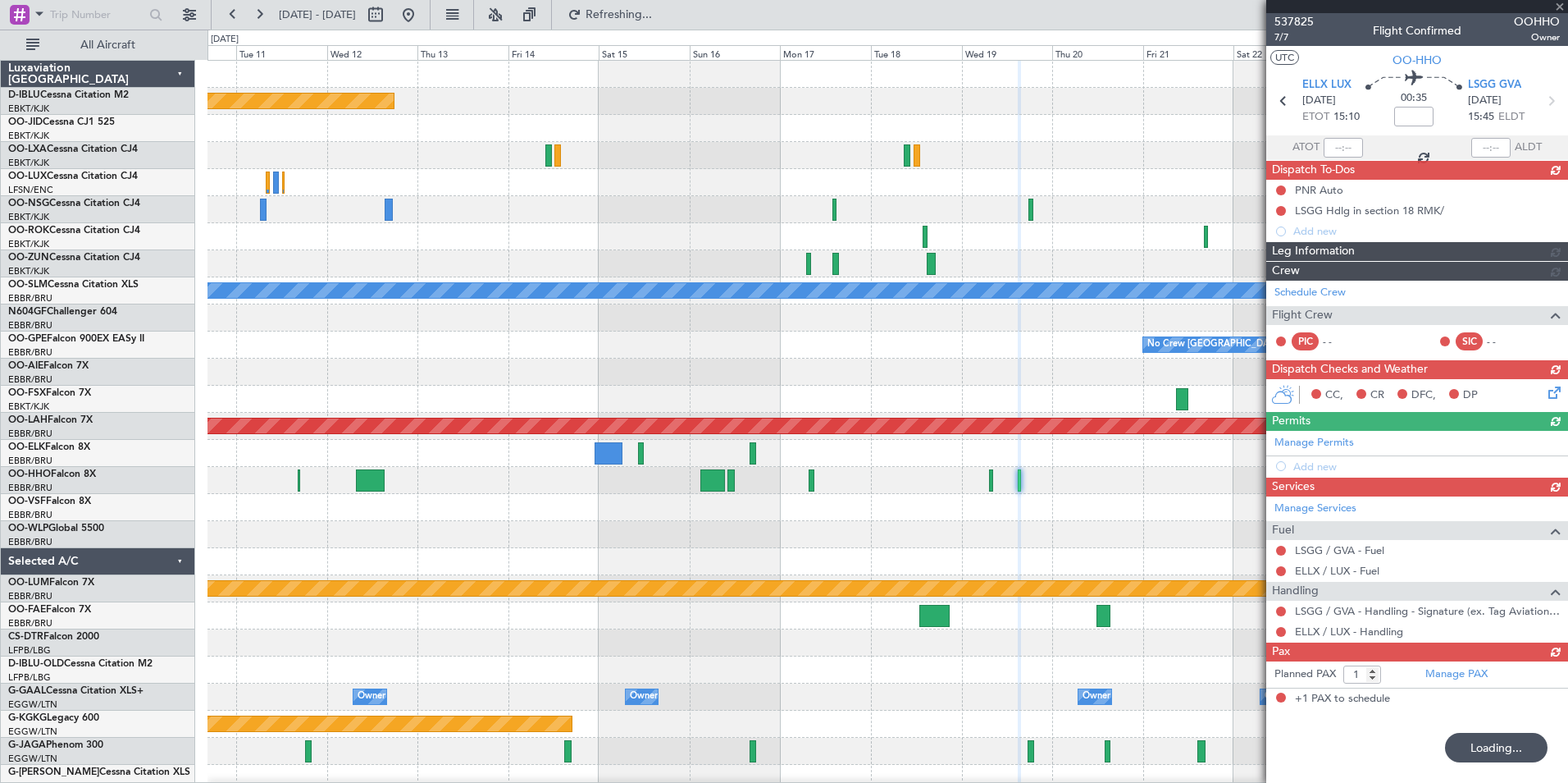
click at [1089, 544] on div at bounding box center [887, 534] width 1360 height 27
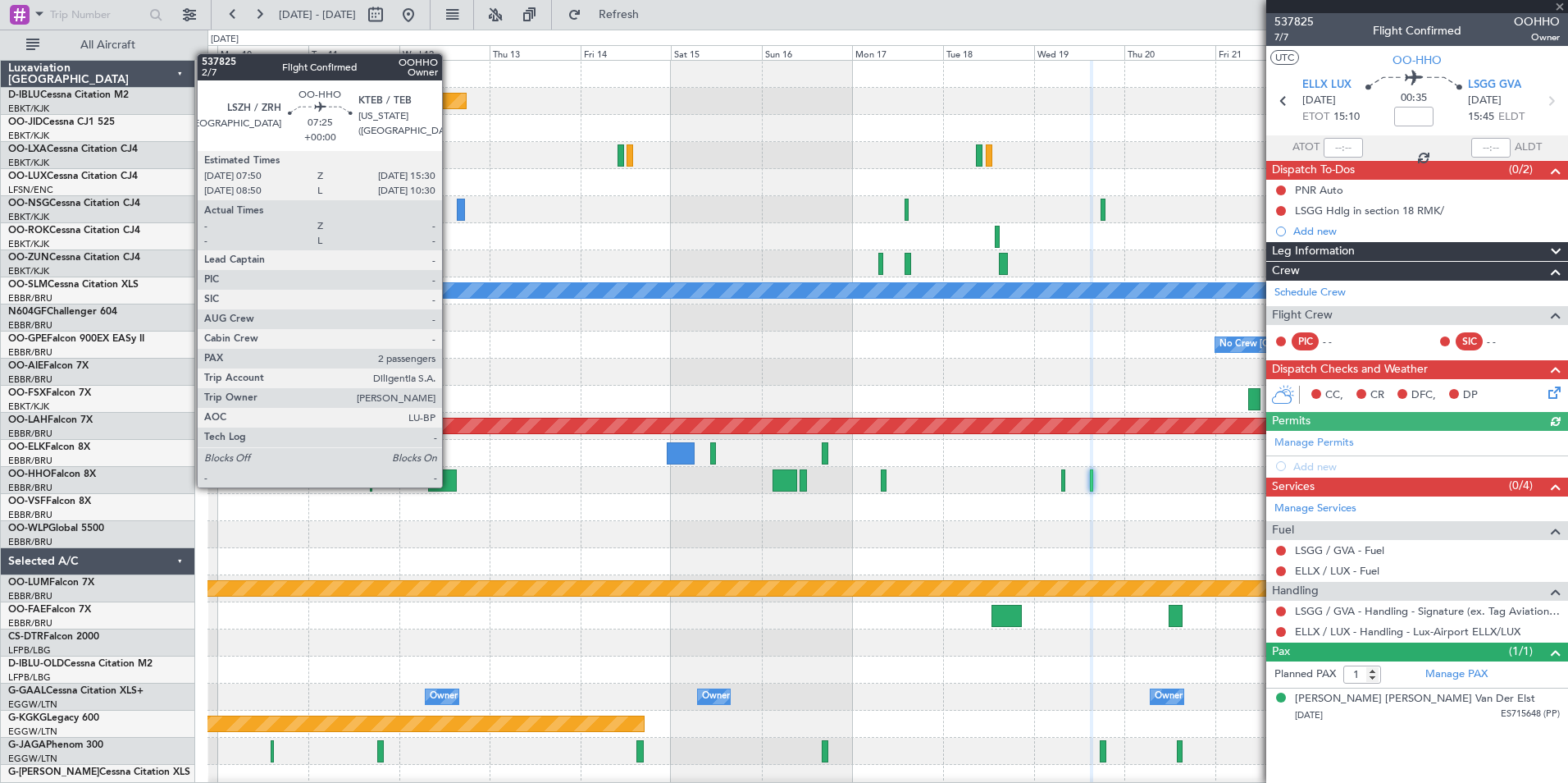
click at [449, 486] on div at bounding box center [443, 480] width 30 height 22
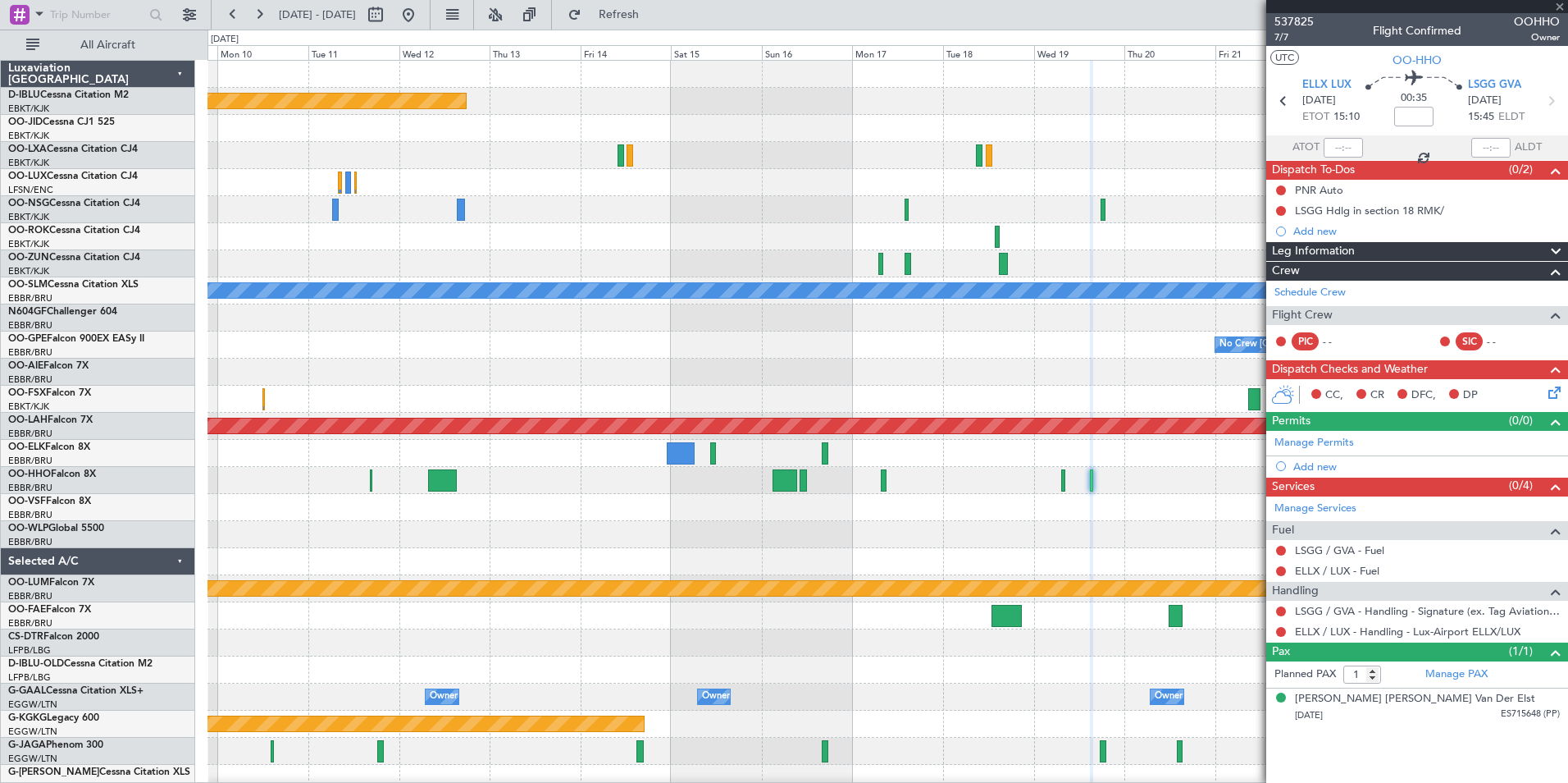
type input "2"
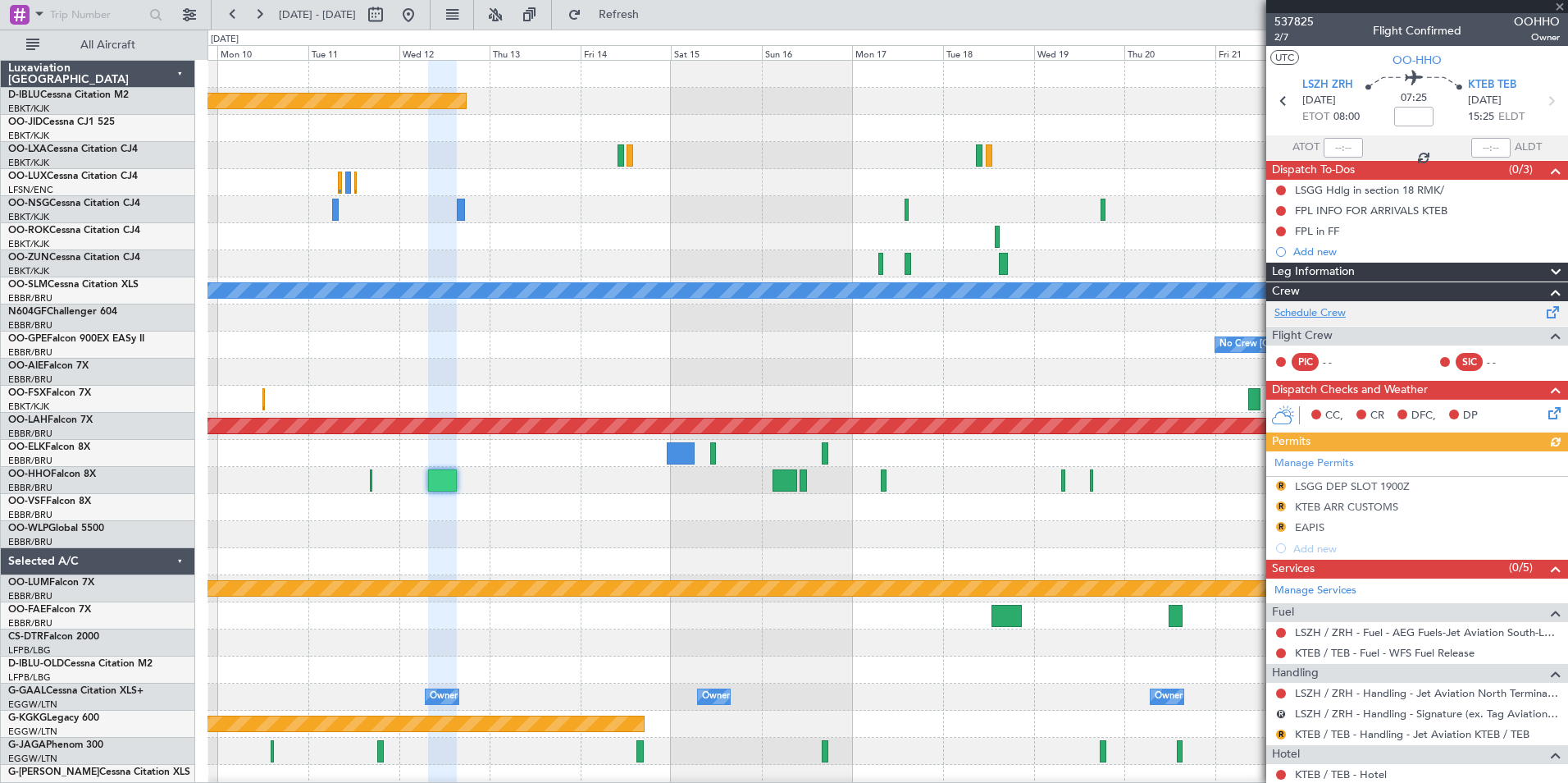
click at [1338, 310] on link "Schedule Crew" at bounding box center [1310, 313] width 72 height 16
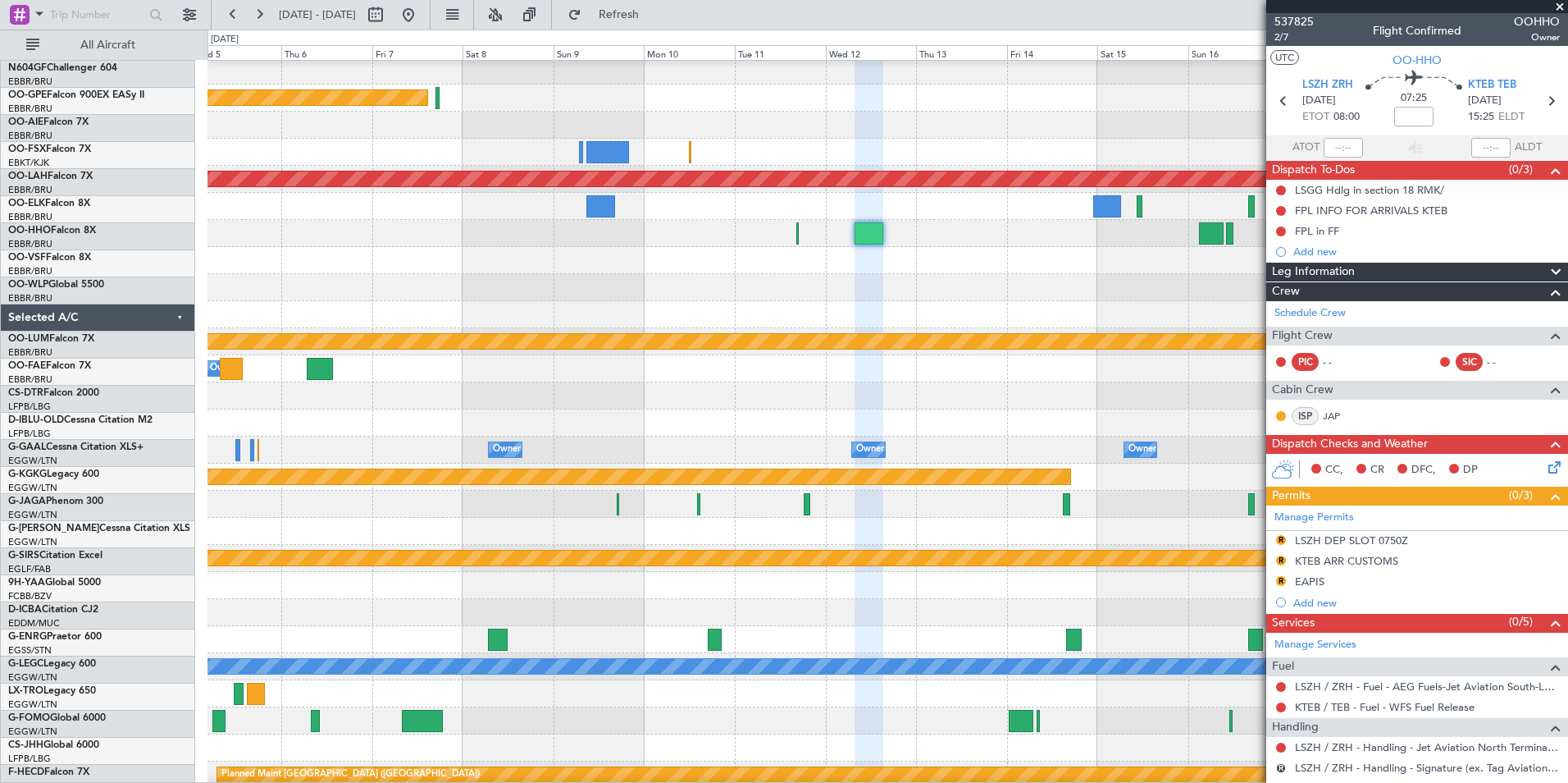
click at [764, 228] on div at bounding box center [887, 233] width 1360 height 27
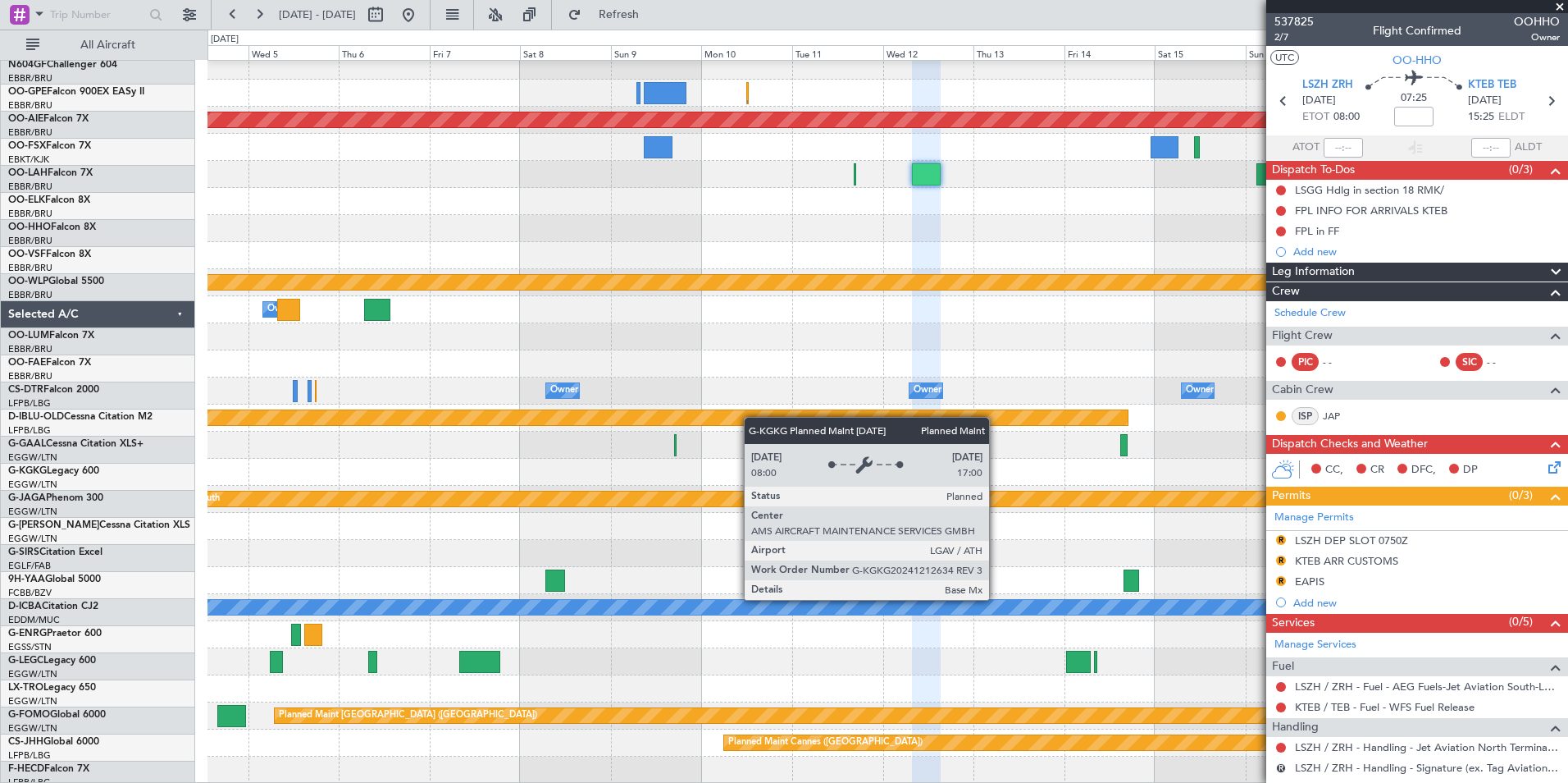
scroll to position [306, 0]
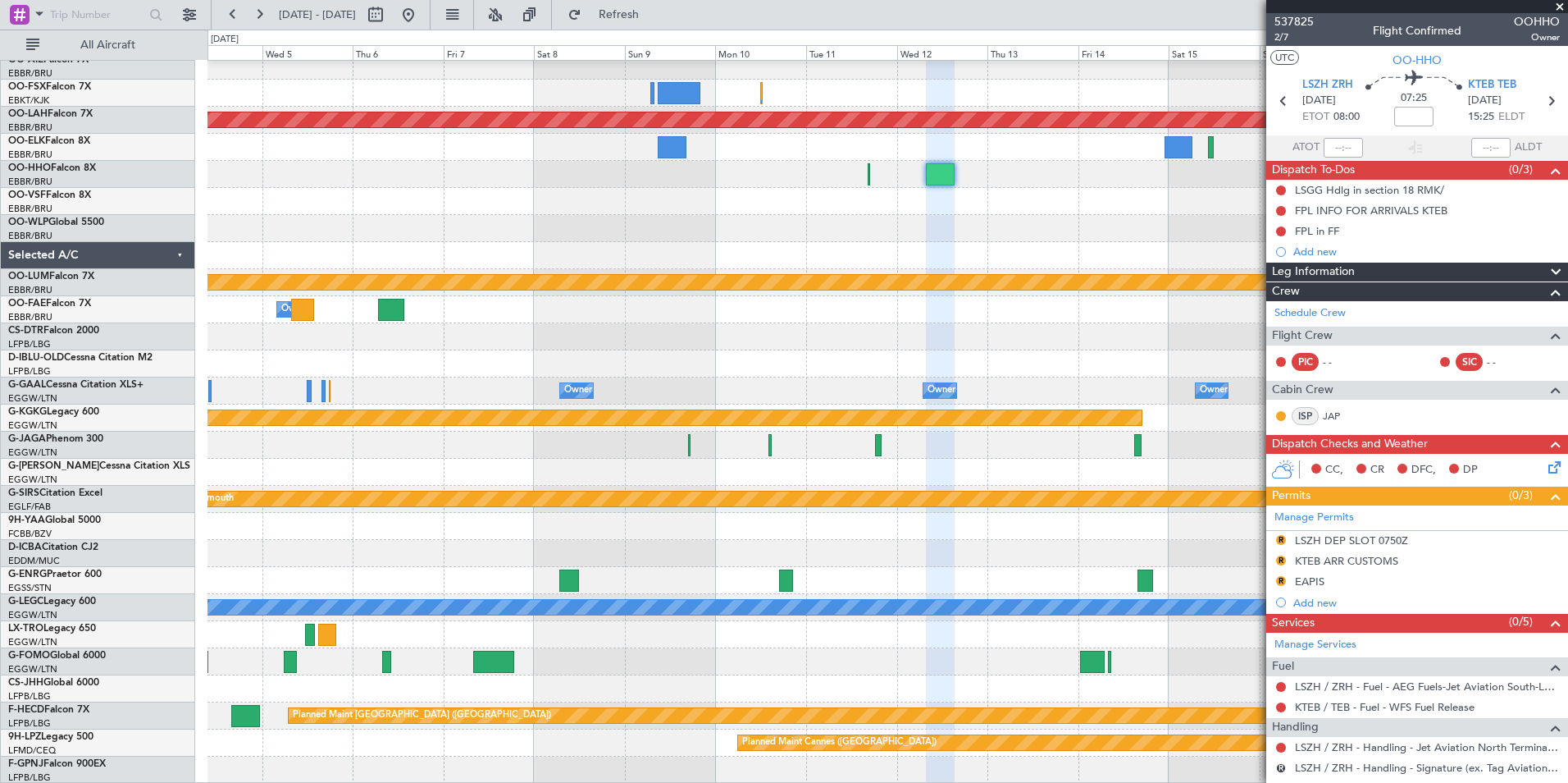
click at [769, 336] on div "Planned Maint Nurnberg No Crew Brussels (Brussels National) Planned Maint Alton…" at bounding box center [887, 269] width 1360 height 1029
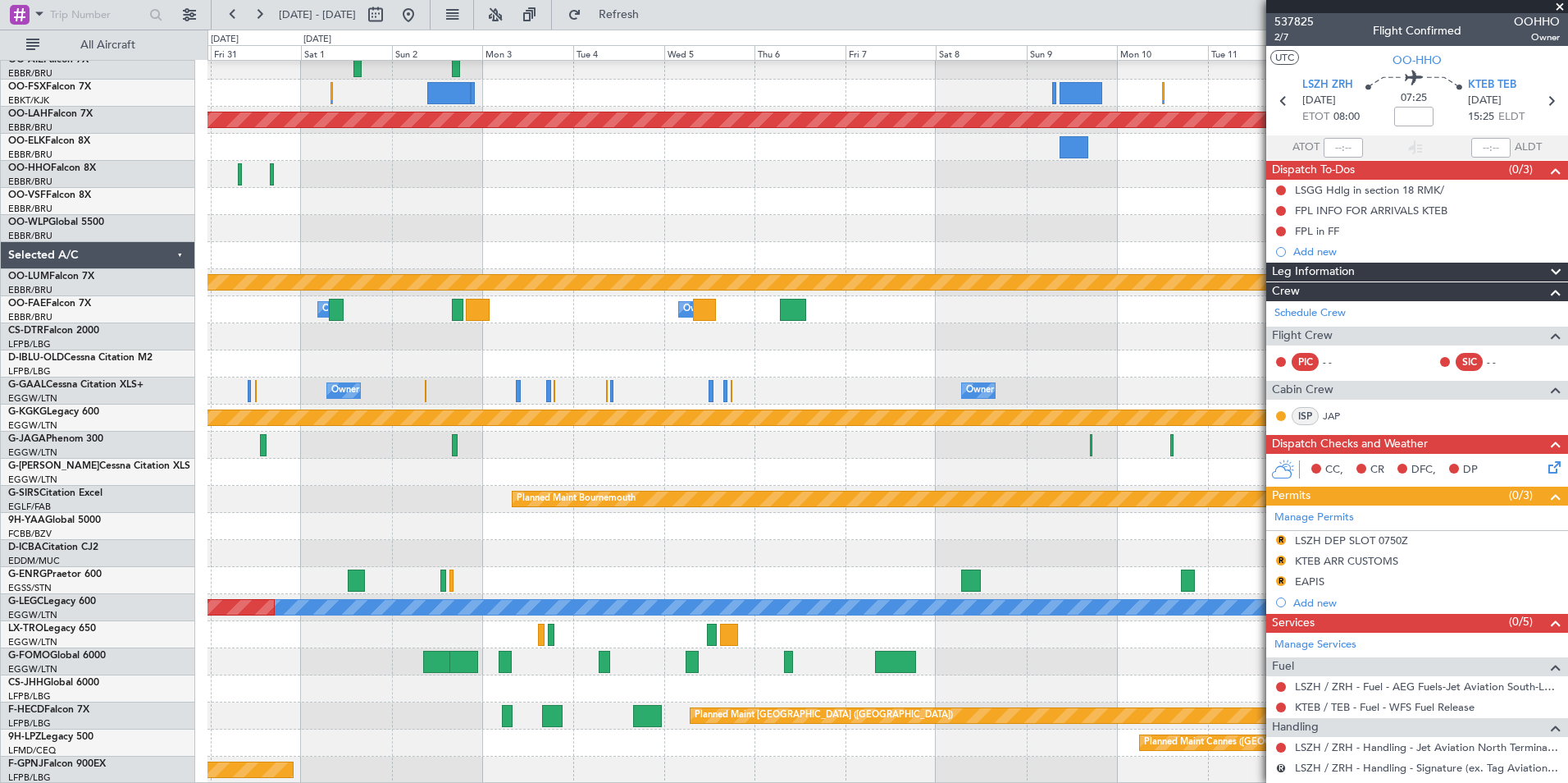
click at [949, 445] on div "Planned Maint Nurnberg Planned Maint Alton-st Louis (St Louis Regl) Planned Mai…" at bounding box center [887, 269] width 1360 height 1029
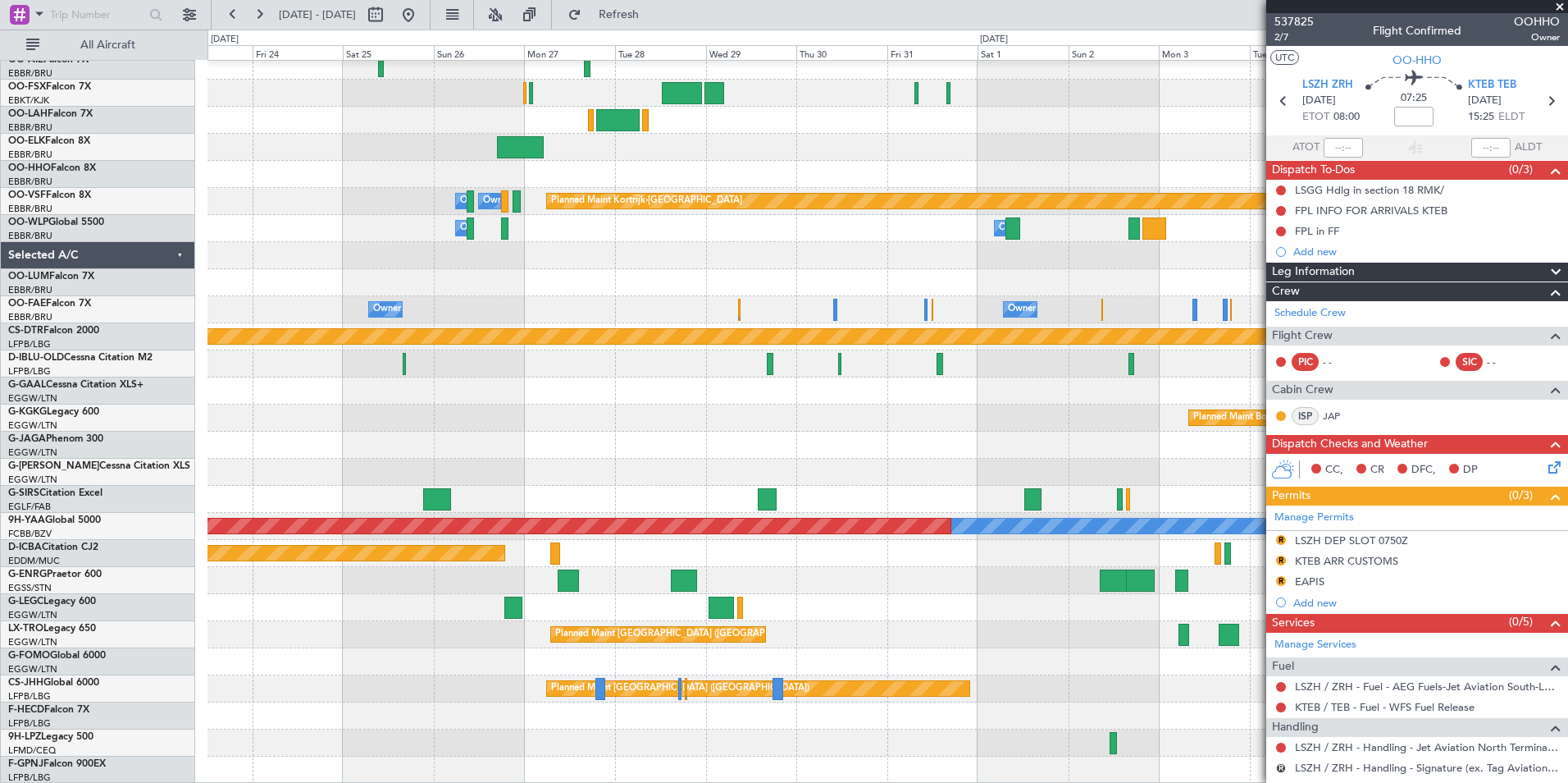
scroll to position [388, 0]
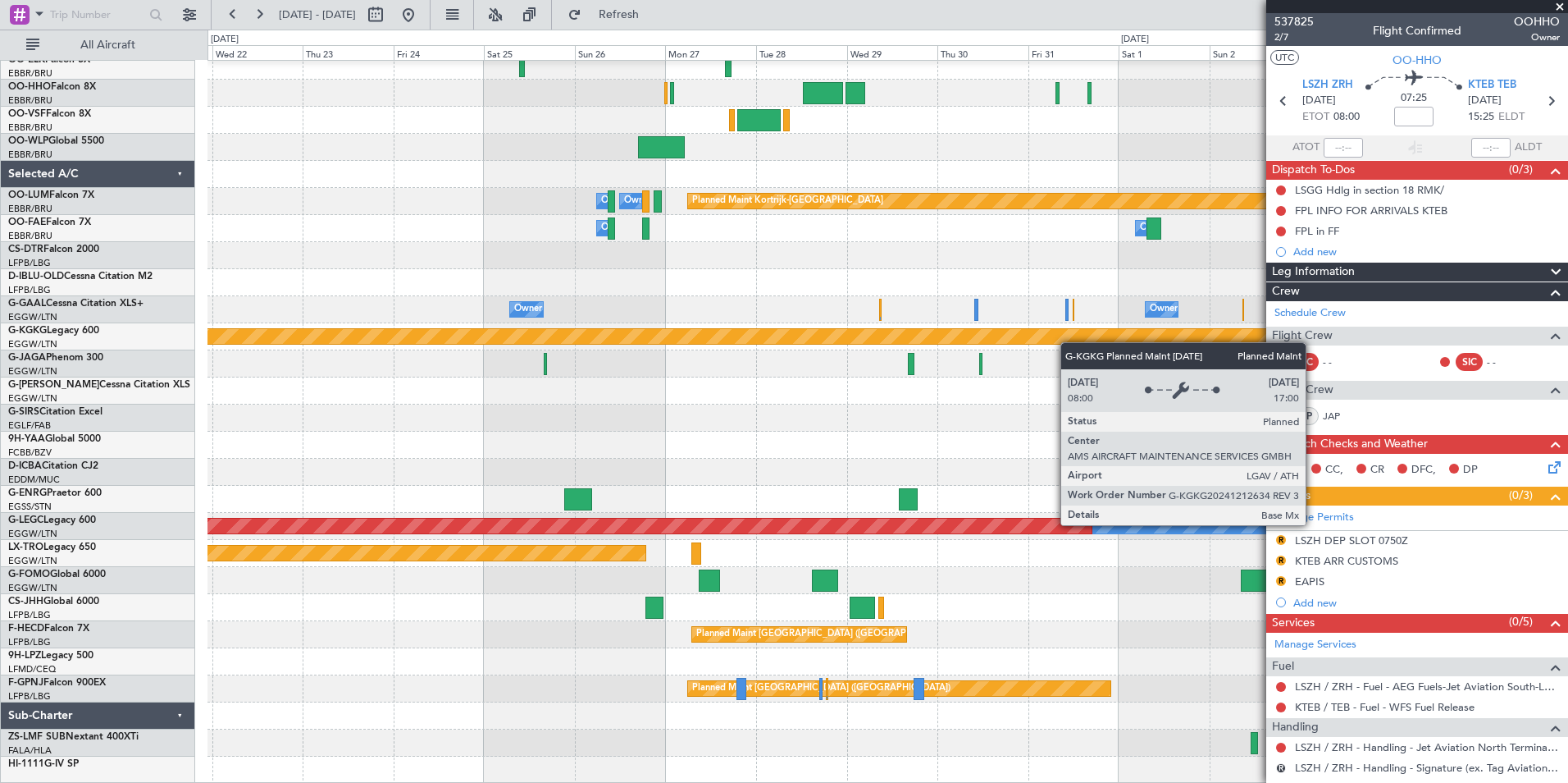
click at [1087, 332] on div "Planned Maint Alton-st Louis (St Louis Regl) Planned Maint Kortrijk-Wevelgem Ow…" at bounding box center [887, 228] width 1360 height 1111
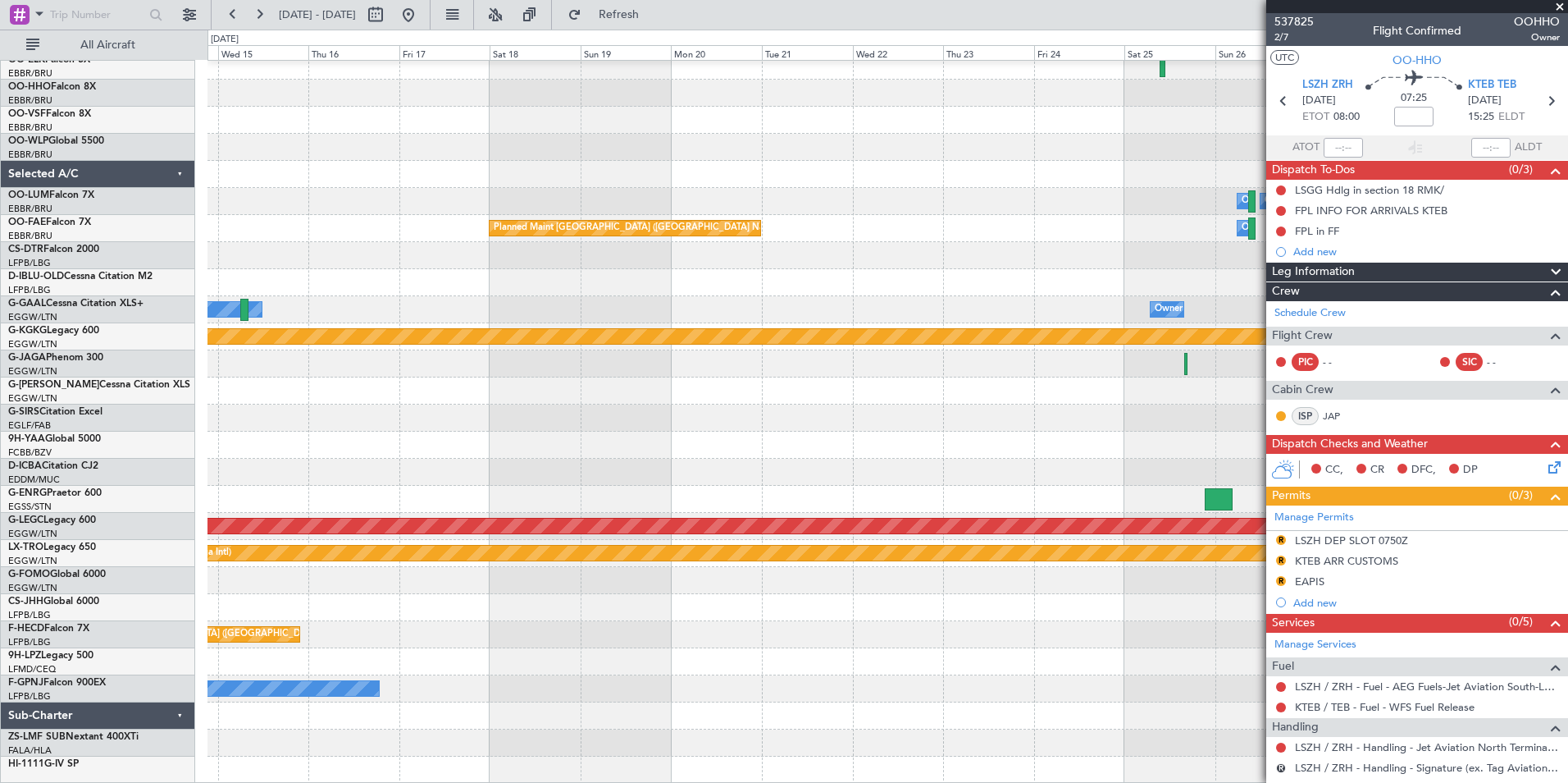
click at [950, 352] on div "Planned Maint Alton-st Louis (St Louis Regl) Planned Maint Kortrijk-Wevelgem Ow…" at bounding box center [887, 228] width 1360 height 1111
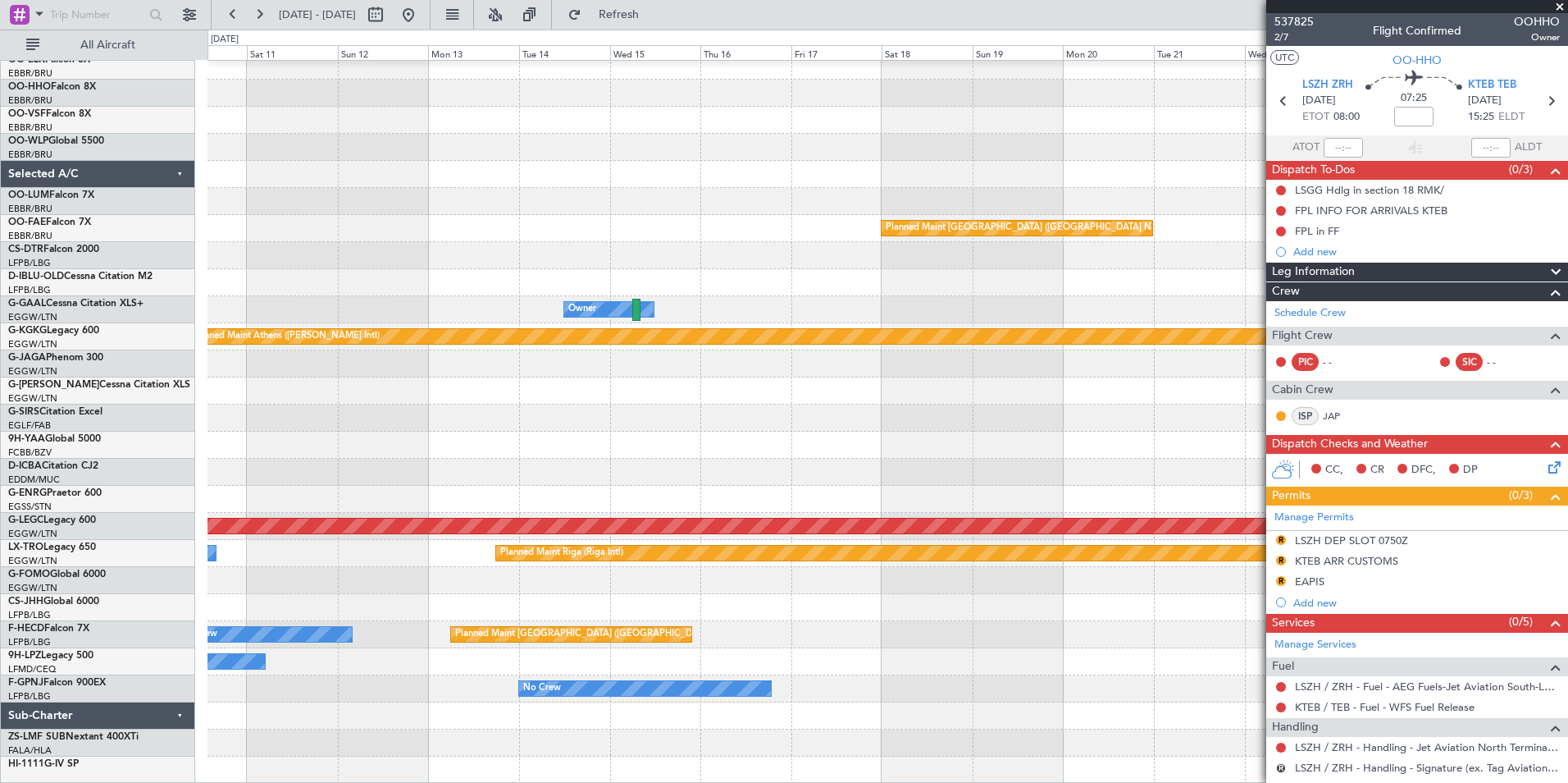
click at [617, 389] on div "Planned Maint Alton-st Louis (St Louis Regl) Owner Melsbroek Air Base Planned M…" at bounding box center [887, 228] width 1360 height 1111
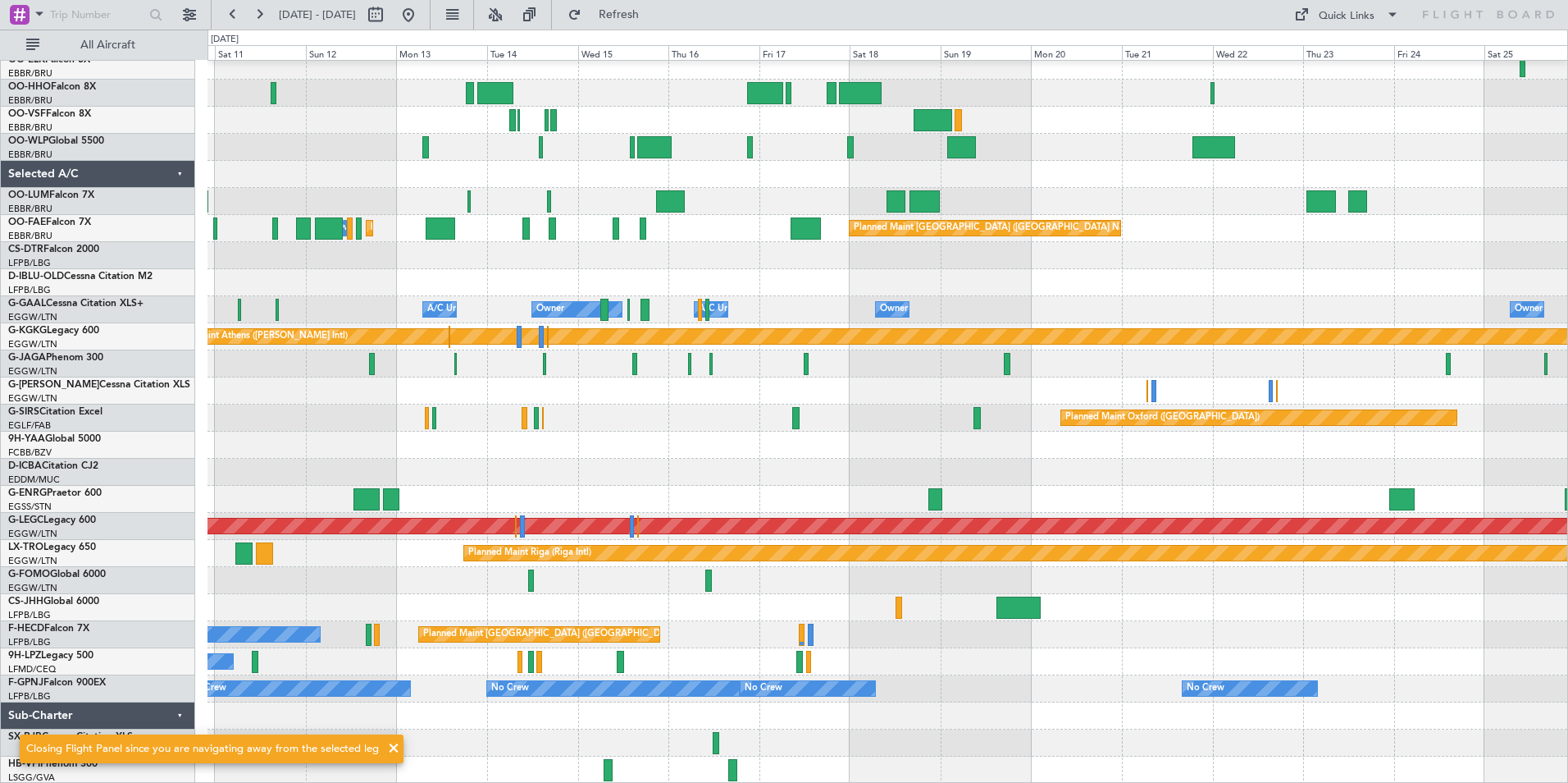
click at [924, 348] on div "Planned Maint Alton-st Louis (St Louis Regl) Planned Maint Geneva (Cointrin) Pl…" at bounding box center [887, 228] width 1360 height 1111
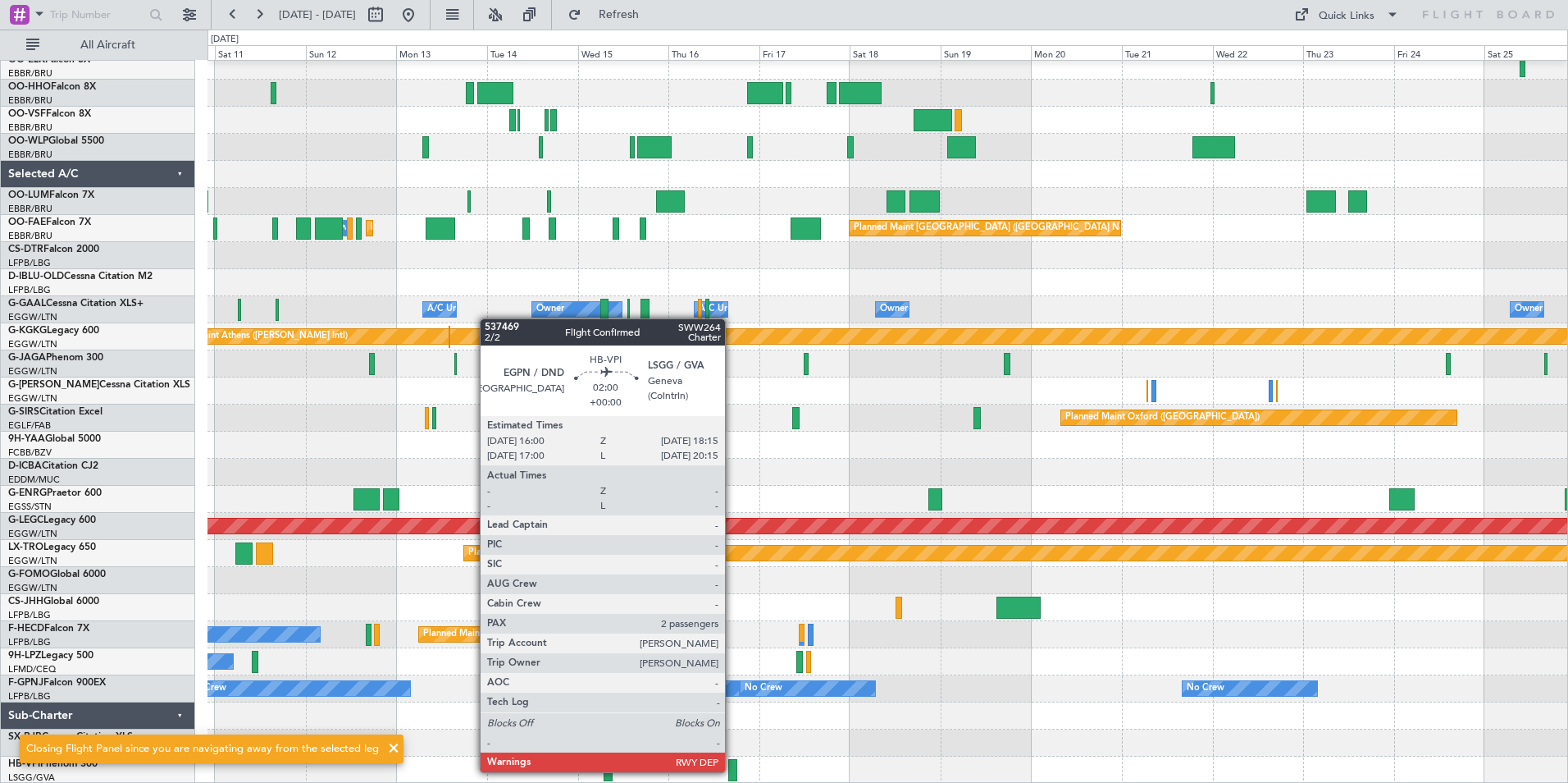
click at [733, 771] on div at bounding box center [733, 770] width 9 height 22
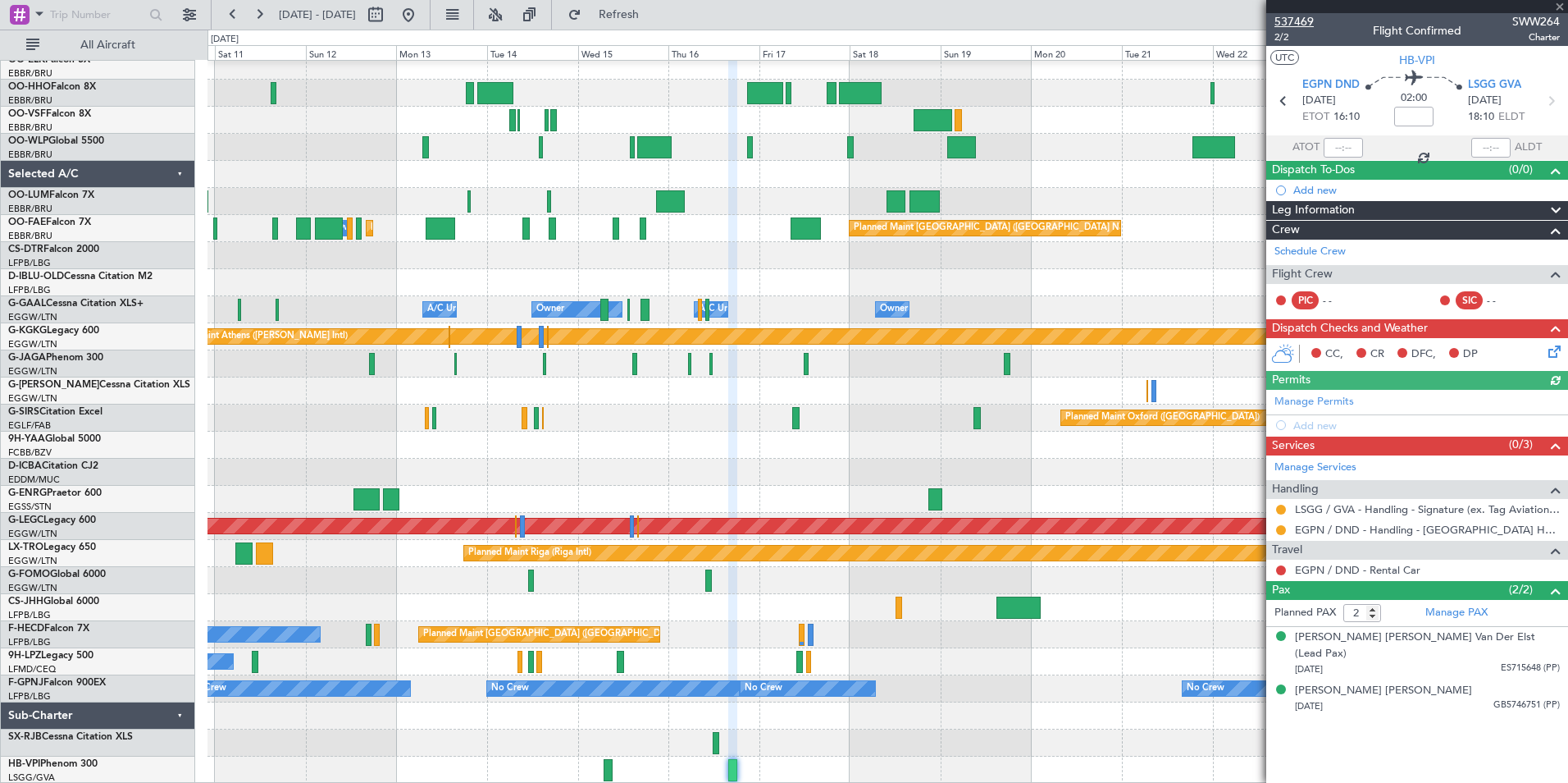
click at [1304, 16] on span "537469" at bounding box center [1294, 21] width 40 height 17
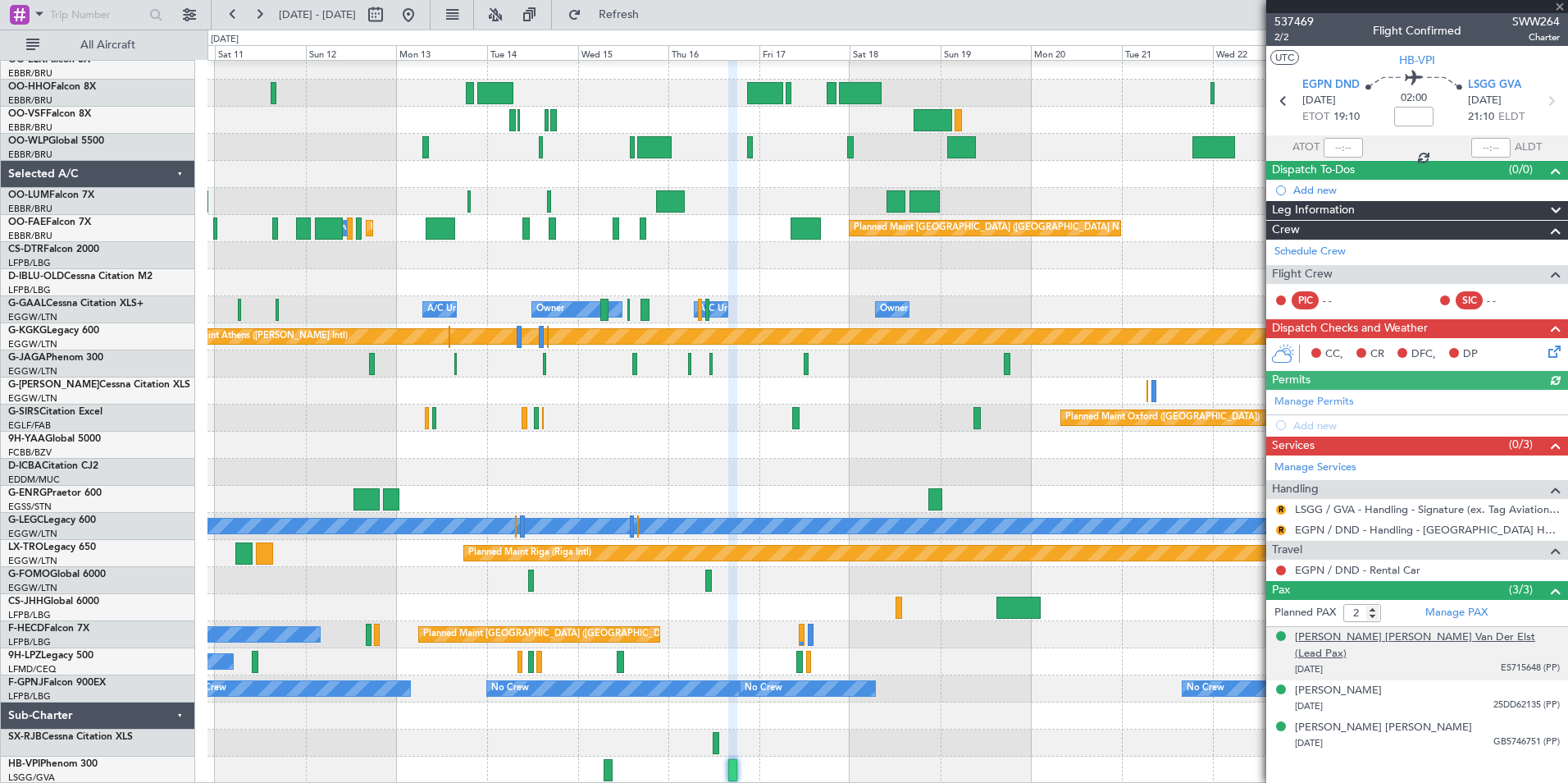
type input "3"
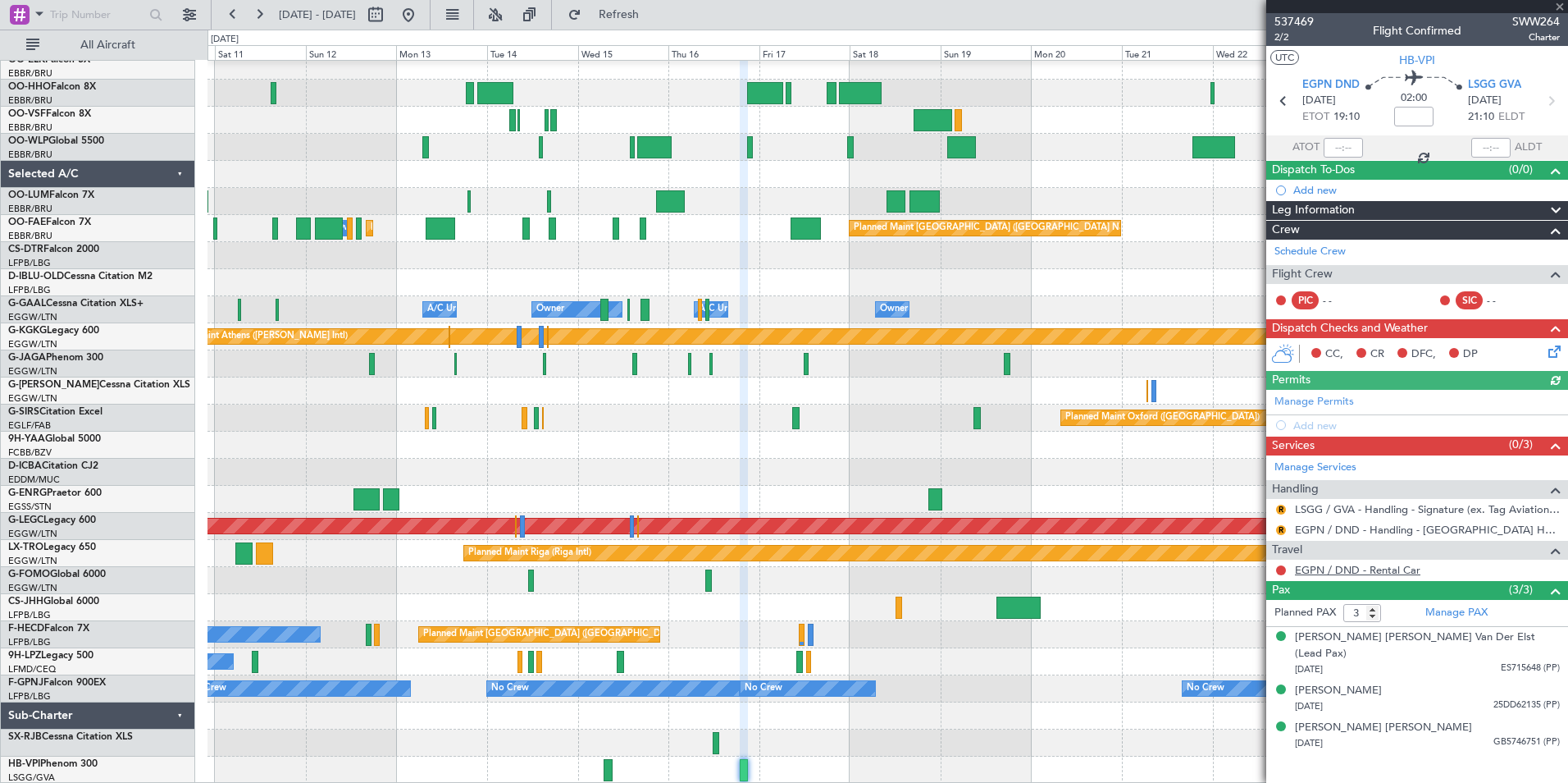
click at [1355, 573] on link "EGPN / DND - Rental Car" at bounding box center [1358, 570] width 125 height 14
click at [1277, 509] on button "R" at bounding box center [1281, 510] width 10 height 10
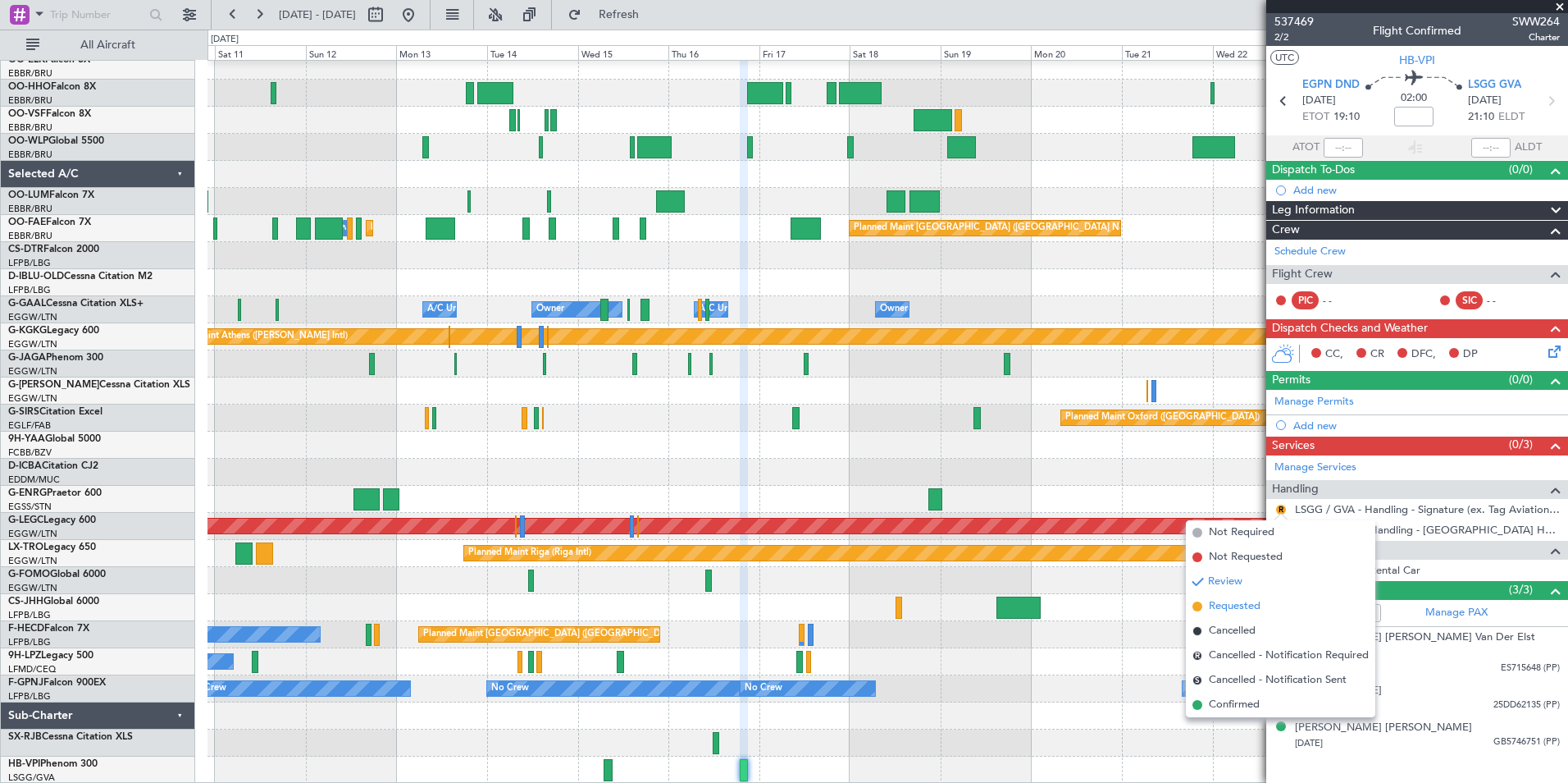
click at [1263, 613] on li "Requested" at bounding box center [1280, 606] width 189 height 25
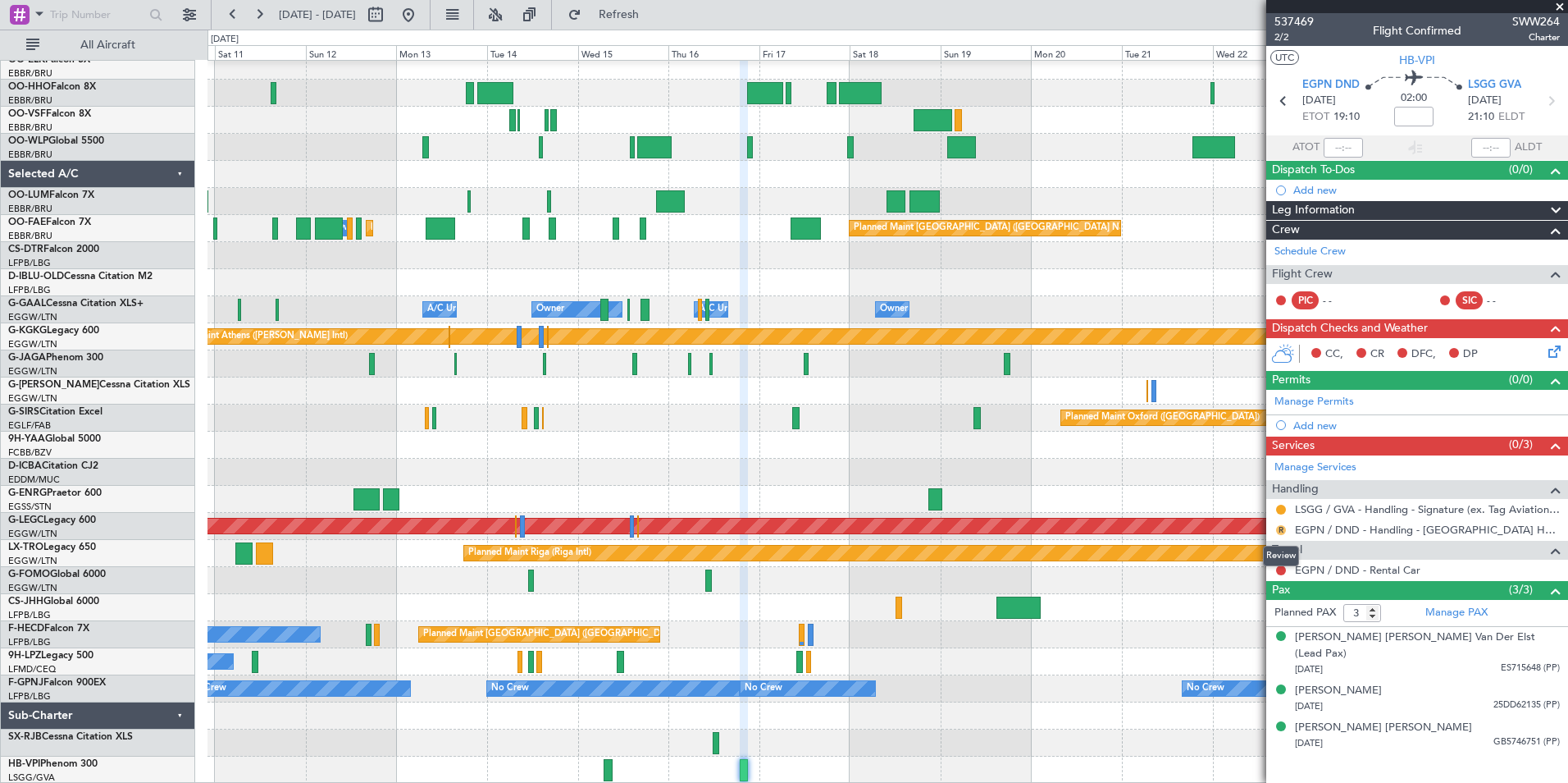
click at [1277, 527] on button "R" at bounding box center [1281, 530] width 10 height 10
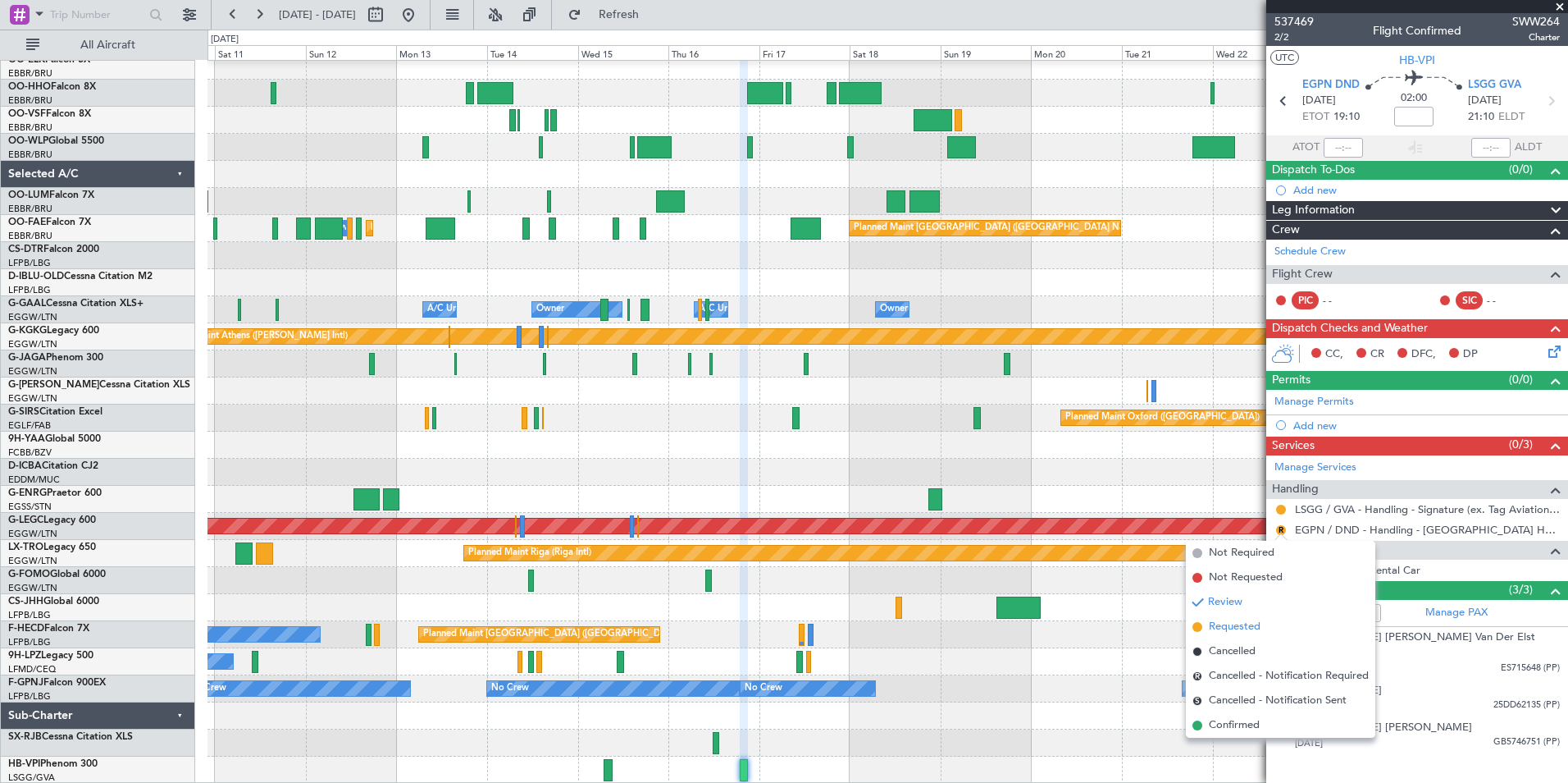
click at [1263, 628] on li "Requested" at bounding box center [1280, 627] width 189 height 25
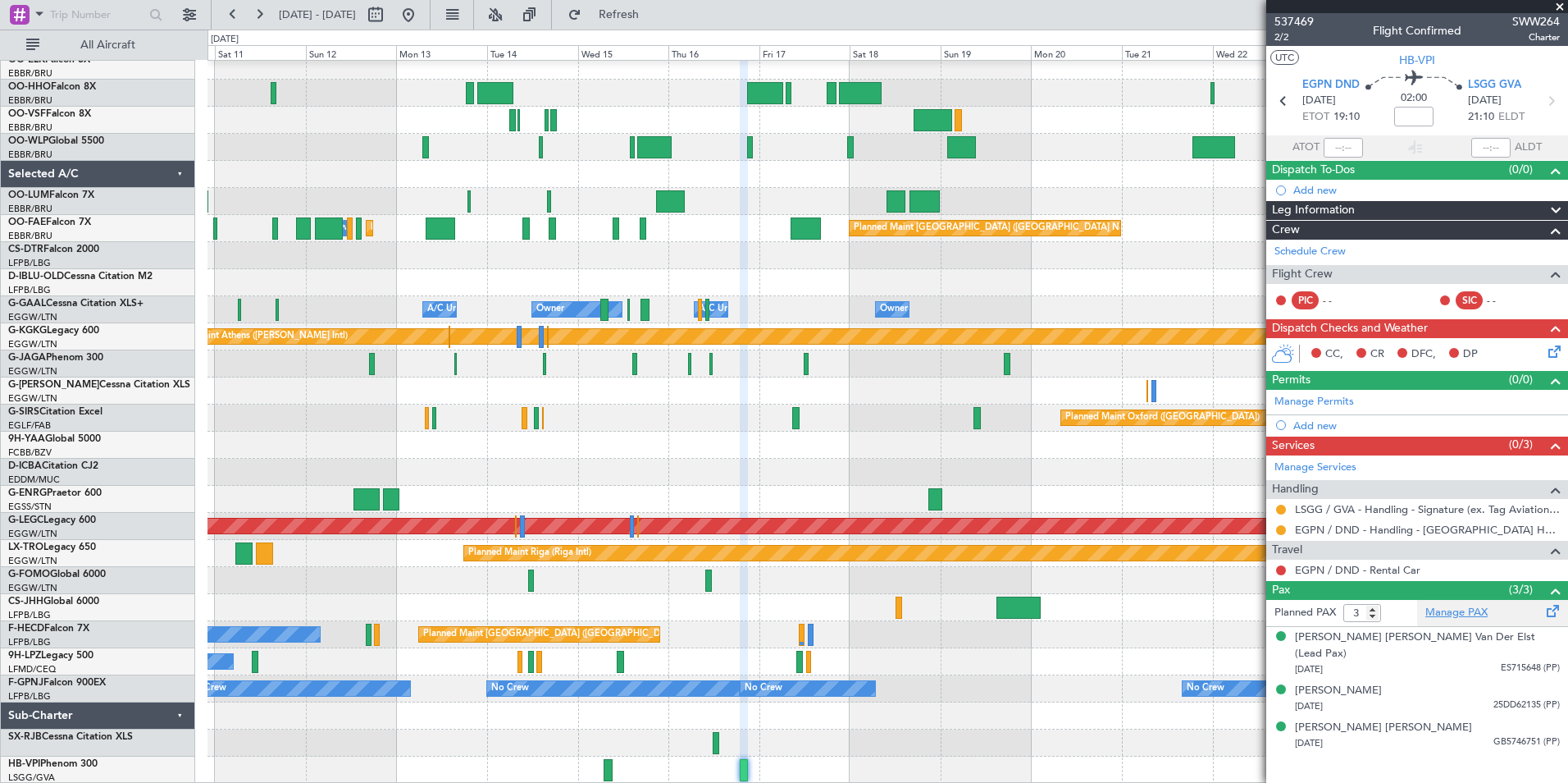
click at [1461, 616] on link "Manage PAX" at bounding box center [1456, 613] width 63 height 16
click at [1292, 21] on span "537469" at bounding box center [1294, 21] width 40 height 17
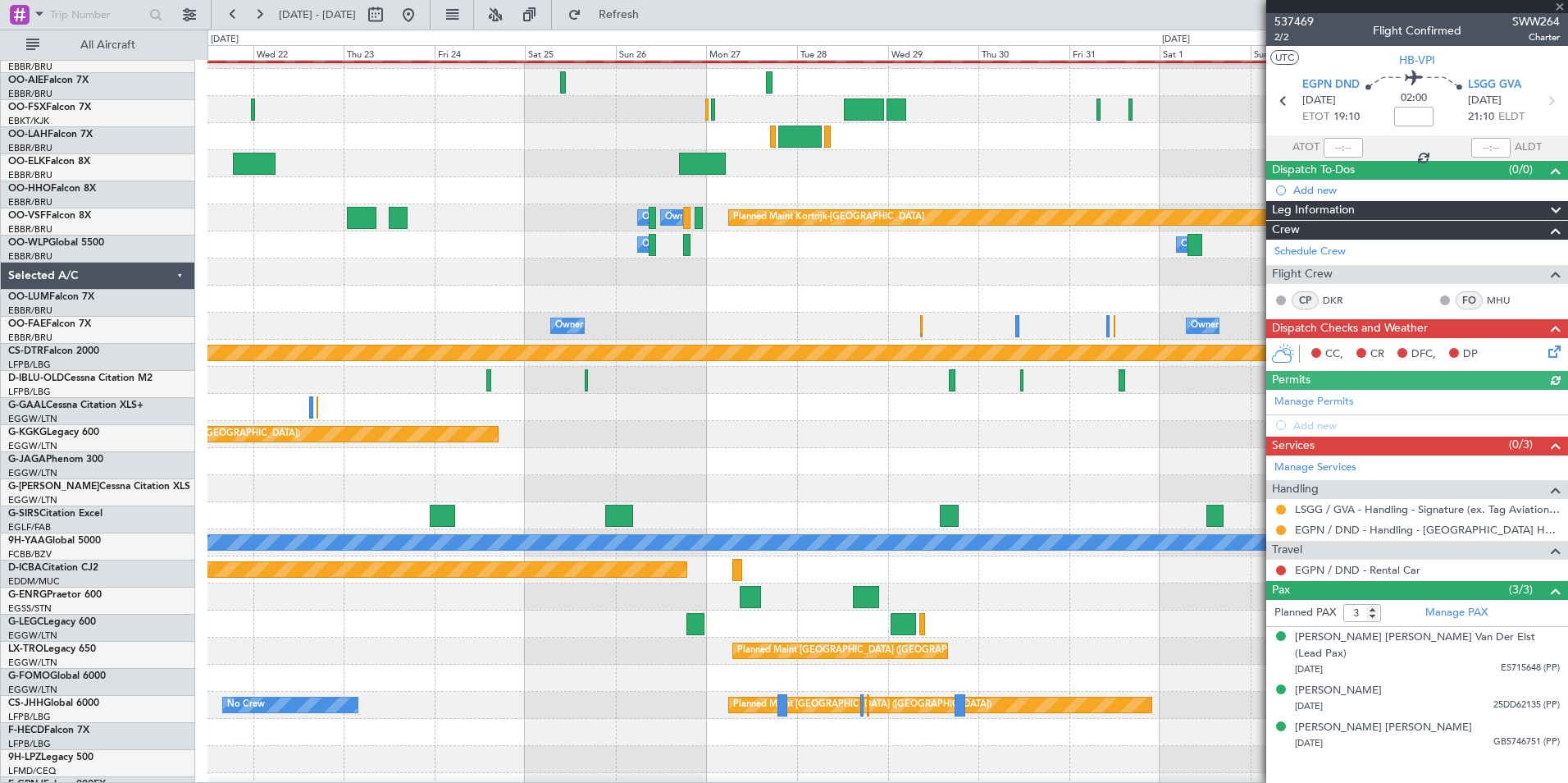
click at [114, 558] on div "Planned Maint Alton-st Louis (St Louis Regl) Owner Melsbroek Air Base Owner Mel…" at bounding box center [784, 406] width 1568 height 753
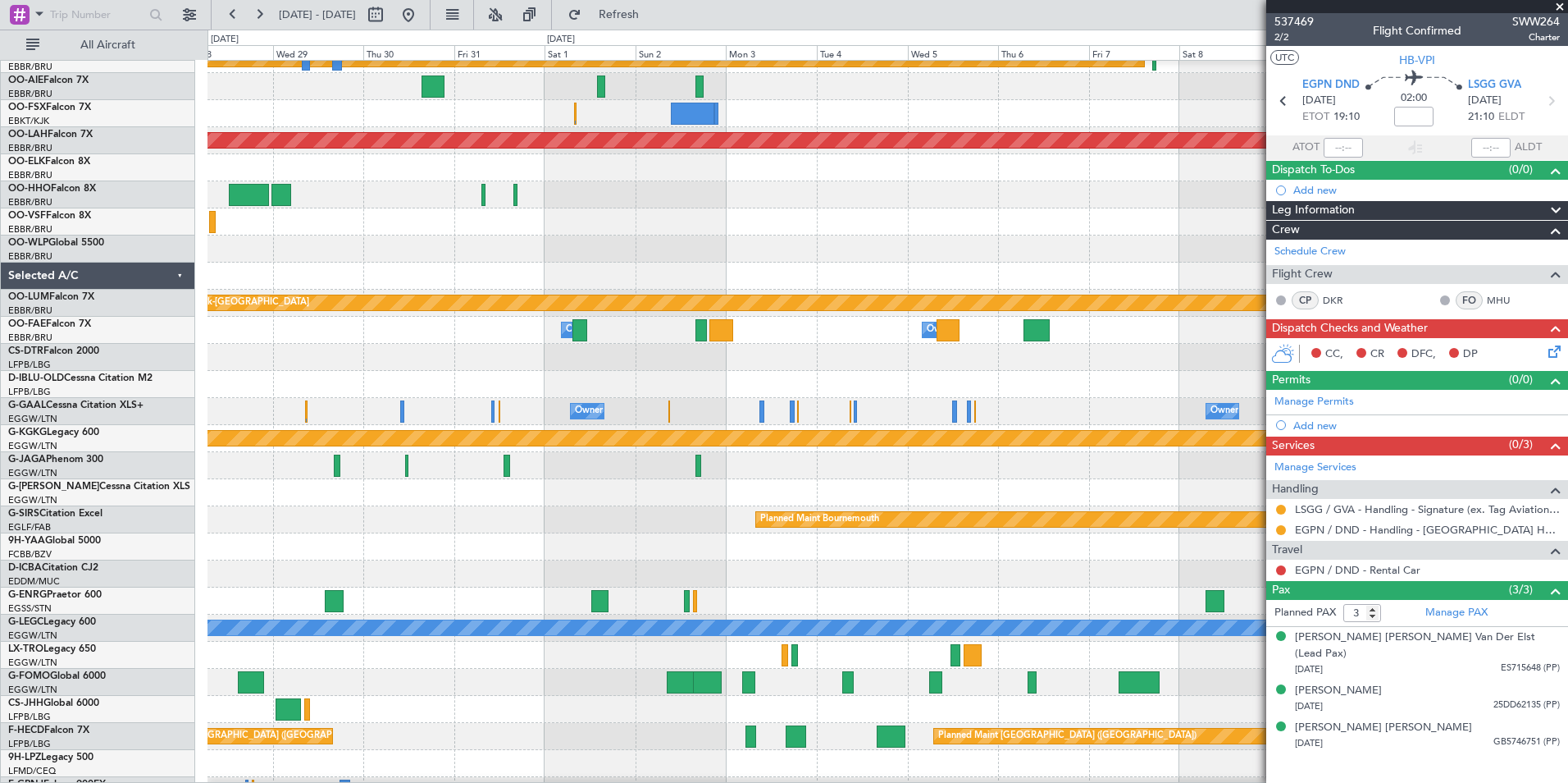
click at [160, 568] on div "Planned Maint Nurnberg No Crew Brussels (Brussels National) Planned Maint Alton…" at bounding box center [784, 406] width 1568 height 753
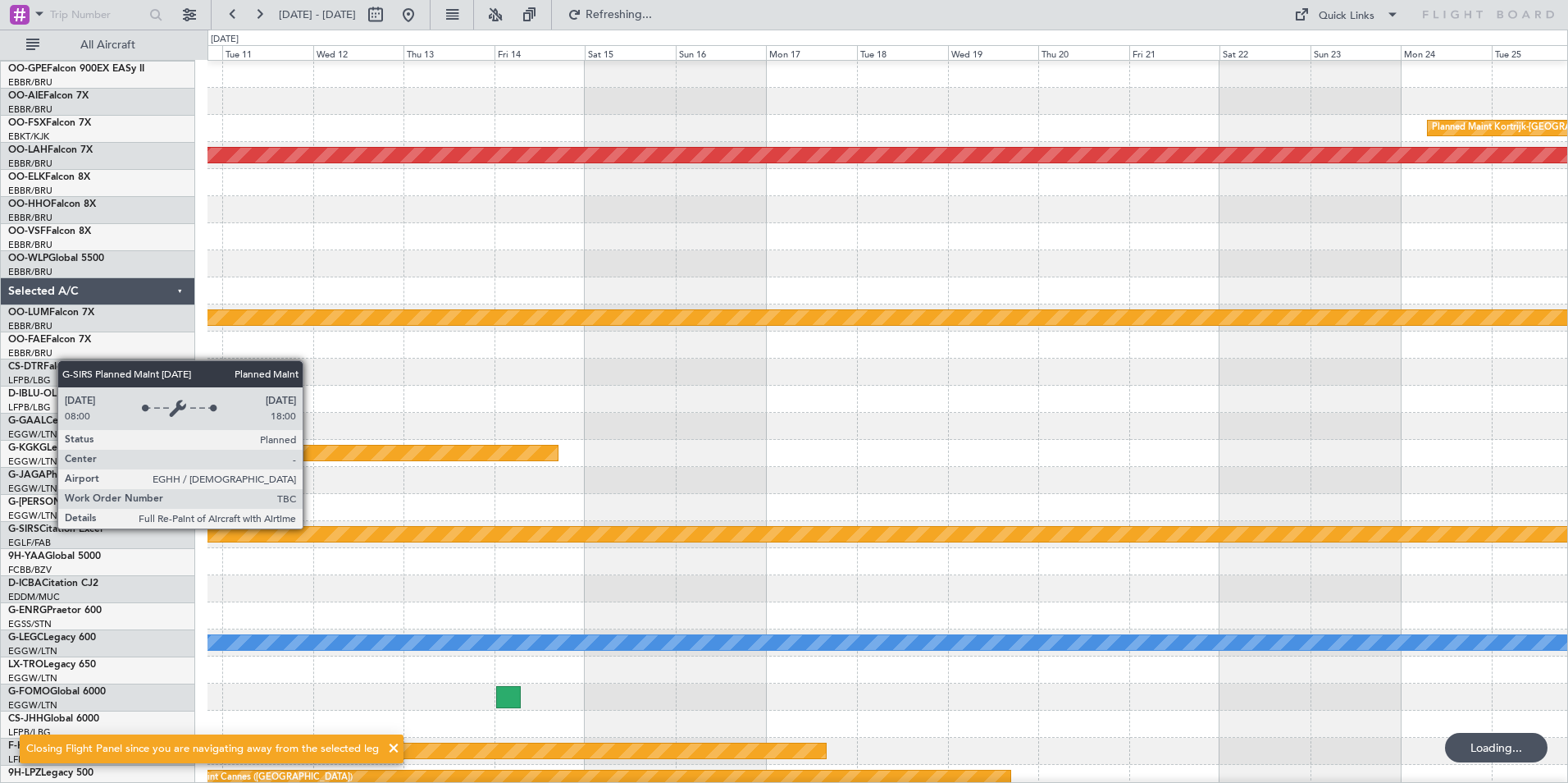
scroll to position [271, 0]
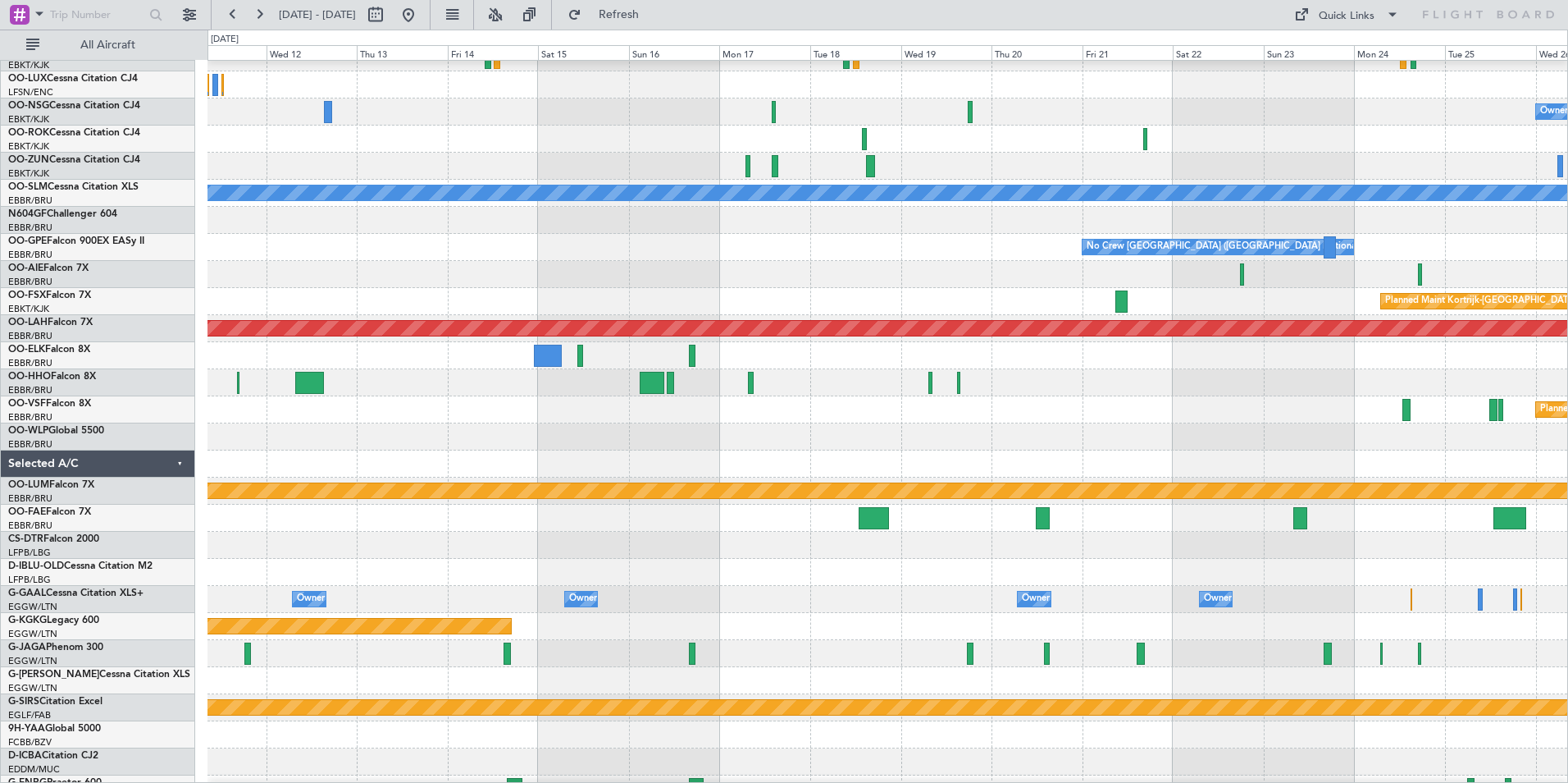
click at [920, 639] on div "Planned Maint Athens ([PERSON_NAME] Intl)" at bounding box center [887, 626] width 1360 height 27
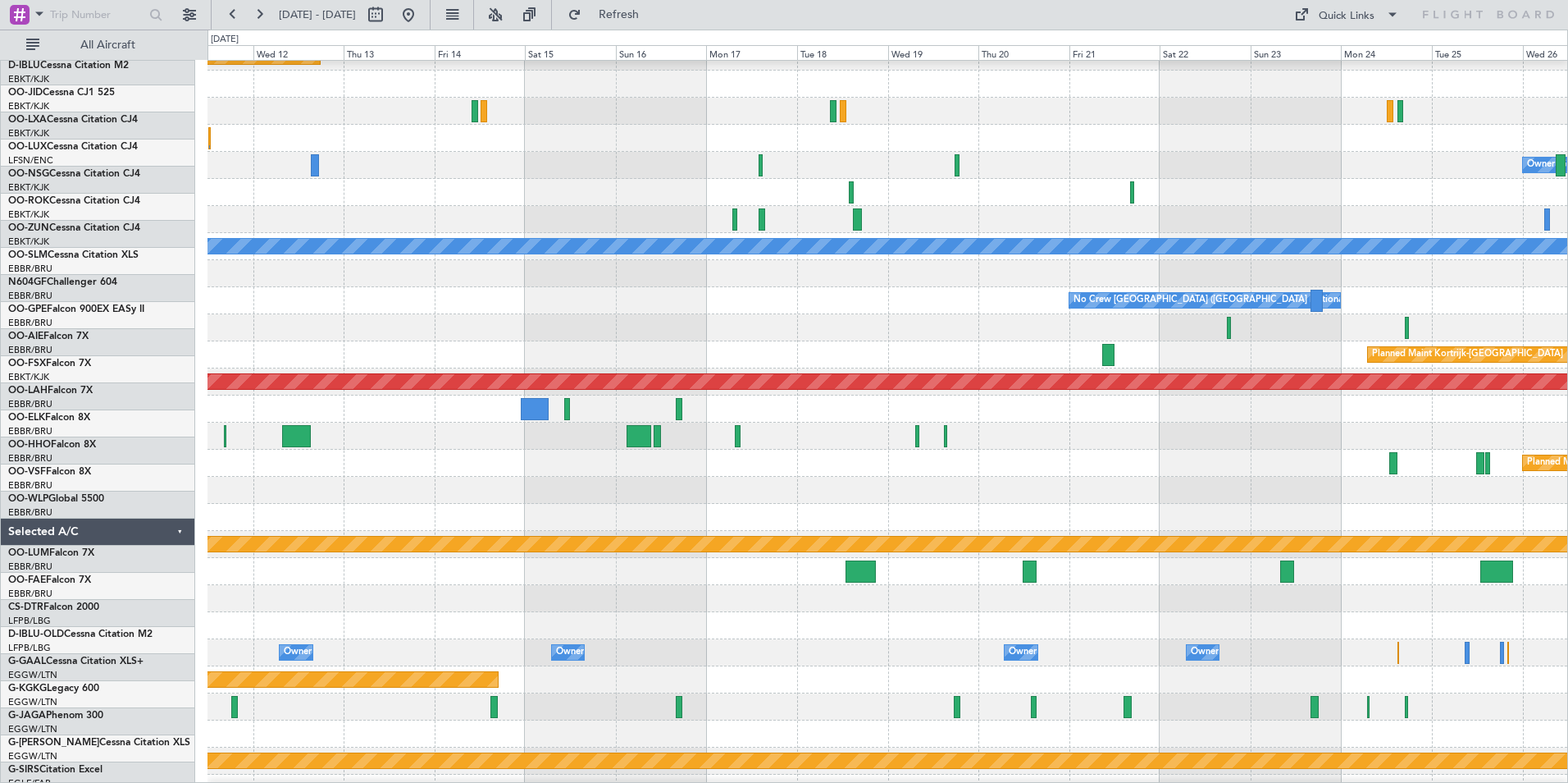
scroll to position [0, 0]
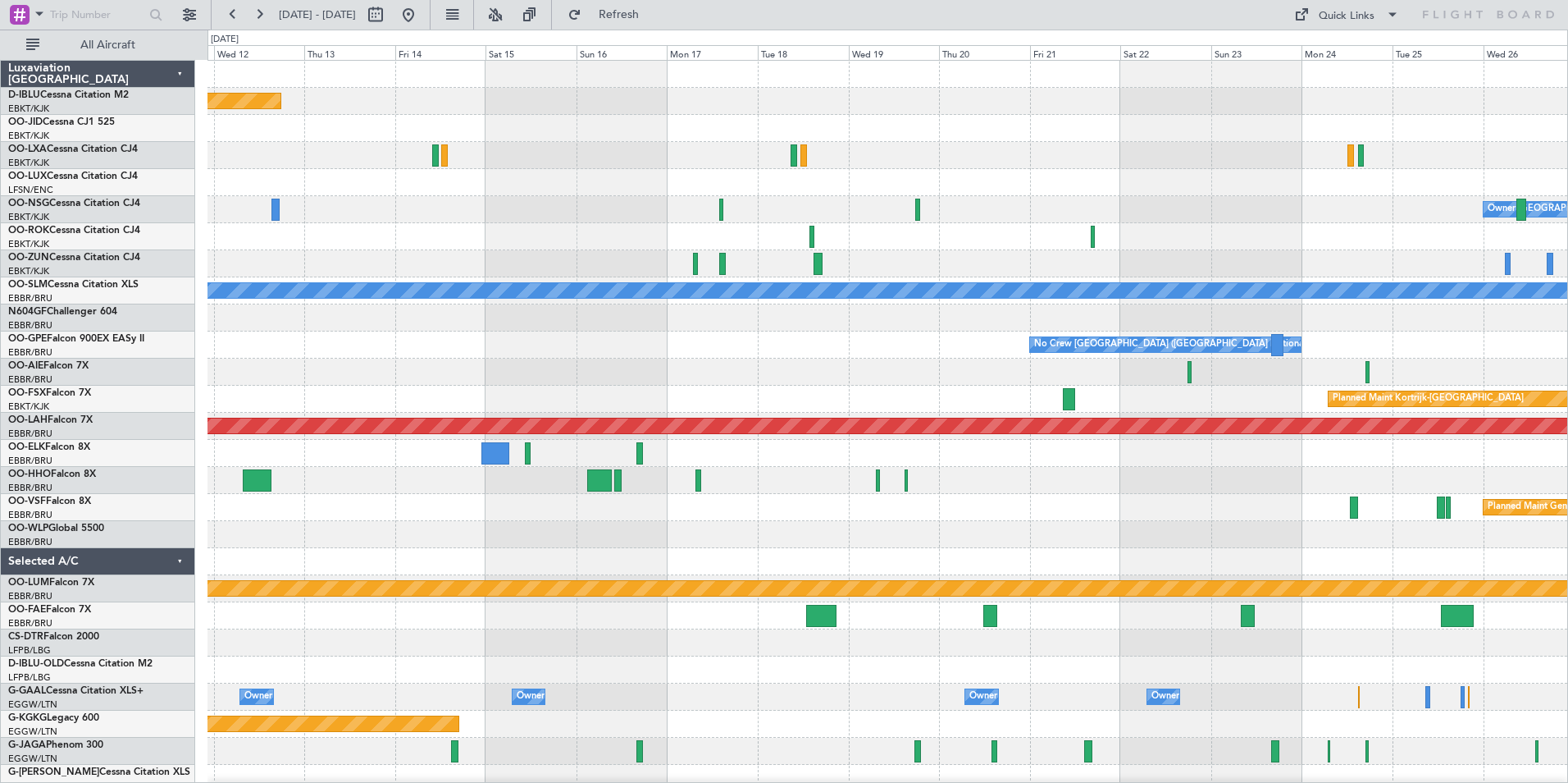
click at [1009, 519] on div "Planned Maint Paris (Le Bourget) Owner Kortrijk-Wevelgem A/C Unavailable Monche…" at bounding box center [887, 575] width 1360 height 1029
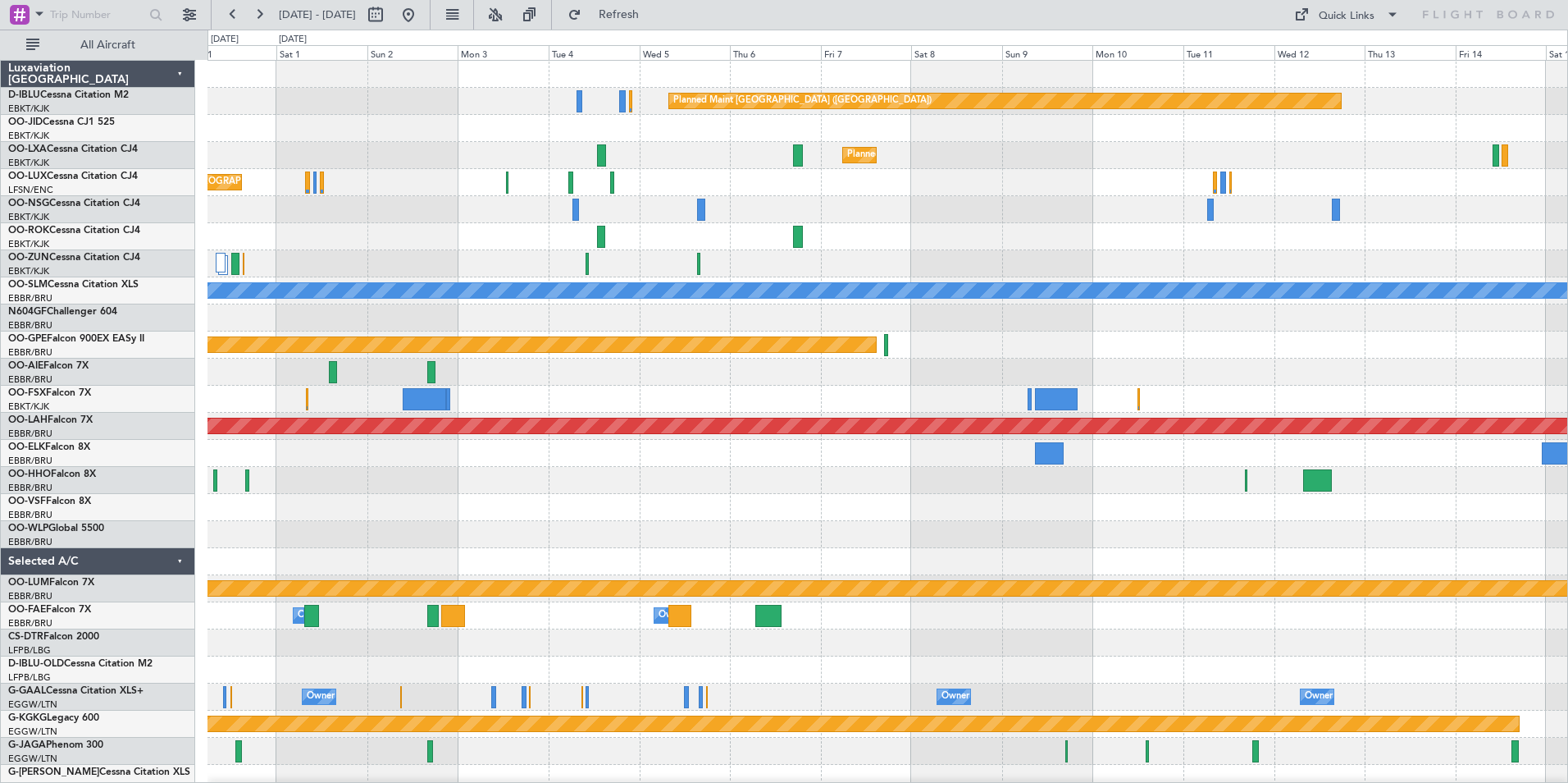
click at [1567, 529] on html "11 Nov 2025 - 26 Nov 2025 Refresh Quick Links All Aircraft Planned Maint Paris …" at bounding box center [784, 392] width 1568 height 783
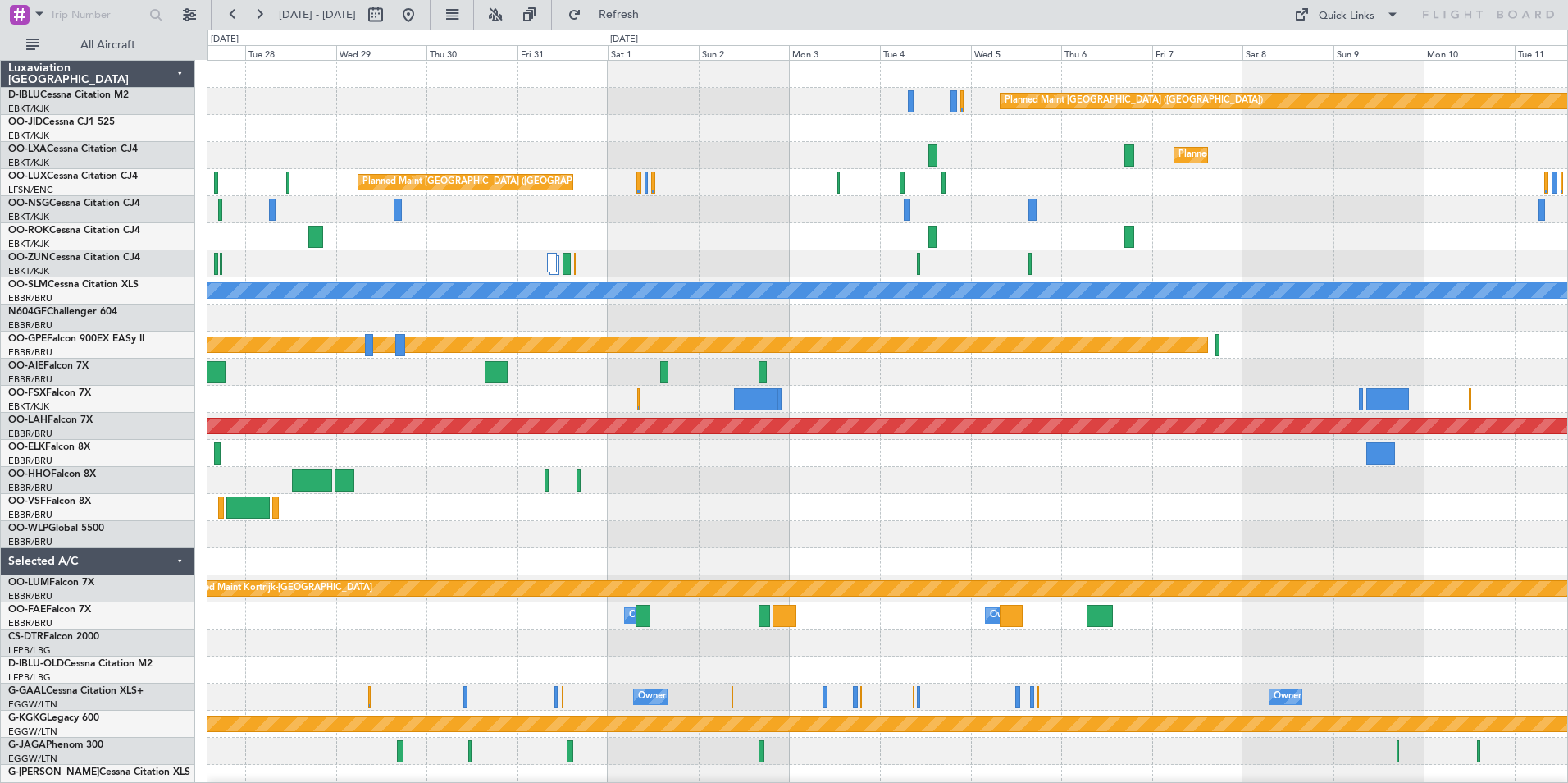
click at [1188, 533] on div at bounding box center [887, 534] width 1360 height 27
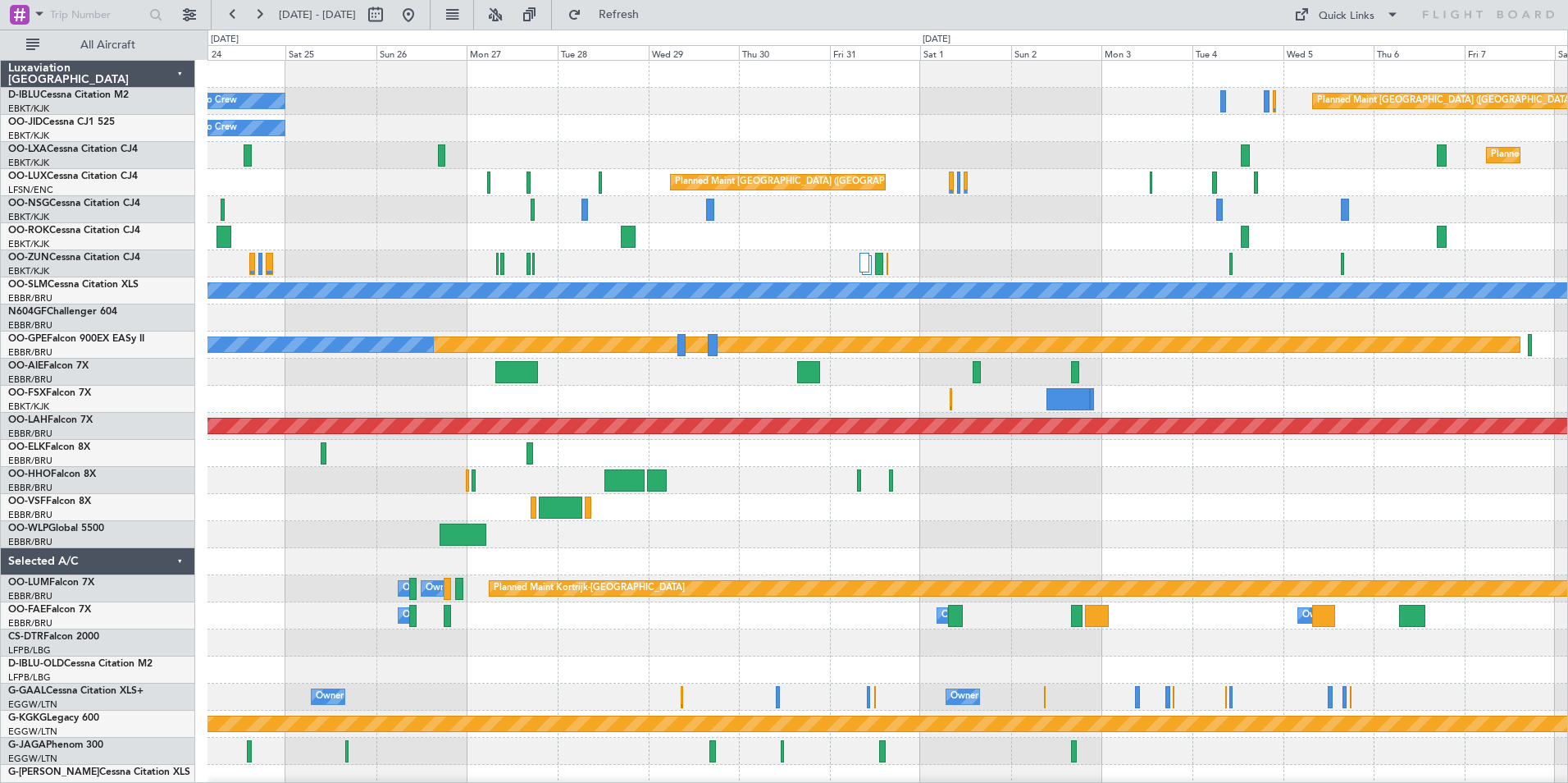
click at [933, 409] on div "Planned Maint Paris (Le Bourget) No Crew No Crew Kortrijk-Wevelgem No Crew Plan…" at bounding box center [887, 616] width 1360 height 1111
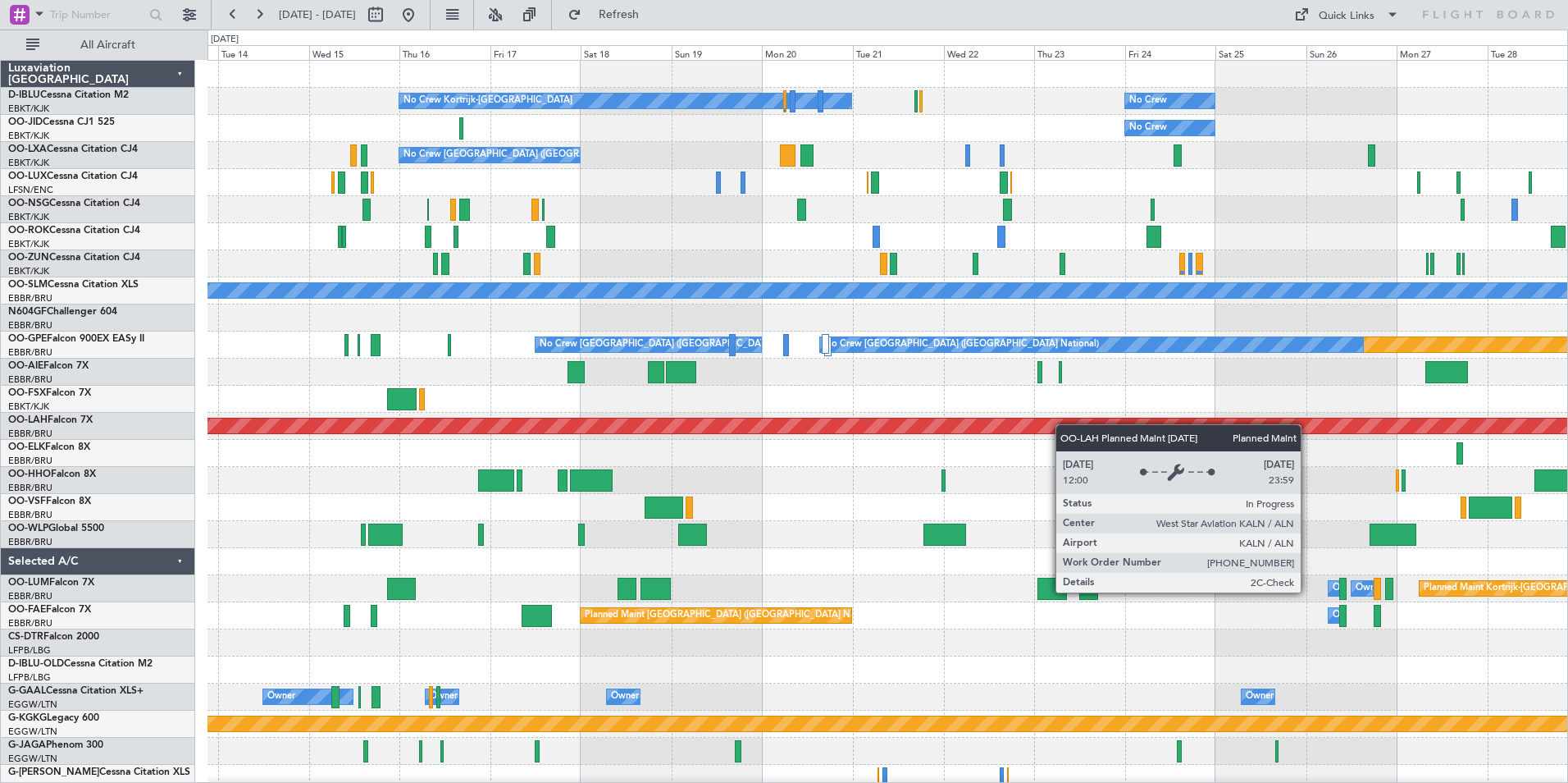
click at [1440, 426] on div "No Crew No Crew Kortrijk-Wevelgem No Crew No Crew Brussels (Brussels National) …" at bounding box center [887, 602] width 1360 height 1083
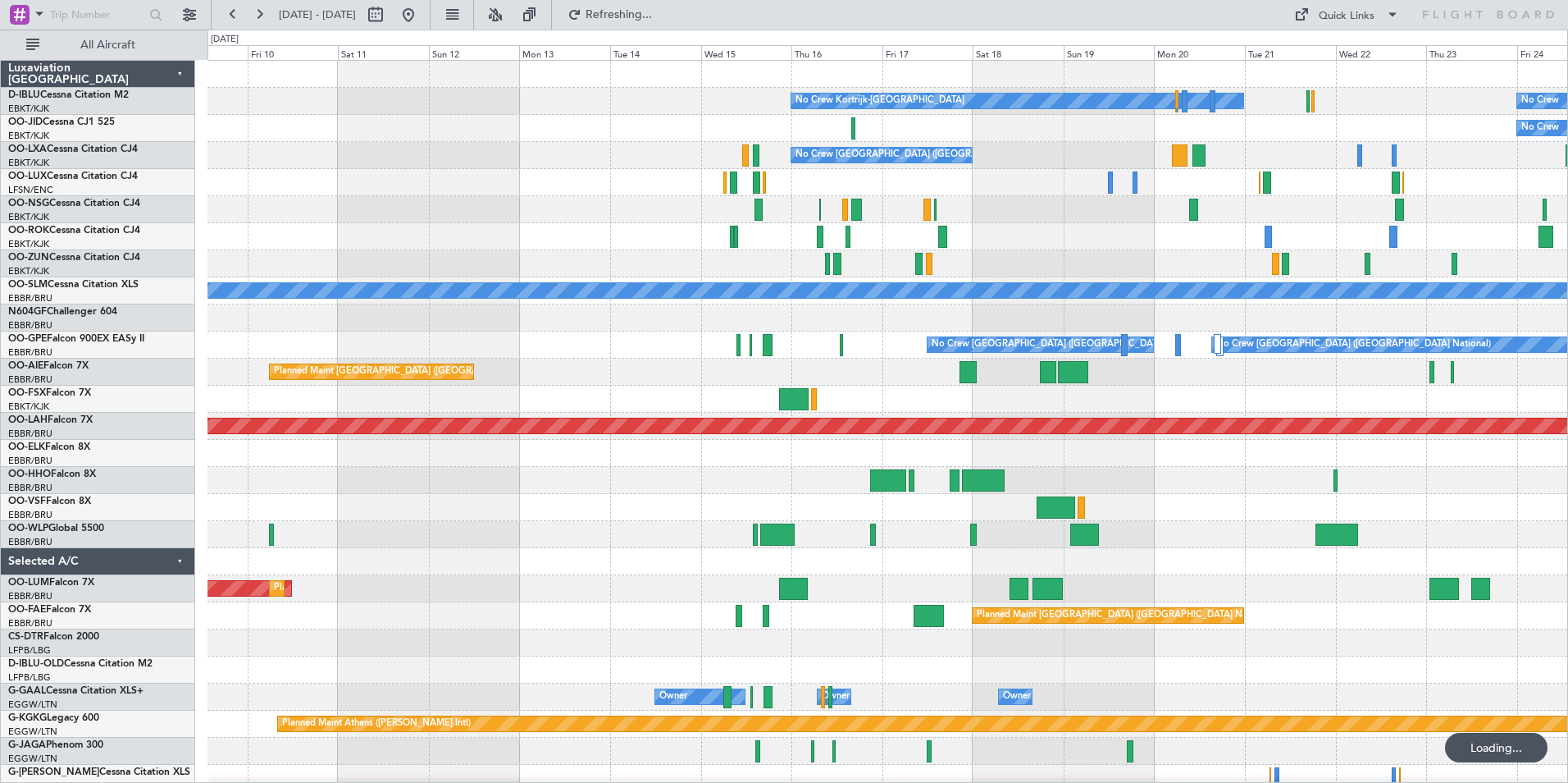
click at [1567, 551] on html "13 Oct 2025 - 28 Oct 2025 Refreshing... Quick Links All Aircraft No Crew No Cre…" at bounding box center [784, 392] width 1568 height 783
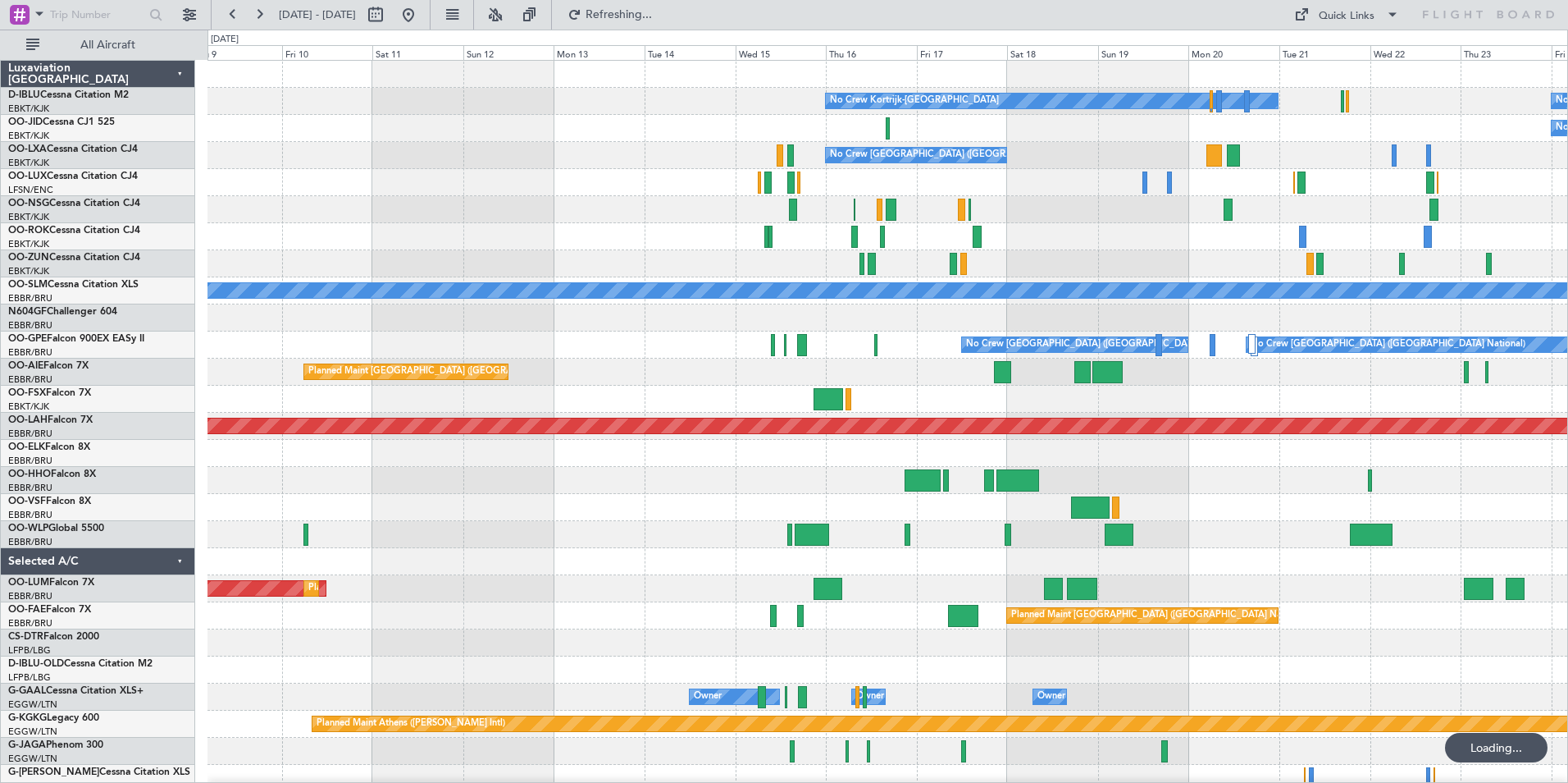
click at [1089, 500] on div "No Crew No Crew Kortrijk-Wevelgem No Crew No Crew Brussels (Brussels National) …" at bounding box center [887, 616] width 1360 height 1111
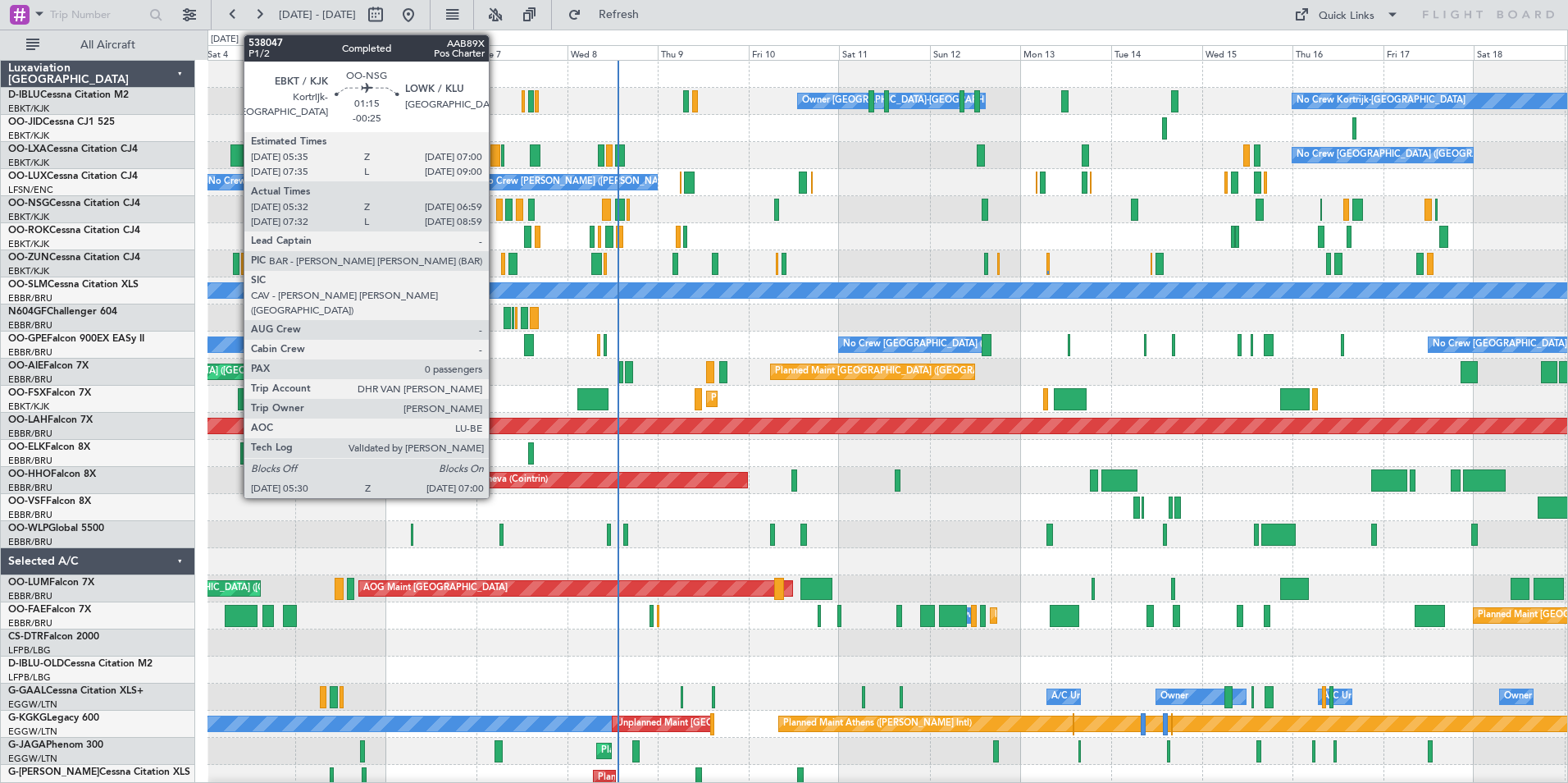
click at [496, 207] on div at bounding box center [499, 209] width 6 height 22
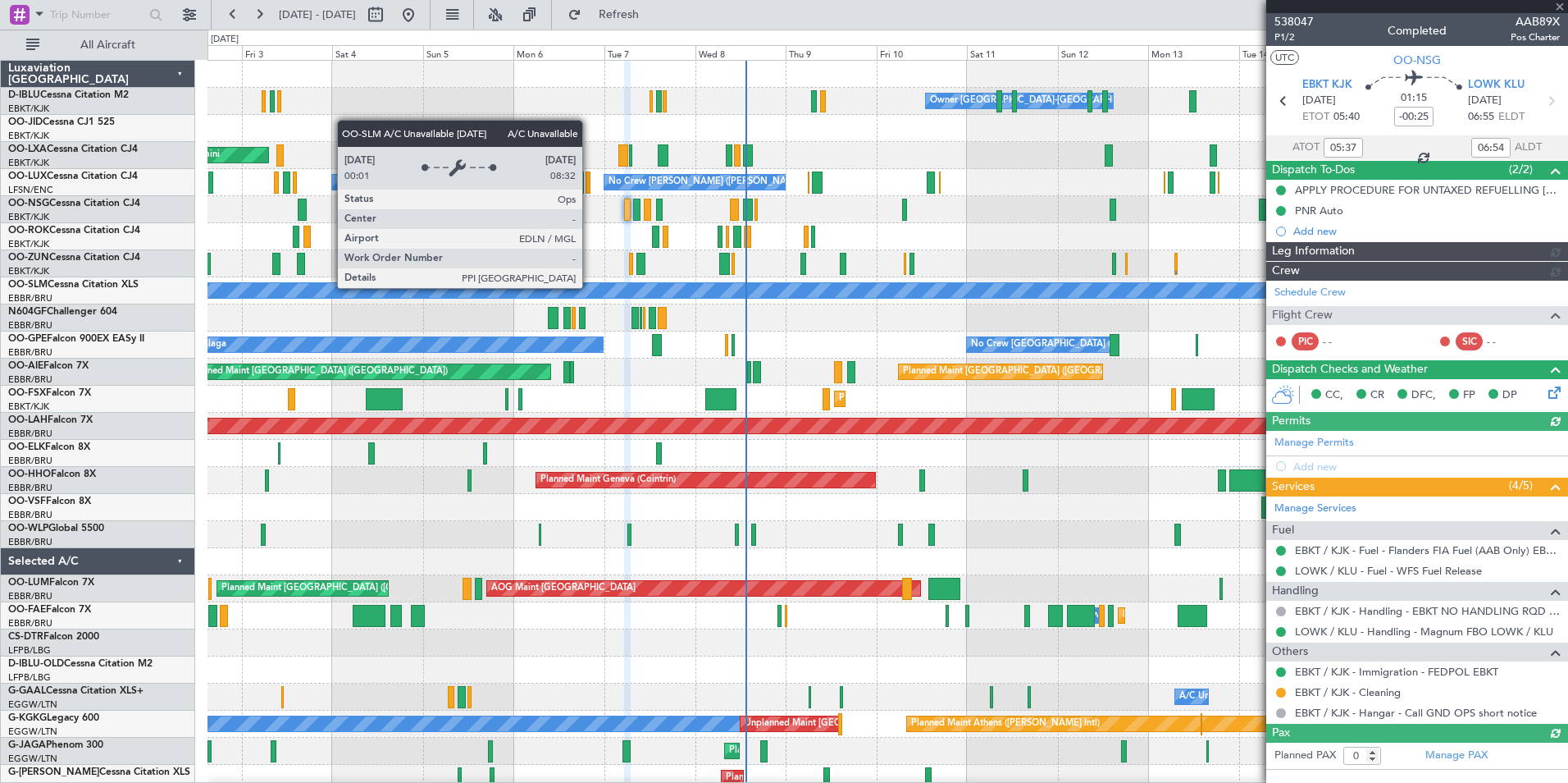
click at [938, 372] on div "No Crew Kortrijk-Wevelgem Owner Kortrijk-Wevelgem Planned Maint Kortrijk-Wevelg…" at bounding box center [887, 616] width 1360 height 1111
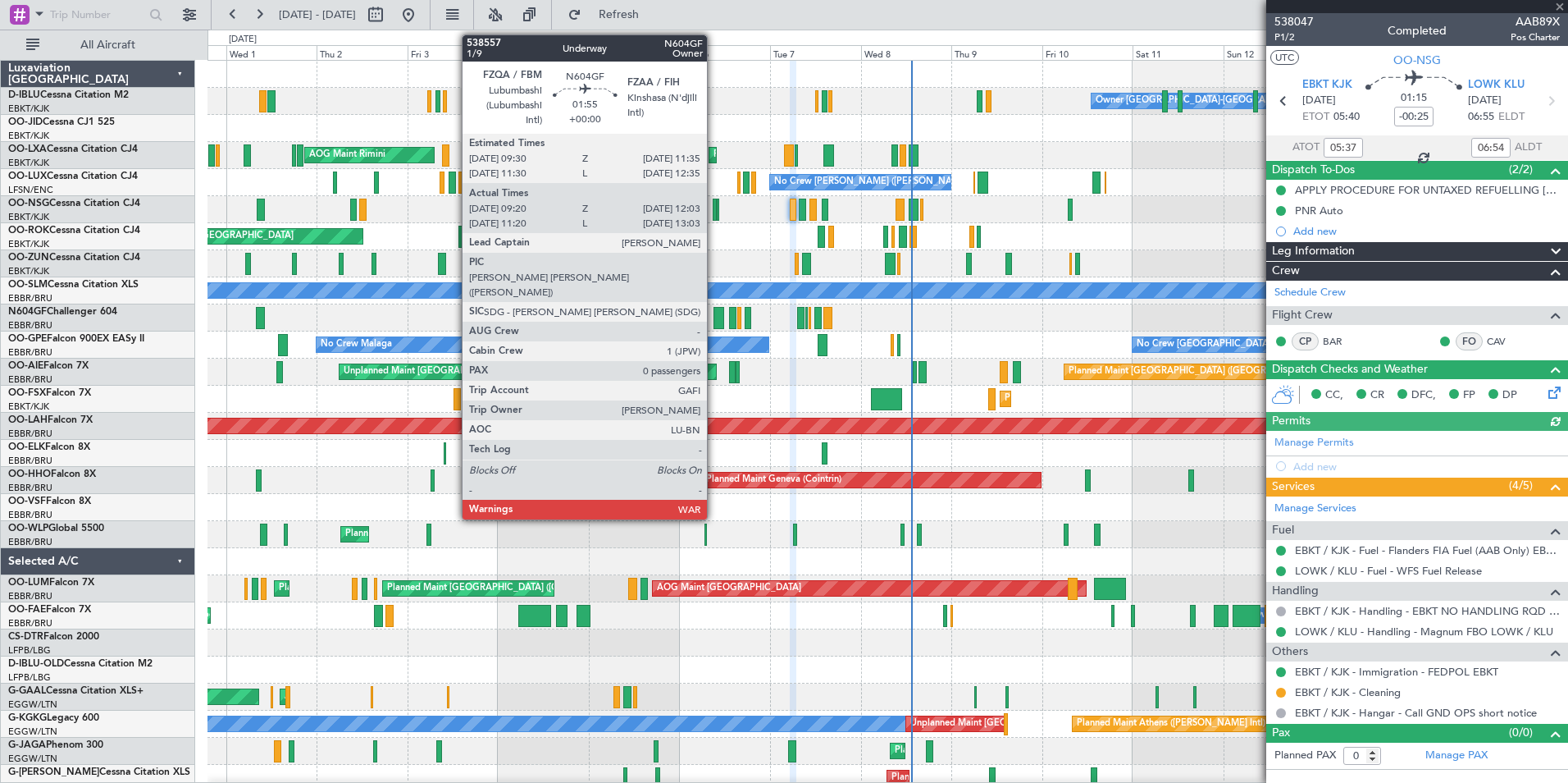
click at [715, 316] on div at bounding box center [719, 318] width 11 height 22
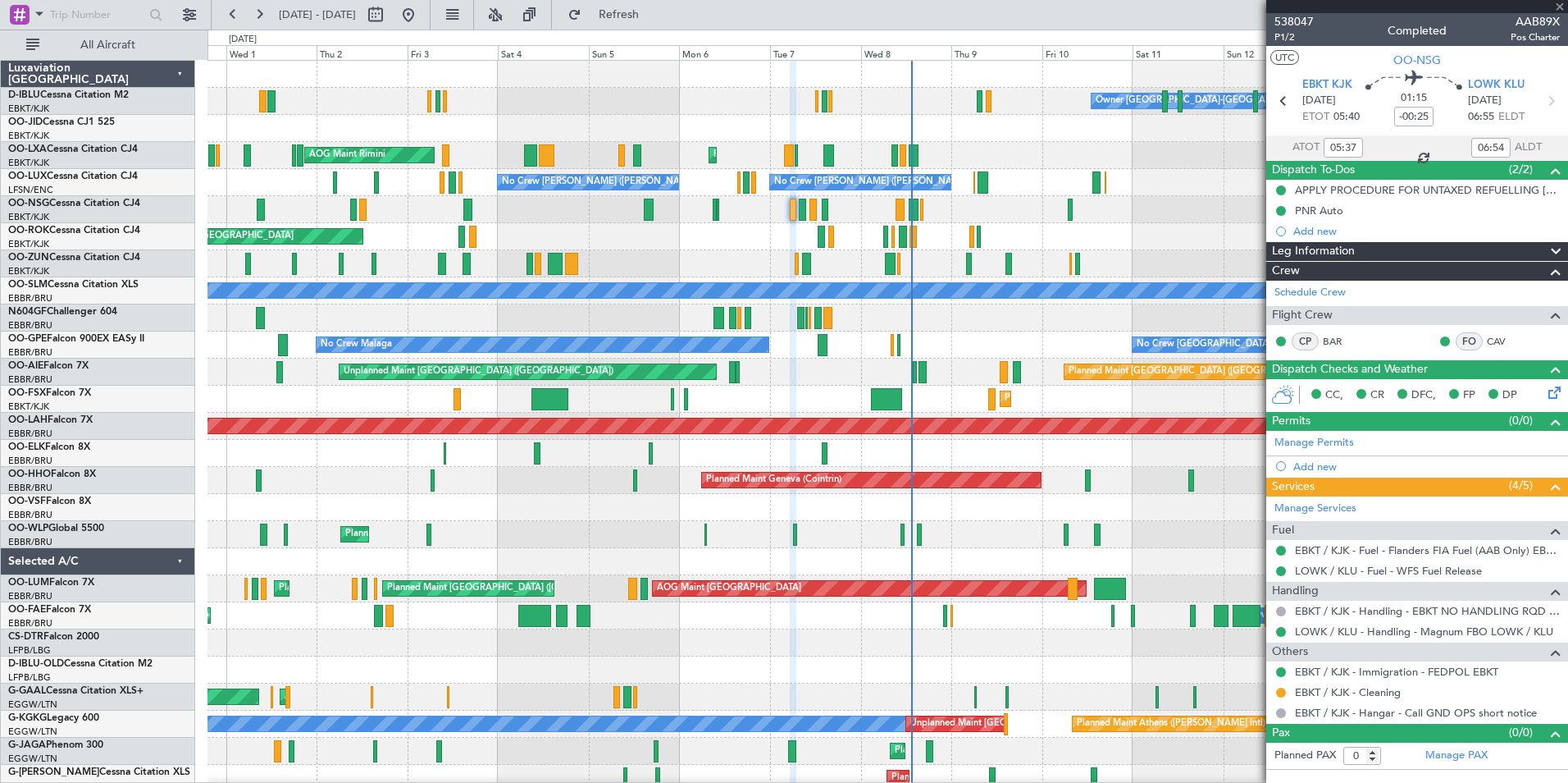
type input "09:25"
type input "11:58"
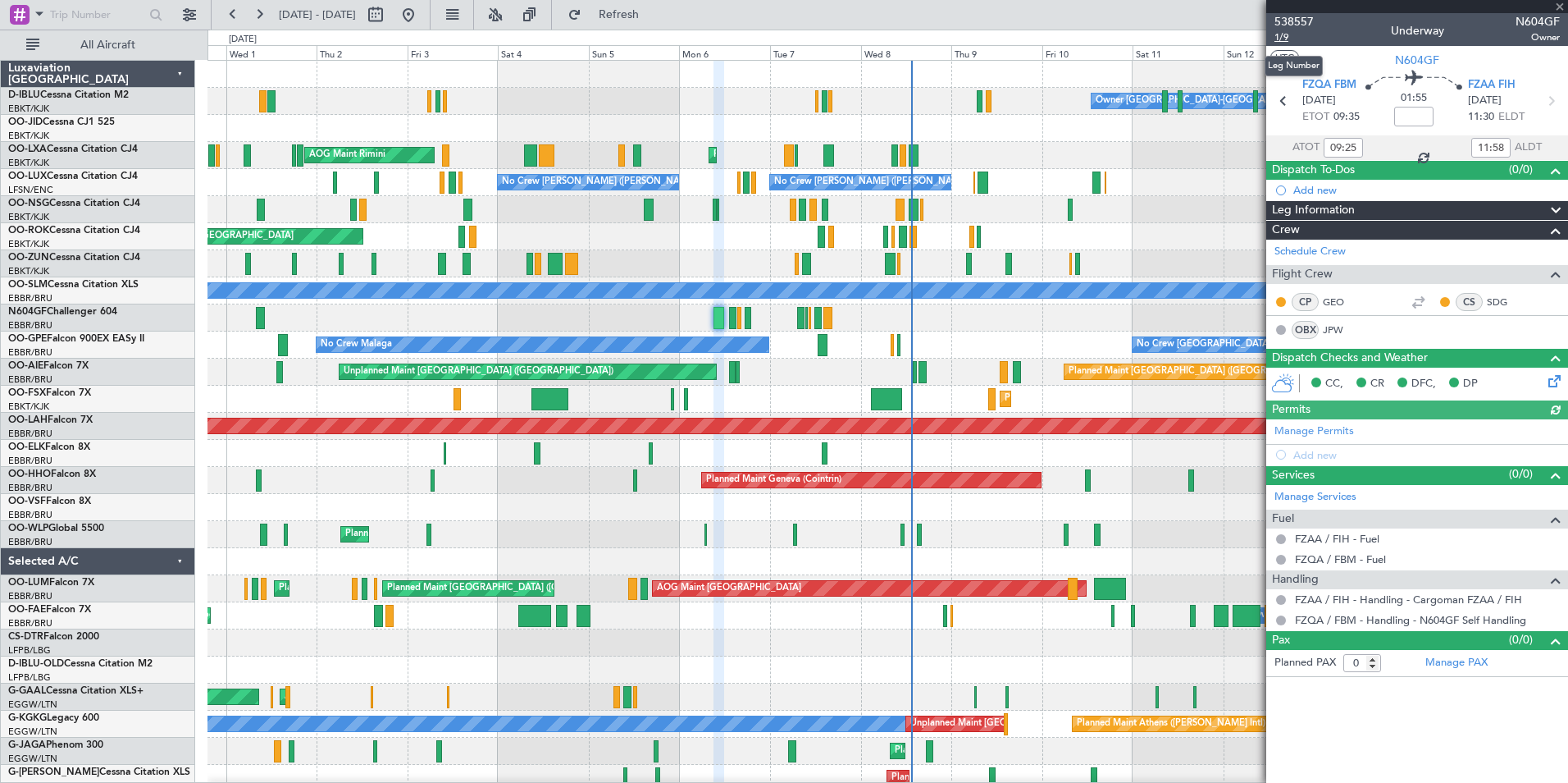
click at [1293, 35] on span "1/9" at bounding box center [1294, 37] width 40 height 14
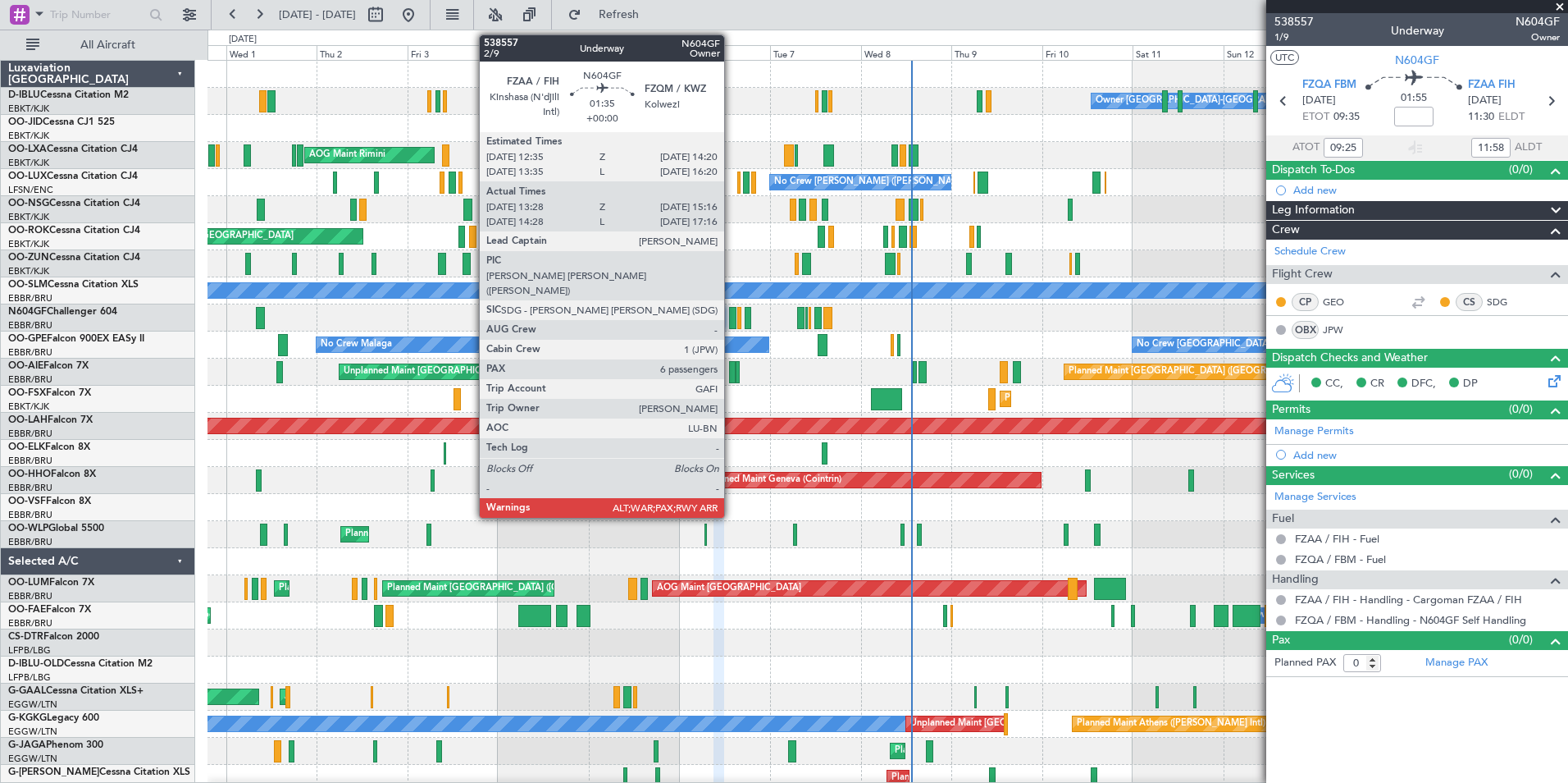
click at [732, 324] on div at bounding box center [732, 318] width 7 height 22
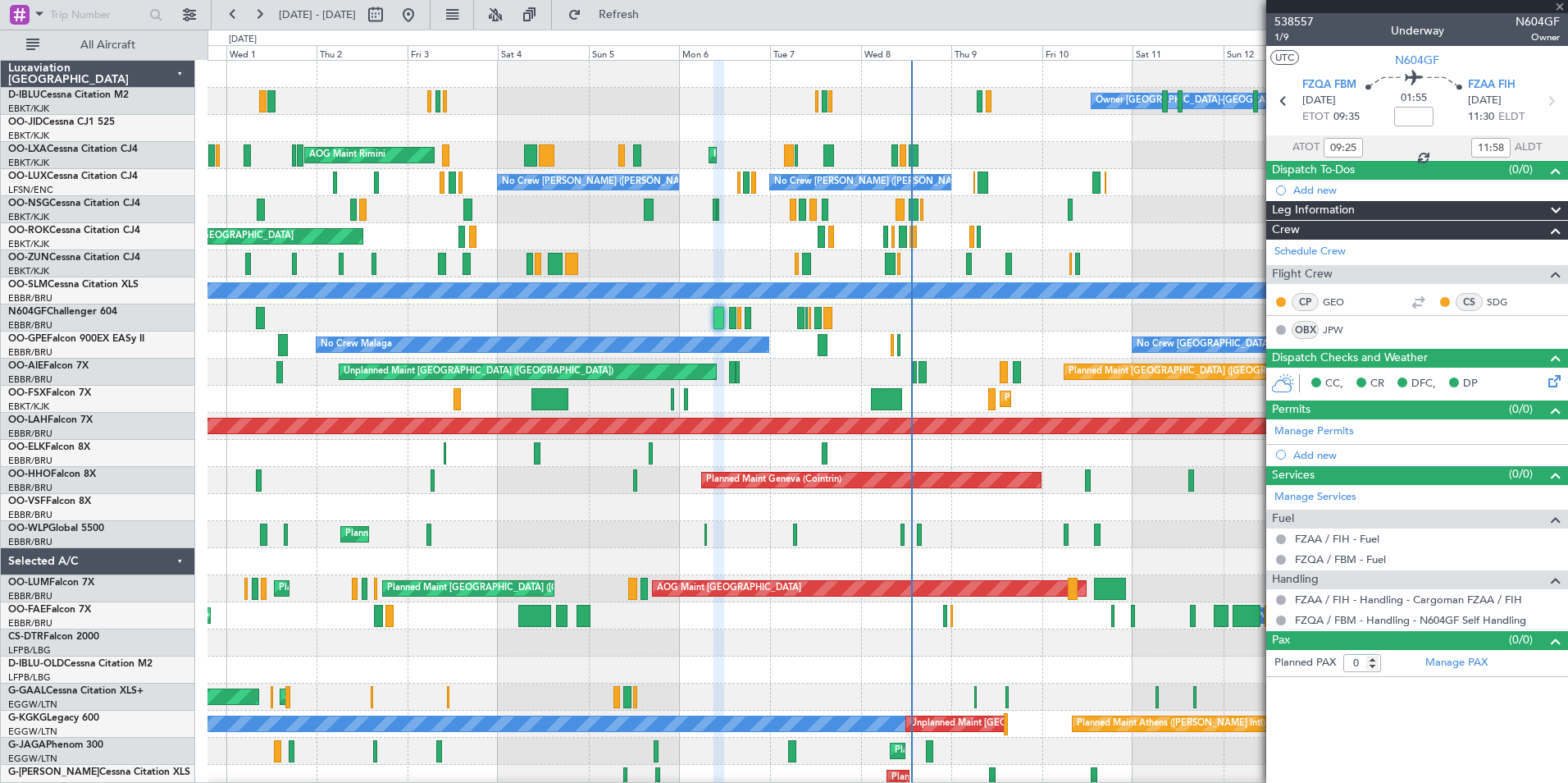
type input "13:33"
type input "15:11"
type input "6"
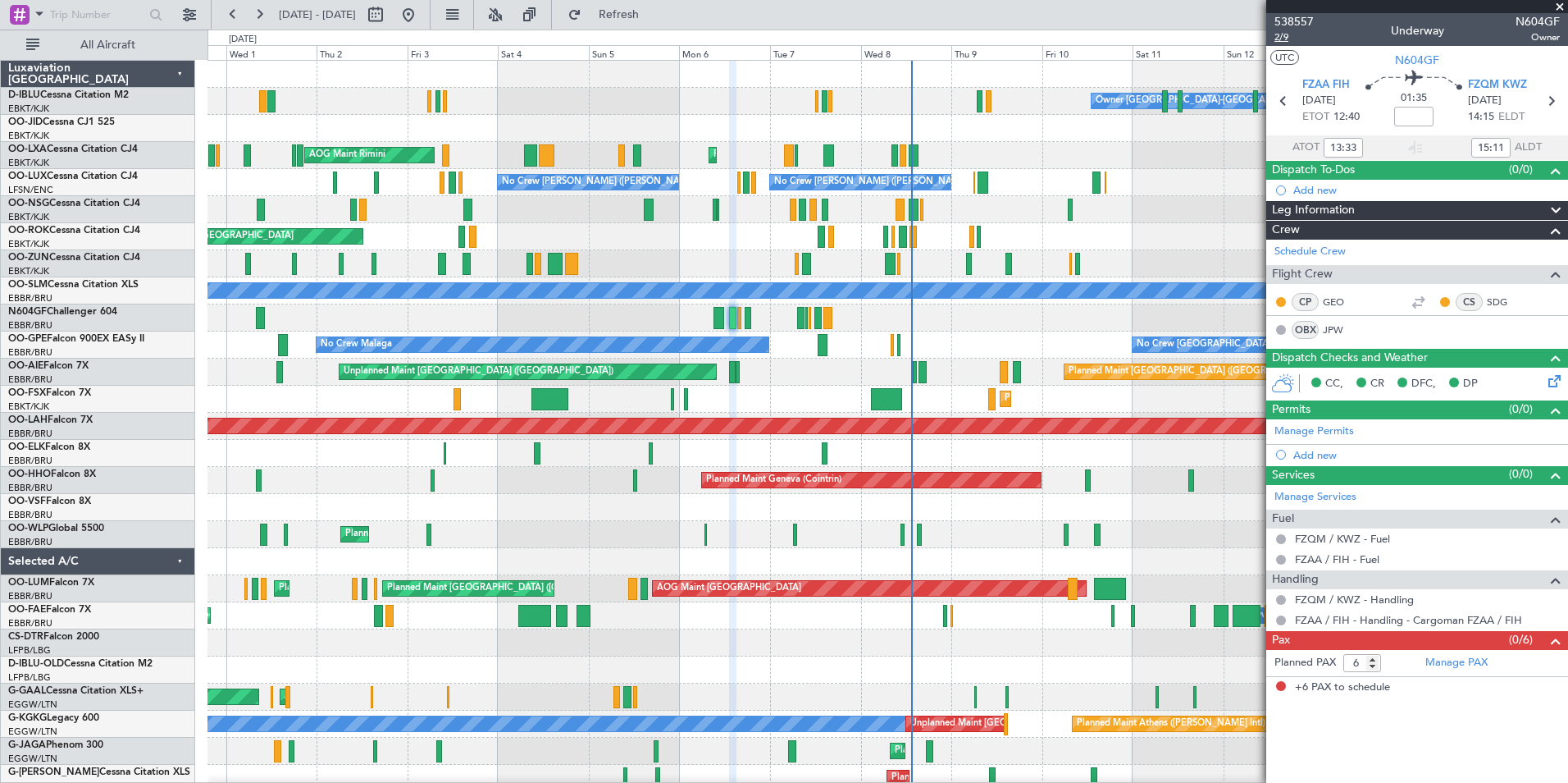
click at [1289, 37] on span "2/9" at bounding box center [1294, 37] width 40 height 14
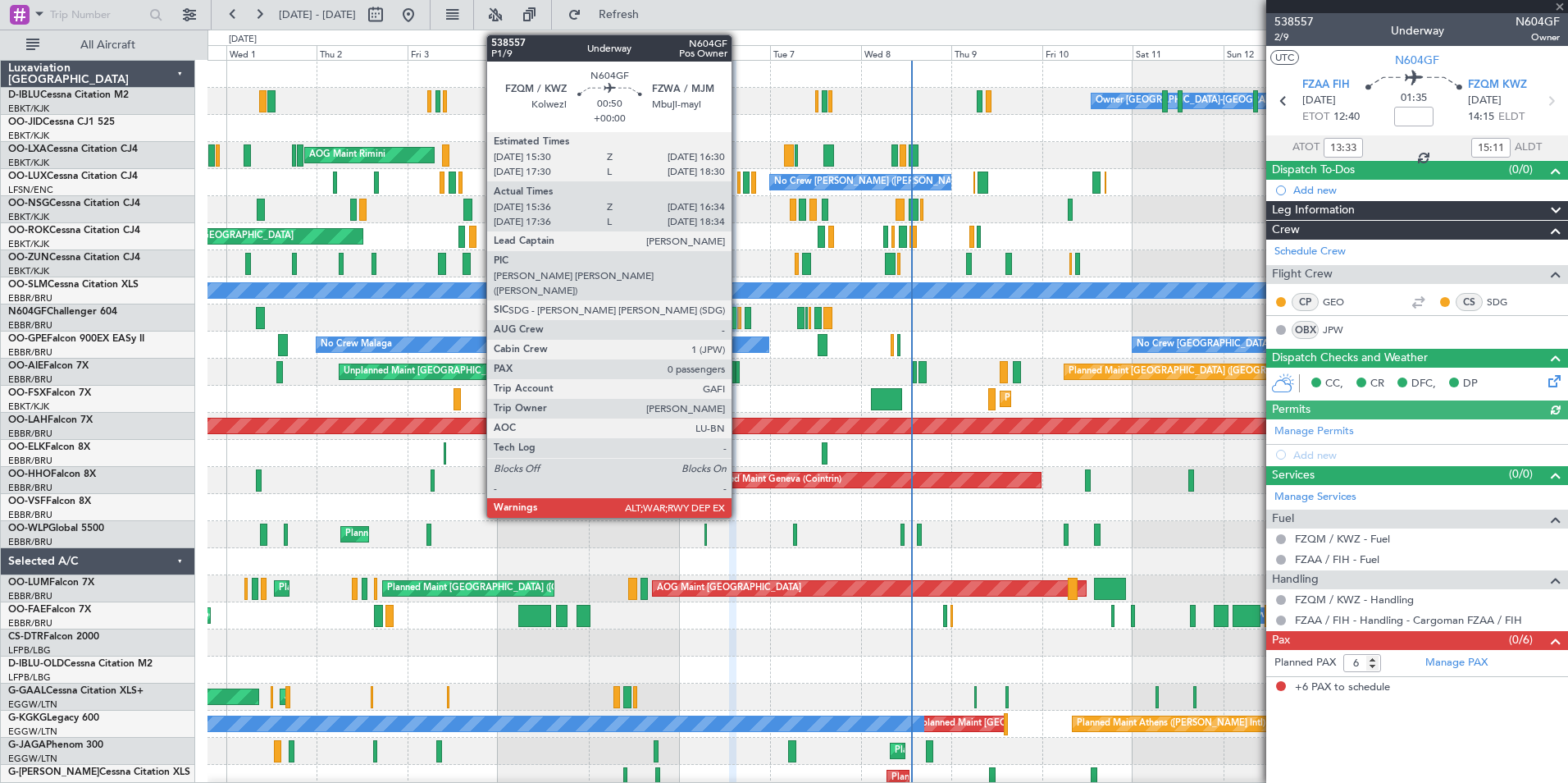
type input "15:41"
type input "16:29"
type input "0"
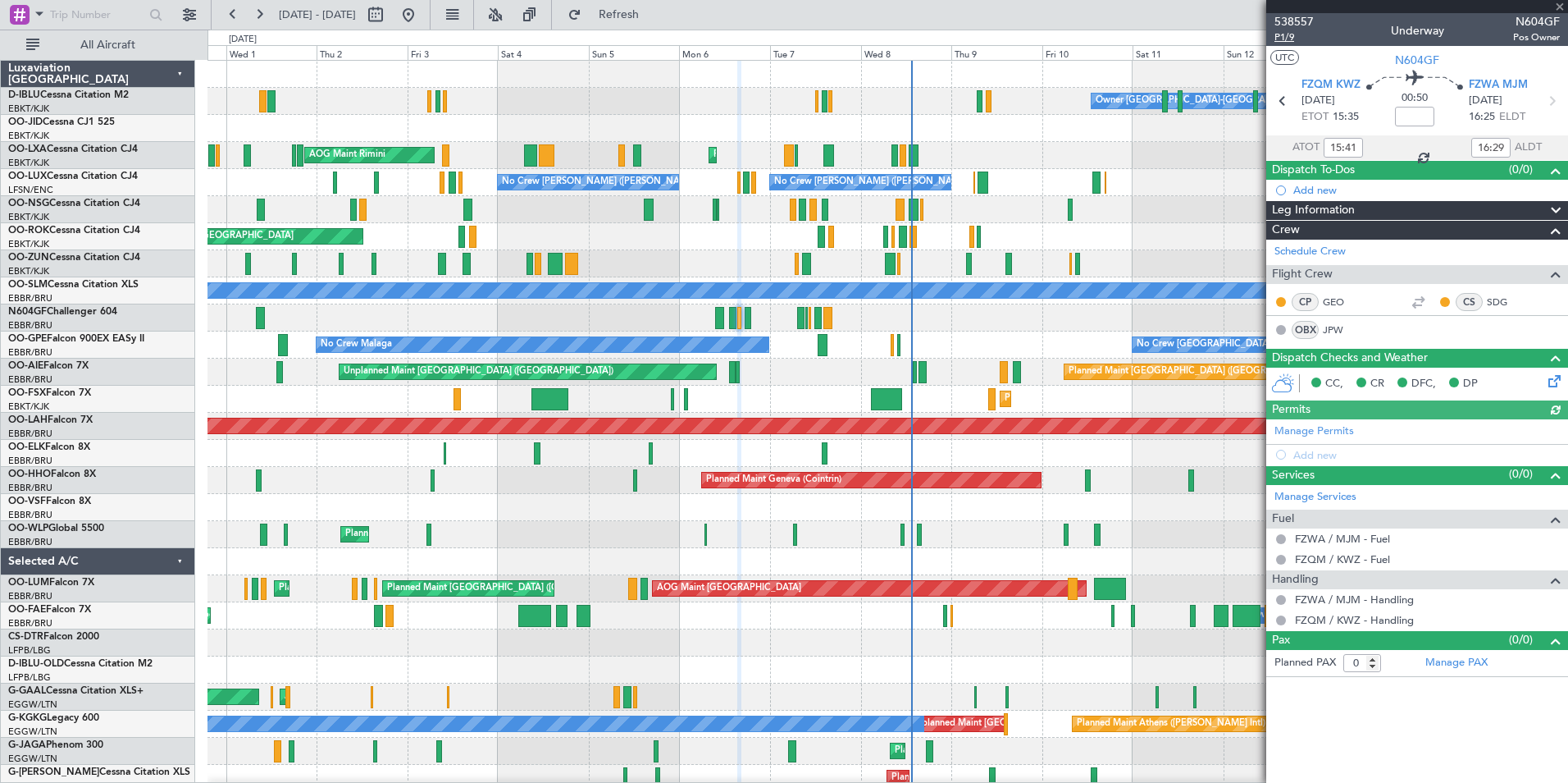
click at [1287, 38] on span "P1/9" at bounding box center [1294, 37] width 40 height 14
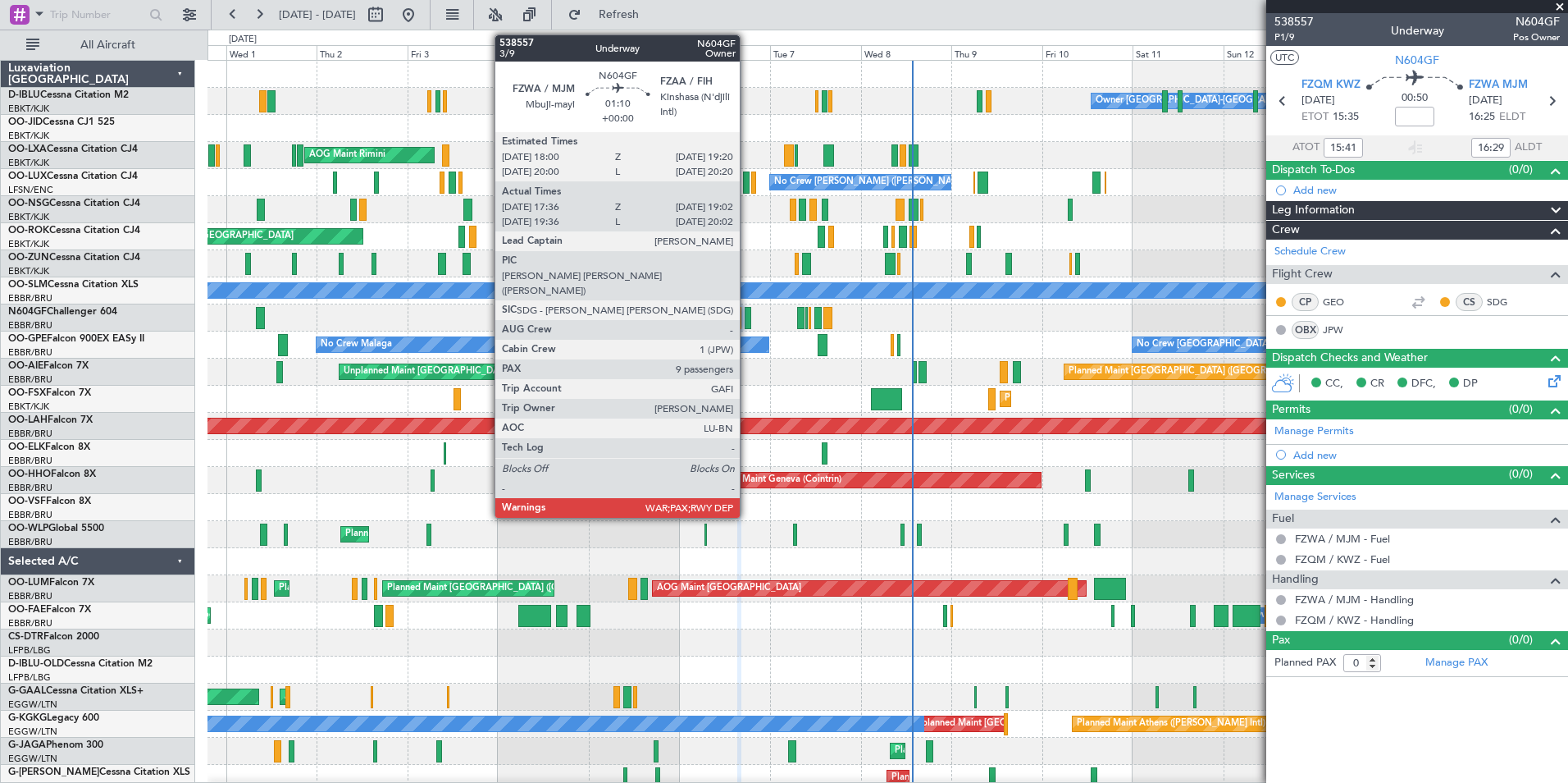
click at [747, 319] on div at bounding box center [748, 318] width 6 height 22
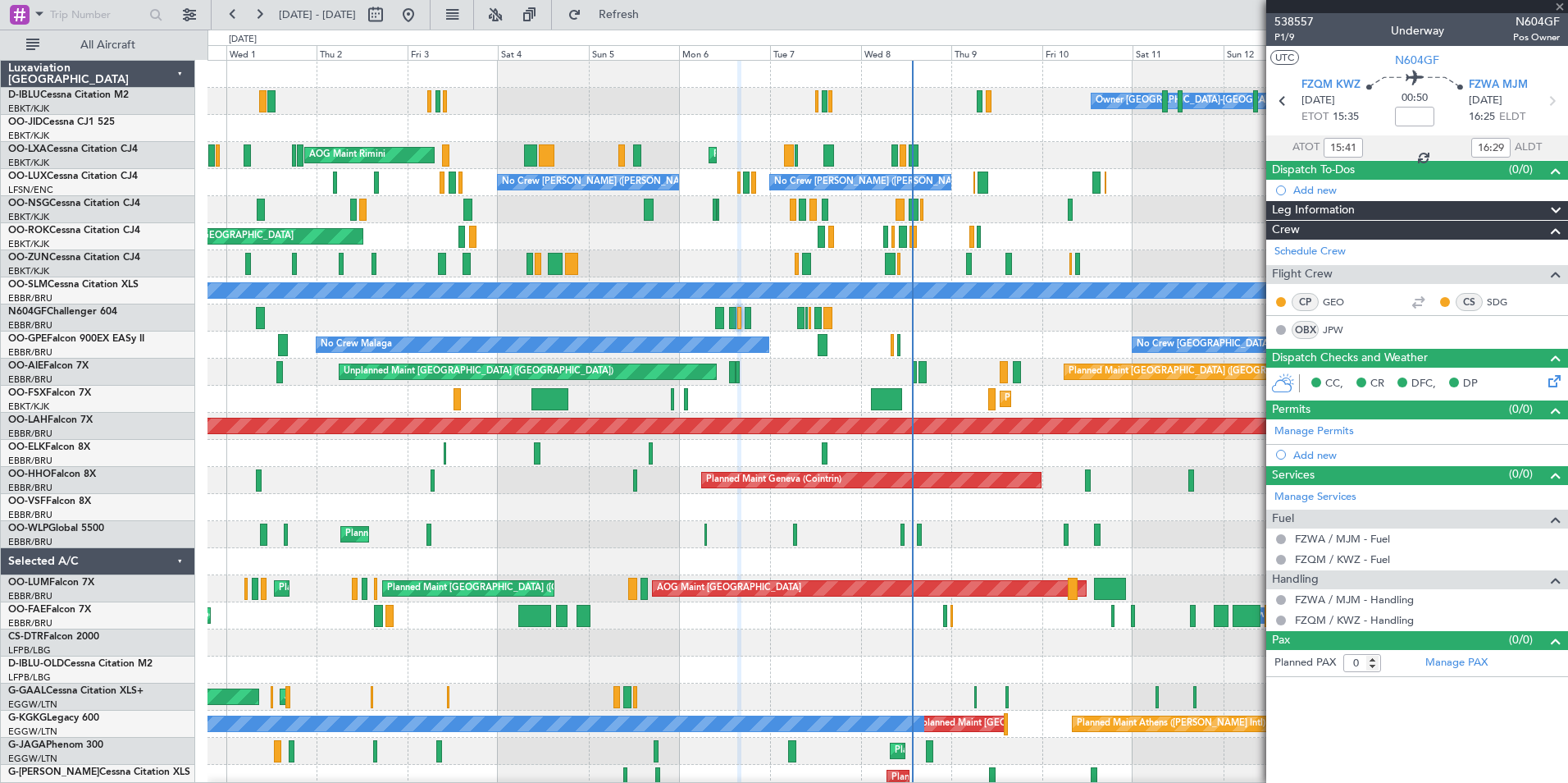
type input "17:41"
type input "18:57"
type input "9"
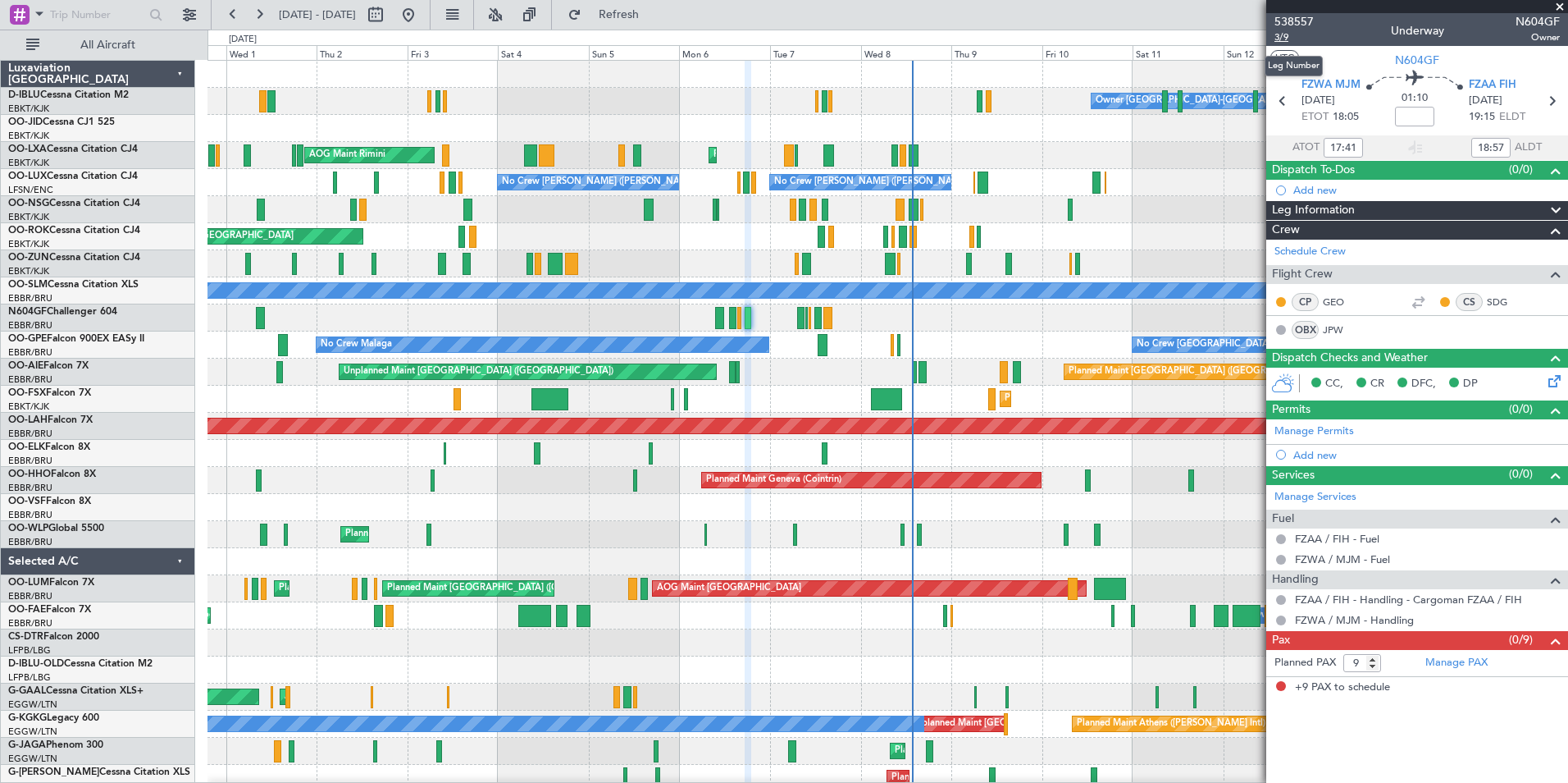
click at [1278, 40] on span "3/9" at bounding box center [1294, 37] width 40 height 14
click at [941, 340] on div "No Crew Malaga No Crew Brussels (Brussels National) No Crew Brussels (Brussels …" at bounding box center [887, 345] width 1360 height 27
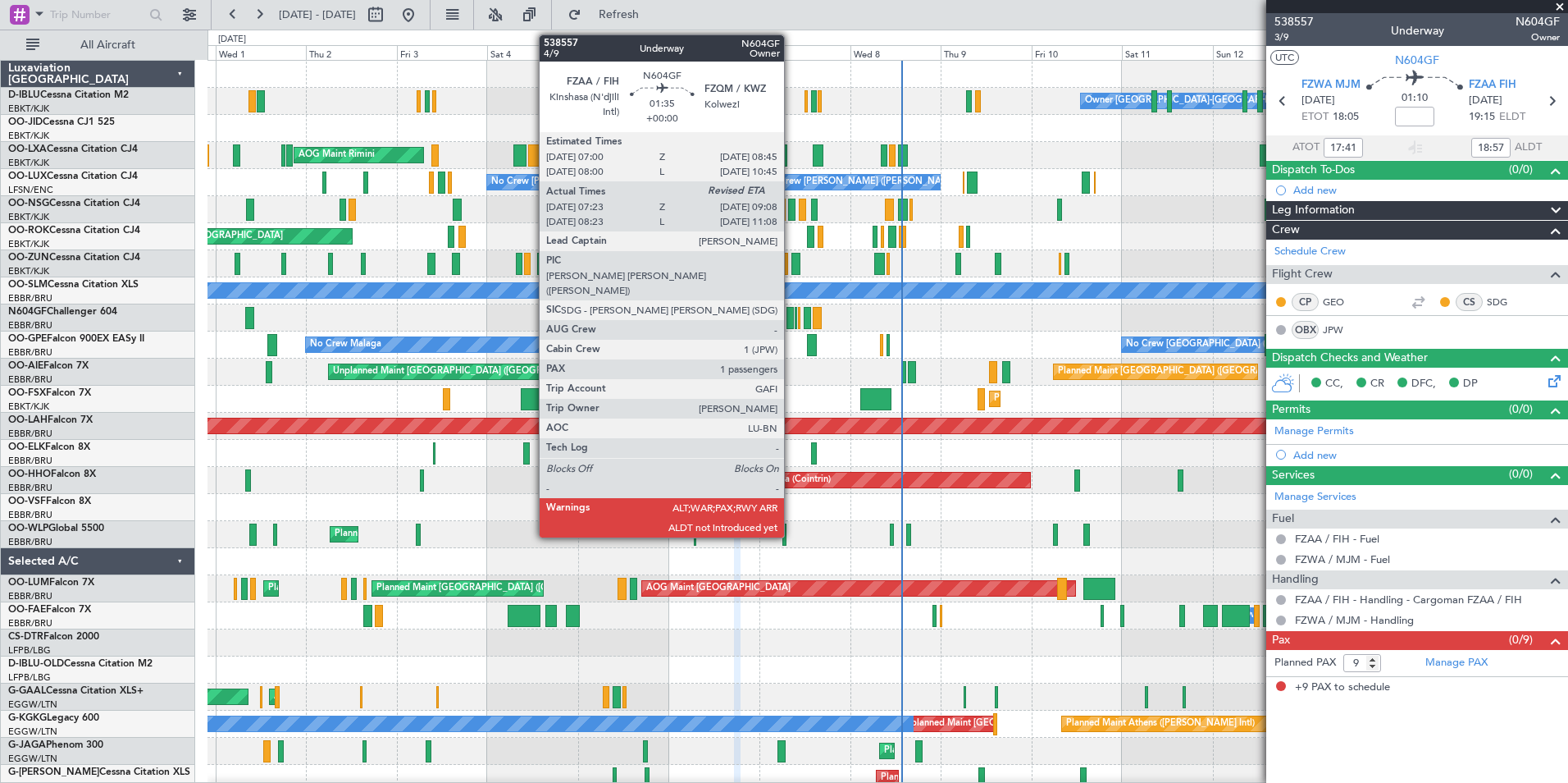
click at [791, 320] on div at bounding box center [789, 318] width 7 height 22
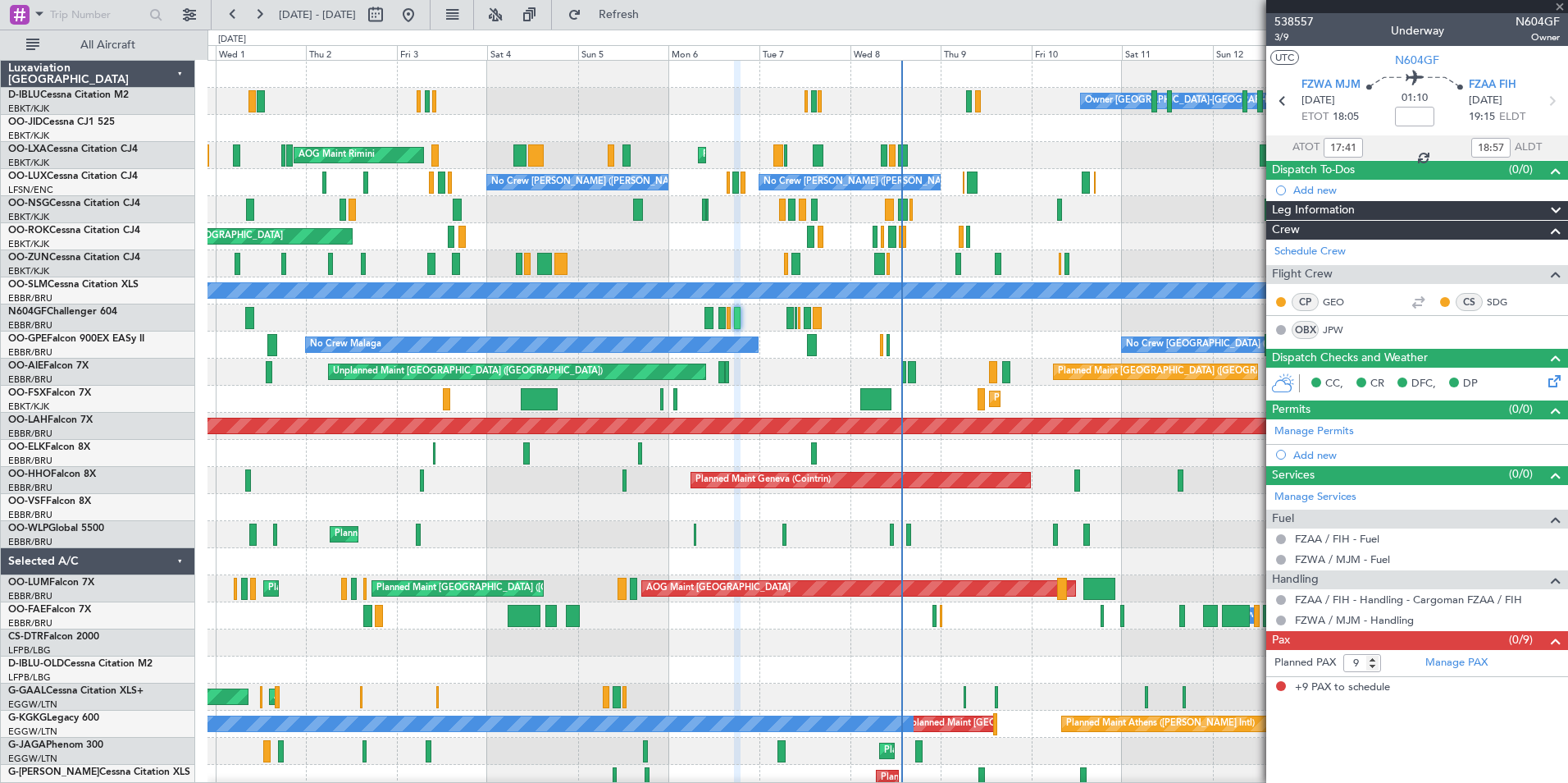
type input "07:28"
type input "1"
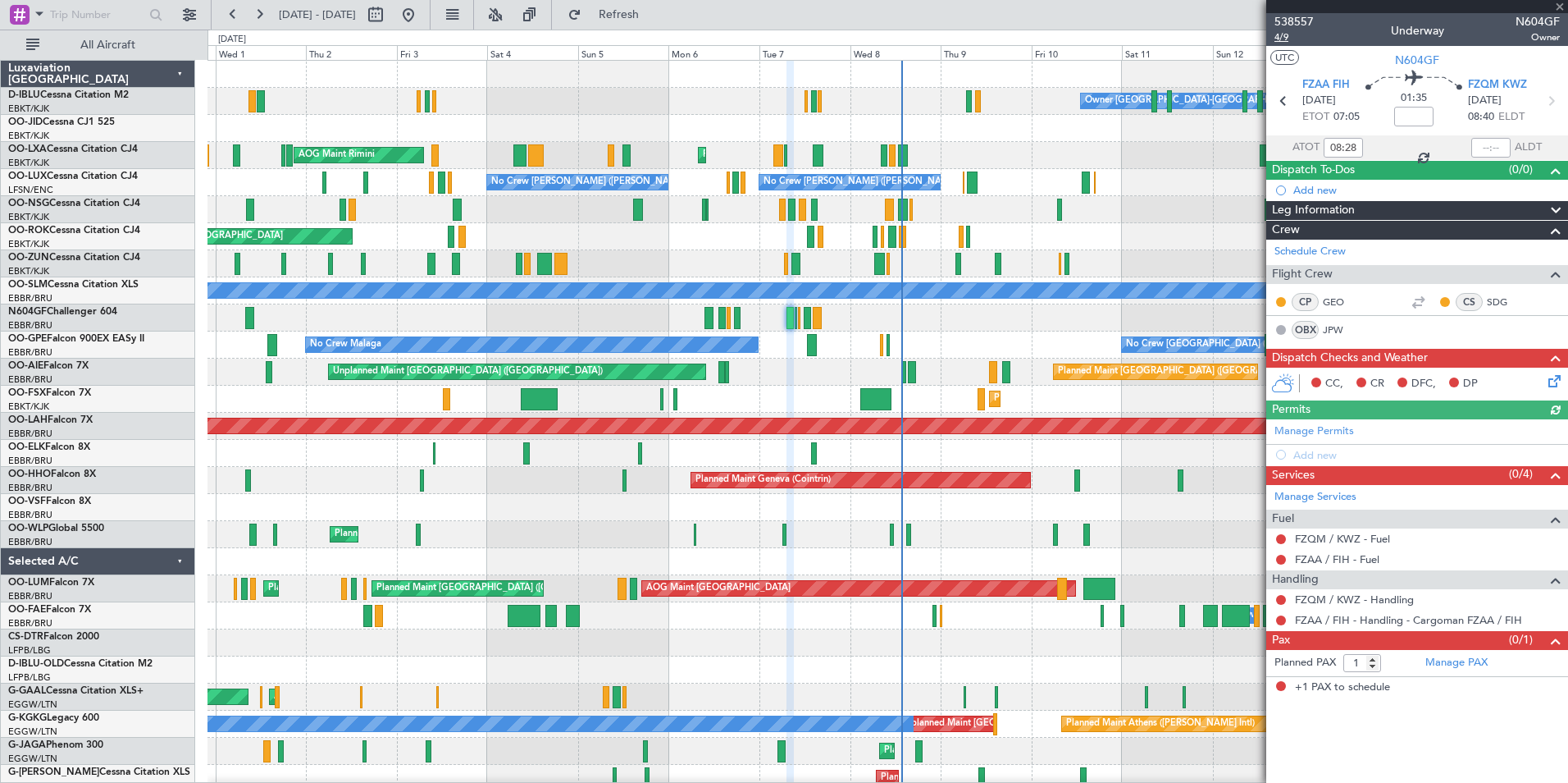
type input "07:28"
click at [1288, 31] on span "4/9" at bounding box center [1294, 37] width 40 height 14
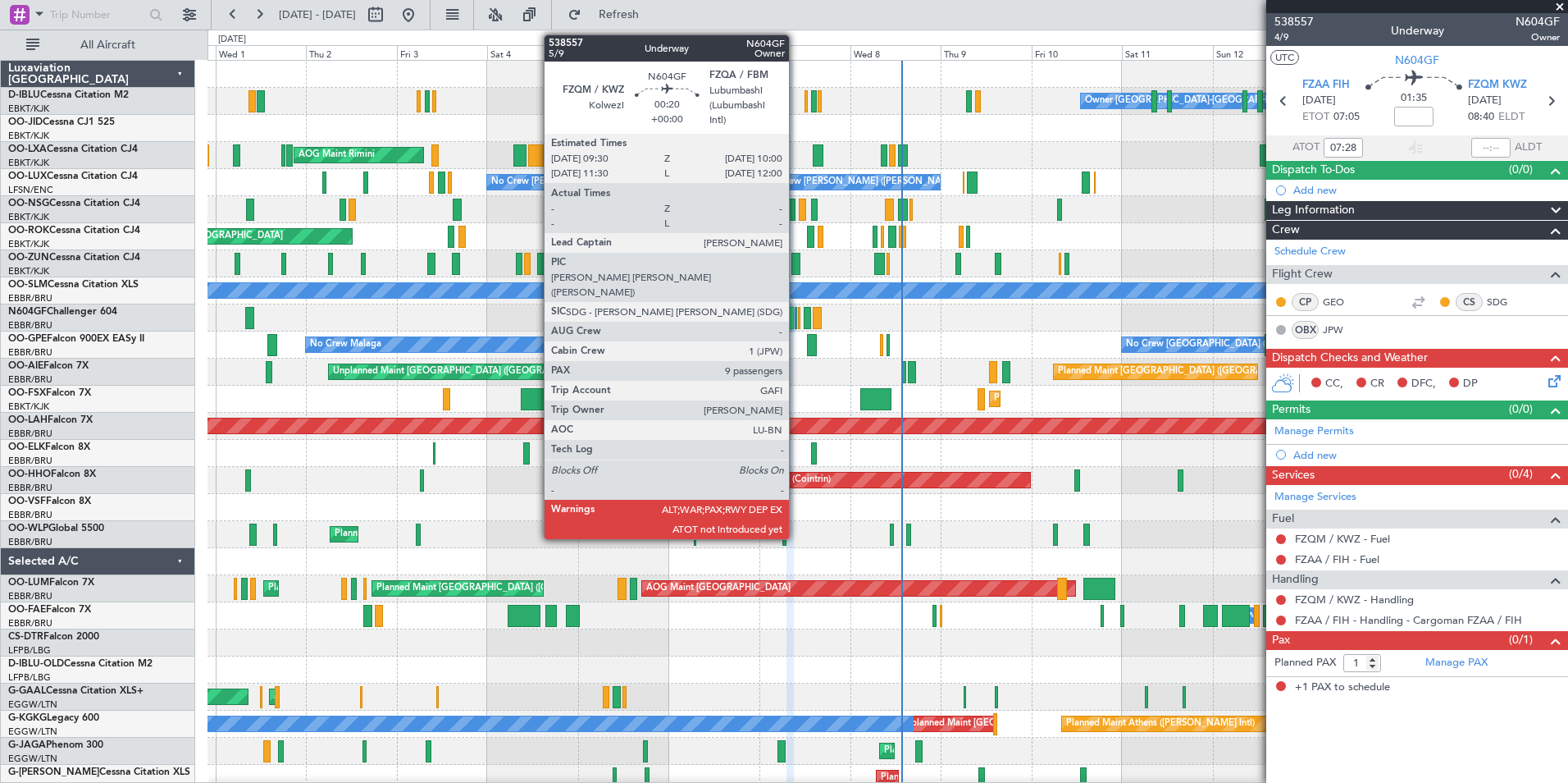
click at [796, 319] on div at bounding box center [795, 318] width 2 height 22
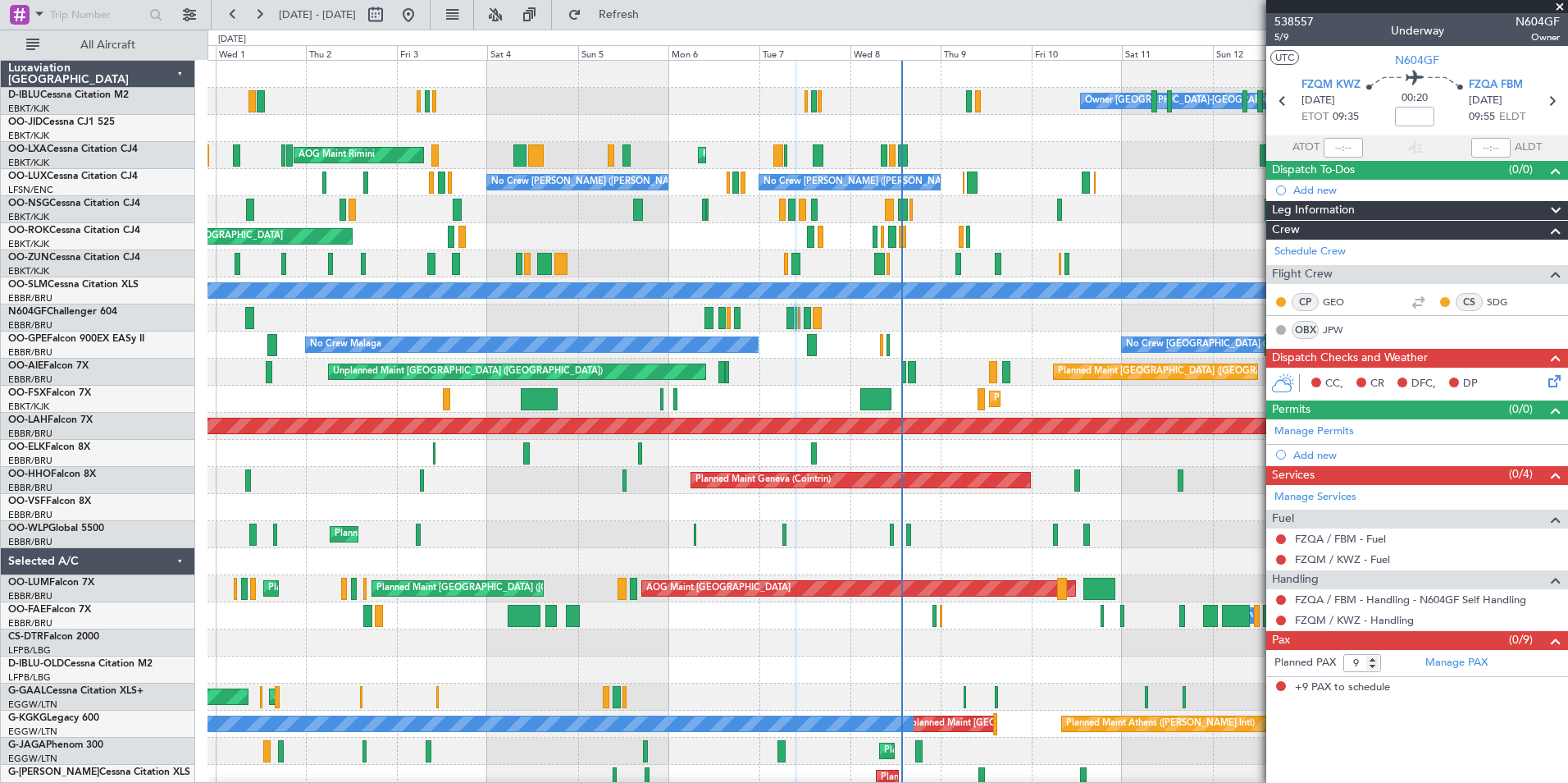
click at [1273, 40] on div "538557 5/9 Underway N604GF Owner" at bounding box center [1417, 29] width 302 height 33
click at [1282, 40] on span "5/9" at bounding box center [1294, 37] width 40 height 14
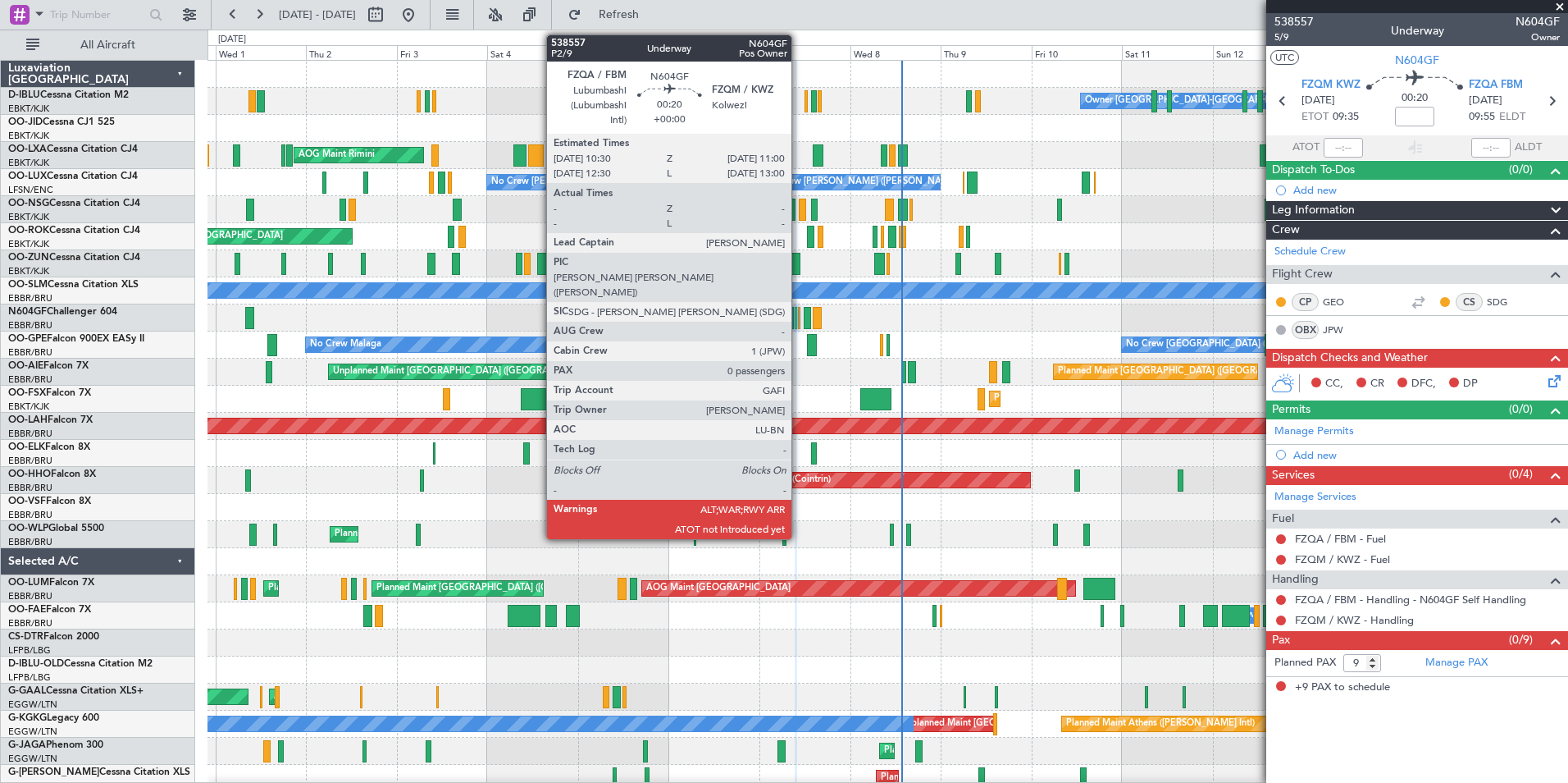
click at [798, 324] on div at bounding box center [799, 318] width 2 height 22
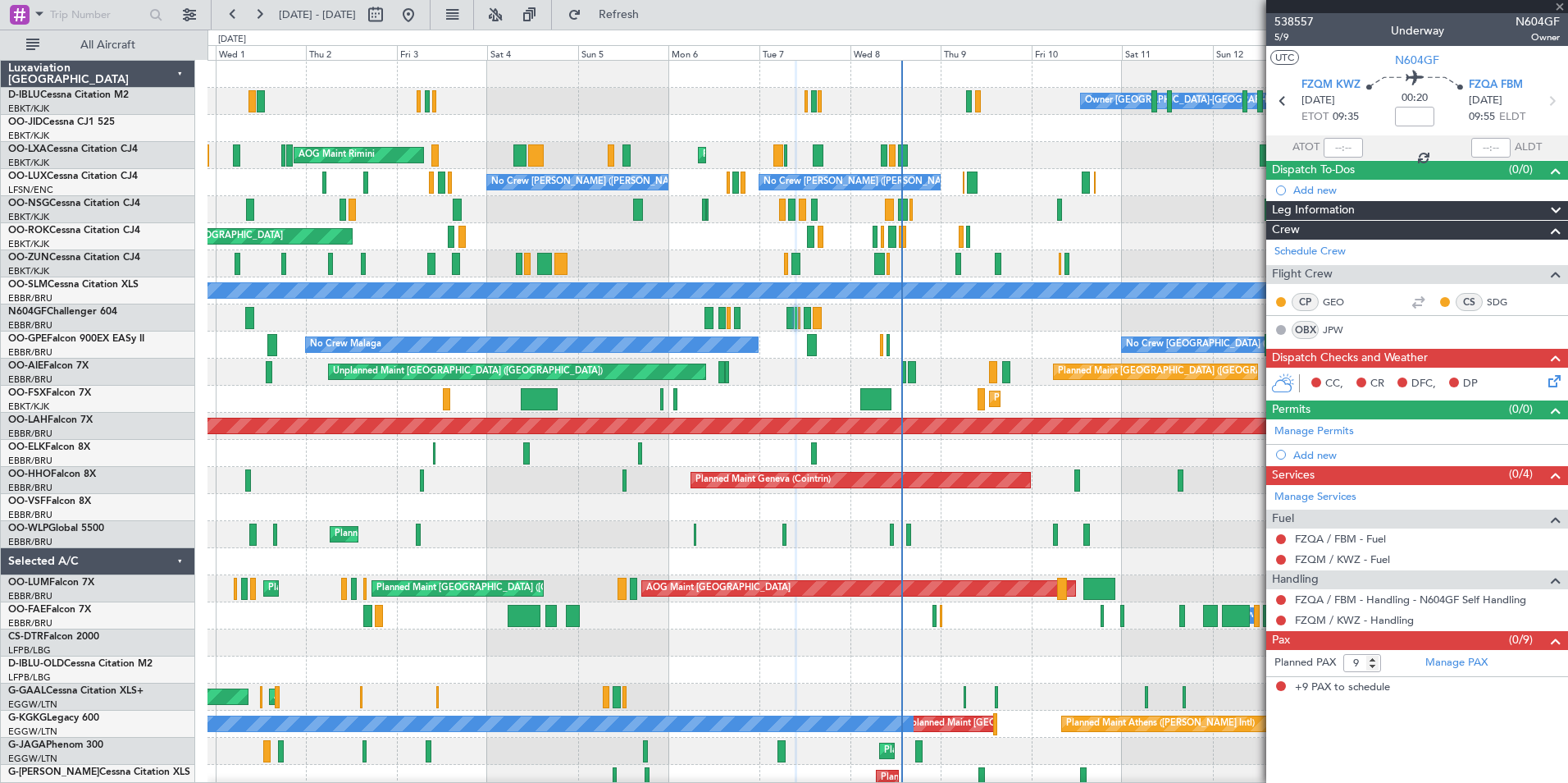
type input "0"
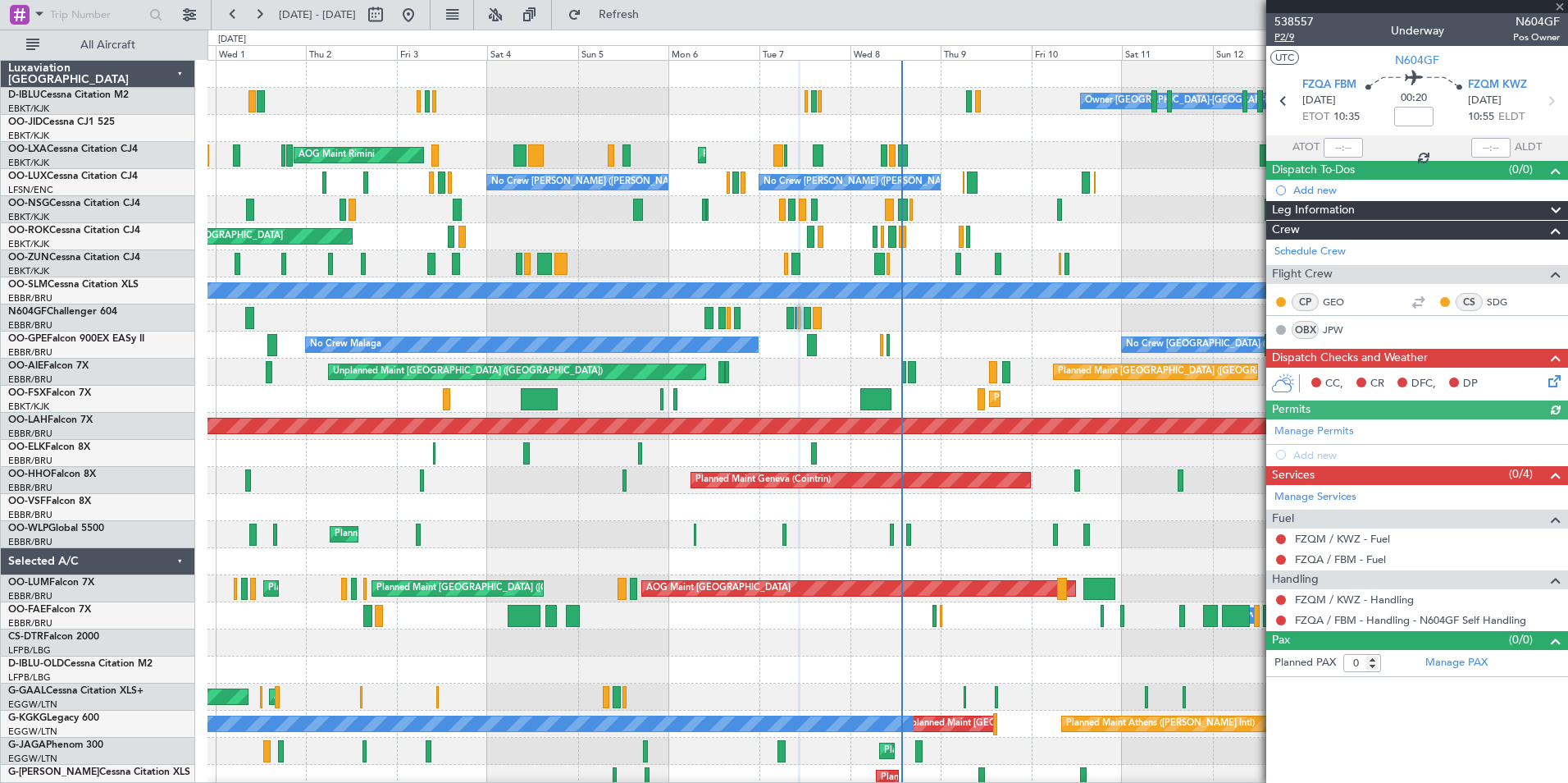
click at [1281, 40] on span "P2/9" at bounding box center [1294, 37] width 40 height 14
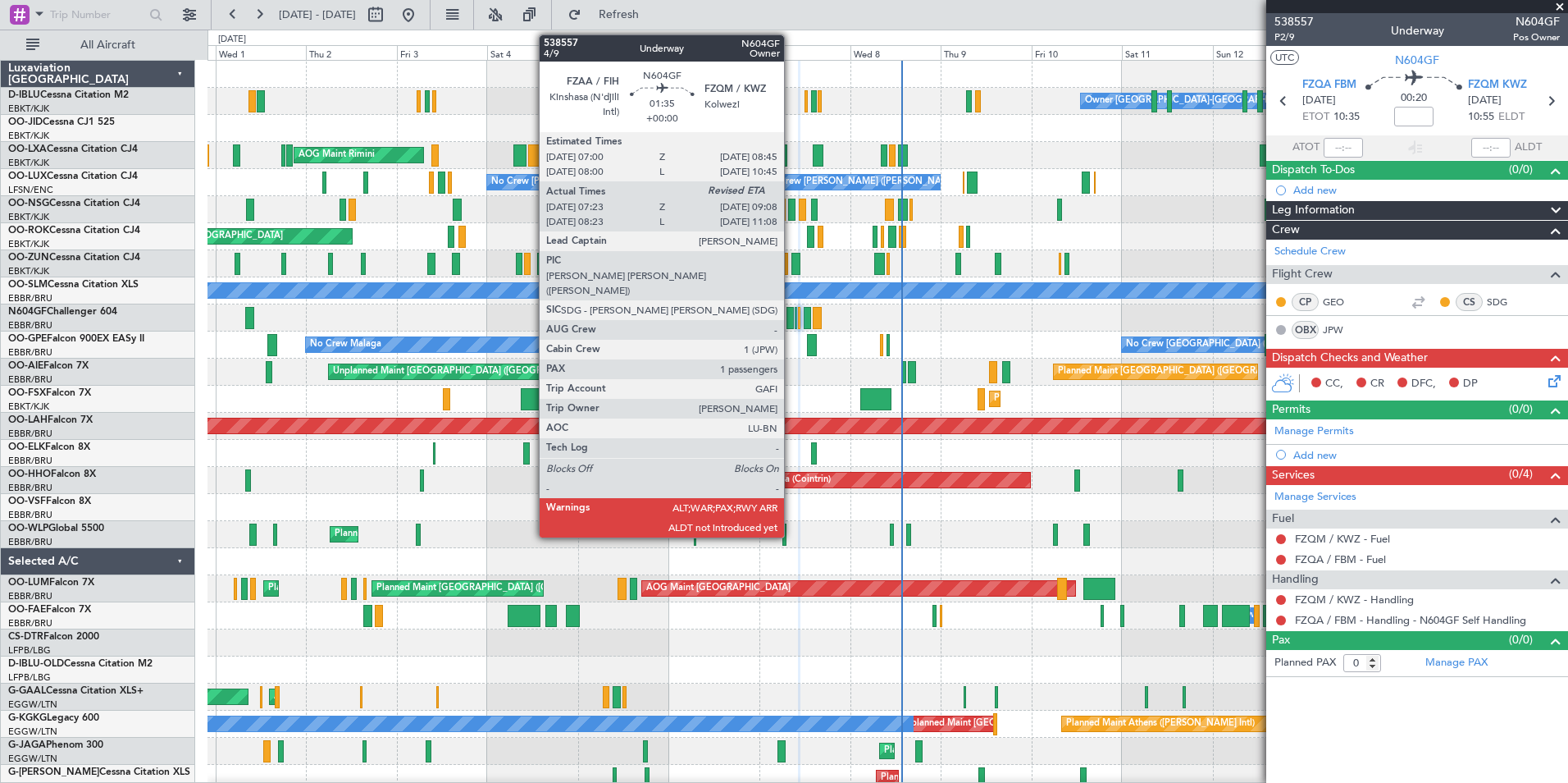
click at [791, 319] on div at bounding box center [789, 318] width 7 height 22
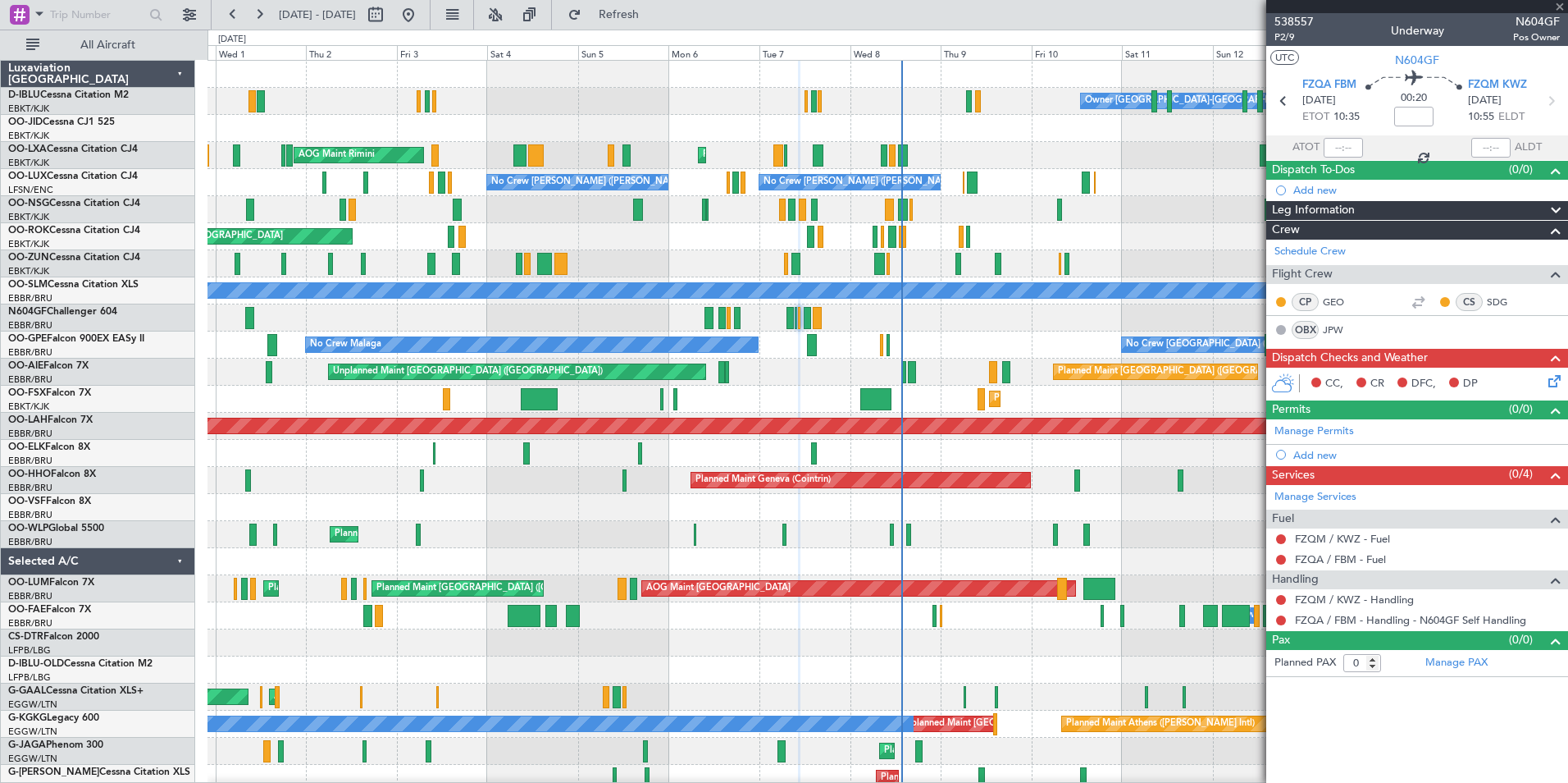
type input "07:28"
type input "1"
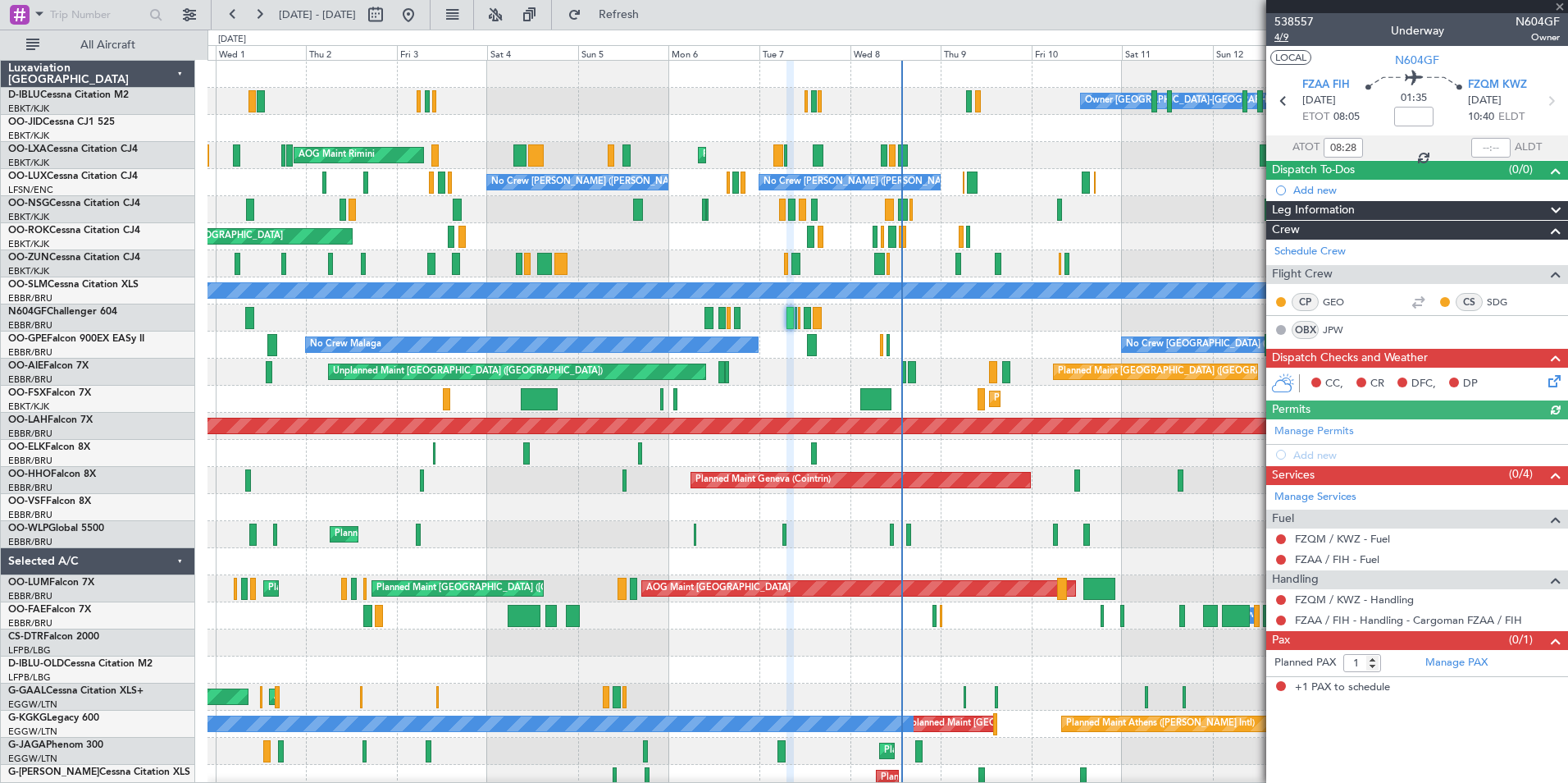
type input "07:28"
click at [1277, 34] on span "4/9" at bounding box center [1294, 37] width 40 height 14
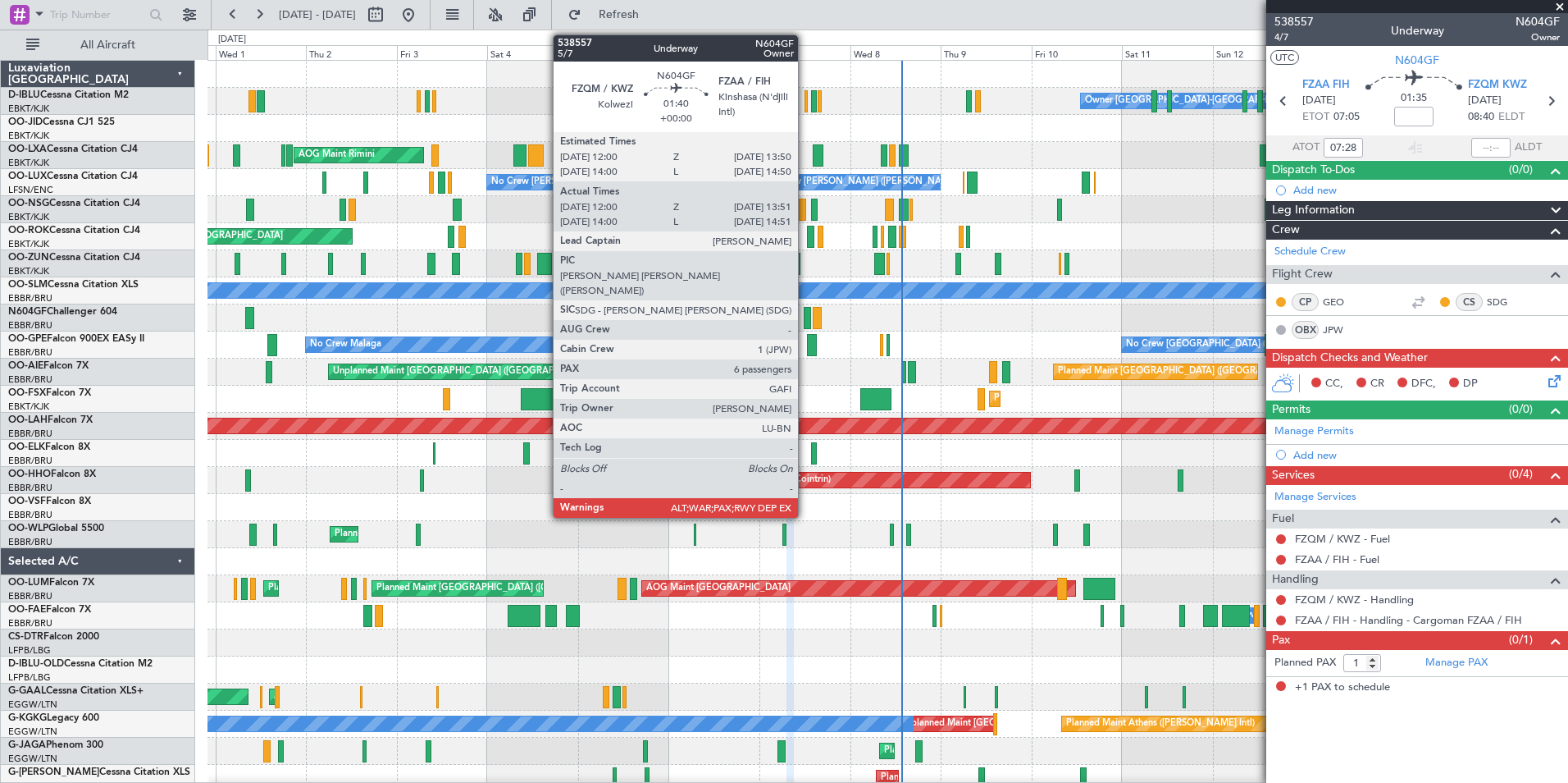
click at [805, 319] on div at bounding box center [806, 318] width 7 height 22
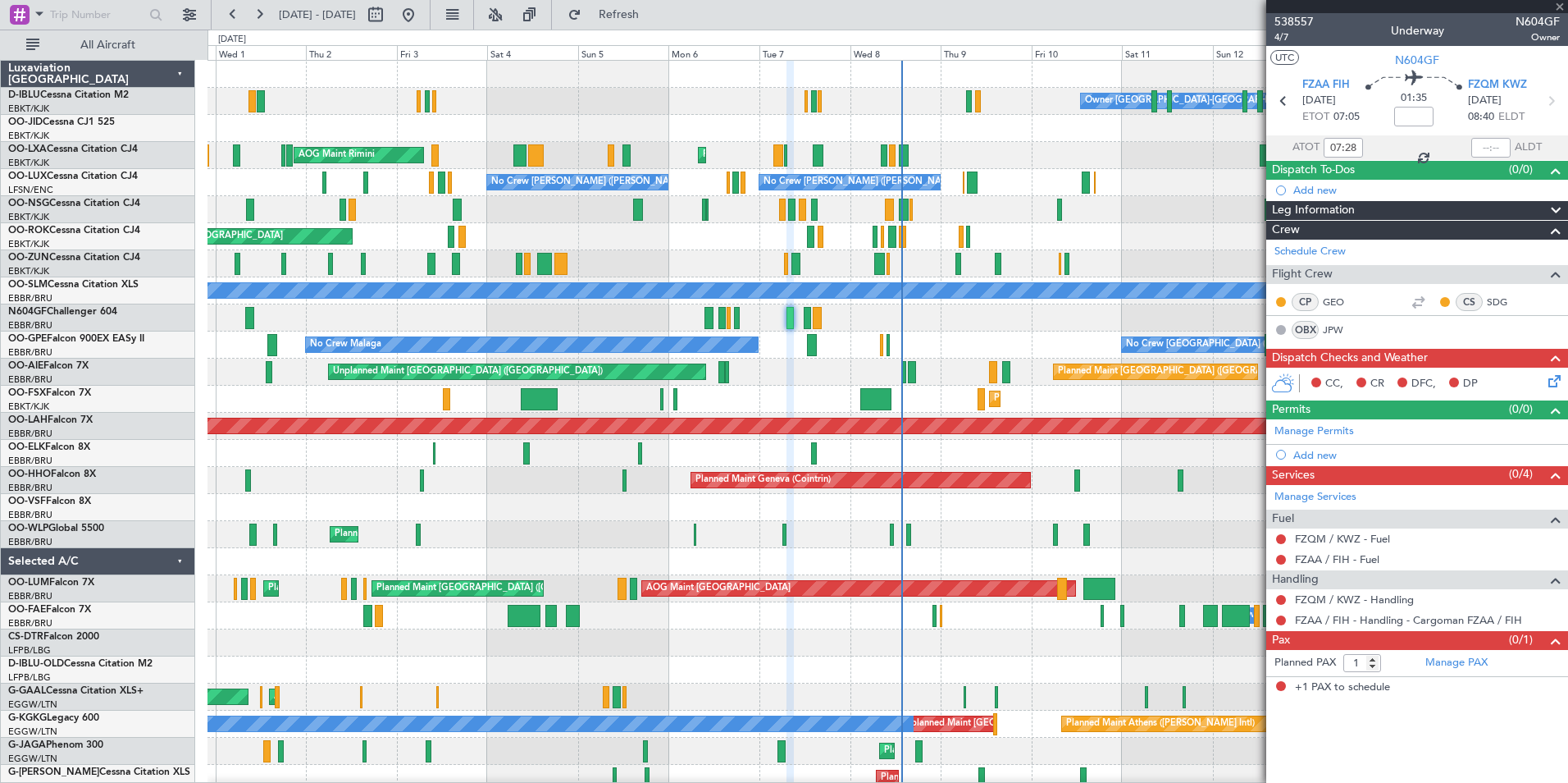
type input "12:05"
type input "13:46"
type input "6"
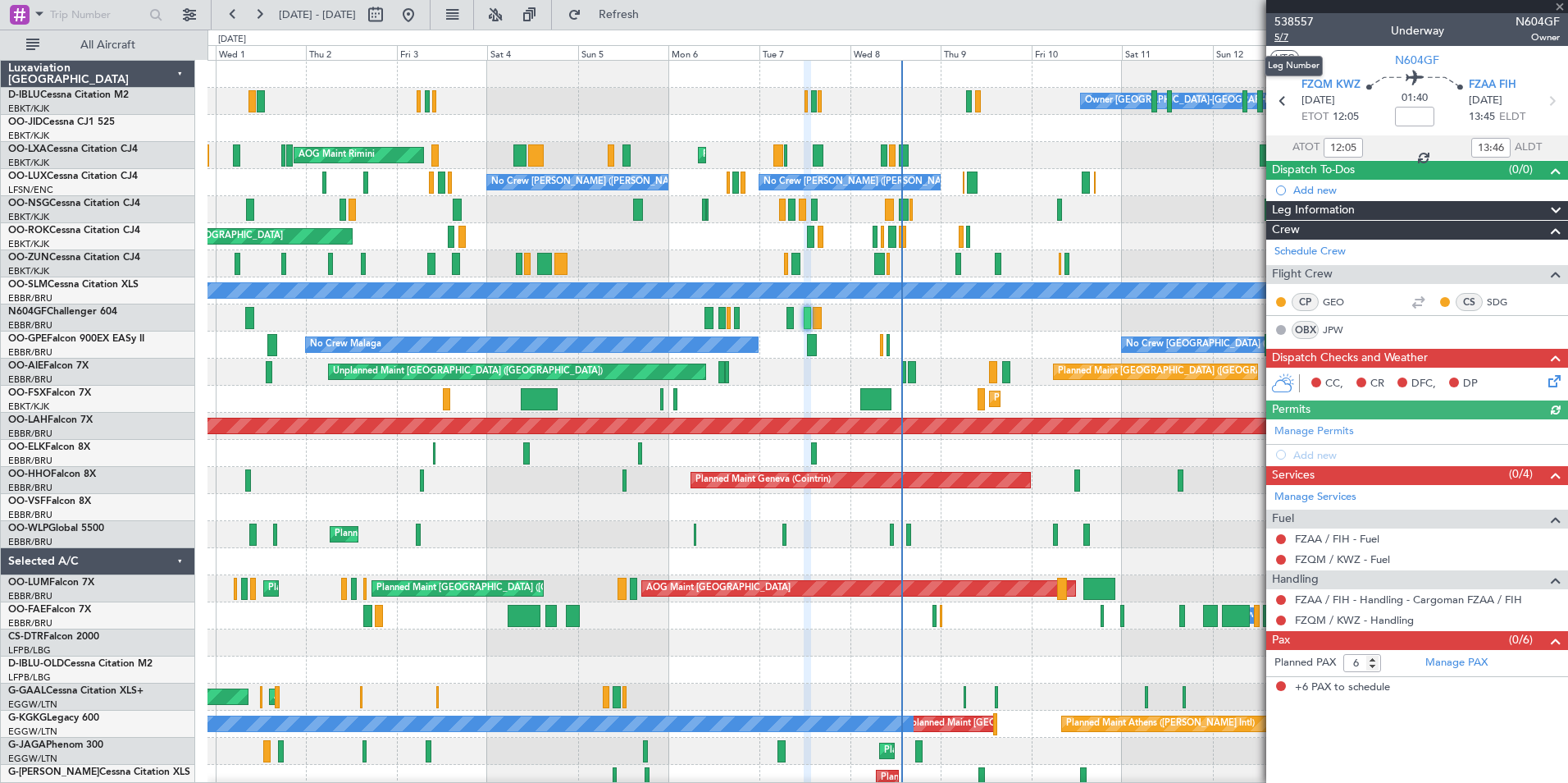
click at [1287, 35] on span "5/7" at bounding box center [1294, 37] width 40 height 14
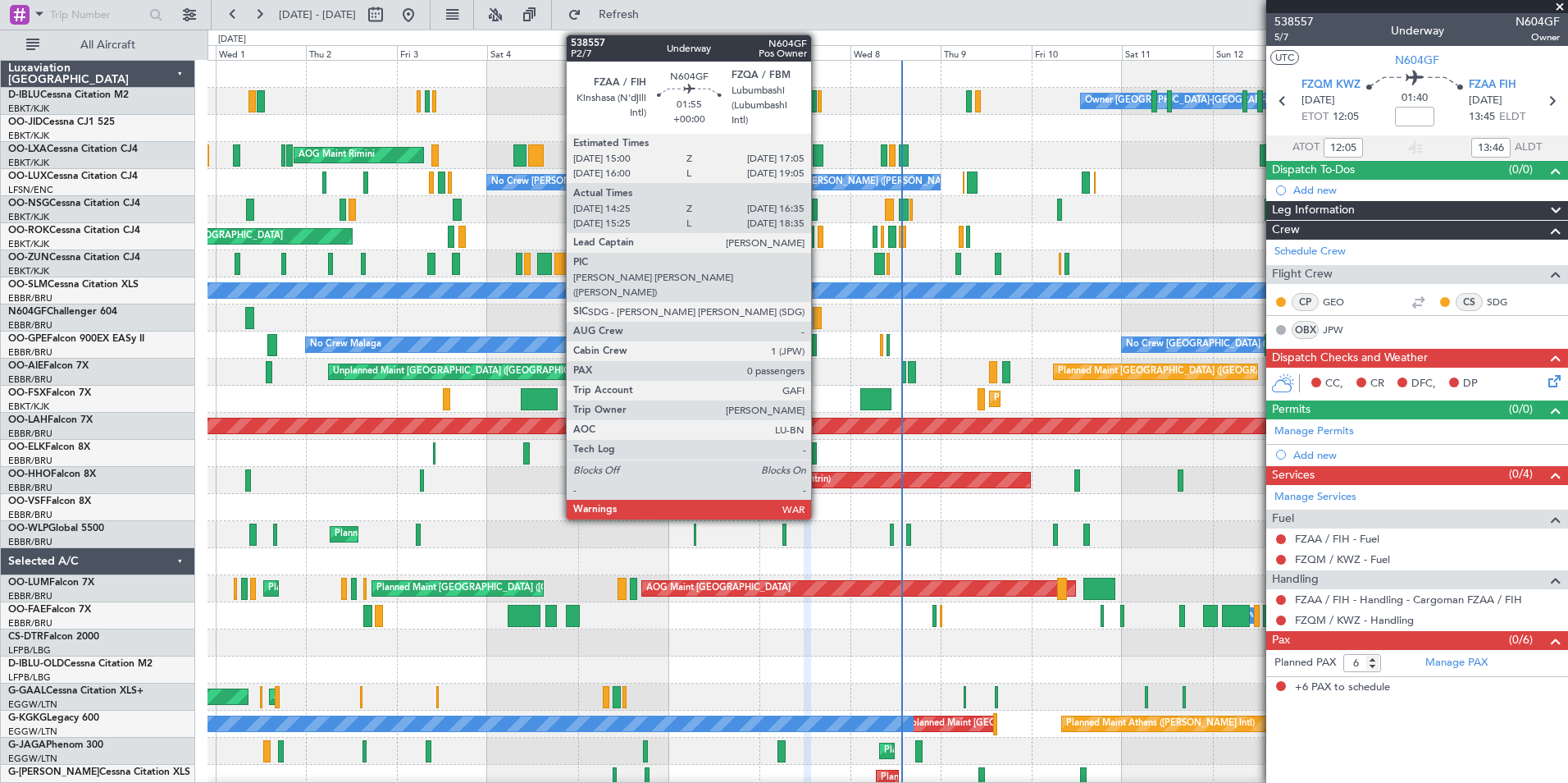
click at [818, 324] on div at bounding box center [816, 318] width 8 height 22
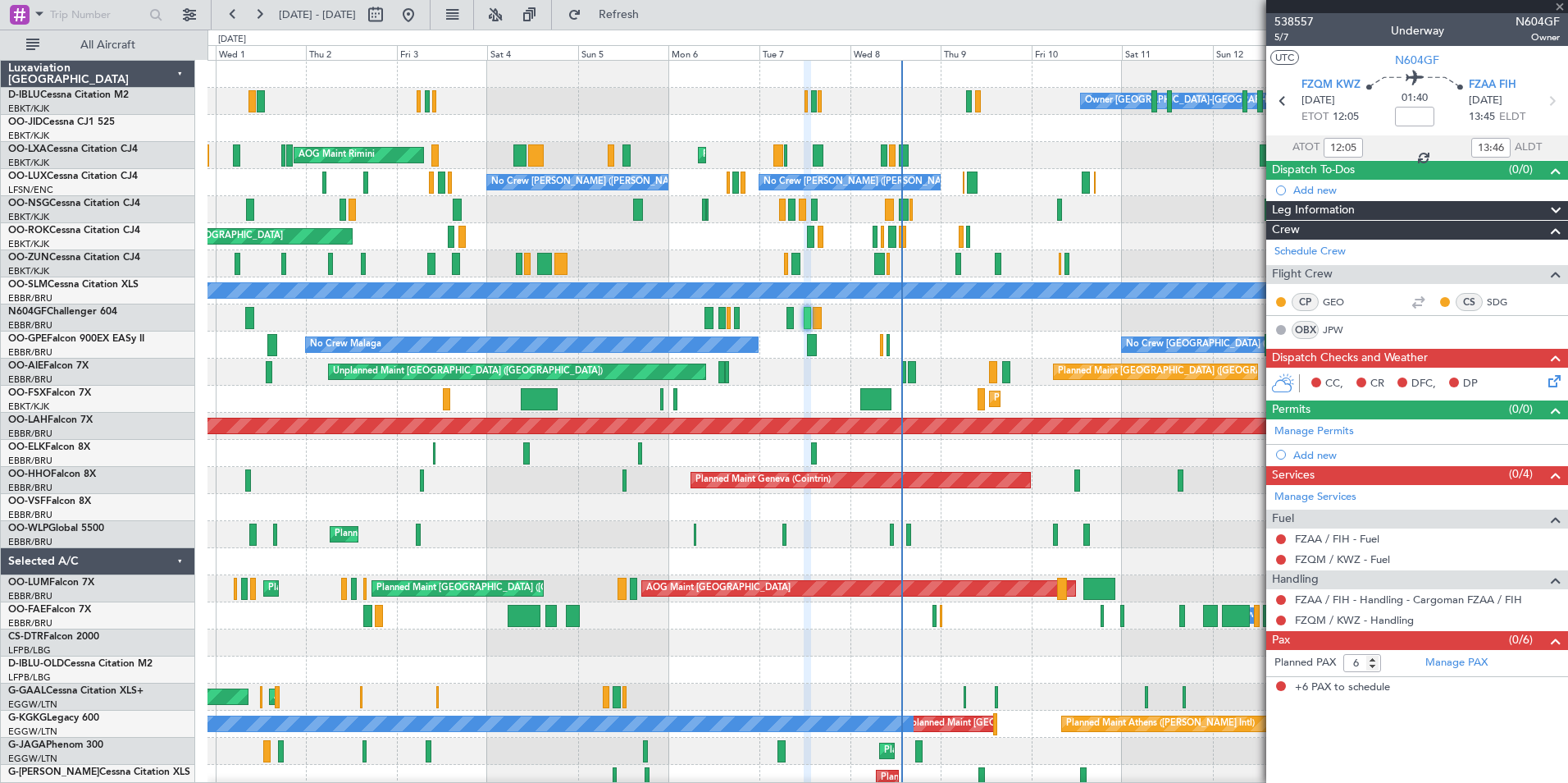
type input "14:30"
type input "16:30"
type input "0"
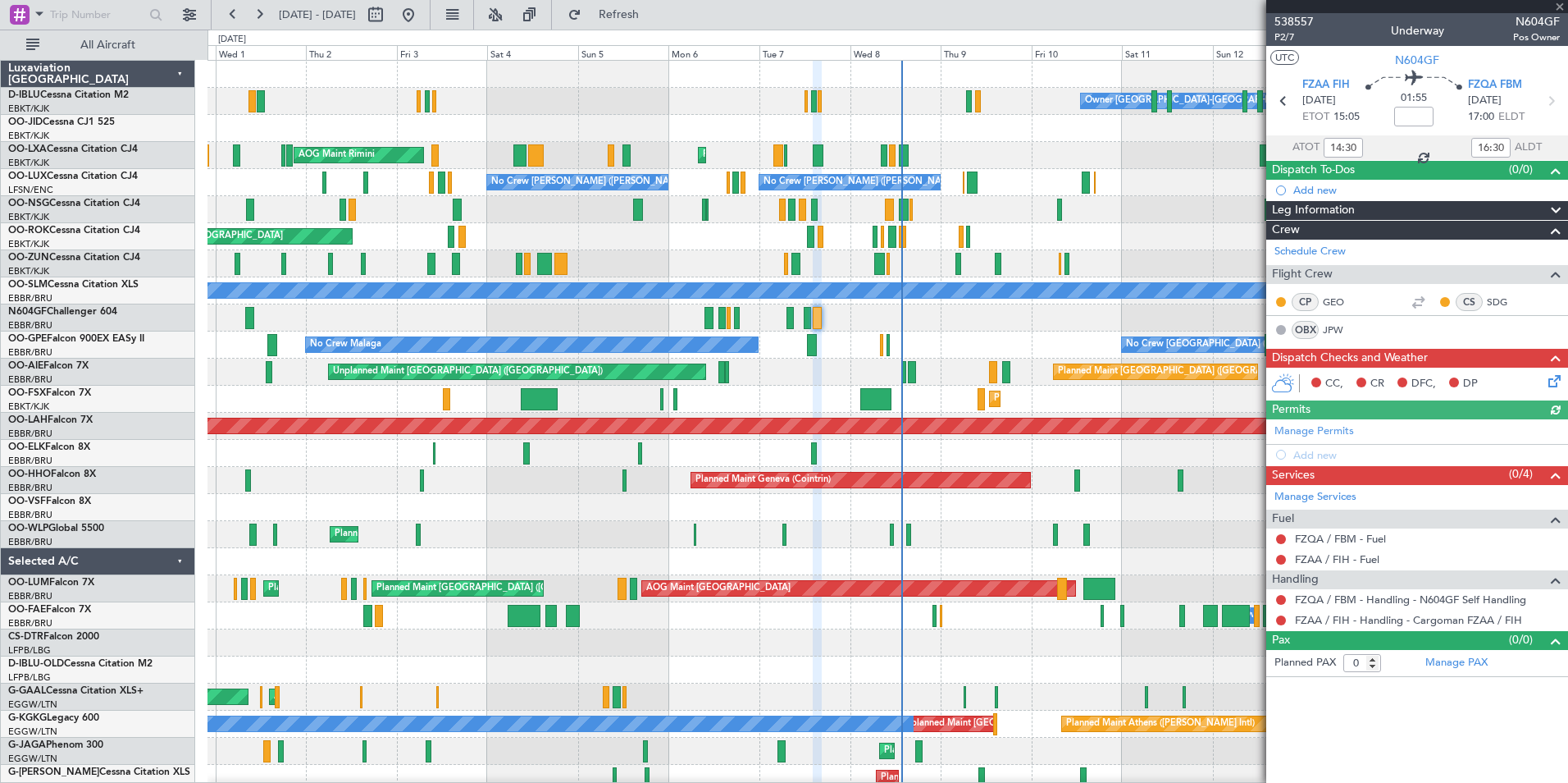
type input "15:30"
type input "18:30"
type input "14:30"
type input "16:30"
type input "15:30"
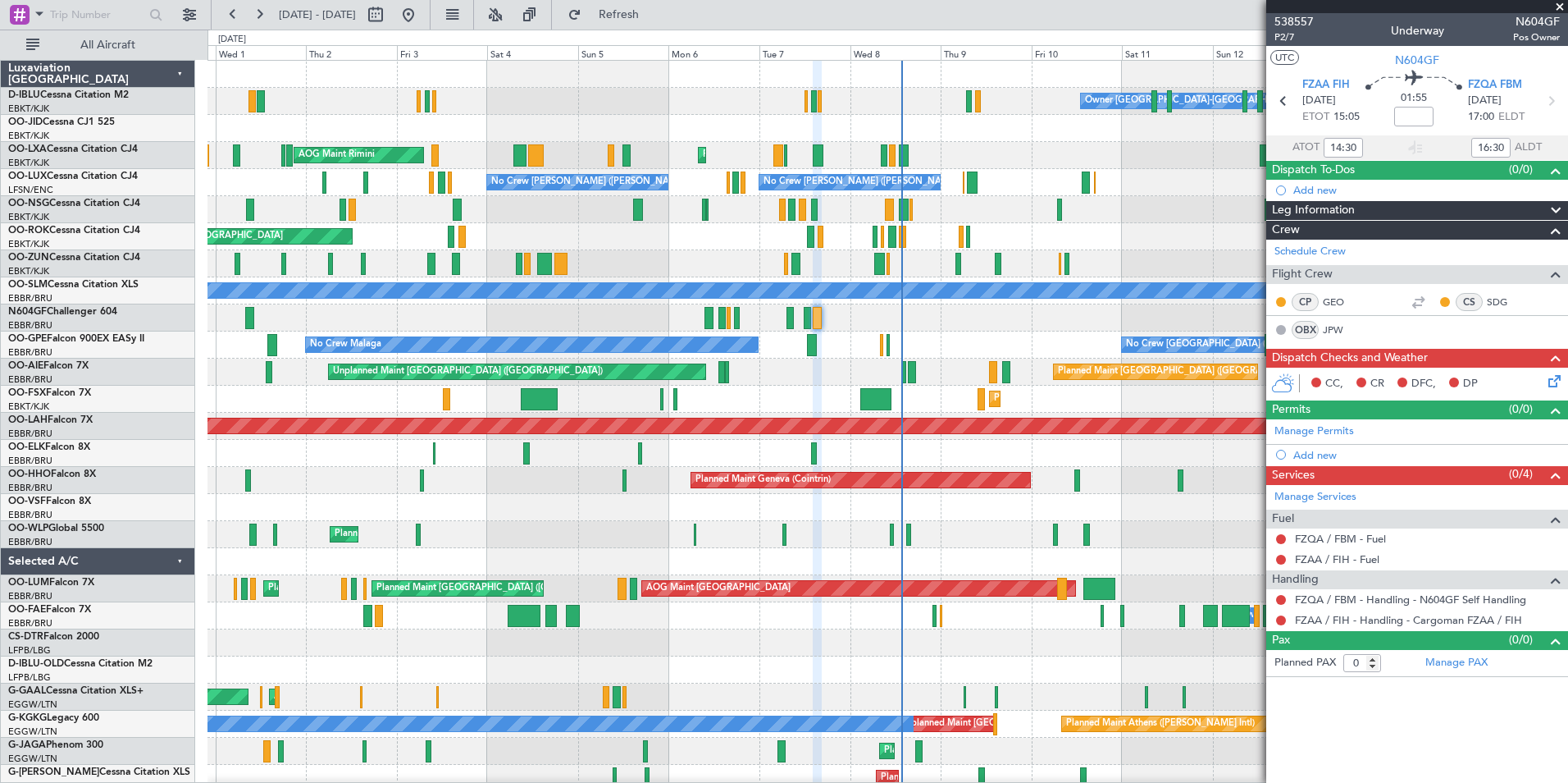
type input "18:30"
type input "14:30"
type input "16:30"
click at [1283, 37] on span "P2/7" at bounding box center [1294, 37] width 40 height 14
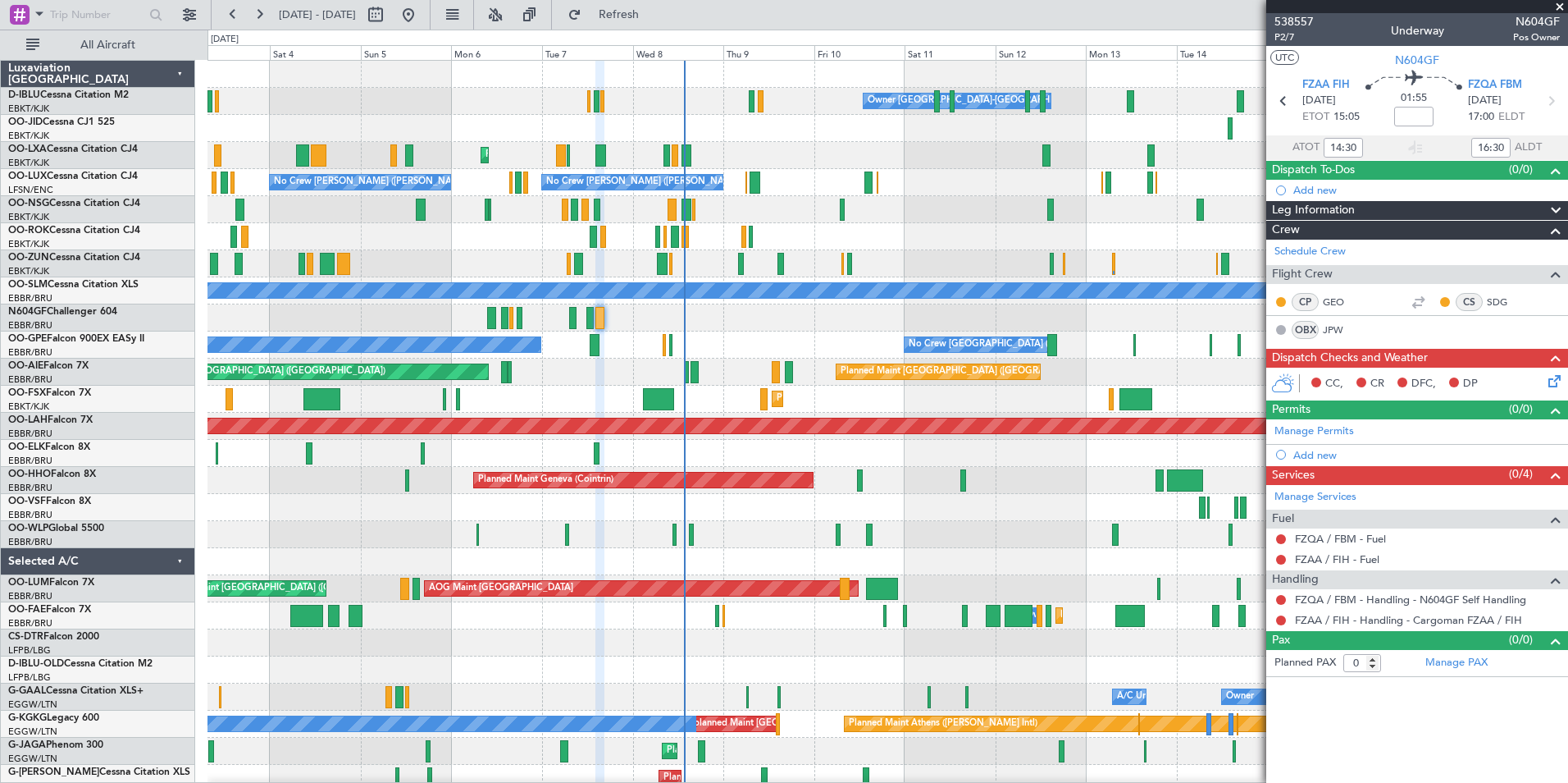
click at [697, 523] on div "Owner Kortrijk-Wevelgem No Crew Kortrijk-Wevelgem Planned Maint Kortrijk-Wevelg…" at bounding box center [887, 602] width 1360 height 1083
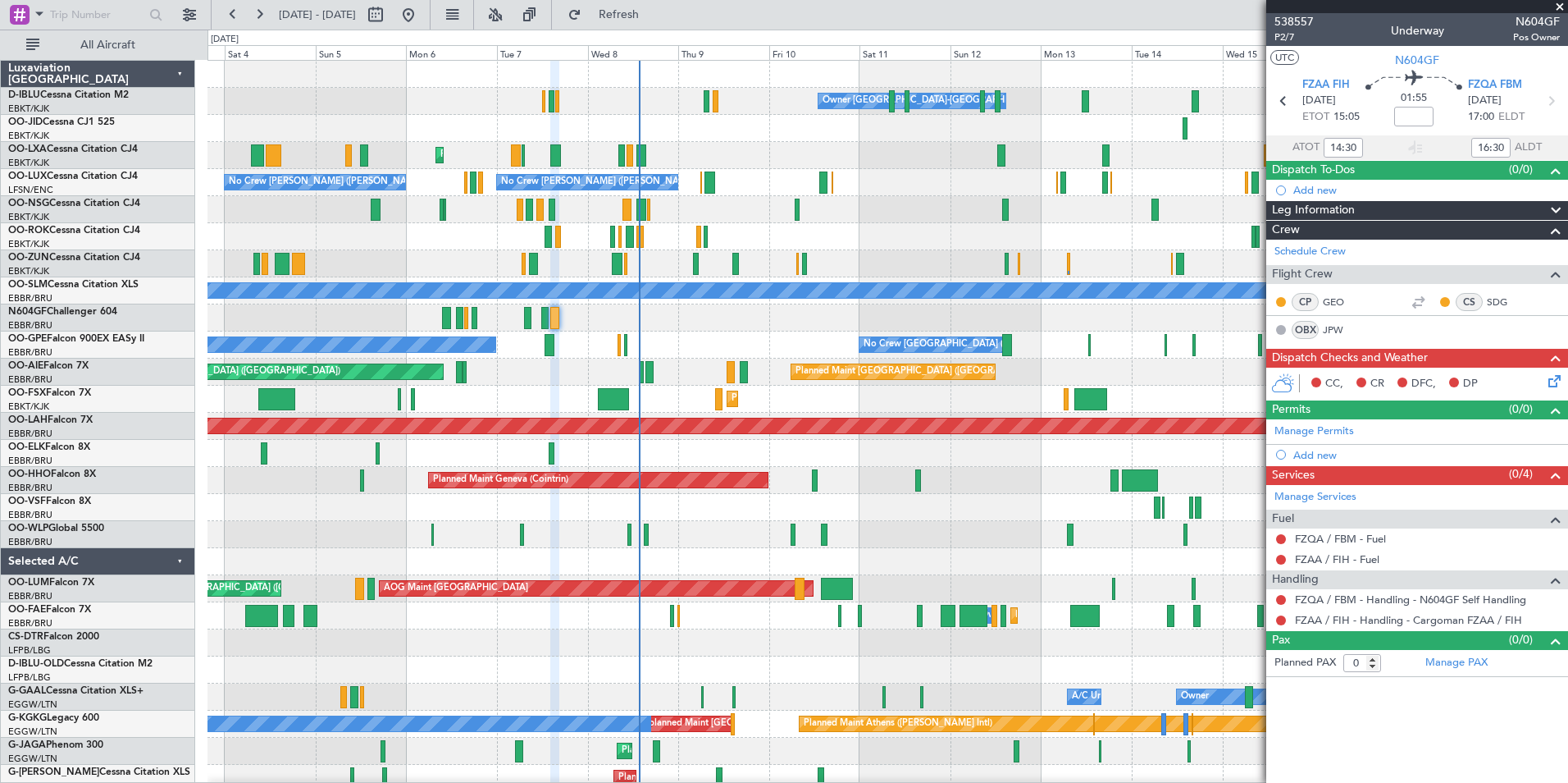
click at [790, 463] on div at bounding box center [887, 453] width 1360 height 27
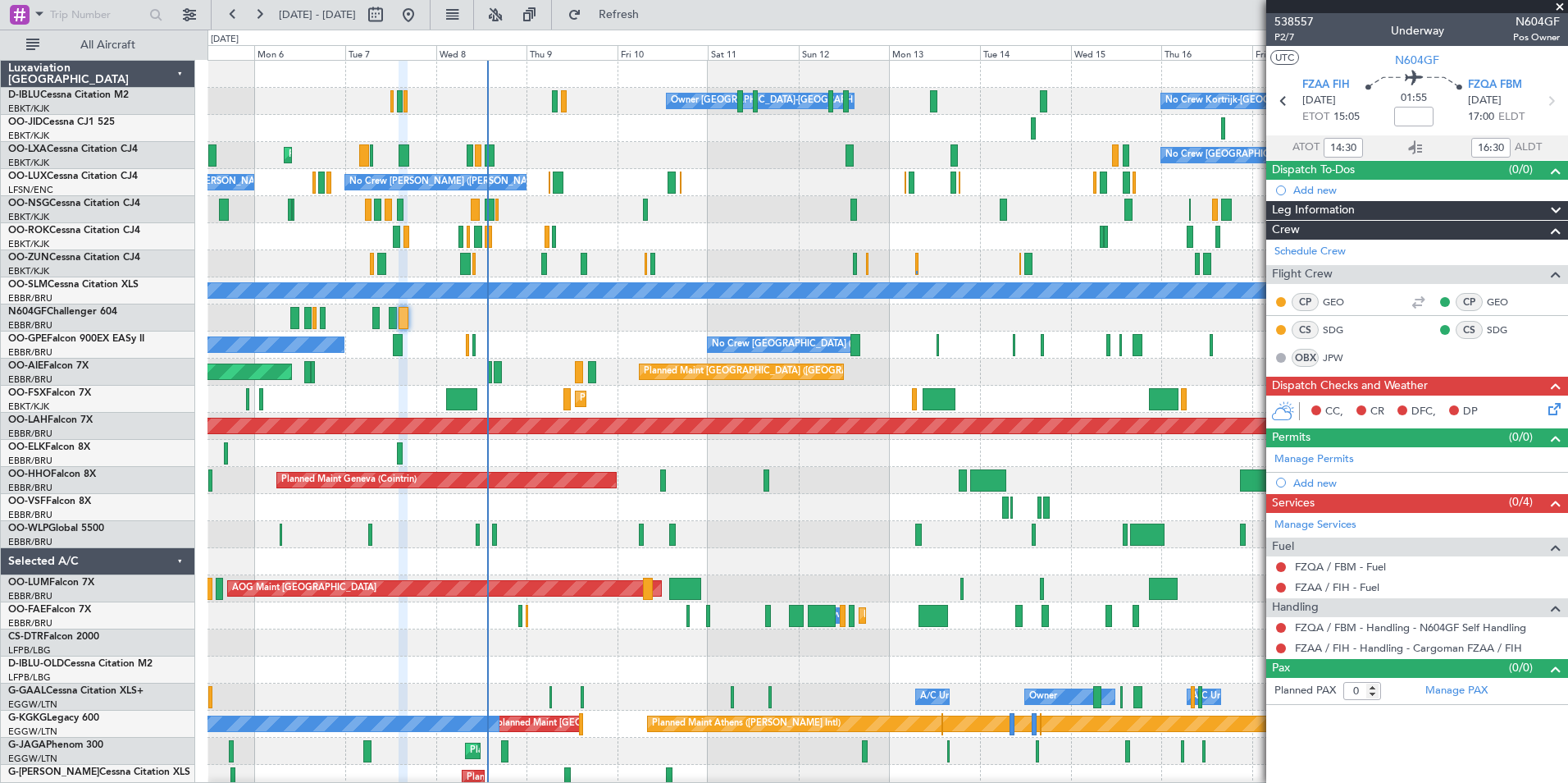
click at [128, 558] on div "No Crew Kortrijk-Wevelgem Owner Kortrijk-Wevelgem No Crew No Crew No Crew Bruss…" at bounding box center [784, 406] width 1568 height 753
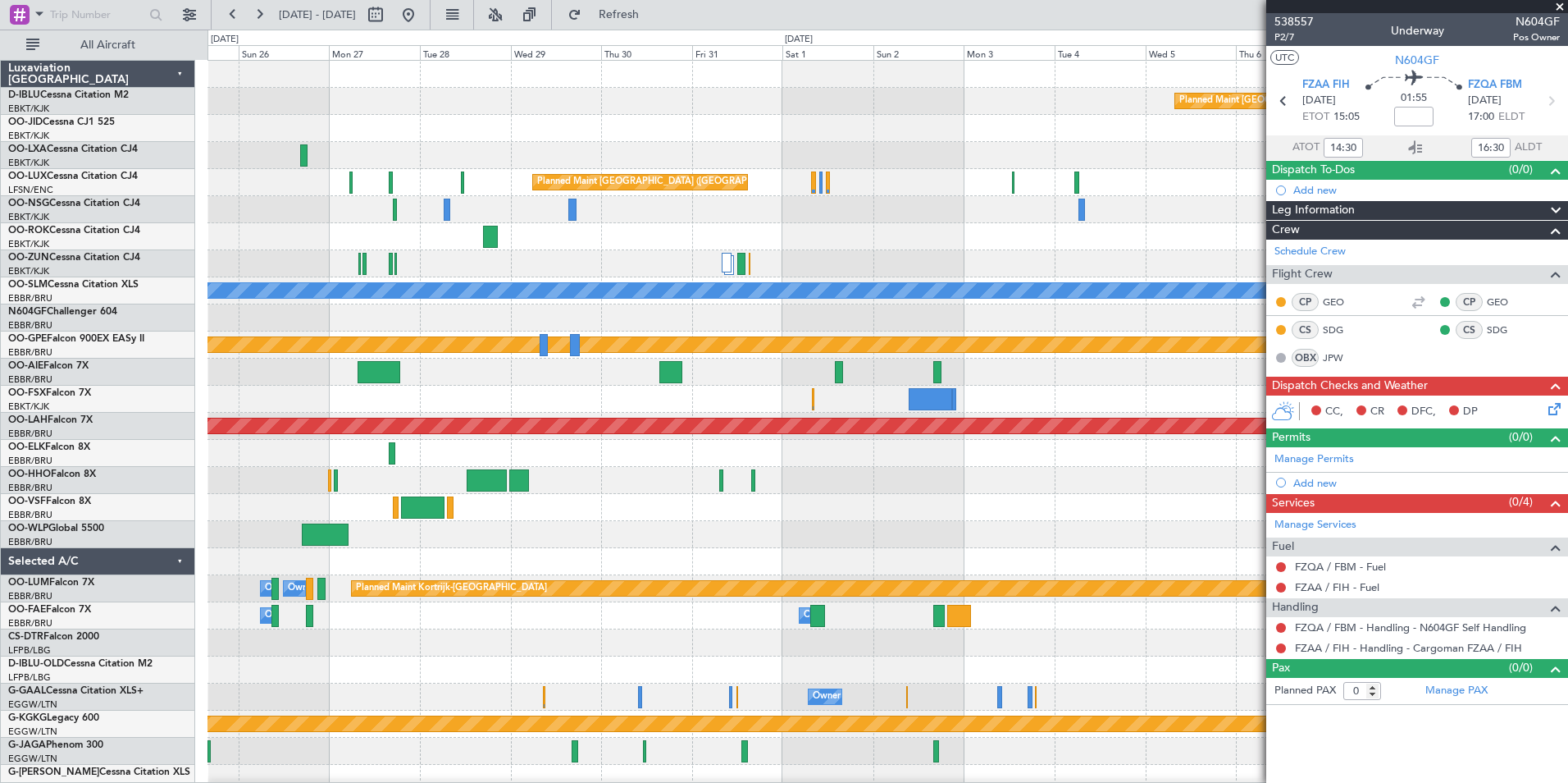
click at [0, 549] on html "05 Oct 2025 - 20 Oct 2025 Refresh Quick Links All Aircraft Planned Maint Paris …" at bounding box center [784, 392] width 1568 height 783
click at [0, 538] on html "05 Oct 2025 - 20 Oct 2025 Refresh Quick Links All Aircraft Planned Maint Paris …" at bounding box center [784, 392] width 1568 height 783
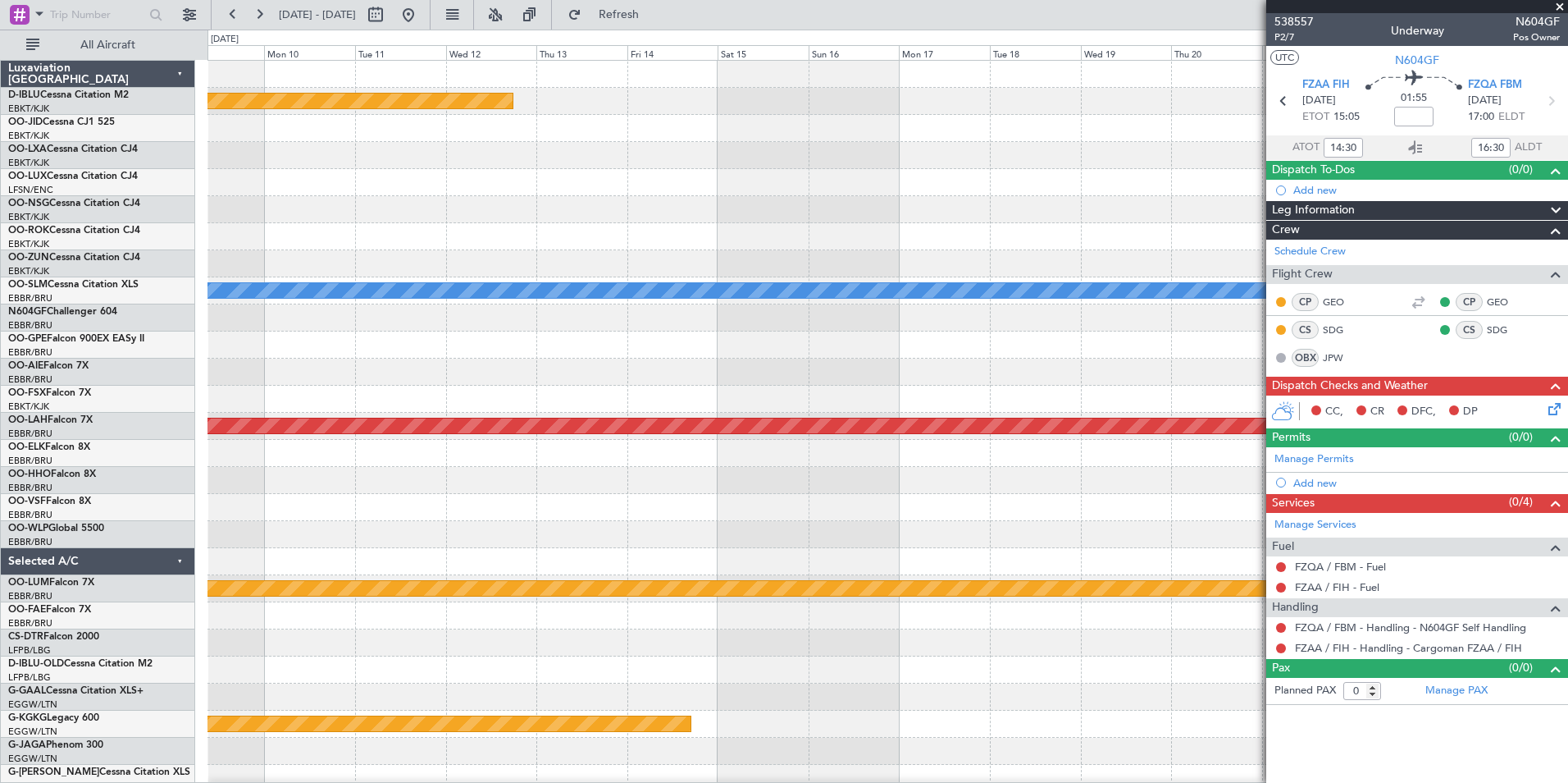
click at [158, 547] on div "Planned Maint Paris (Le Bourget) A/C Unavailable Monchengladbach Planned Maint …" at bounding box center [784, 406] width 1568 height 753
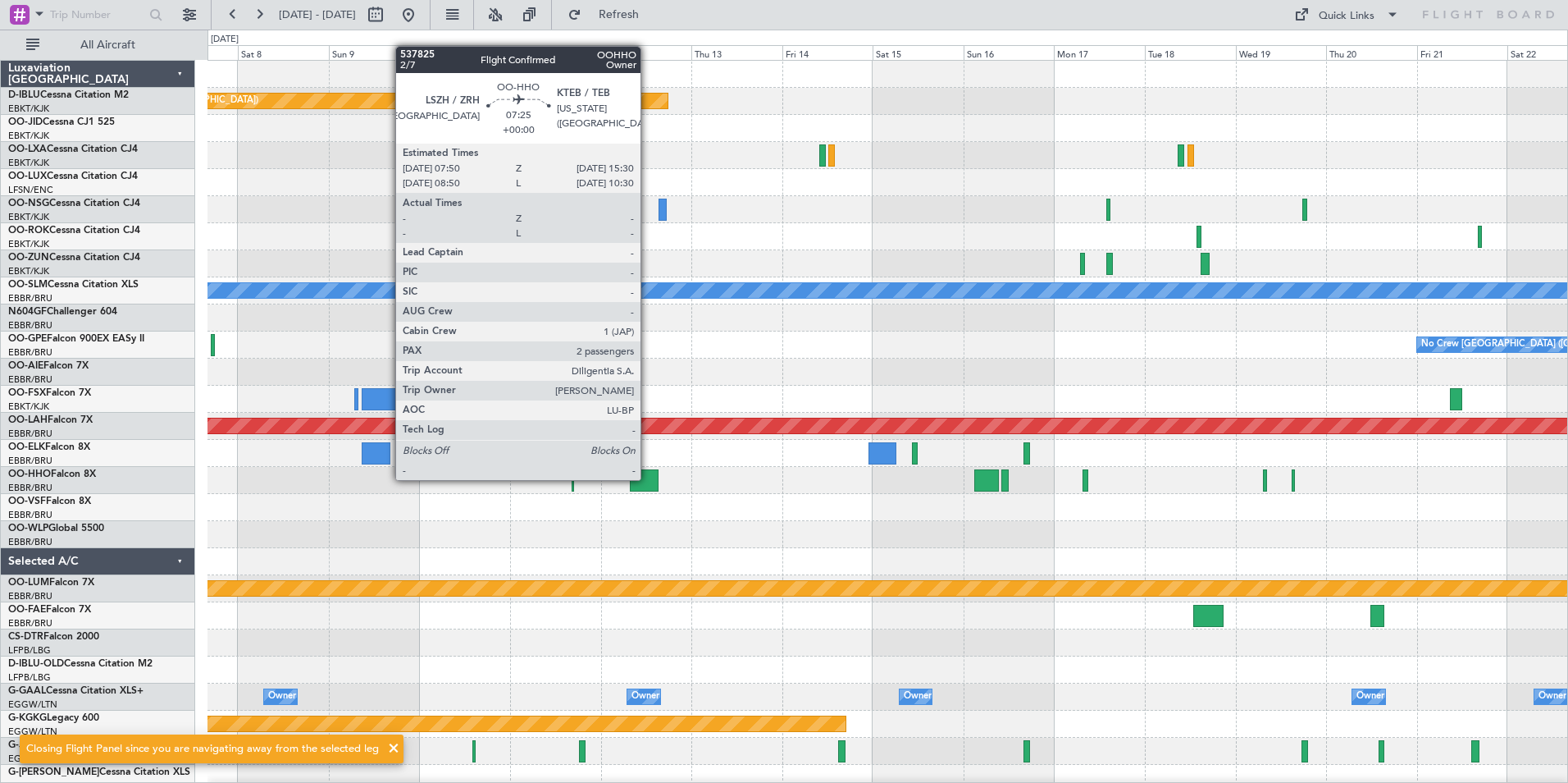
click at [648, 478] on div at bounding box center [645, 480] width 30 height 22
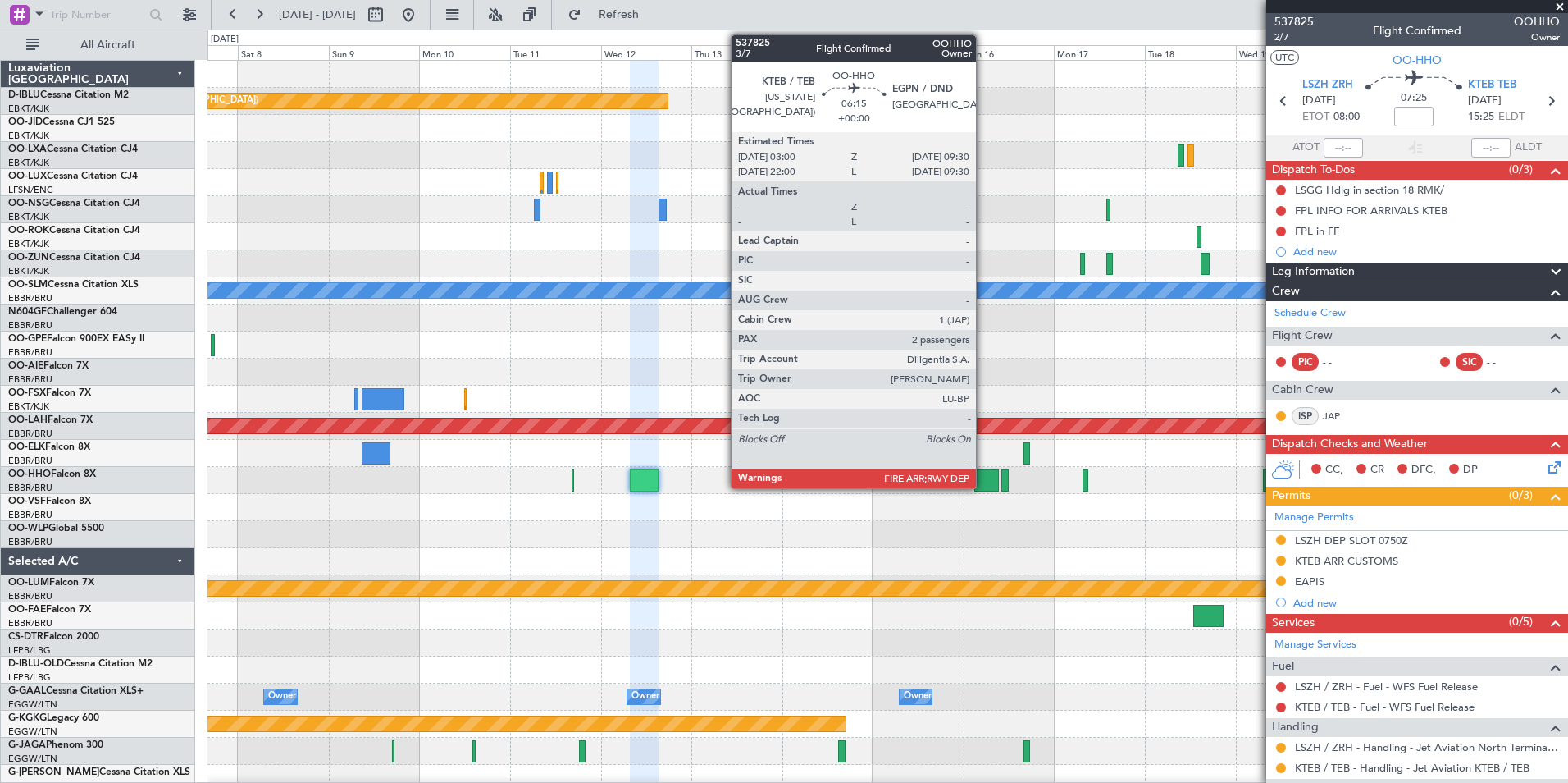
click at [984, 473] on div at bounding box center [987, 480] width 25 height 22
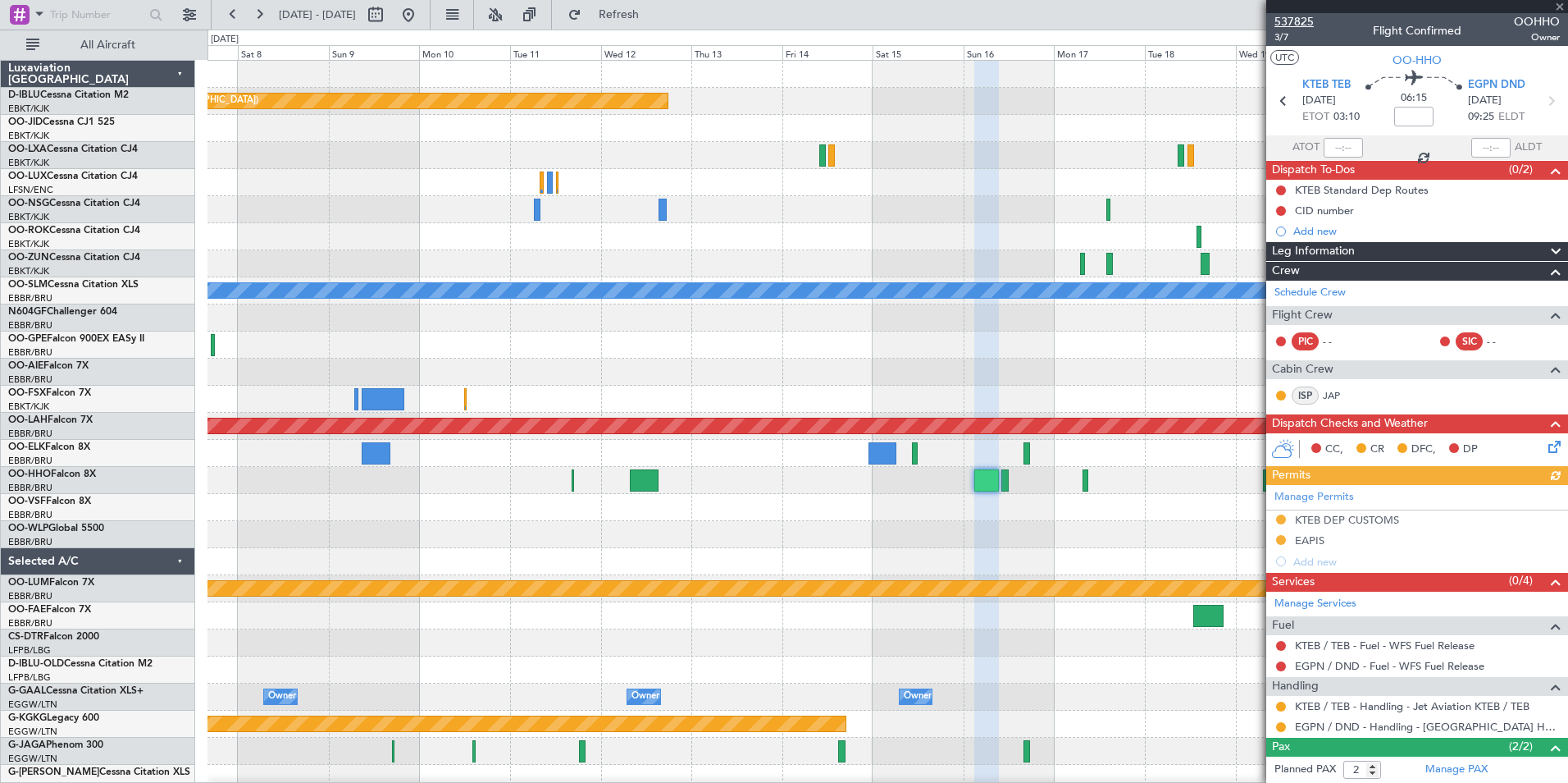
click at [1304, 16] on span "537825" at bounding box center [1294, 21] width 40 height 17
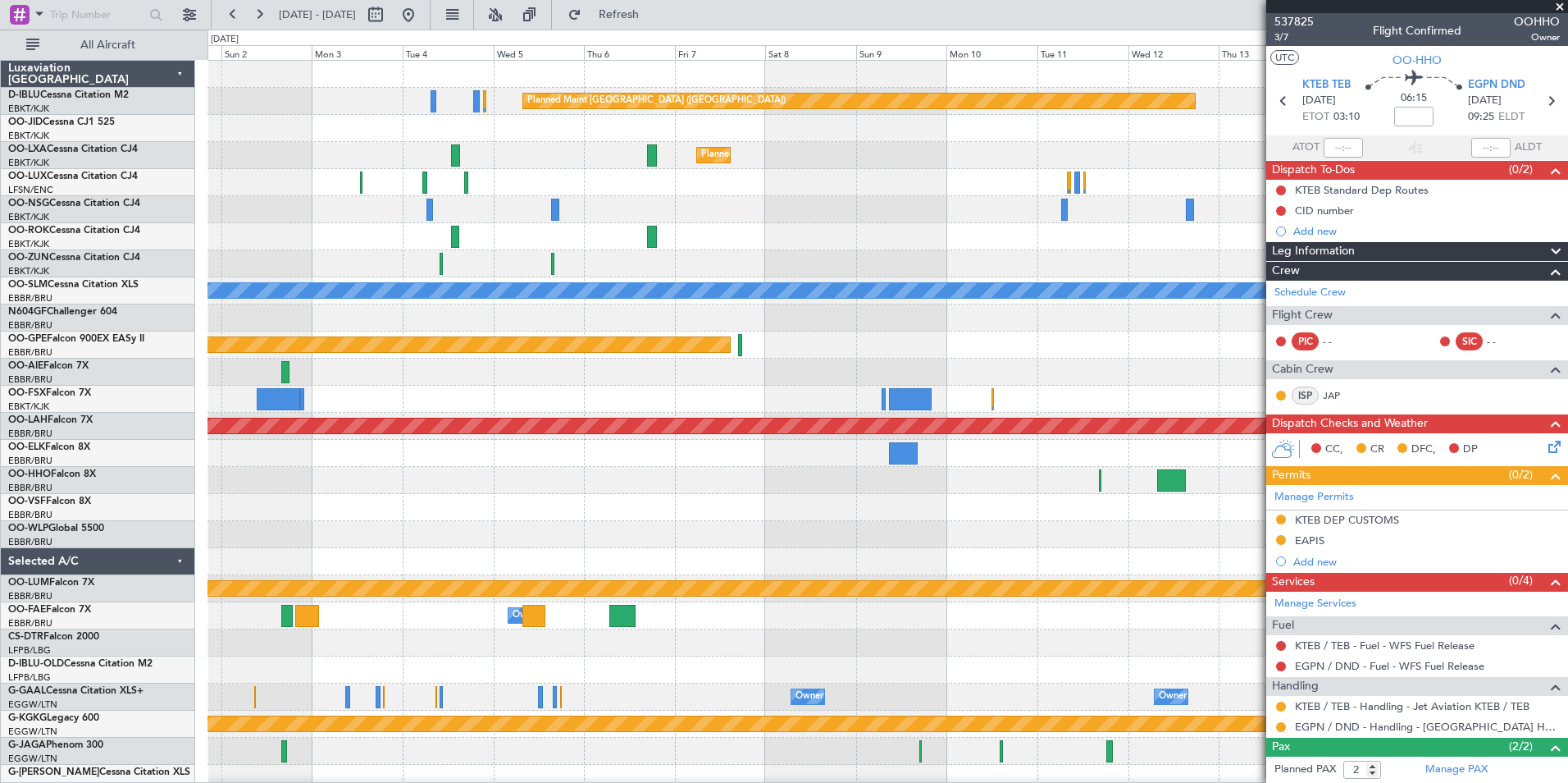
click at [1051, 407] on div "Planned Maint Paris (Le Bourget) Planned Maint Kortrijk-Wevelgem Planned Maint …" at bounding box center [887, 602] width 1360 height 1083
click at [1331, 549] on fb-app "01 Nov 2025 - 16 Nov 2025 Refresh Quick Links All Aircraft Planned Maint Paris …" at bounding box center [784, 397] width 1568 height 771
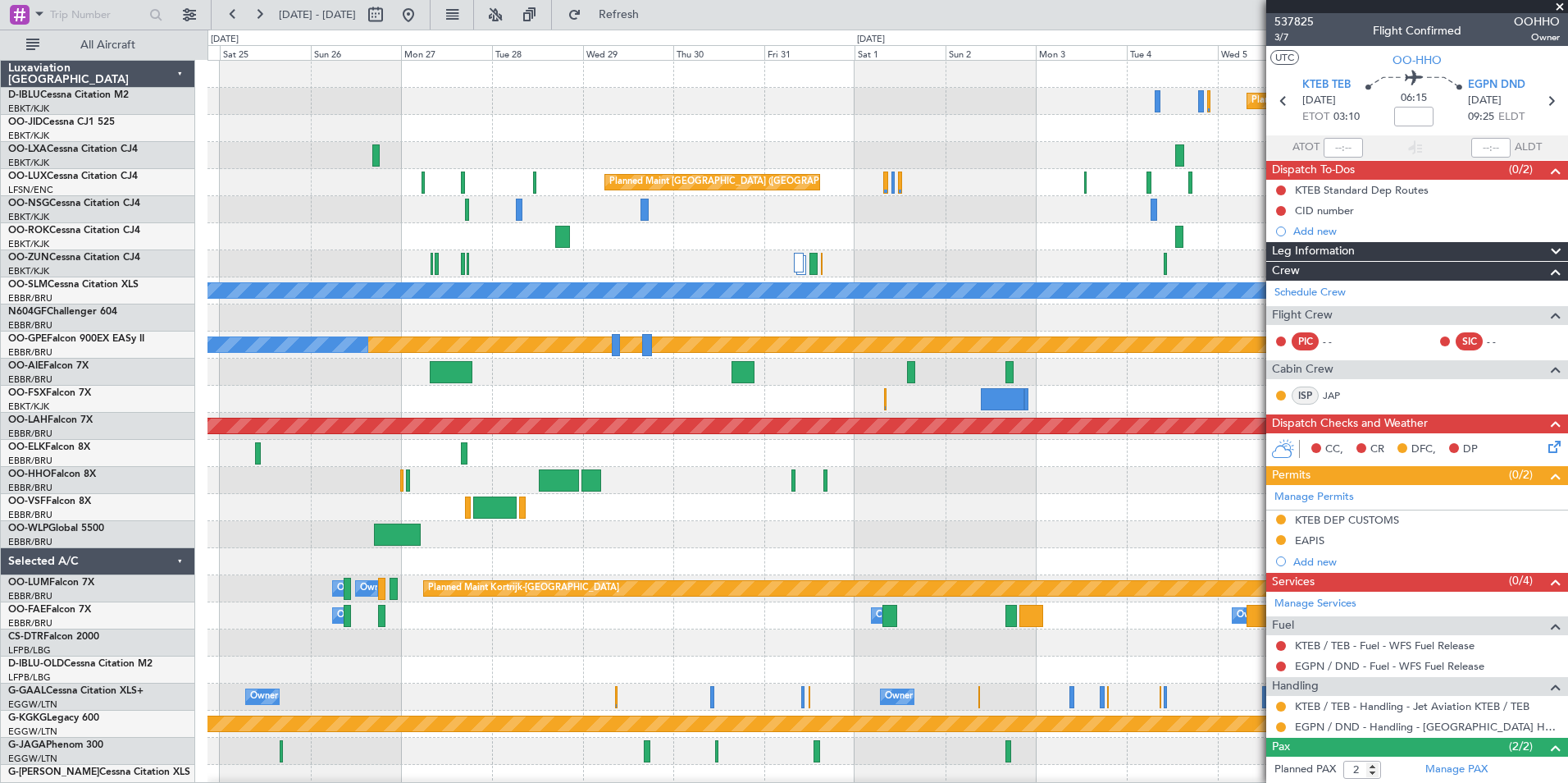
click at [1189, 561] on div "Planned Maint Paris (Le Bourget) Planned Maint Kortrijk-Wevelgem Planned Maint …" at bounding box center [887, 616] width 1360 height 1111
